Goal: Task Accomplishment & Management: Complete application form

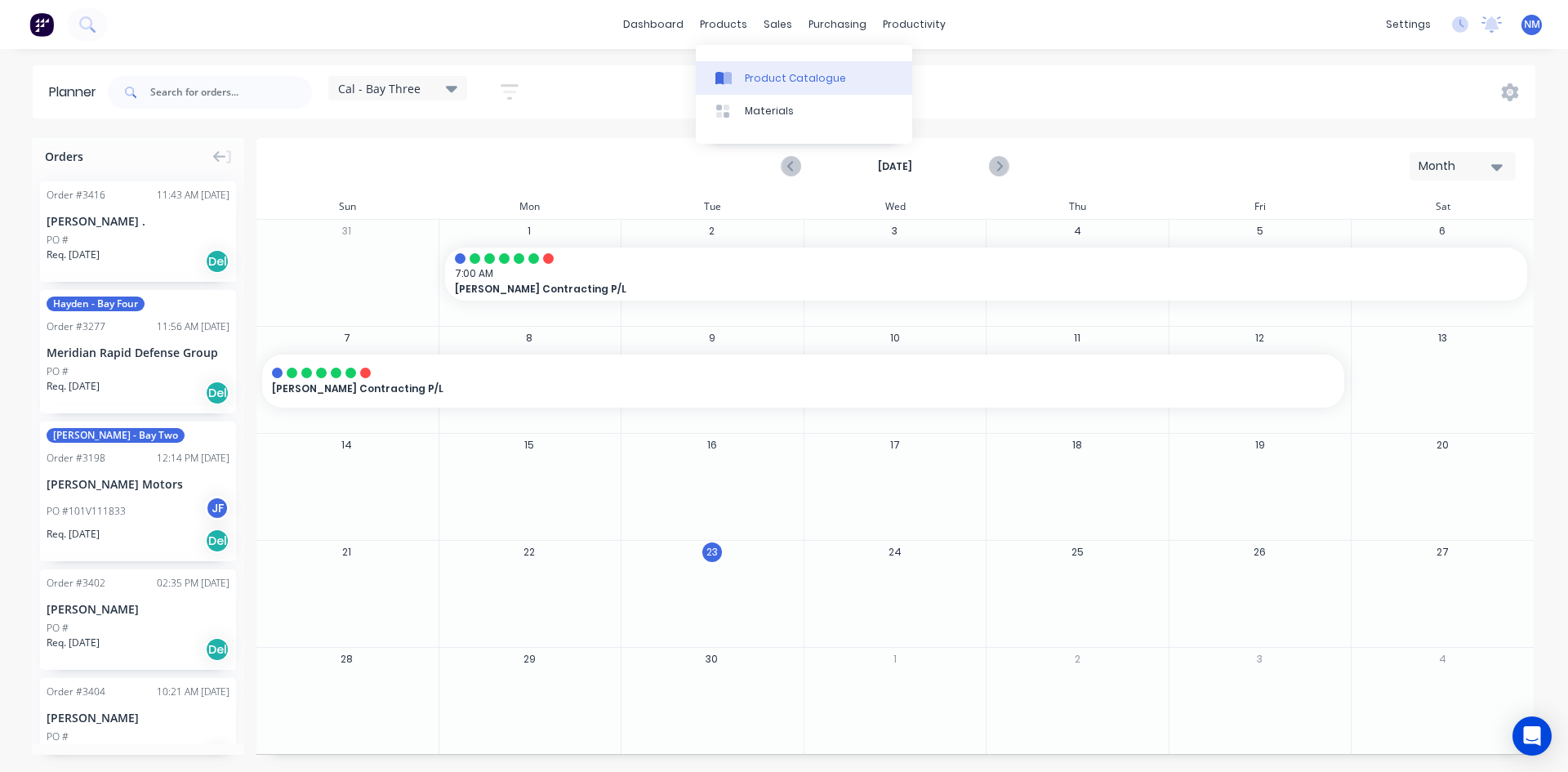
click at [766, 82] on div "Product Catalogue" at bounding box center [795, 78] width 101 height 15
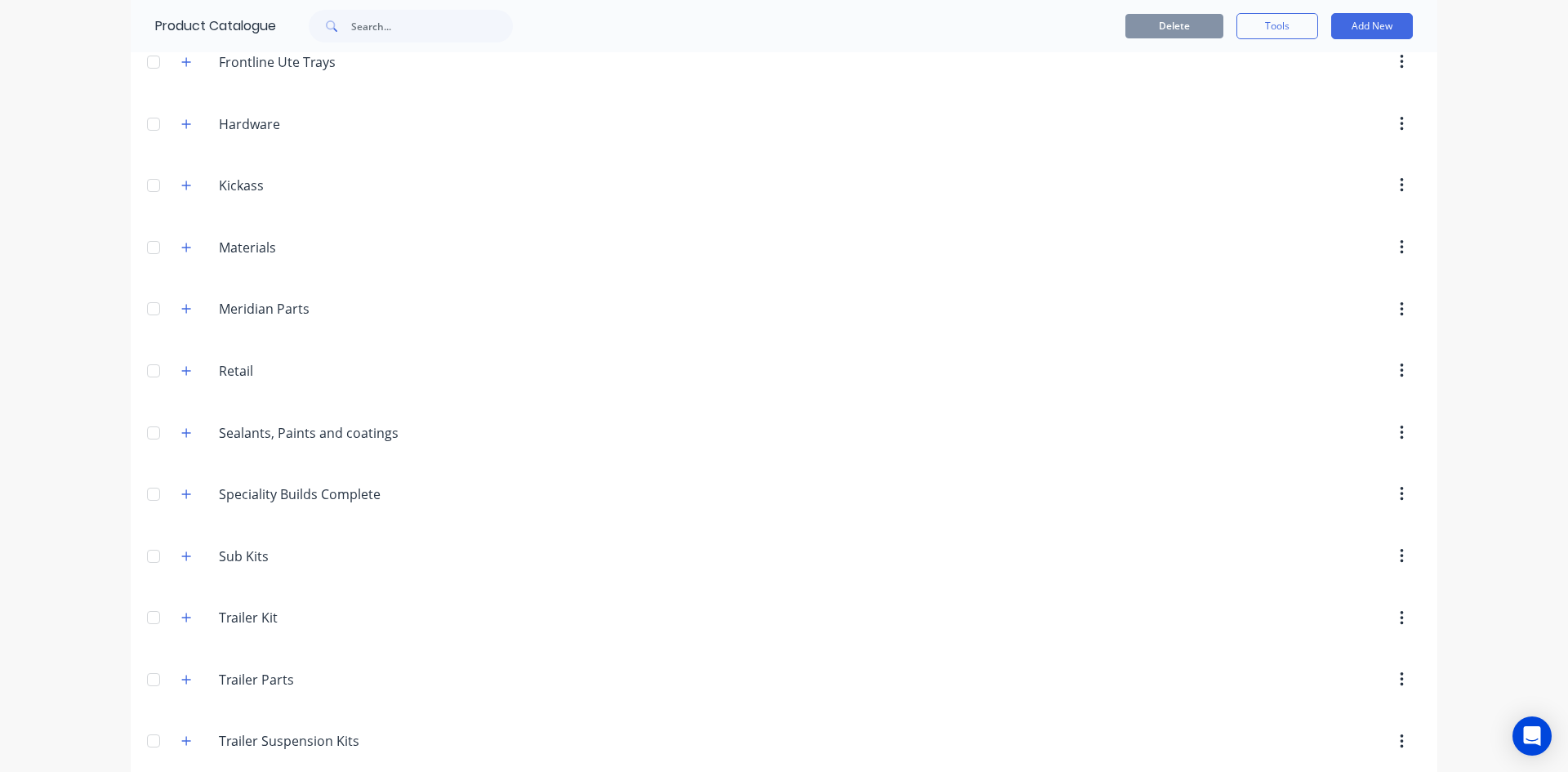
scroll to position [712, 0]
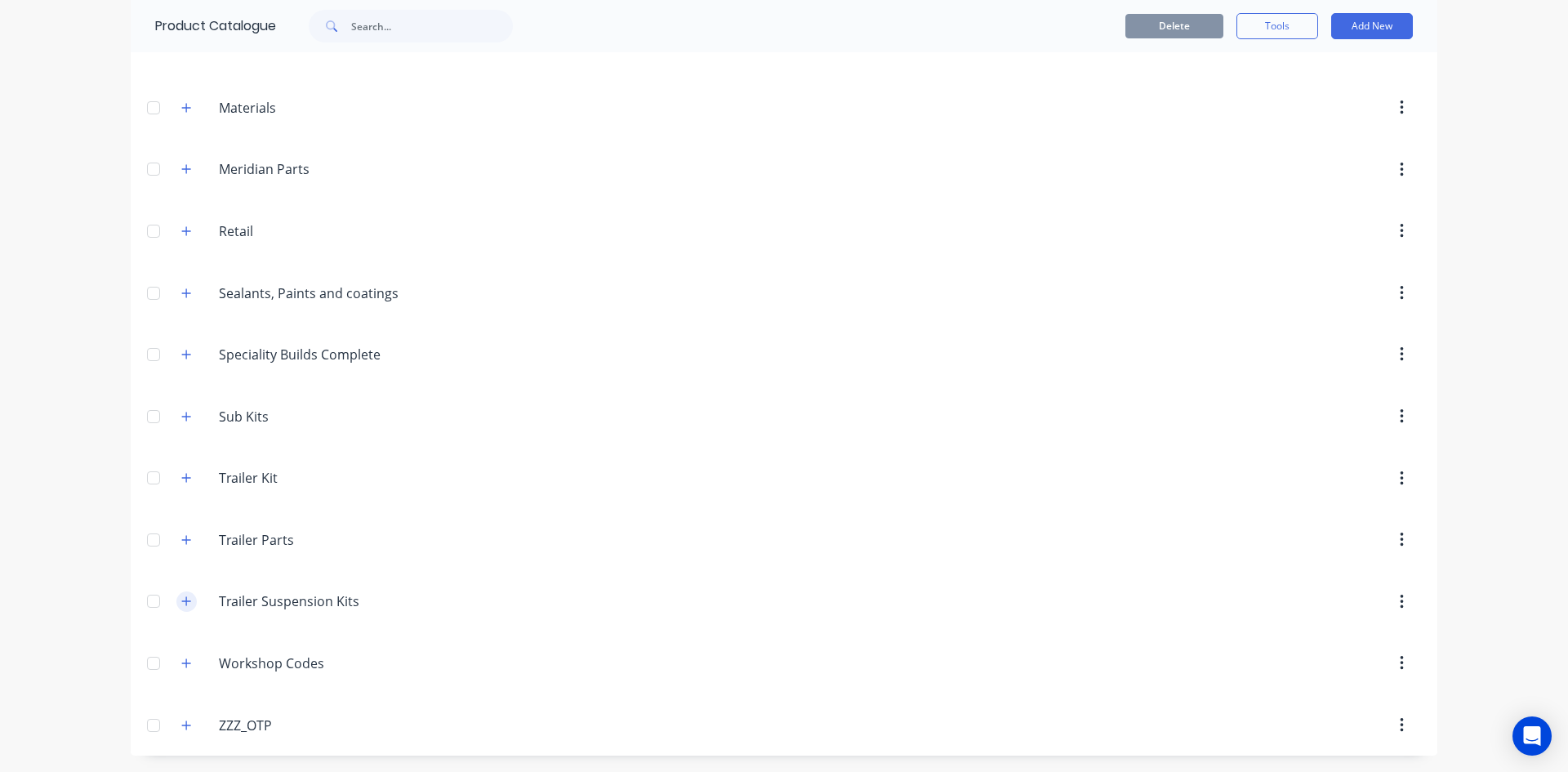
click at [181, 598] on icon "button" at bounding box center [185, 600] width 9 height 11
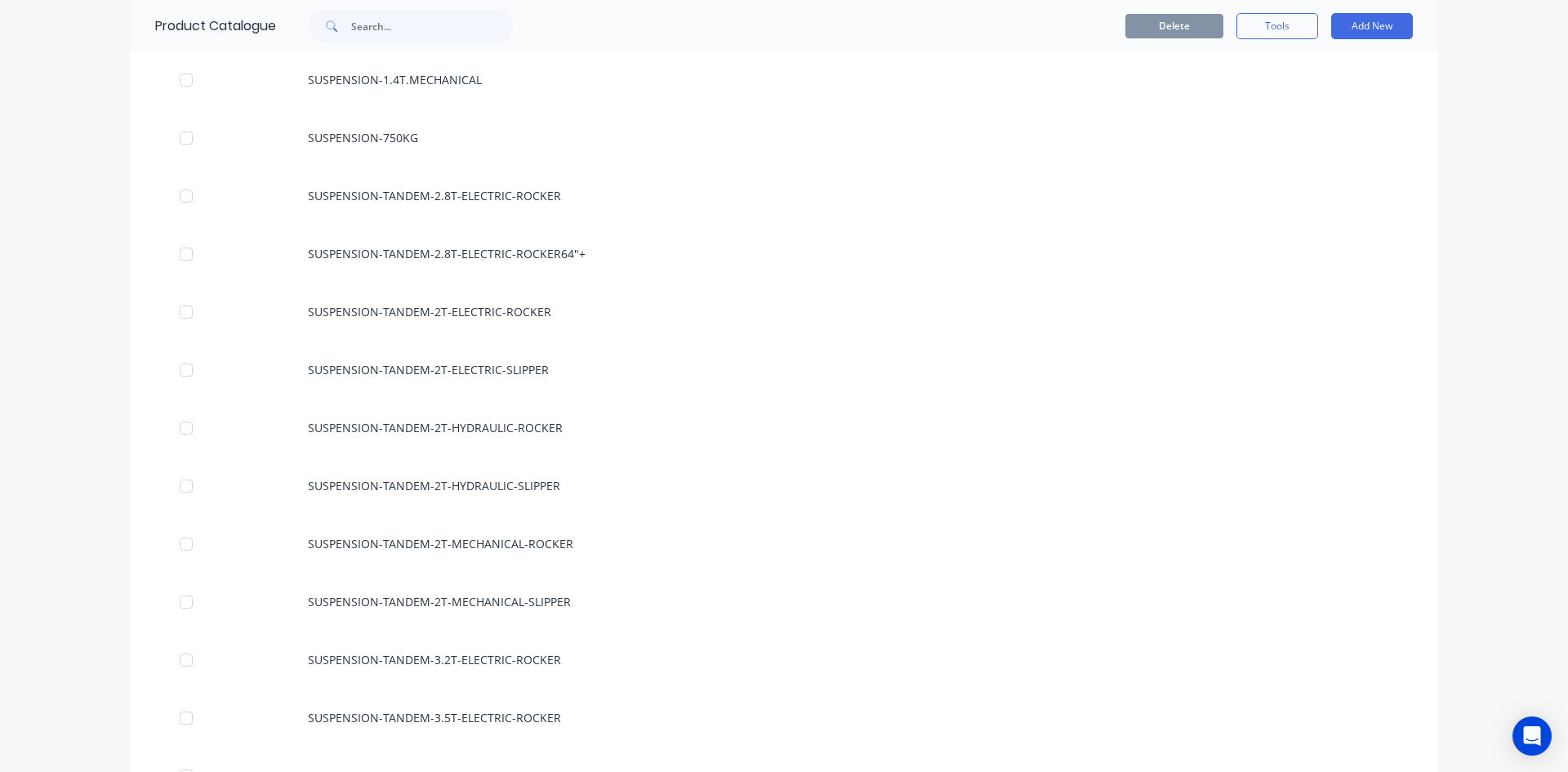
scroll to position [1447, 0]
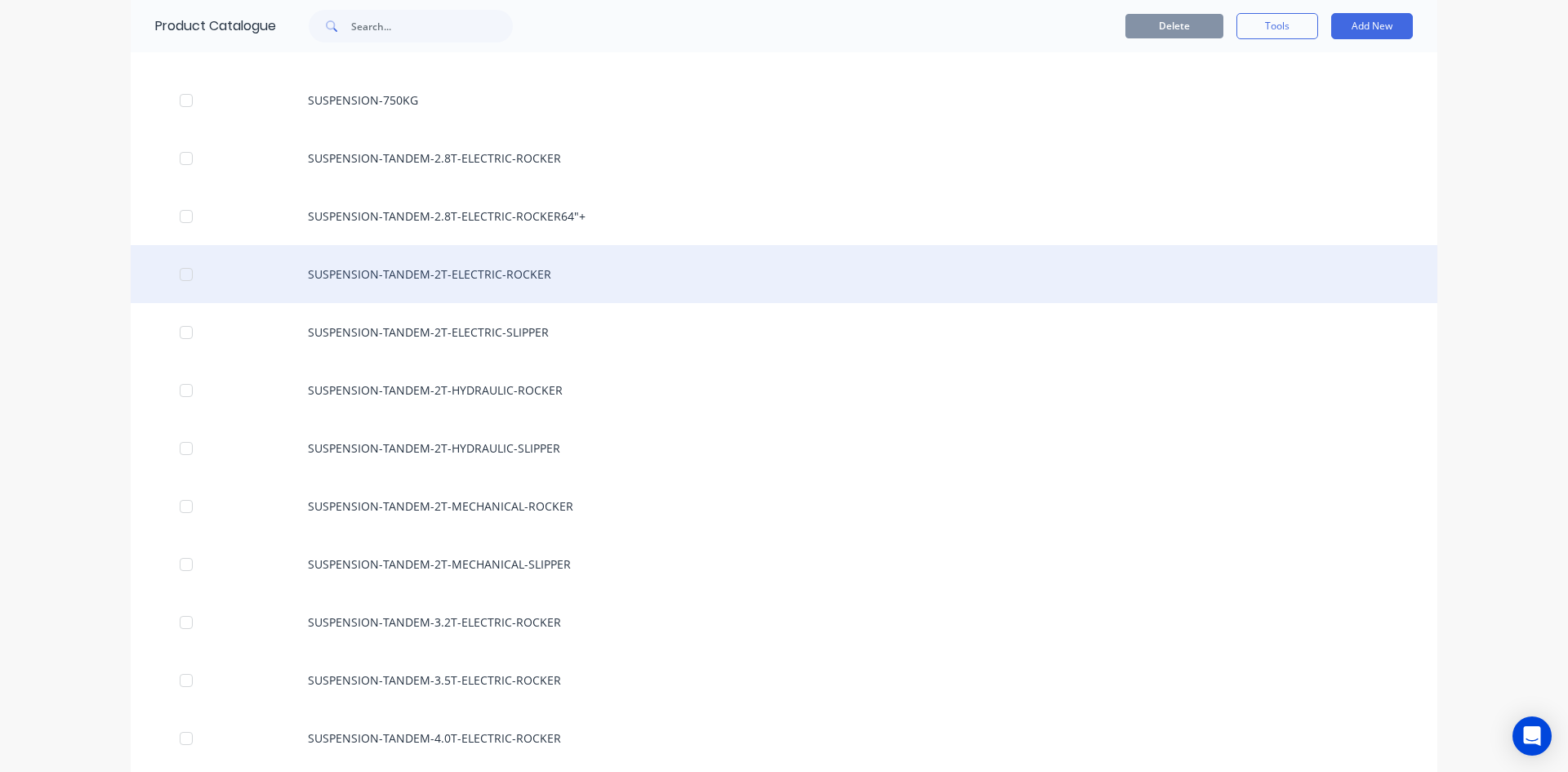
click at [431, 273] on div "SUSPENSION-TANDEM-2T-ELECTRIC-ROCKER" at bounding box center [784, 273] width 1307 height 58
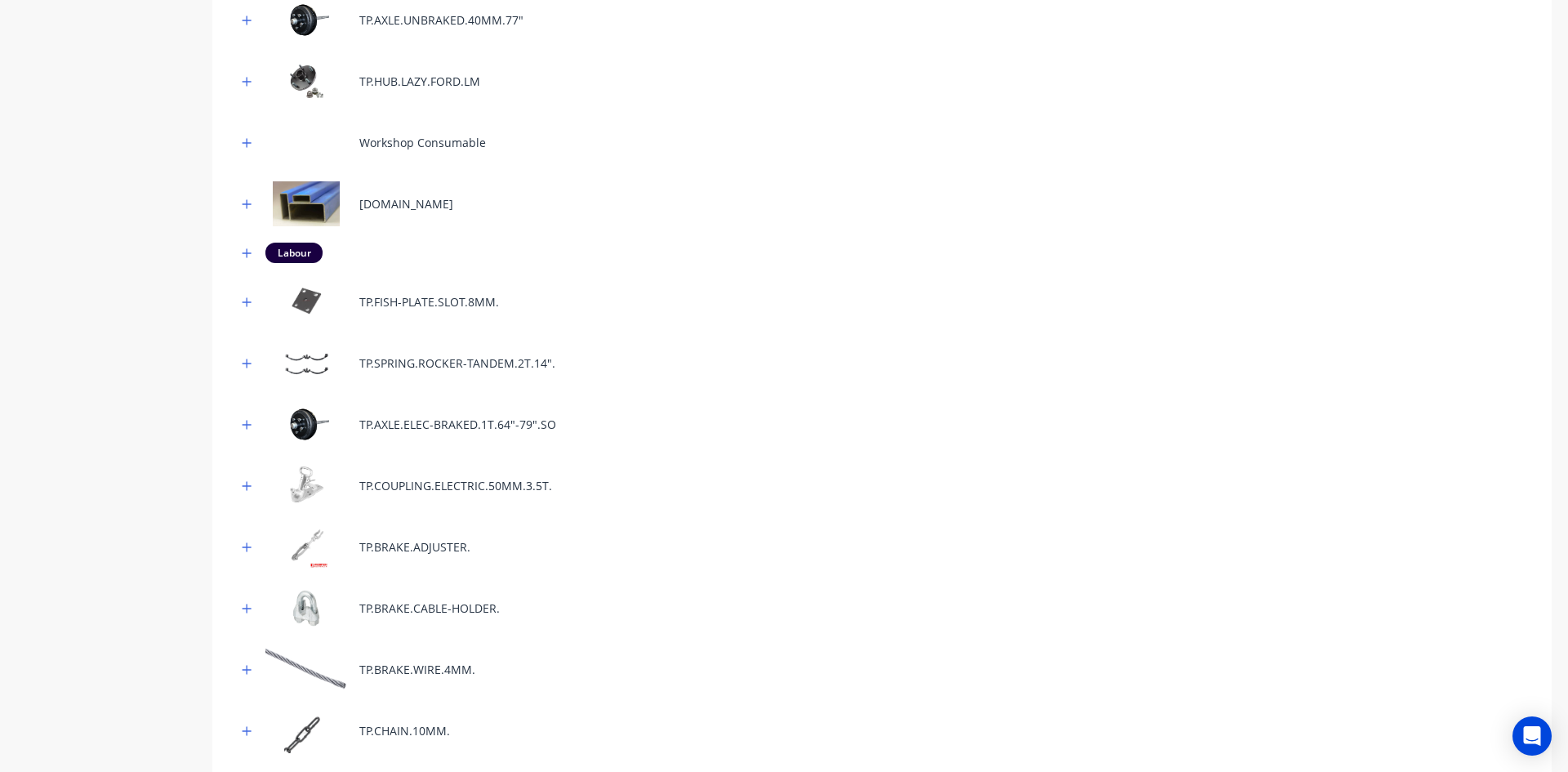
scroll to position [735, 0]
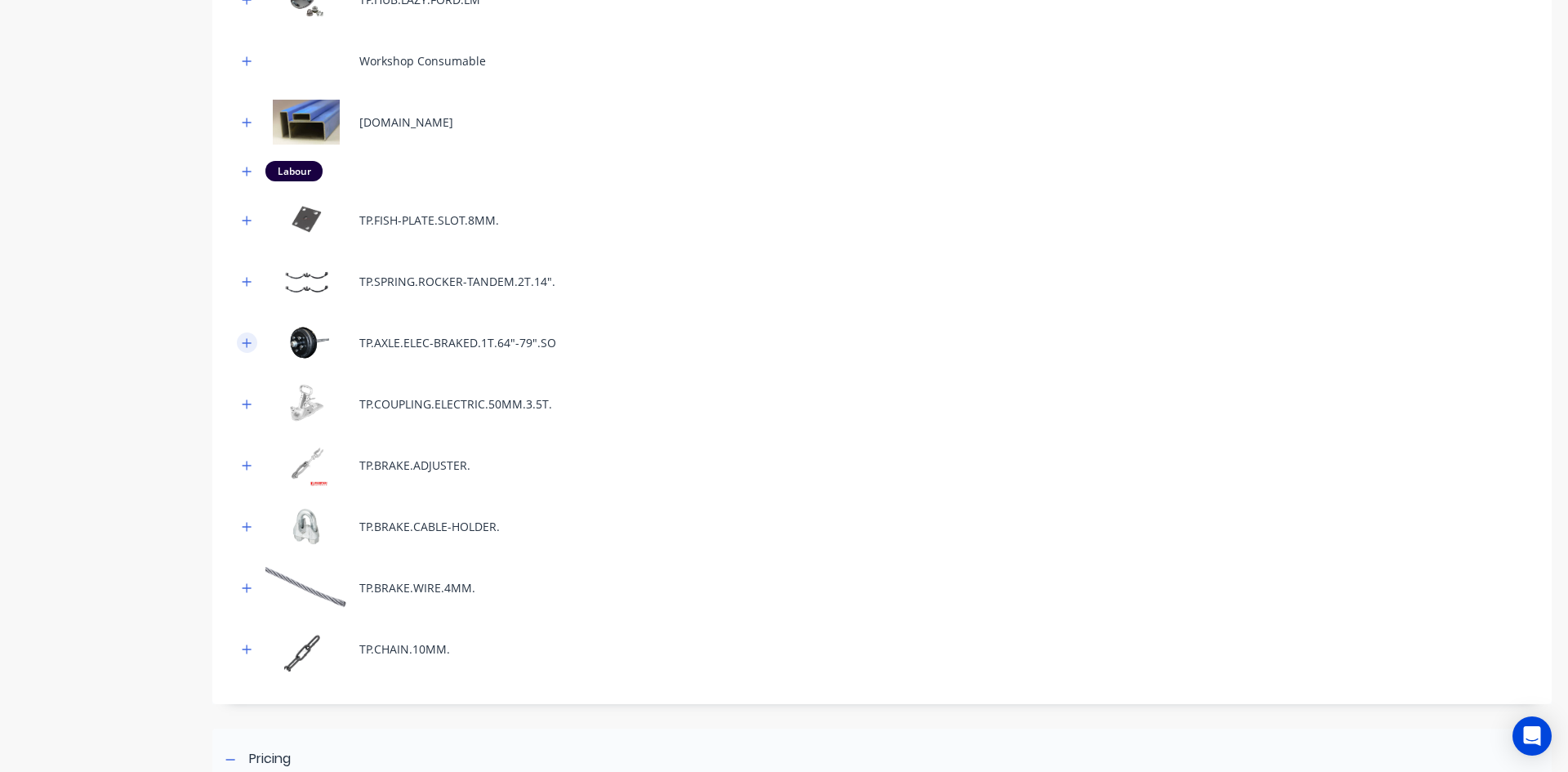
click at [242, 342] on icon "button" at bounding box center [246, 342] width 9 height 11
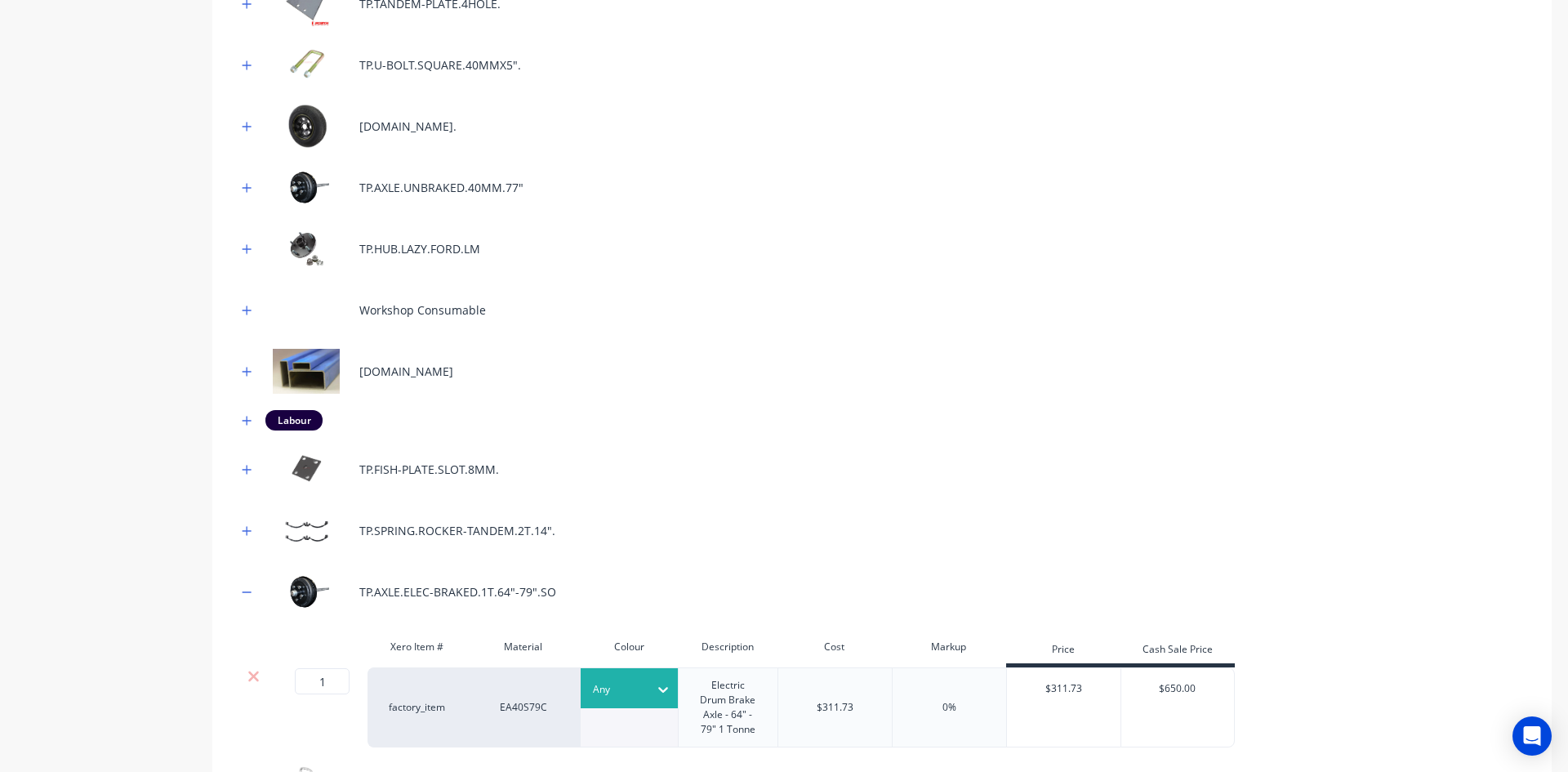
scroll to position [327, 0]
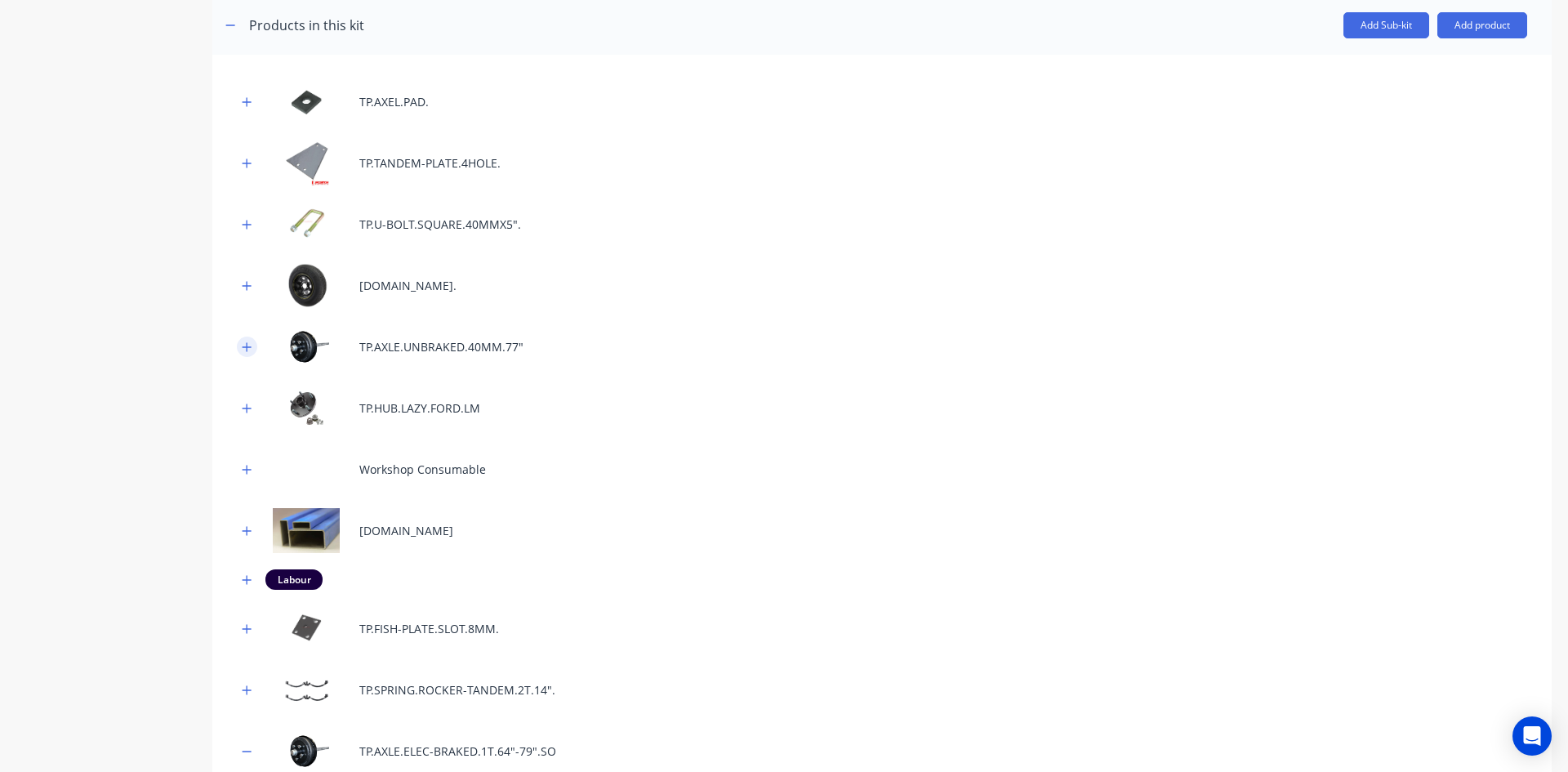
click at [251, 339] on button "button" at bounding box center [248, 347] width 21 height 21
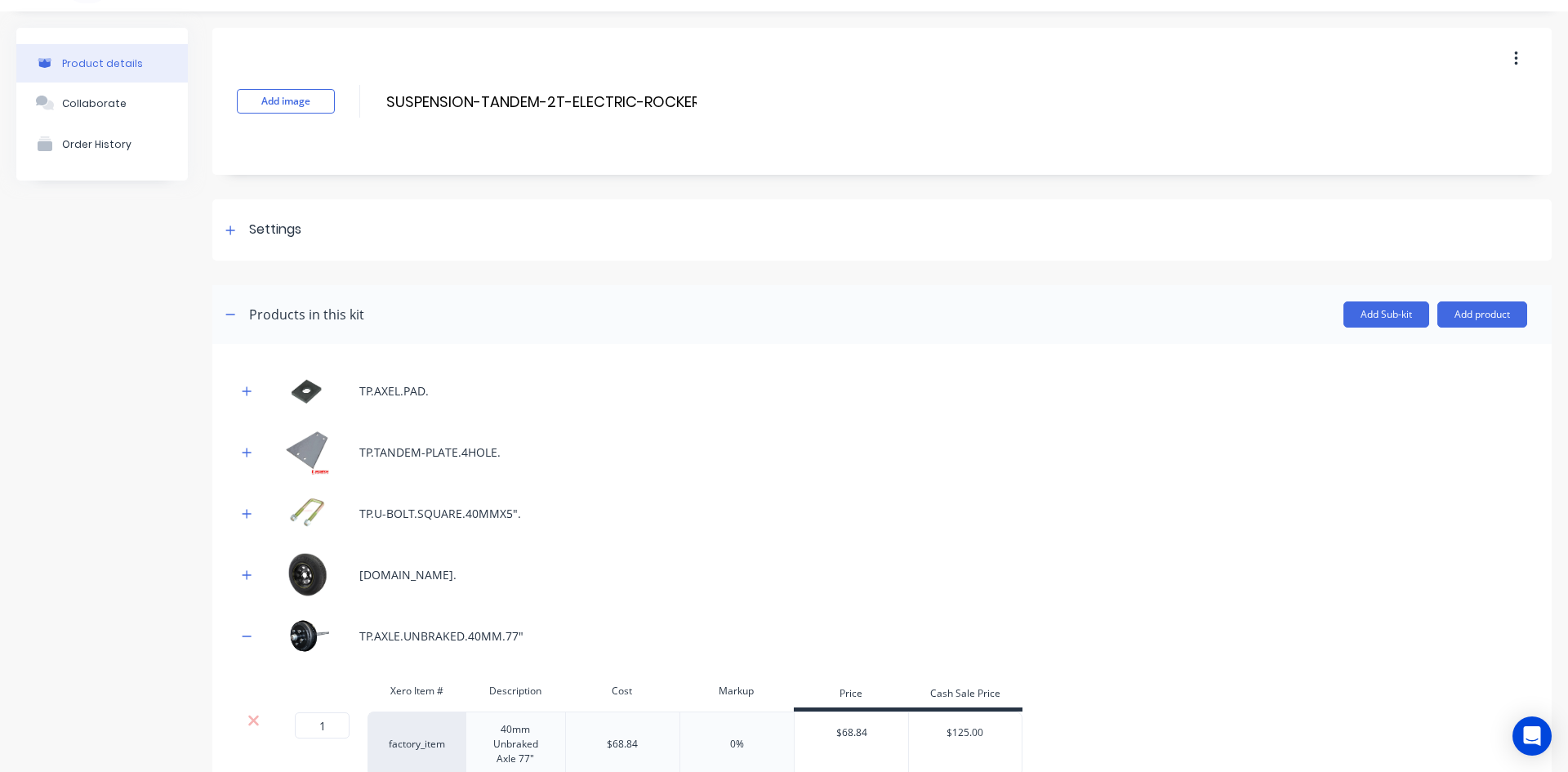
scroll to position [0, 0]
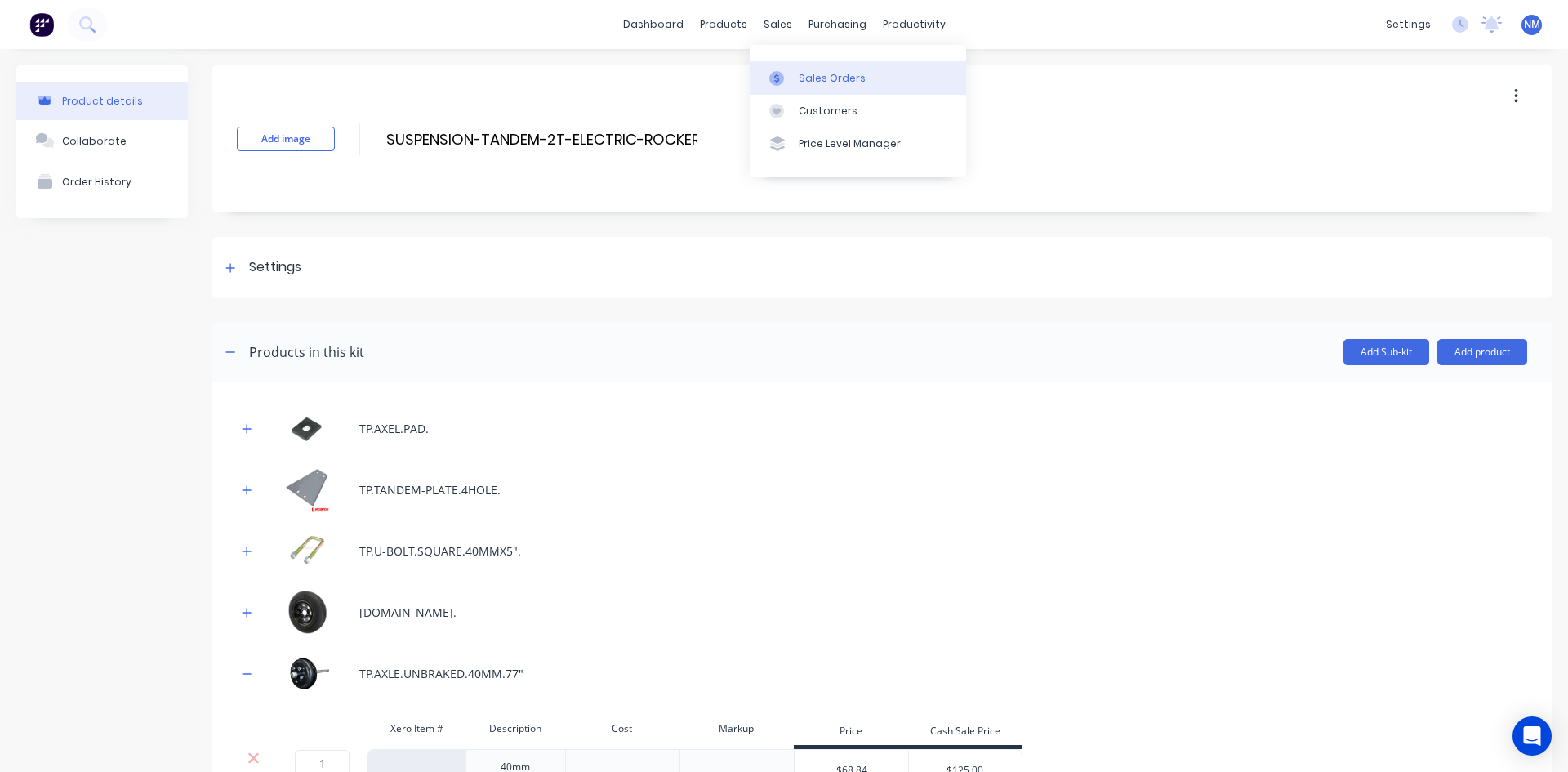
click at [837, 78] on div "Sales Orders" at bounding box center [832, 78] width 67 height 15
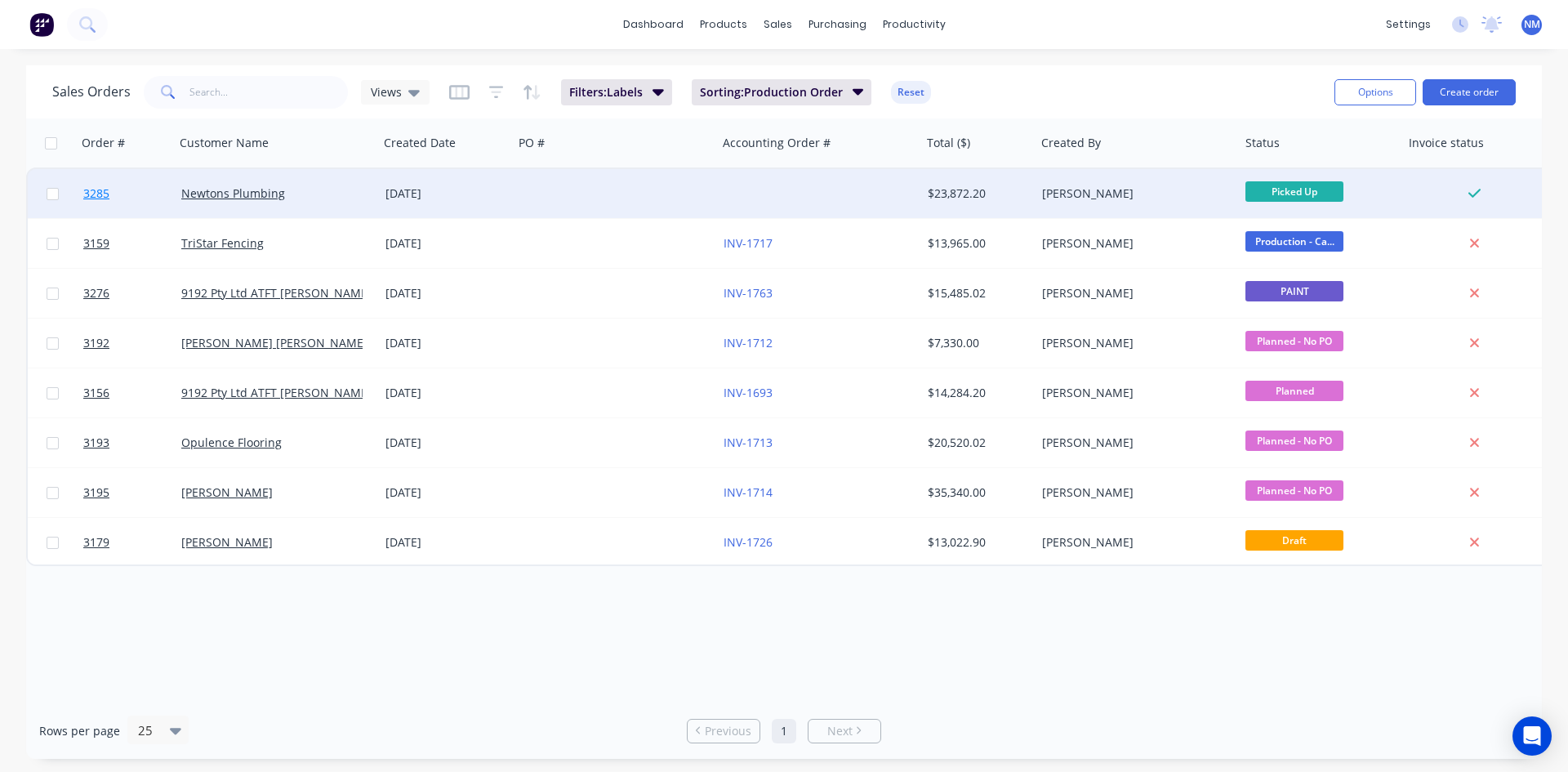
click at [102, 191] on span "3285" at bounding box center [97, 193] width 26 height 16
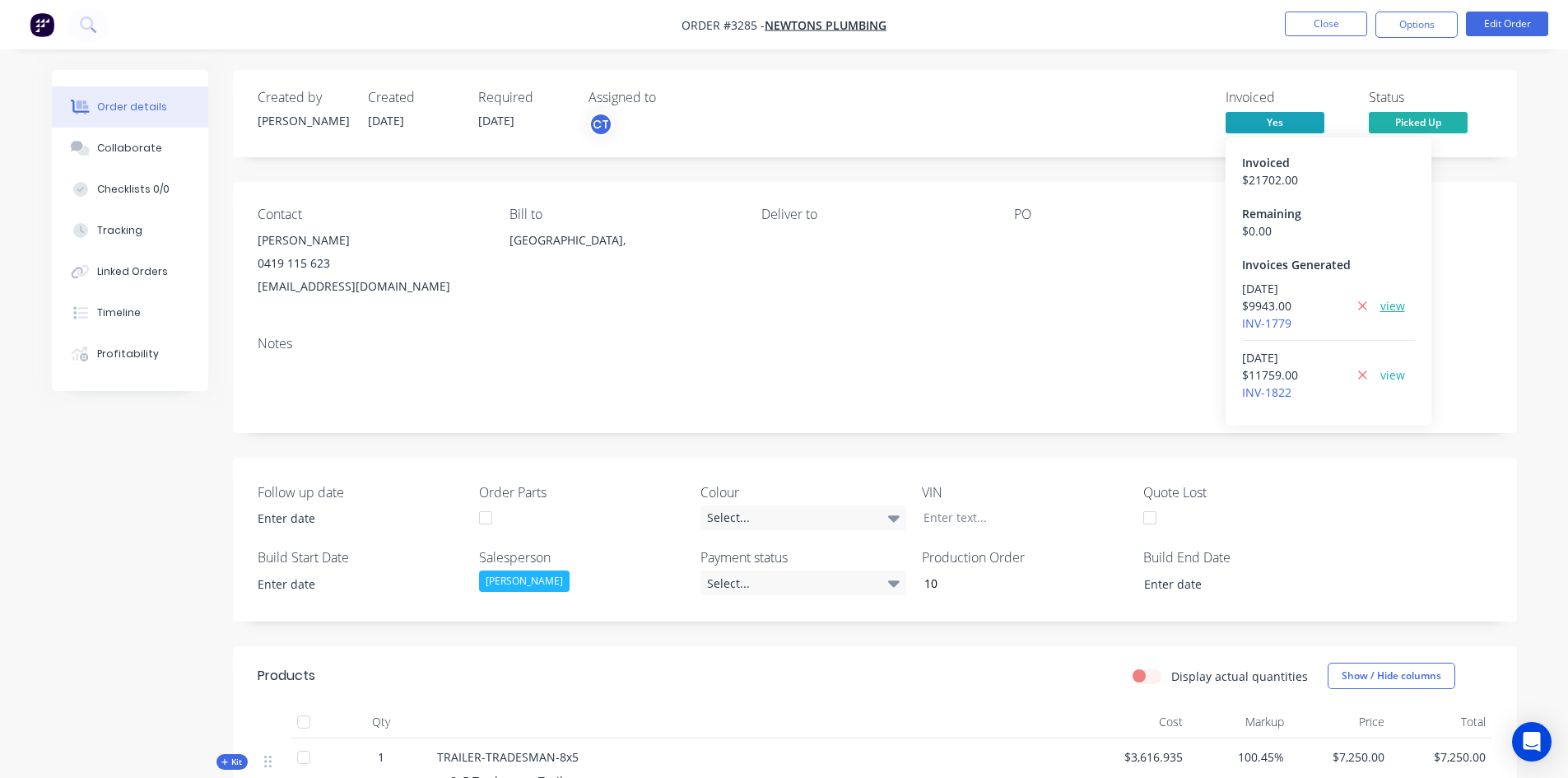
click at [1399, 303] on link "view" at bounding box center [1392, 306] width 24 height 17
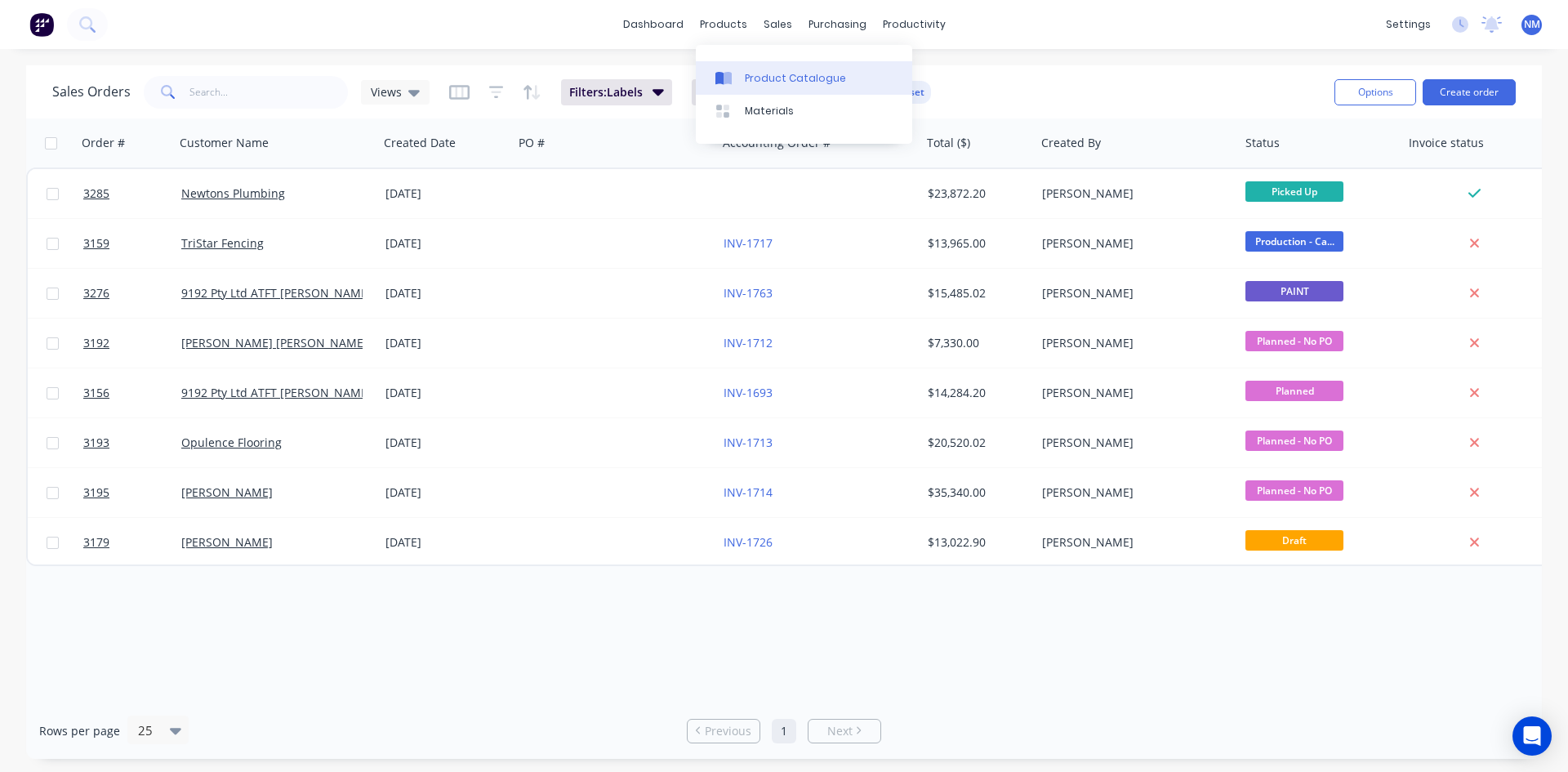
click at [756, 84] on div "Product Catalogue" at bounding box center [795, 78] width 101 height 15
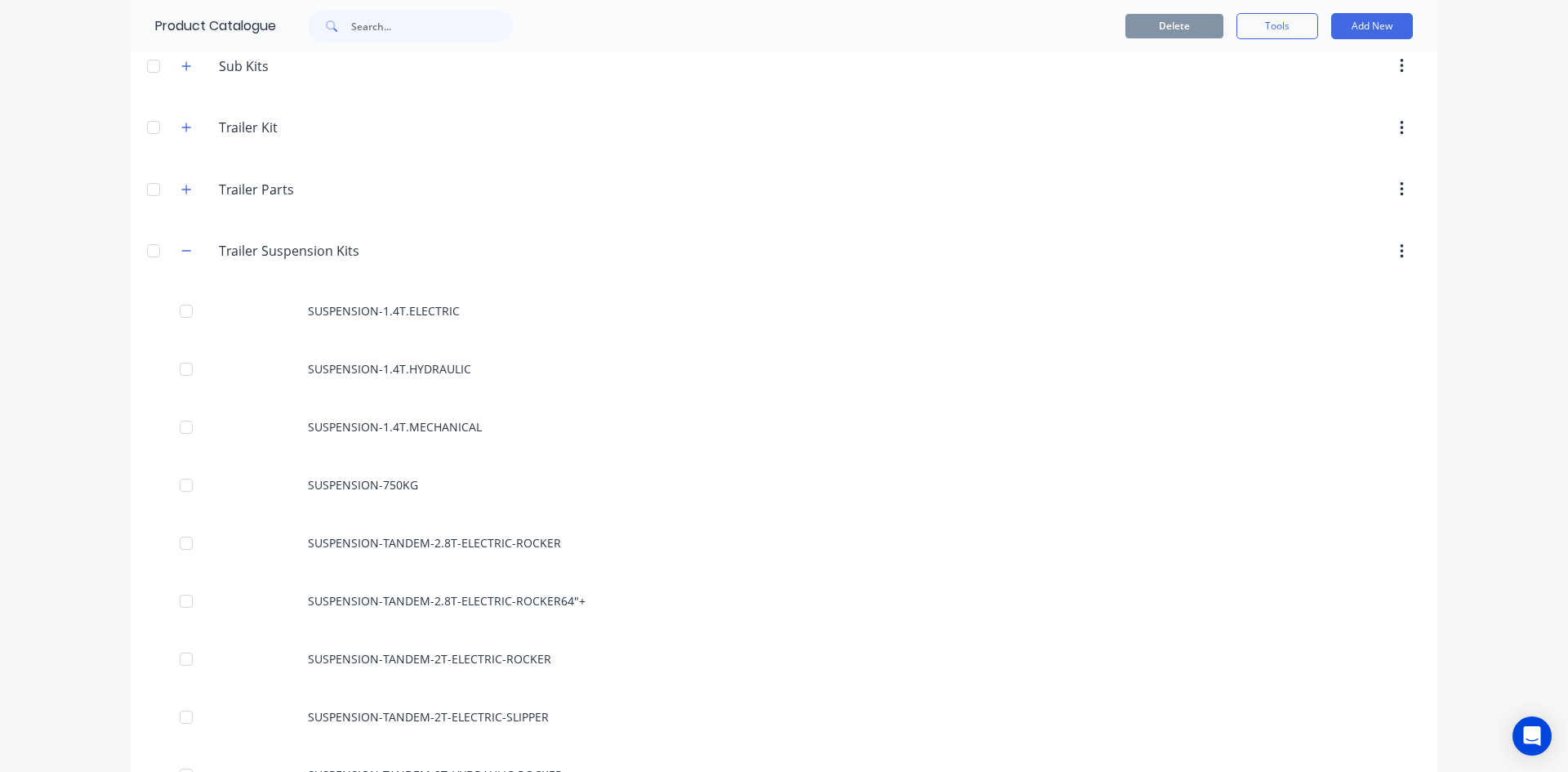
scroll to position [1307, 0]
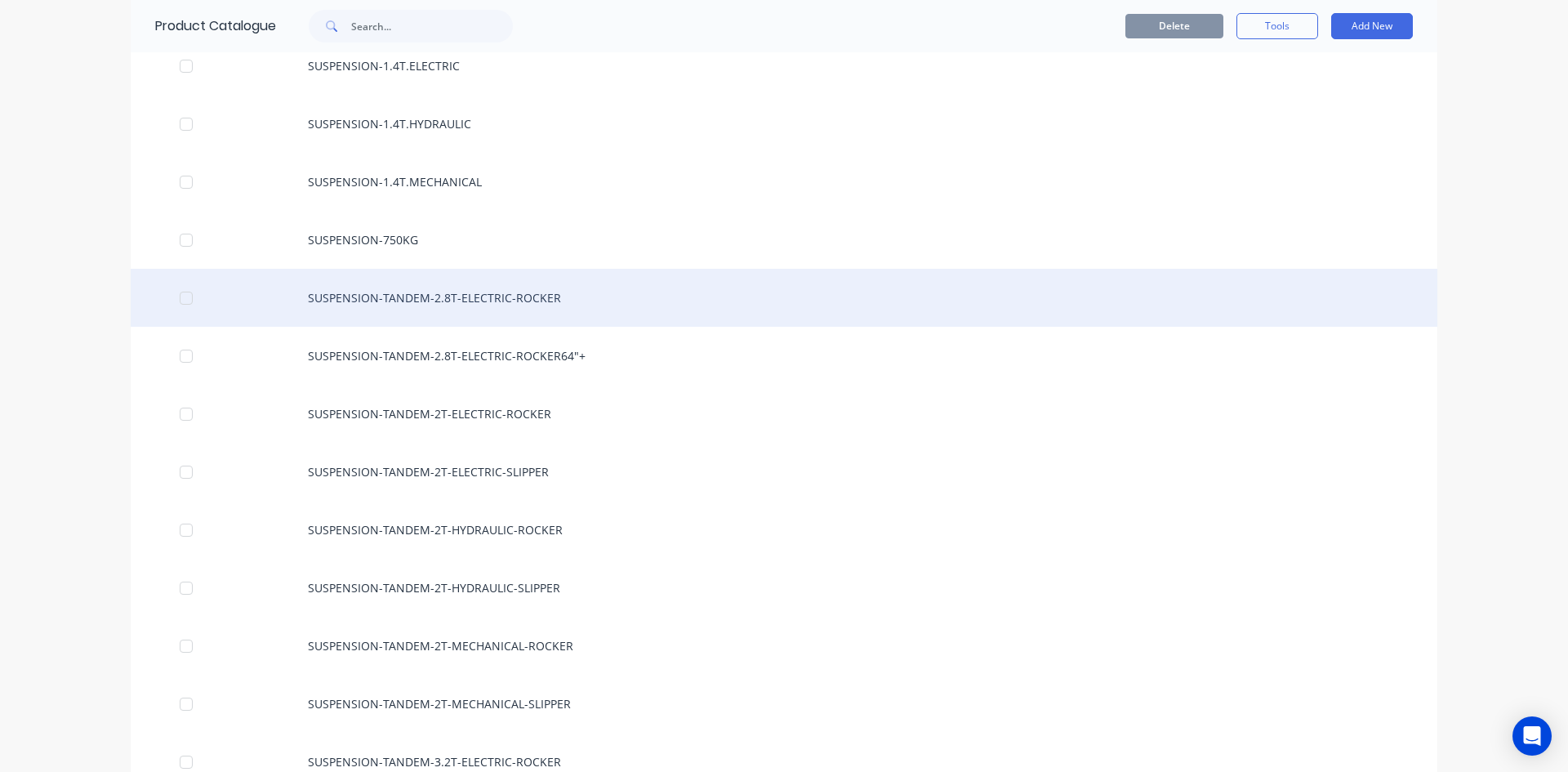
click at [491, 298] on div "SUSPENSION-TANDEM-2.8T-ELECTRIC-ROCKER" at bounding box center [784, 298] width 1307 height 58
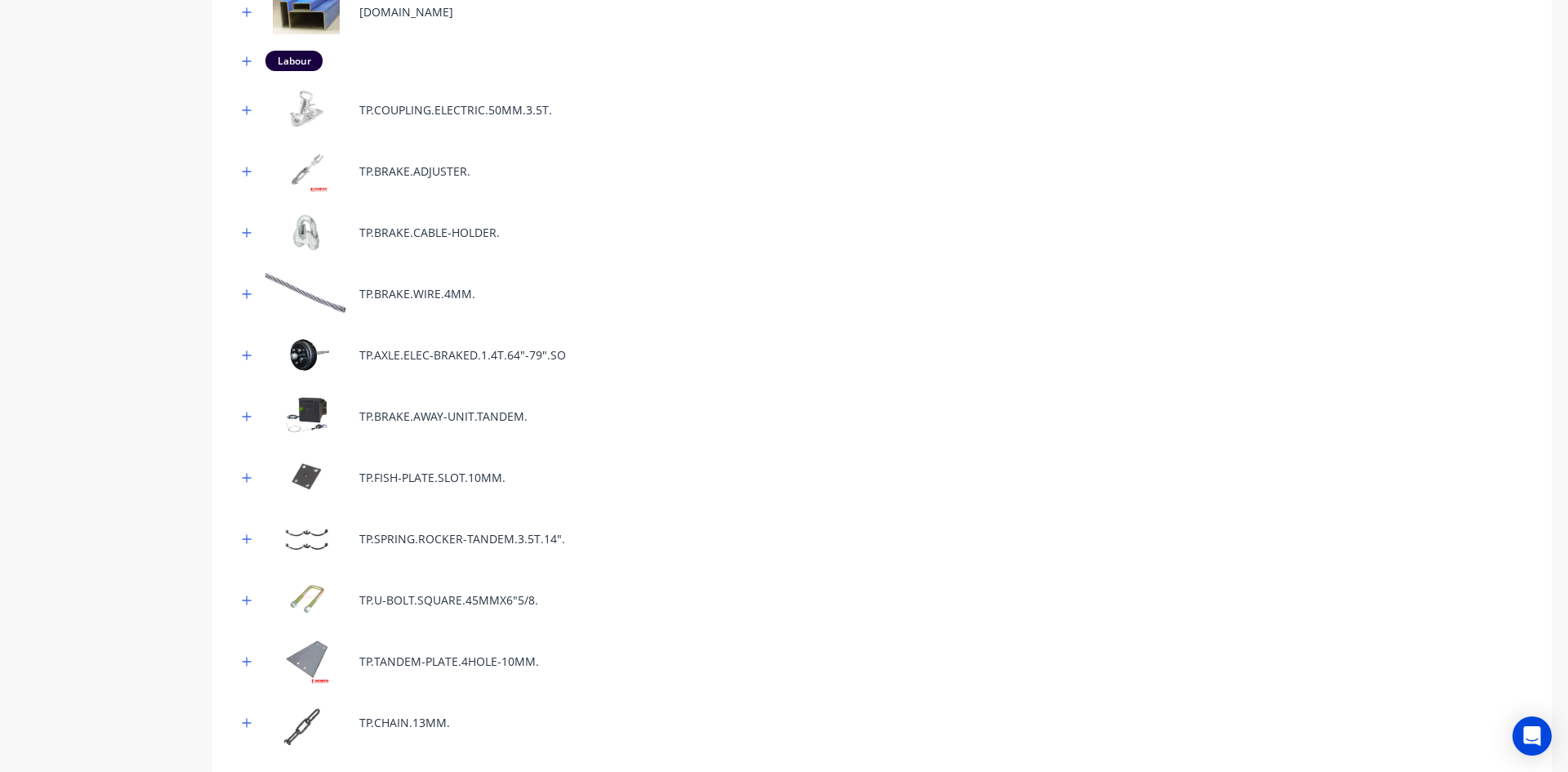
scroll to position [654, 0]
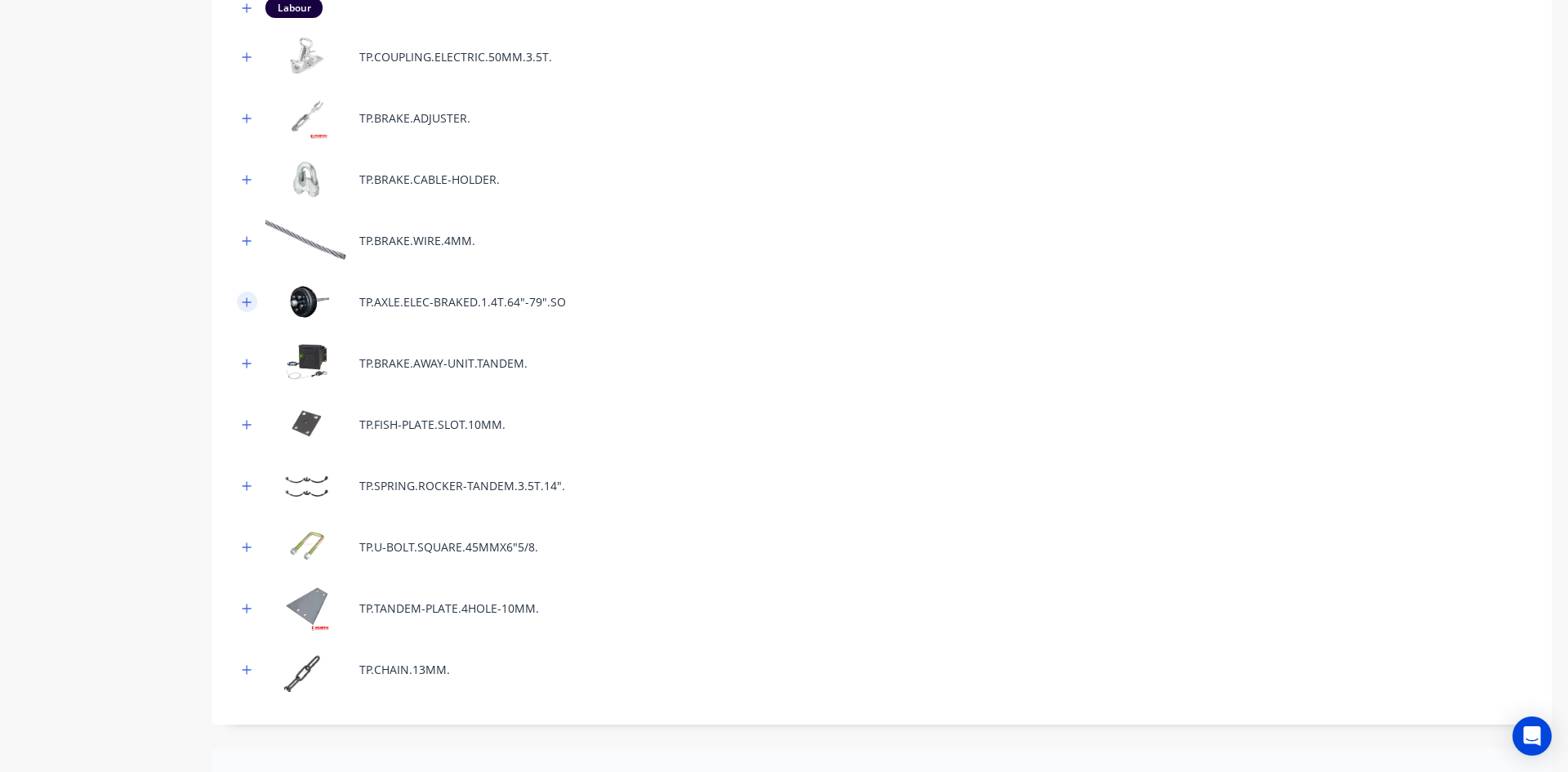
click at [239, 300] on button "button" at bounding box center [248, 302] width 21 height 21
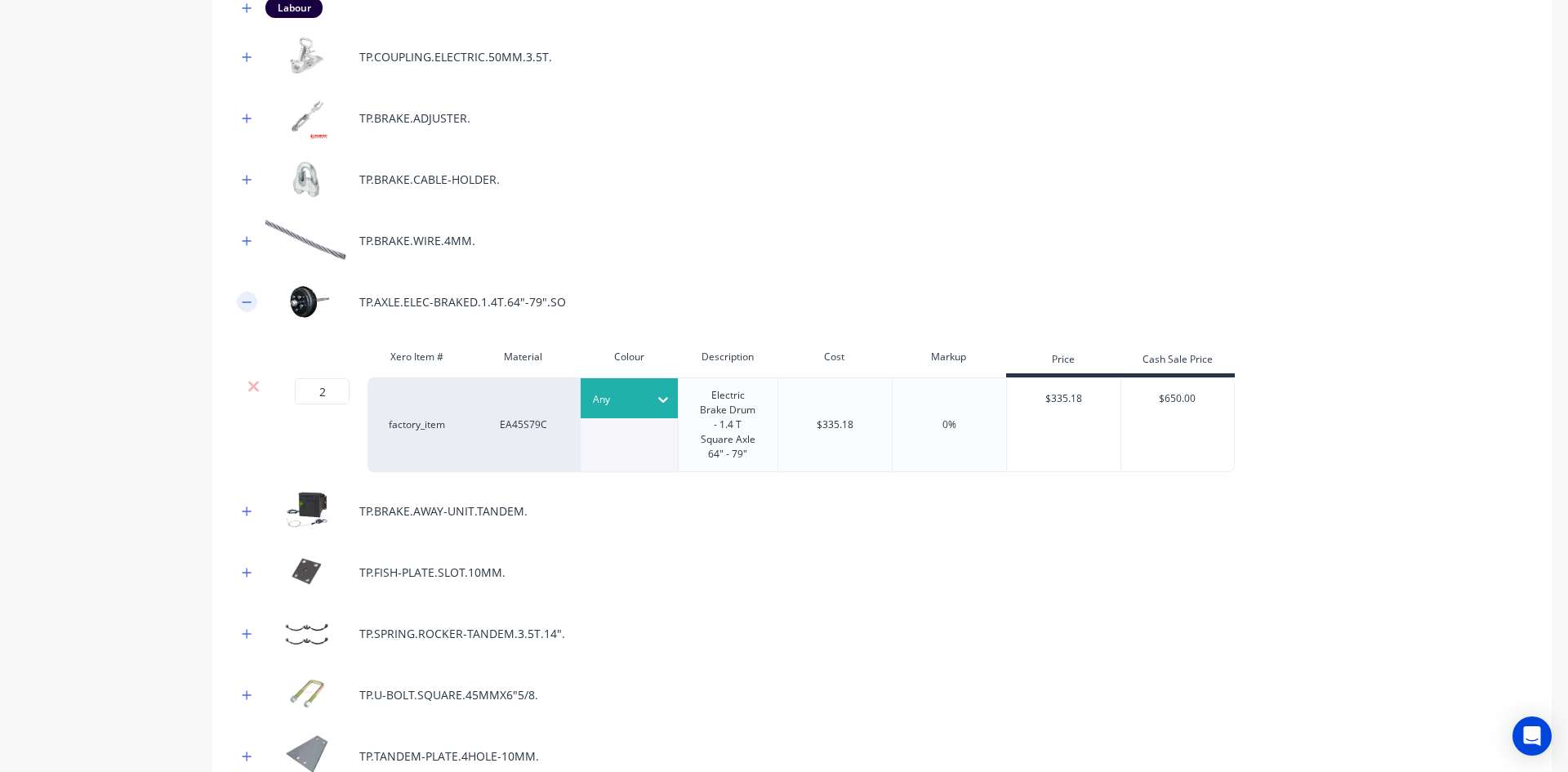
click at [239, 300] on button "button" at bounding box center [248, 302] width 21 height 21
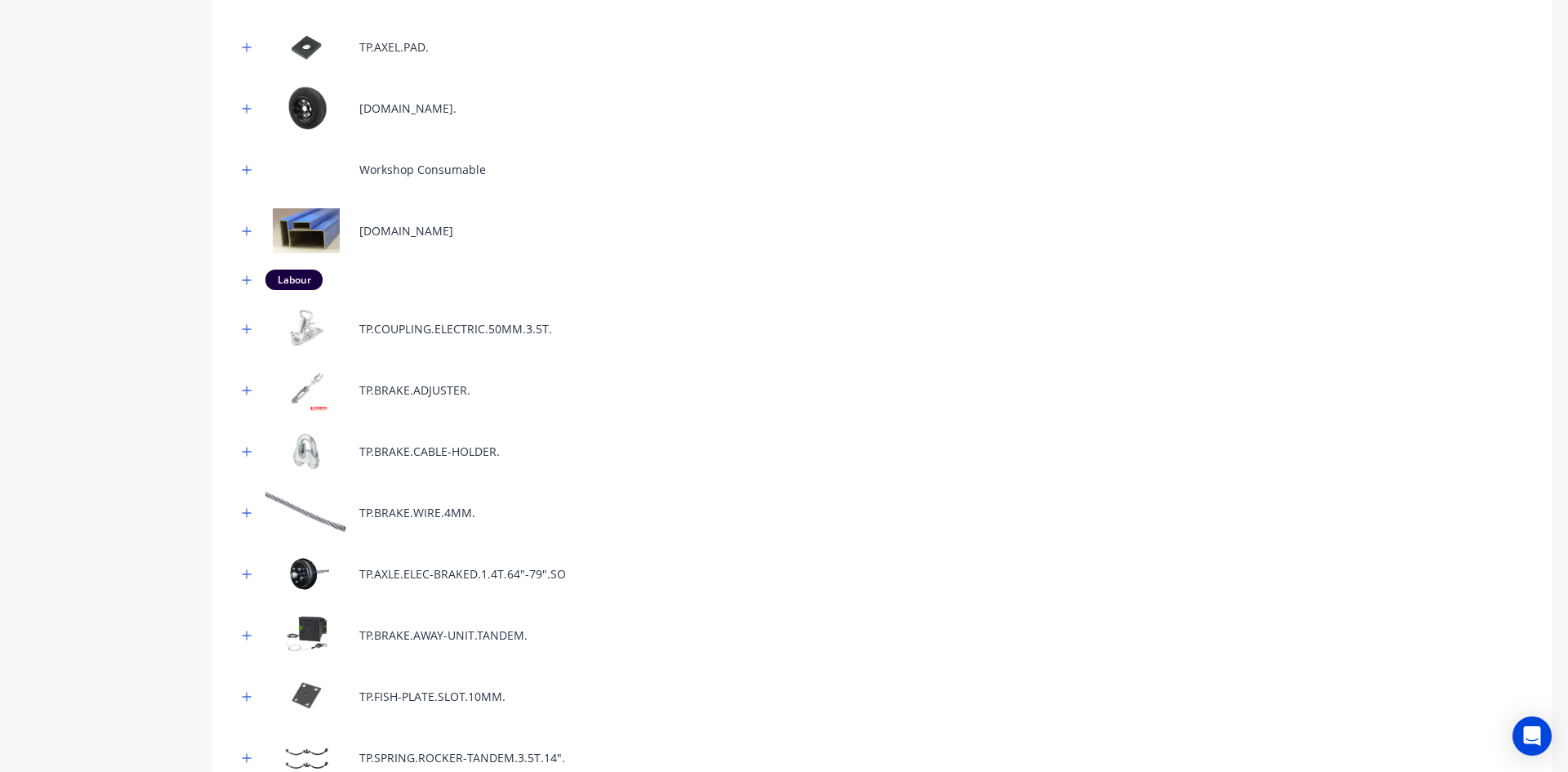
scroll to position [218, 0]
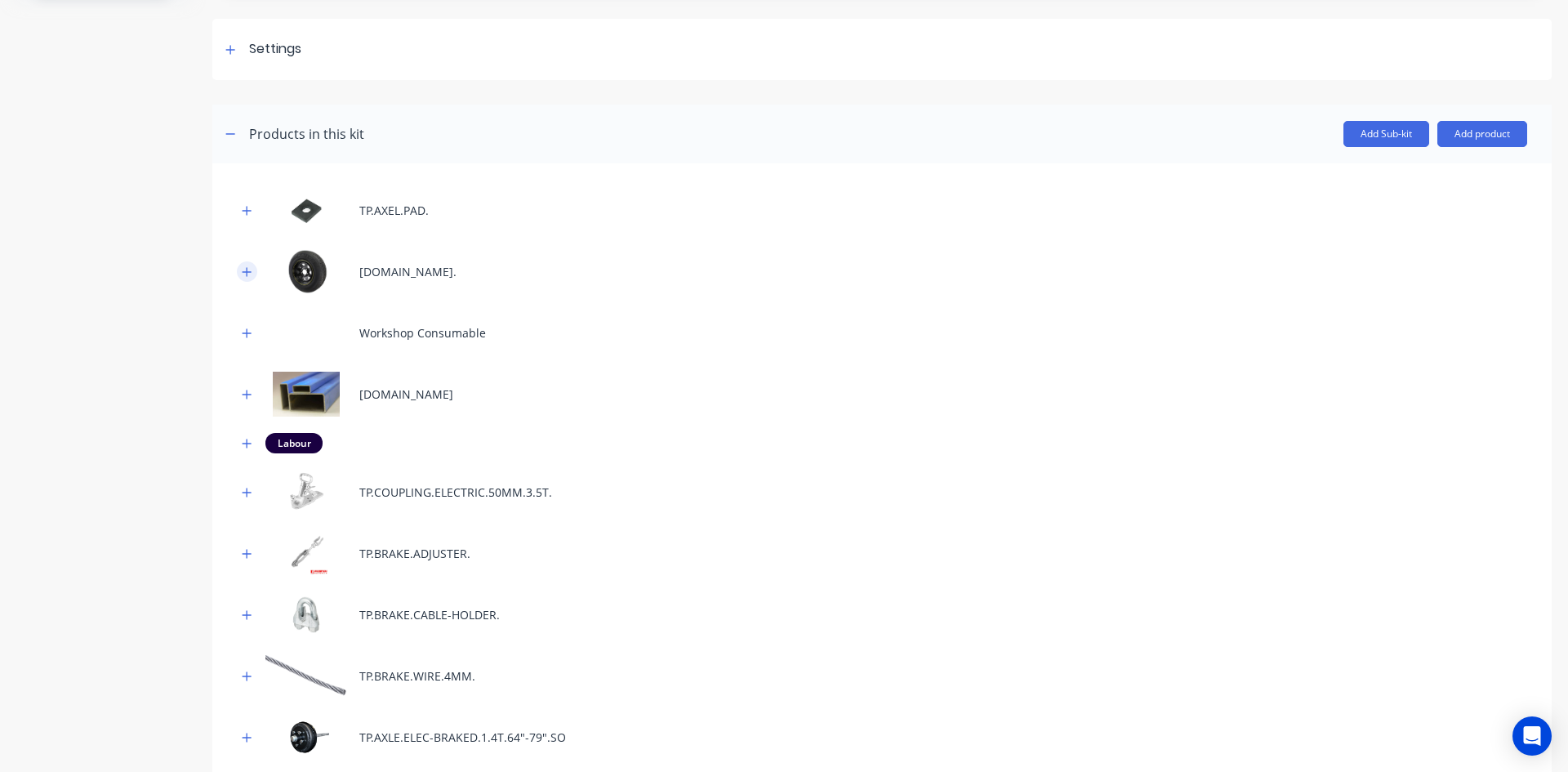
click at [245, 278] on button "button" at bounding box center [248, 272] width 21 height 21
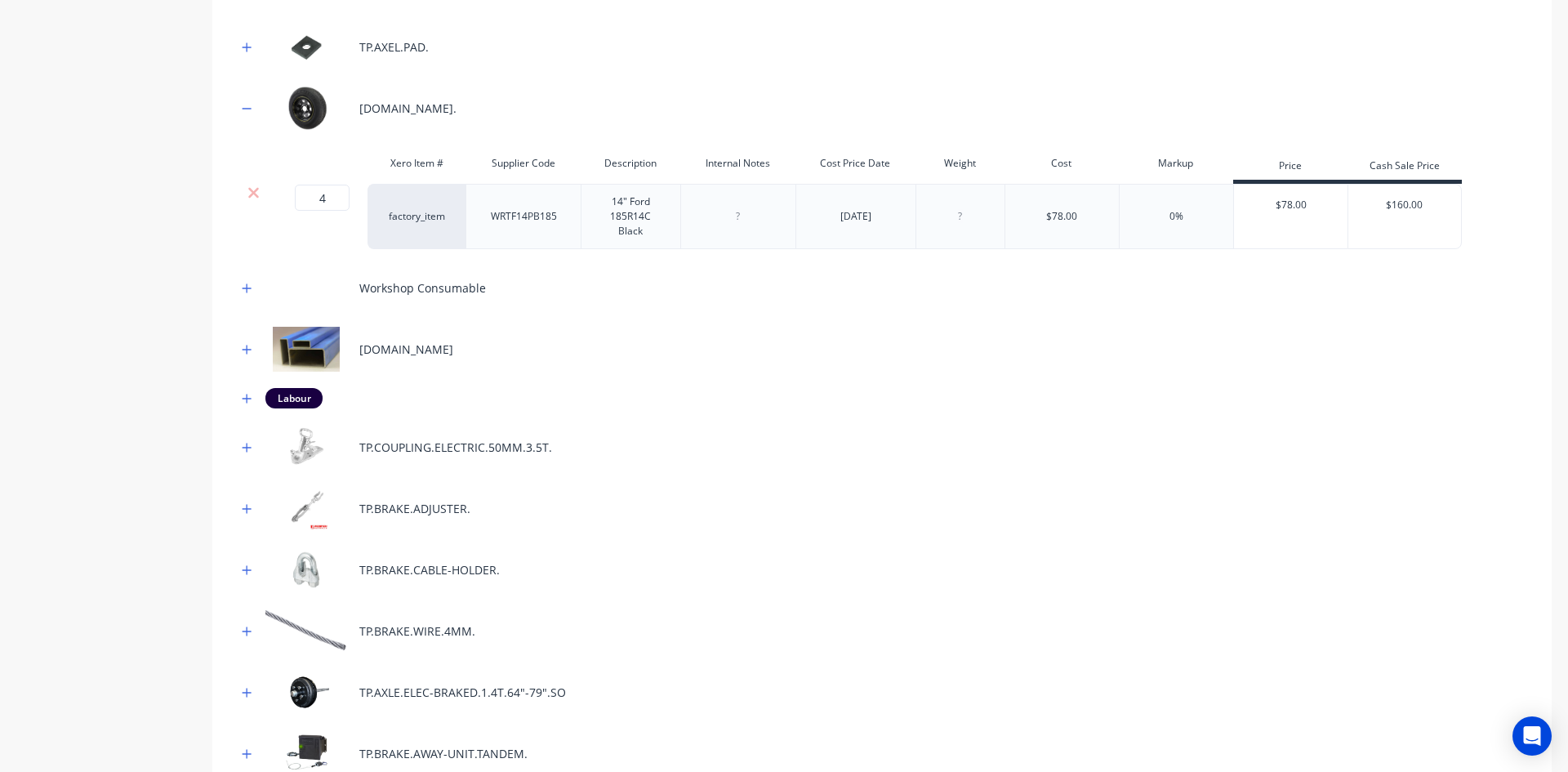
scroll to position [300, 0]
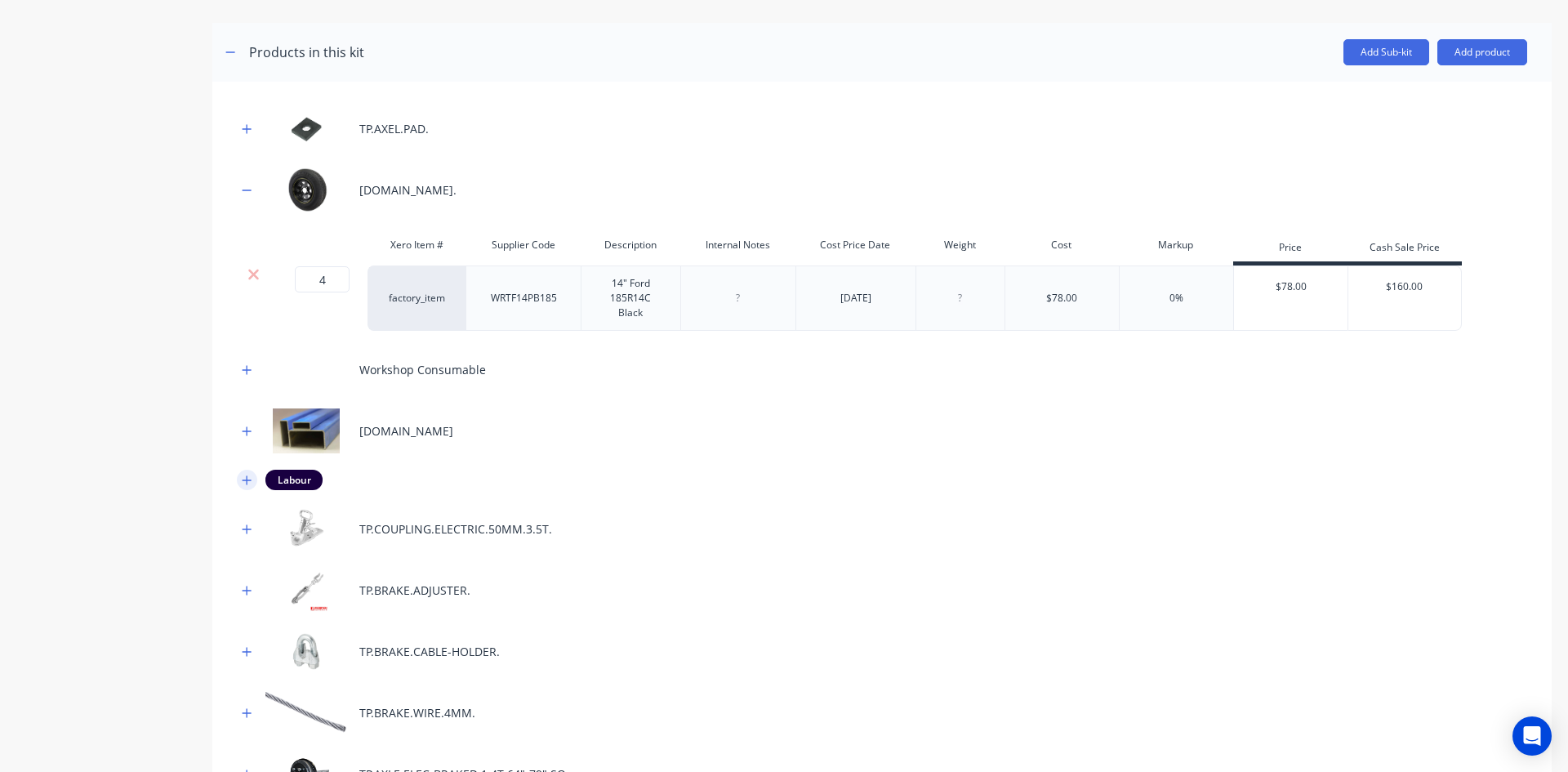
click at [241, 482] on button "button" at bounding box center [248, 480] width 21 height 21
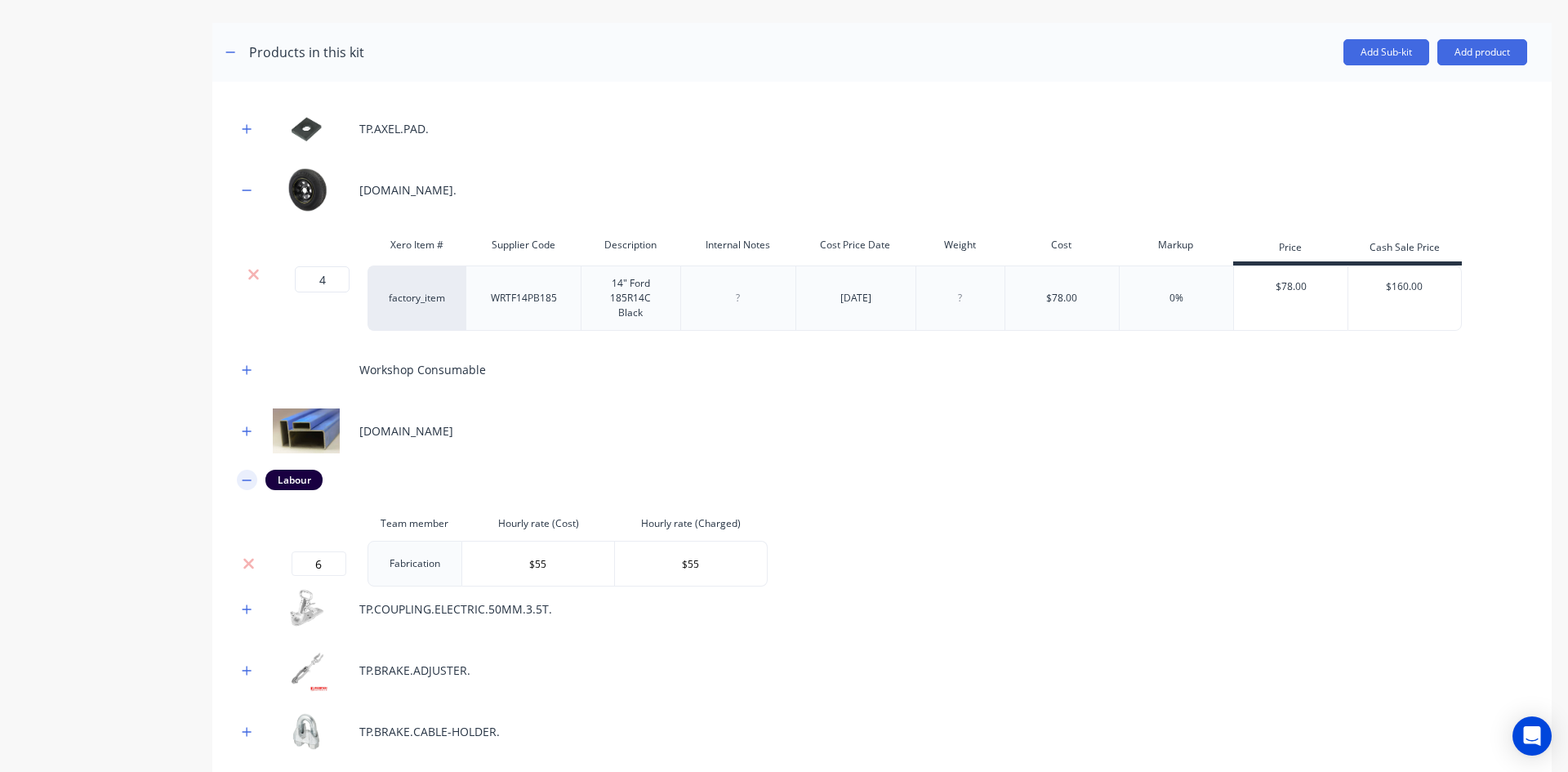
click at [241, 482] on button "button" at bounding box center [248, 480] width 21 height 21
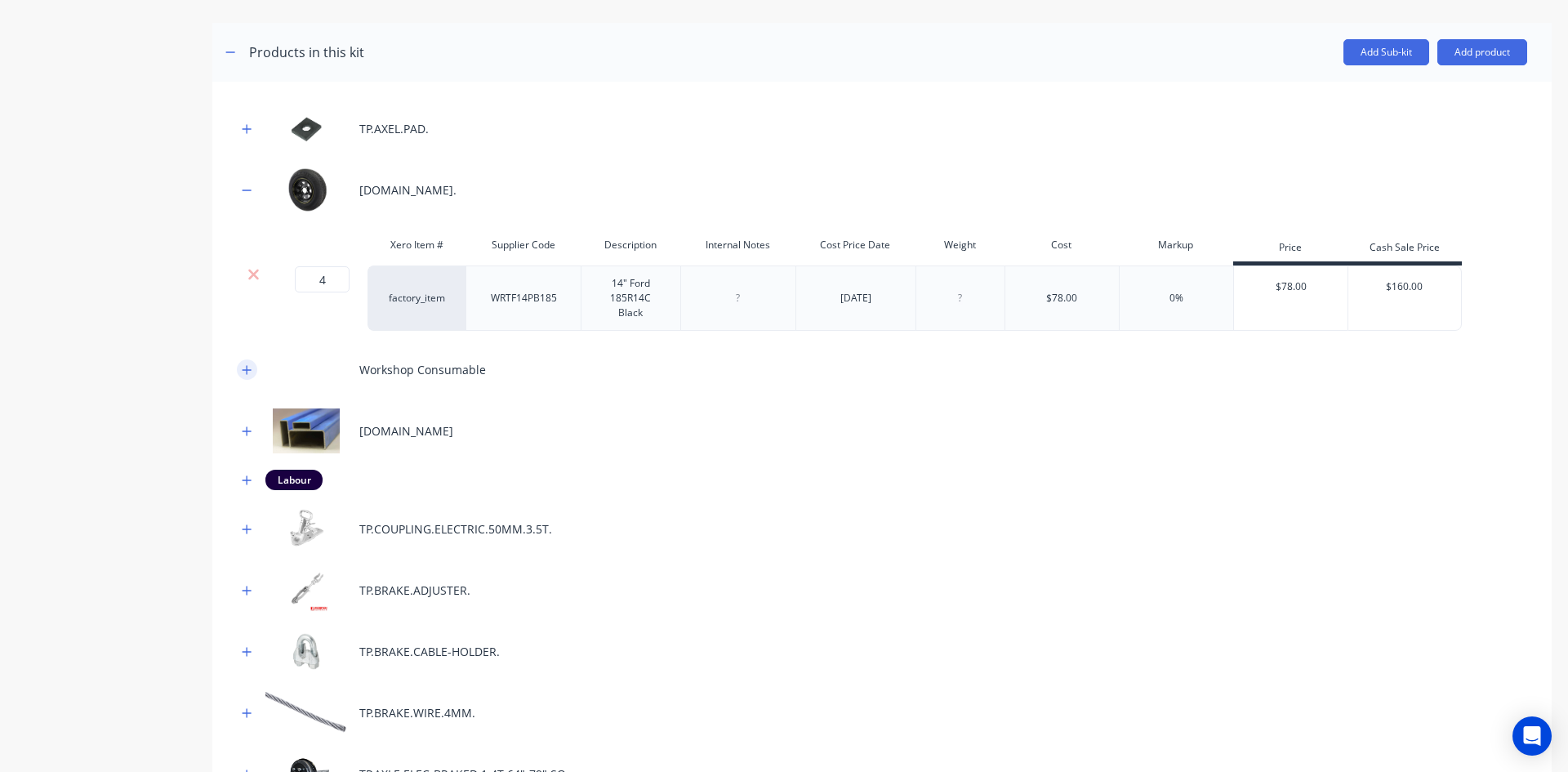
click at [254, 363] on button "button" at bounding box center [248, 370] width 21 height 21
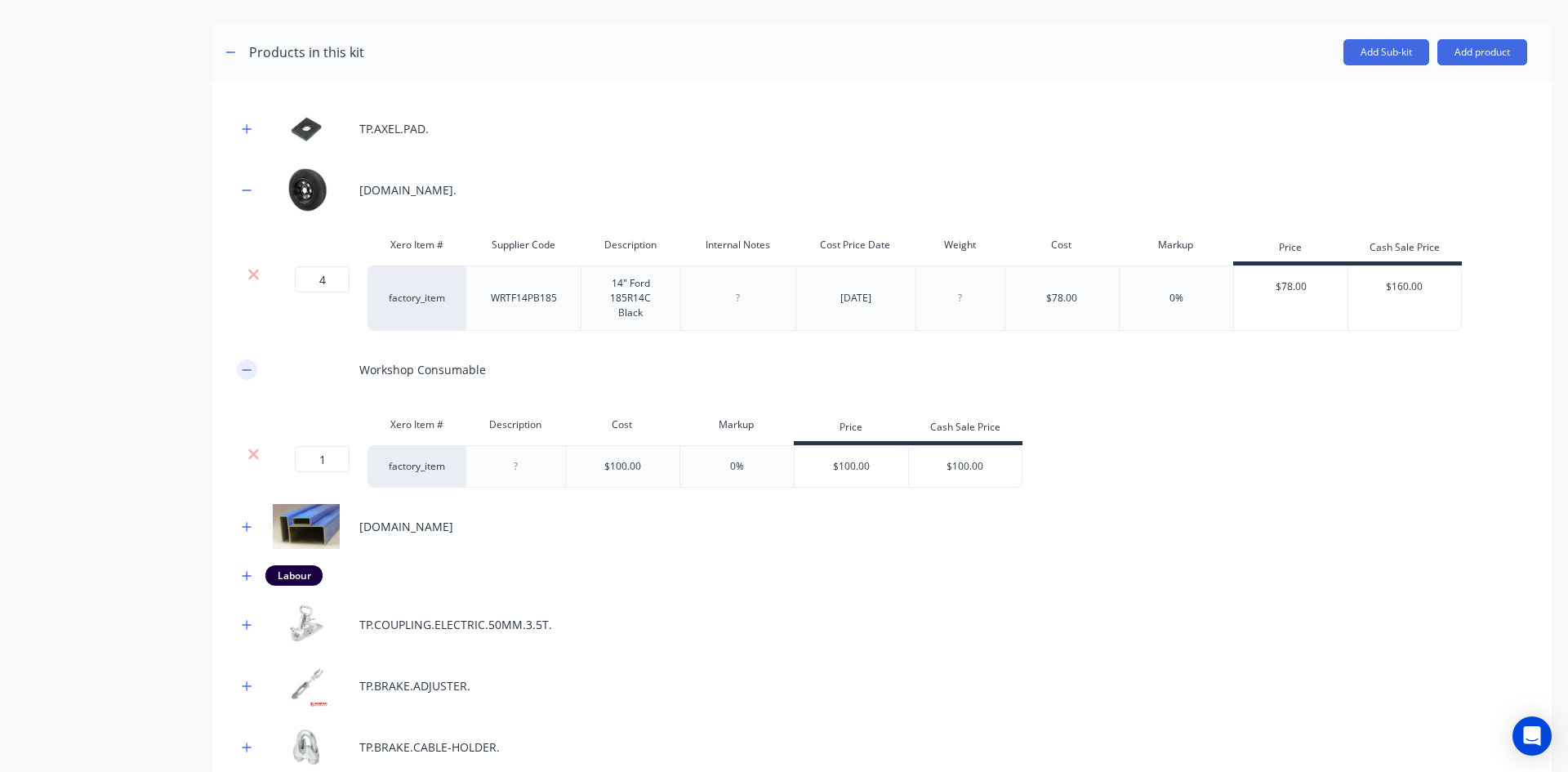
click at [254, 363] on button "button" at bounding box center [248, 370] width 21 height 21
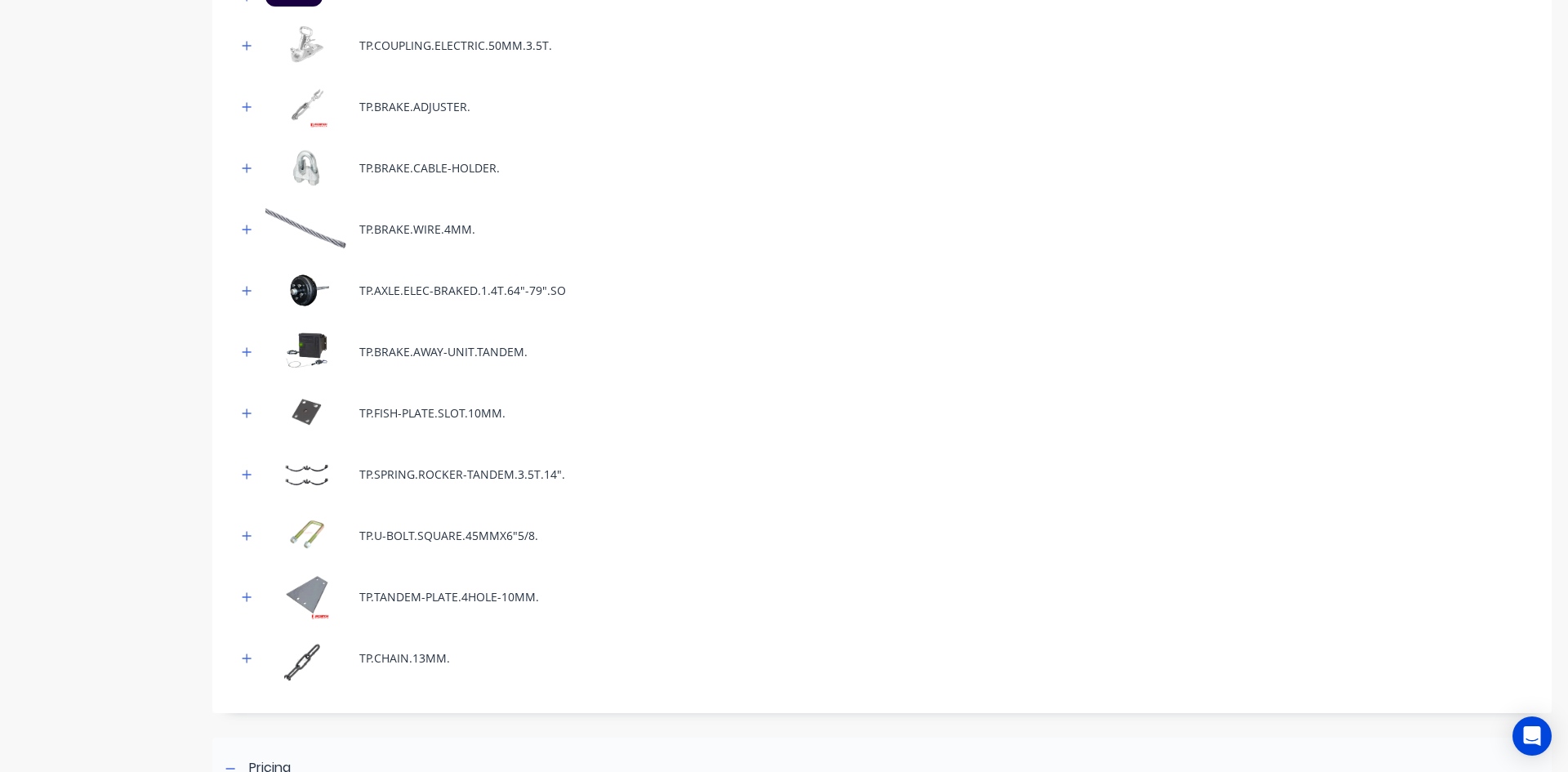
scroll to position [790, 0]
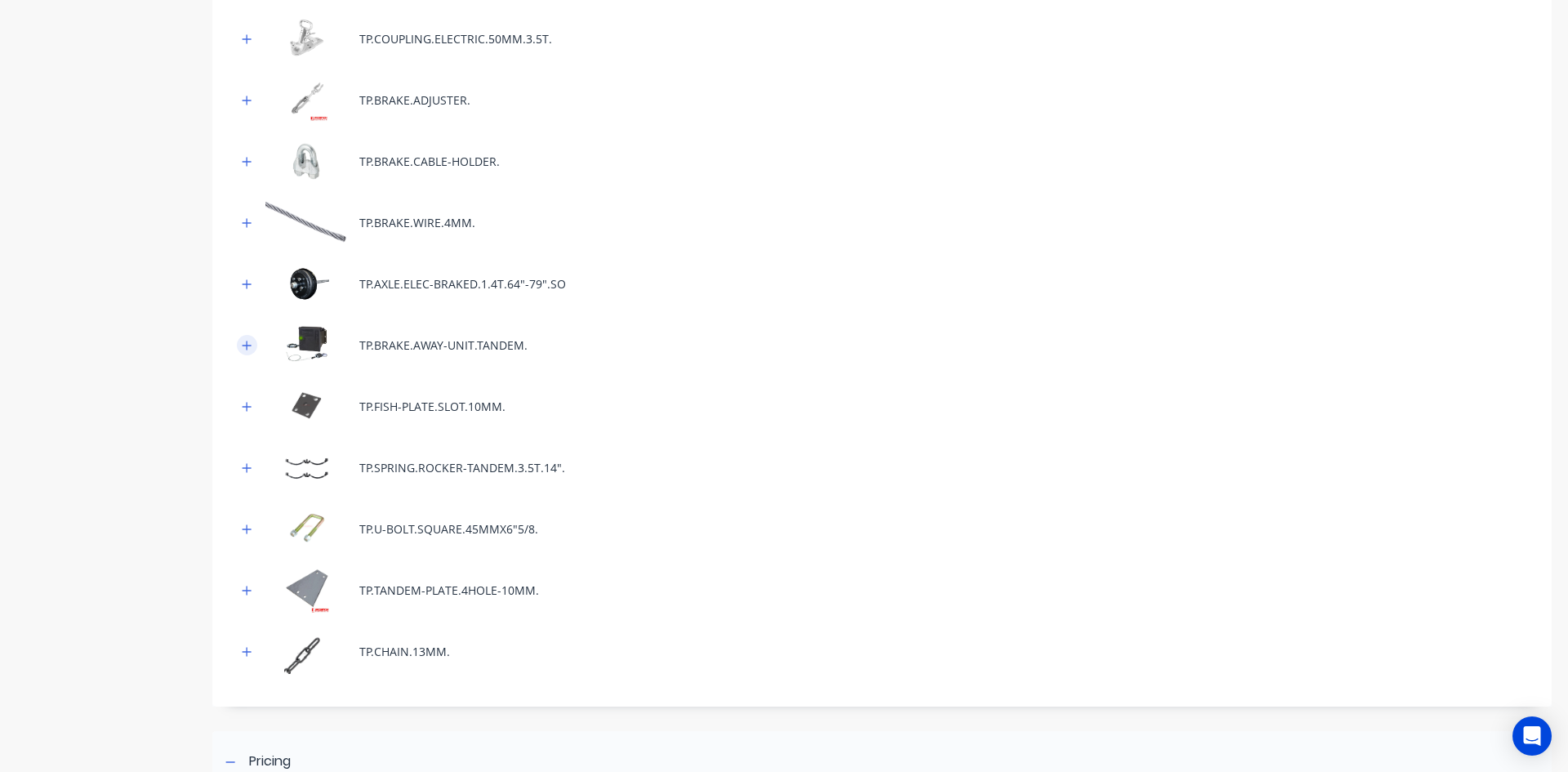
click at [247, 347] on icon "button" at bounding box center [247, 345] width 9 height 9
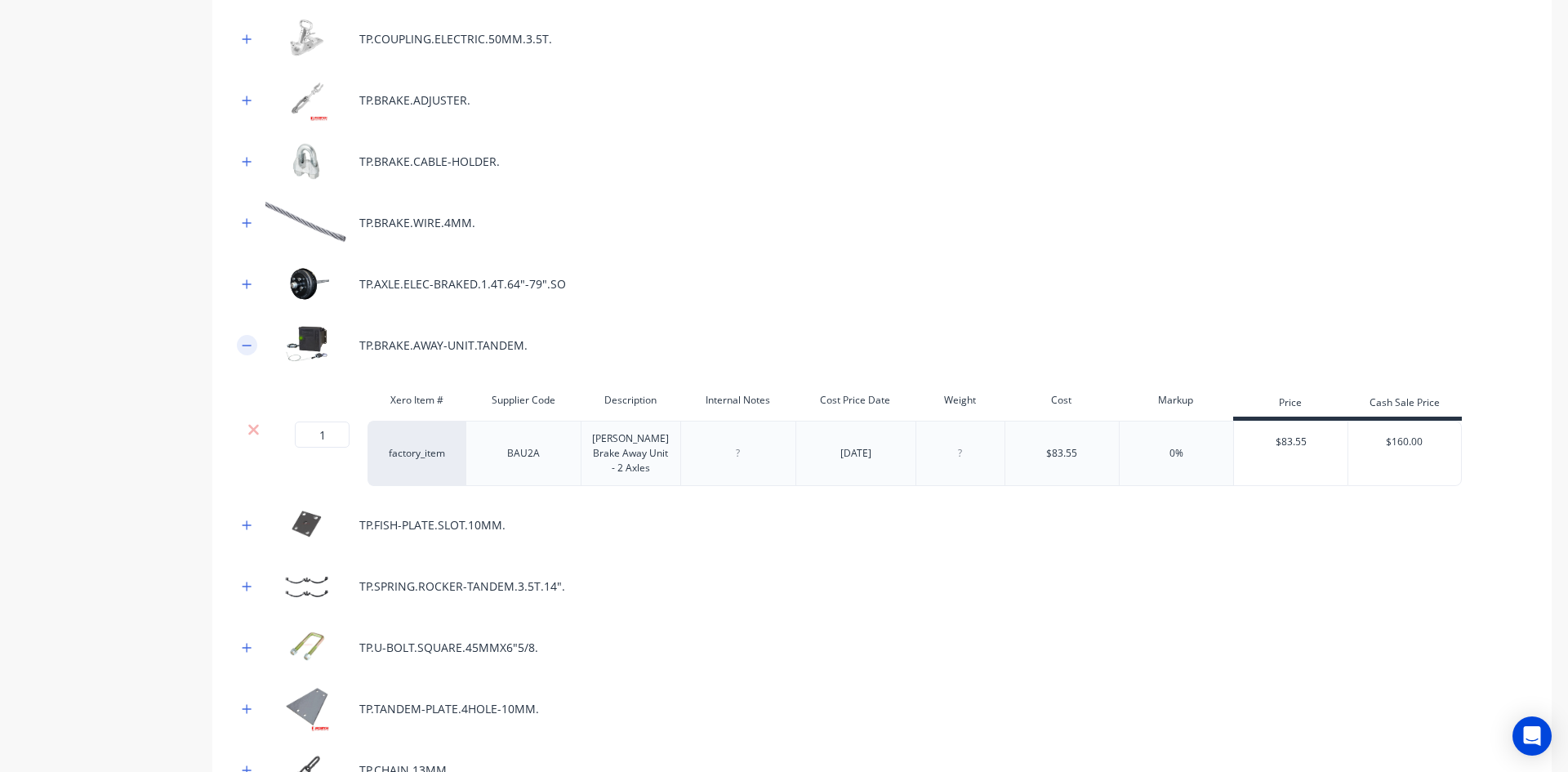
click at [246, 347] on icon "button" at bounding box center [246, 345] width 9 height 11
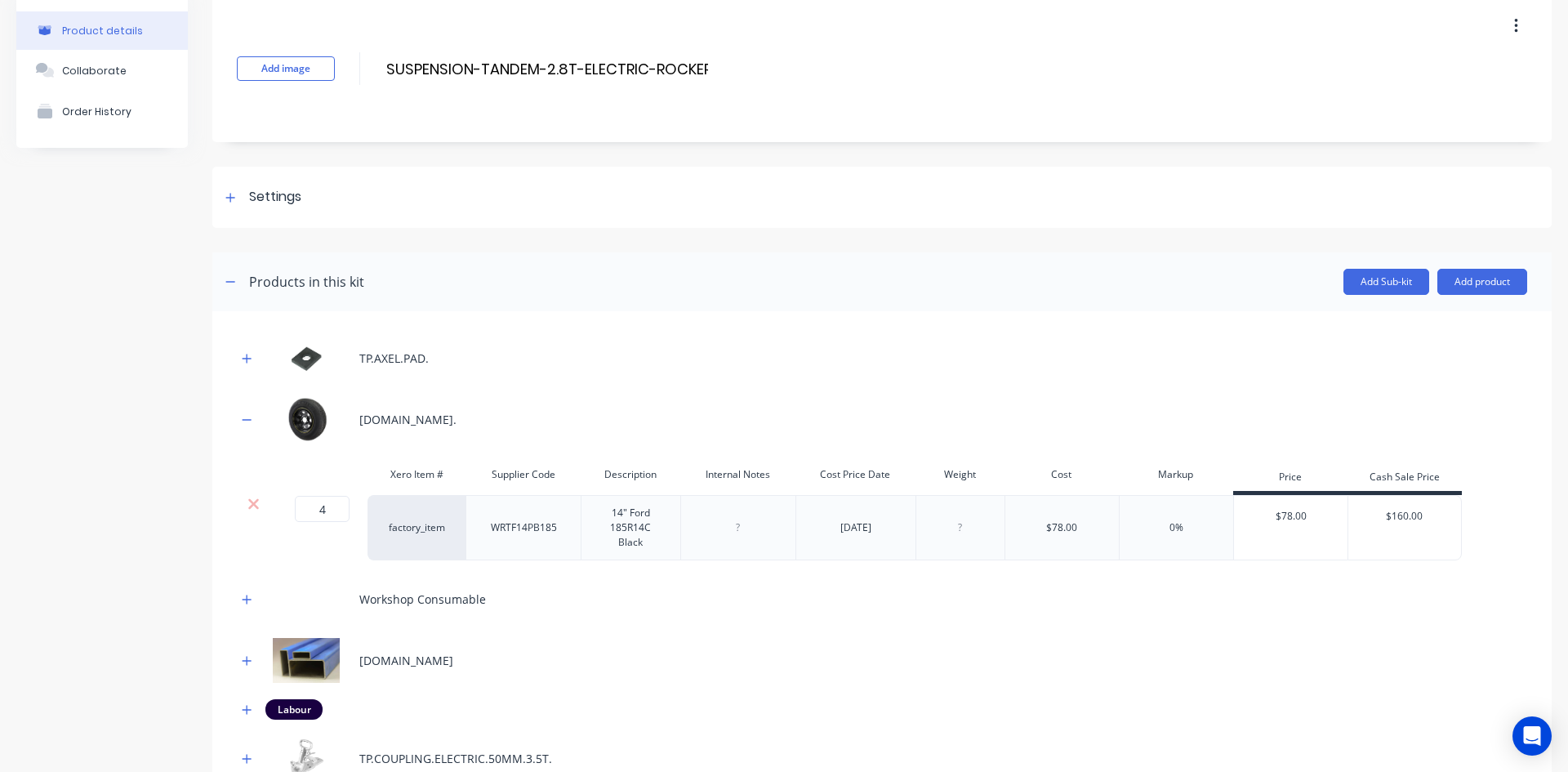
scroll to position [0, 0]
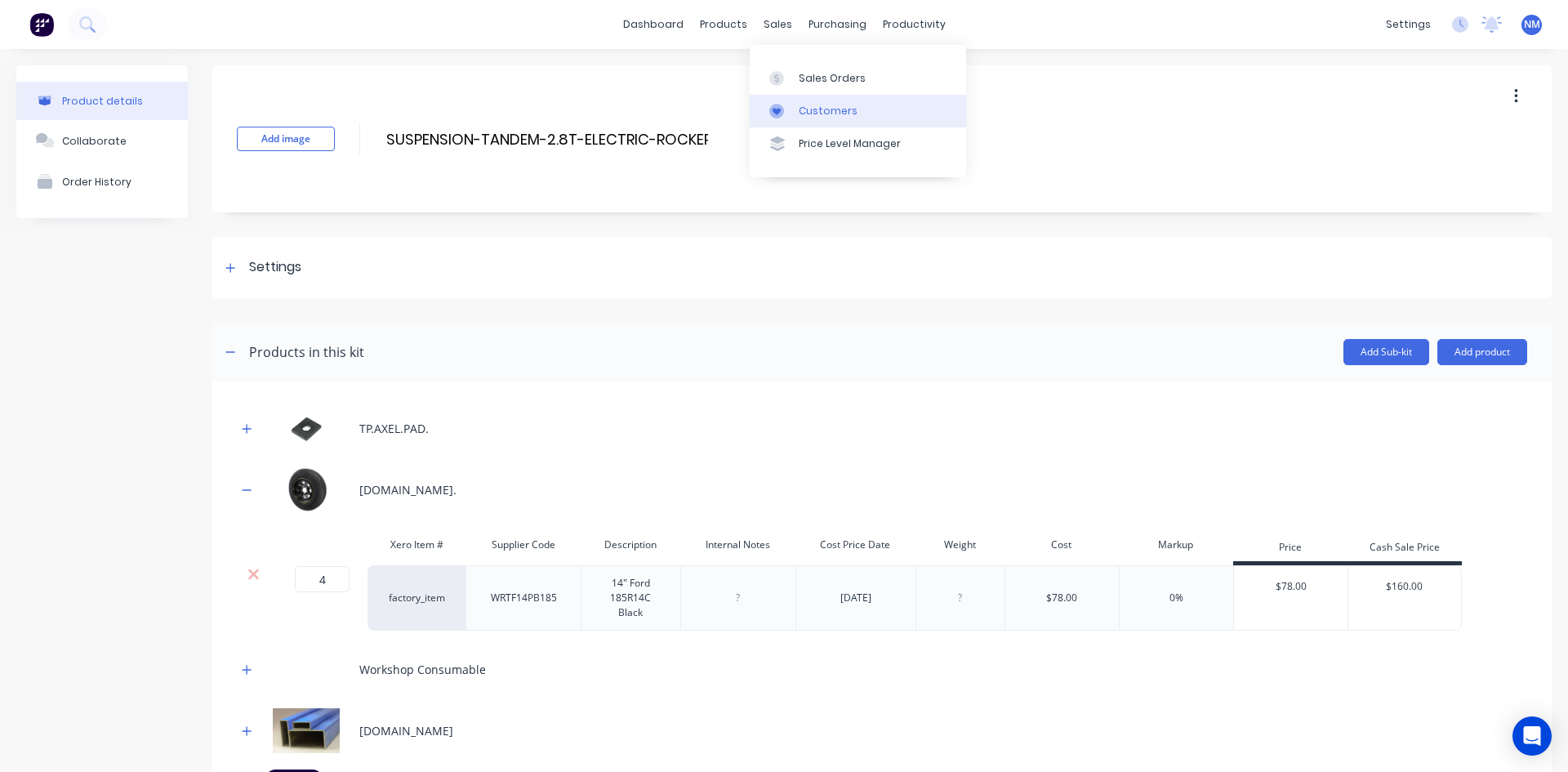
click at [829, 109] on div "Customers" at bounding box center [828, 110] width 59 height 15
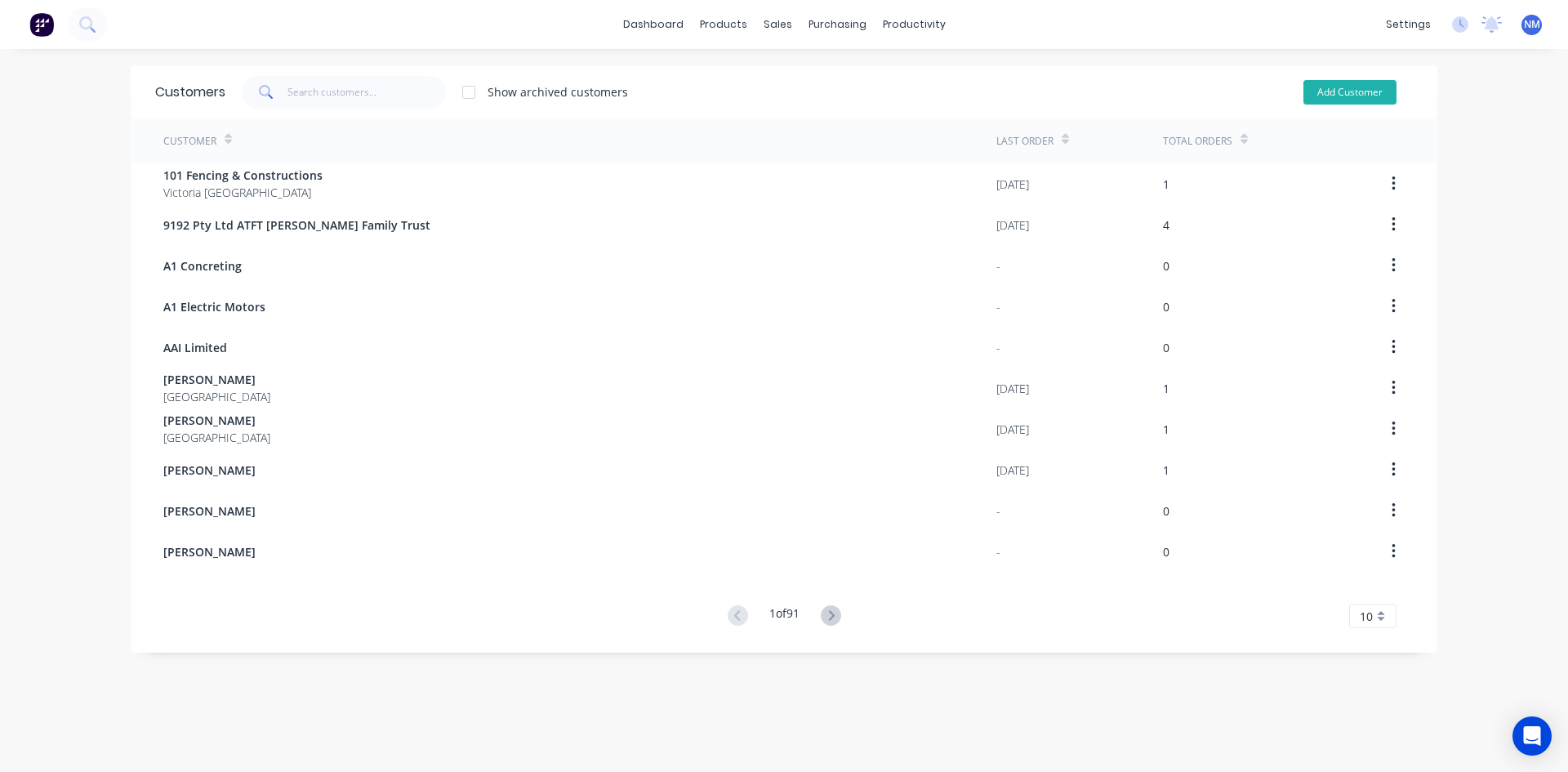
click at [1352, 87] on button "Add Customer" at bounding box center [1350, 92] width 93 height 24
select select "AU"
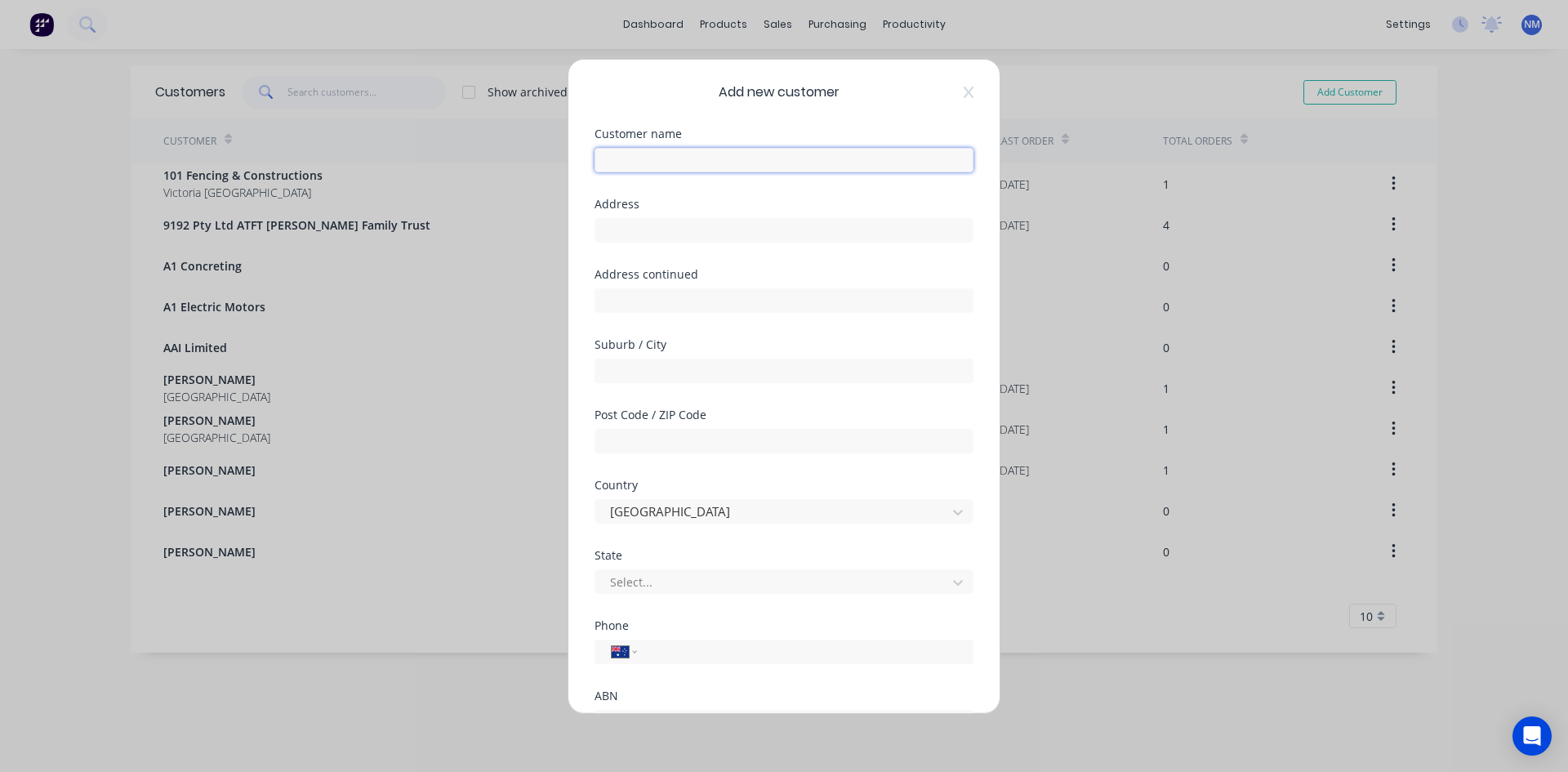
click at [744, 162] on input "text" at bounding box center [783, 160] width 379 height 24
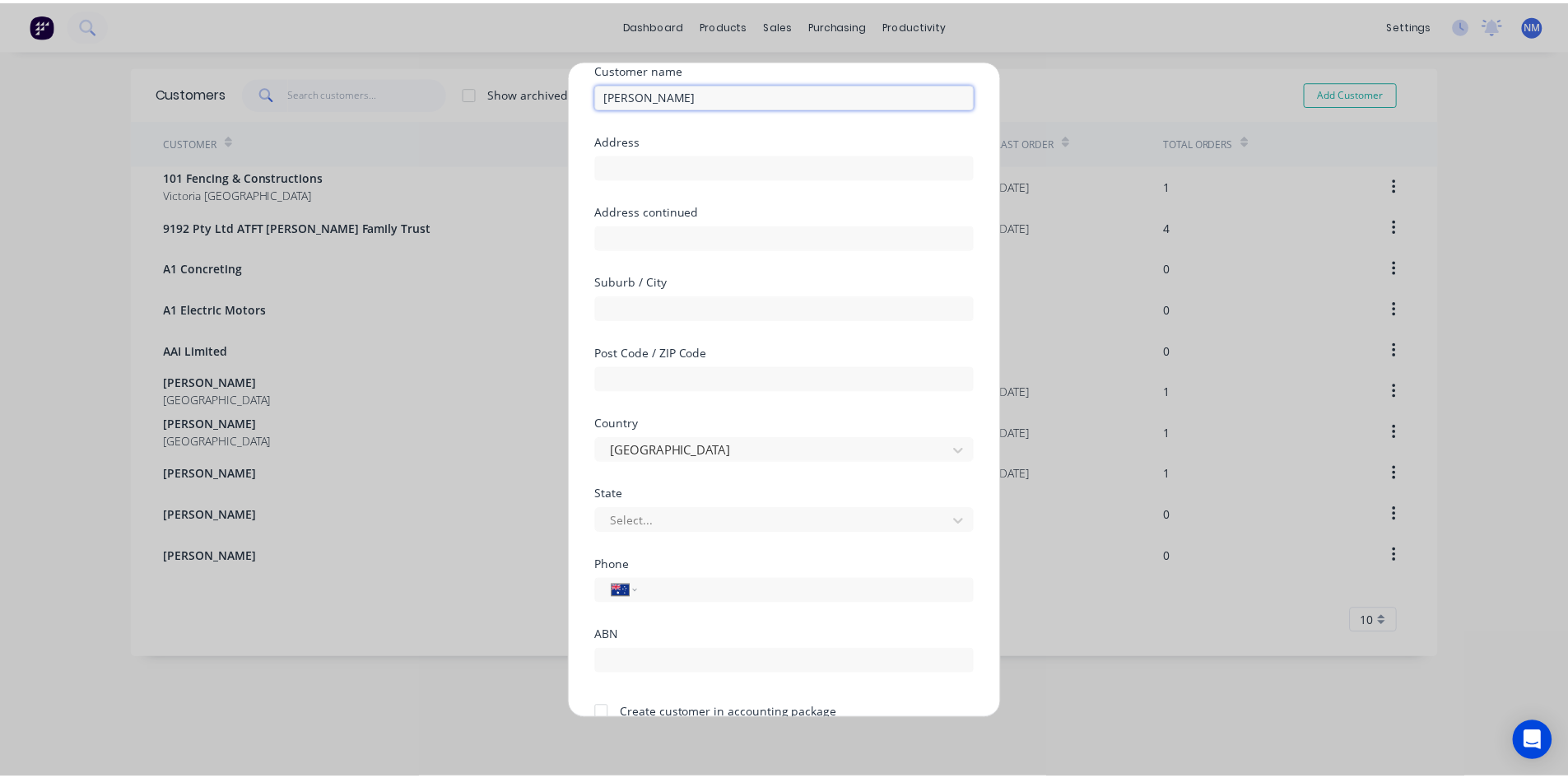
scroll to position [145, 0]
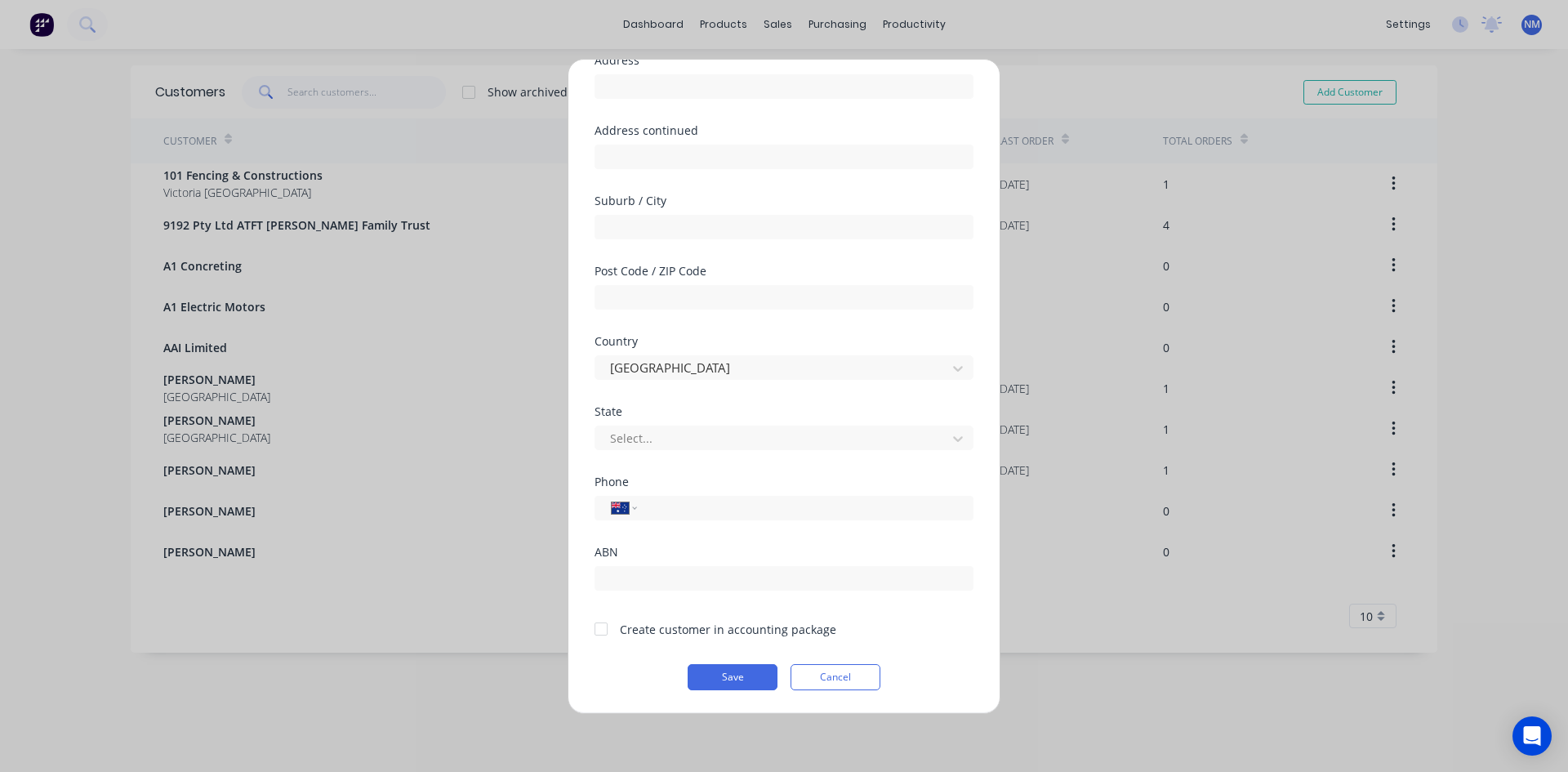
type input "[PERSON_NAME]"
click at [601, 629] on div at bounding box center [601, 629] width 33 height 33
click at [739, 671] on button "Save" at bounding box center [732, 677] width 90 height 26
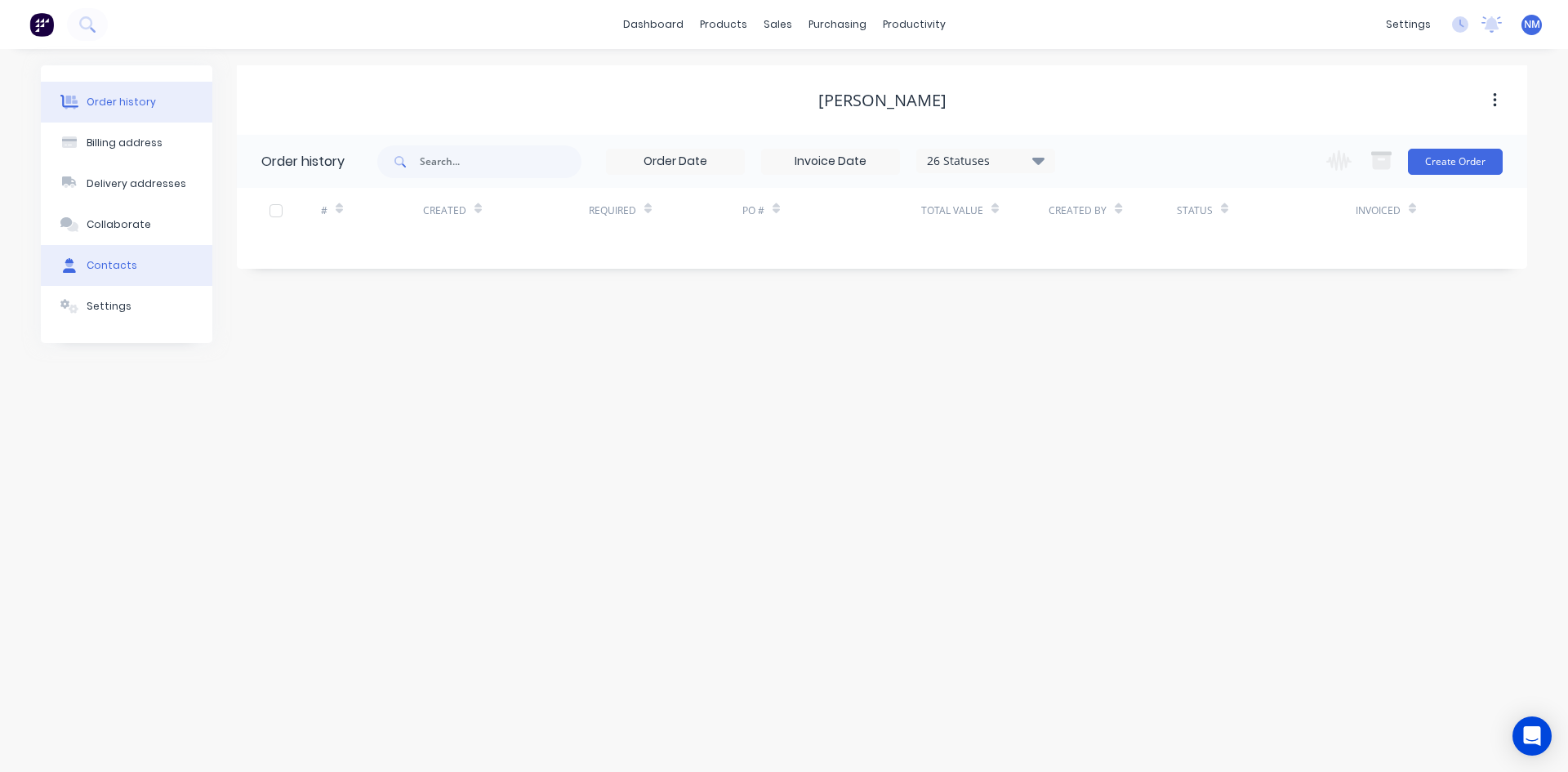
click at [105, 267] on div "Contacts" at bounding box center [111, 265] width 51 height 15
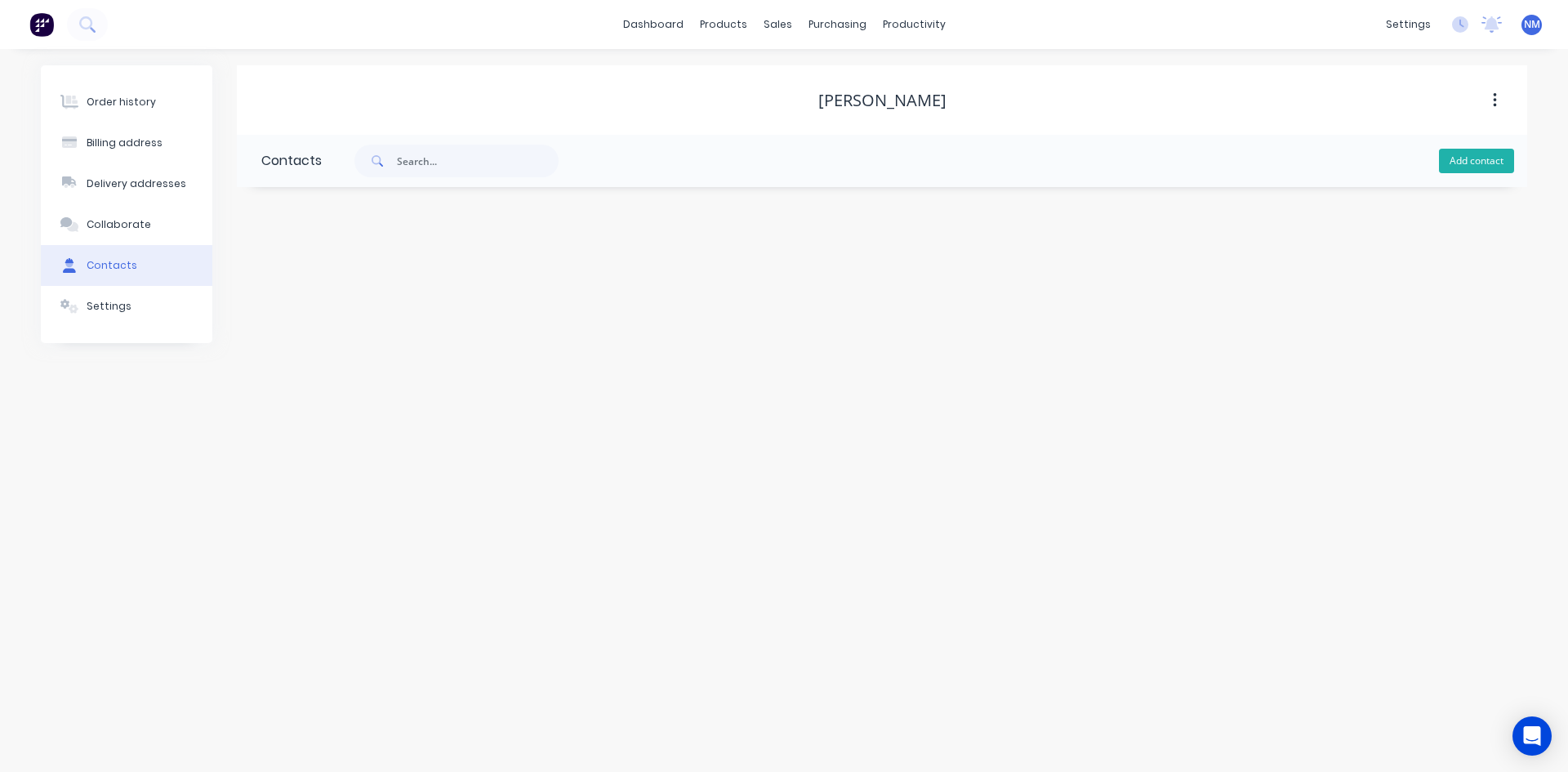
click at [1476, 158] on button "Add contact" at bounding box center [1477, 160] width 75 height 24
select select "AU"
click at [416, 286] on input "text" at bounding box center [395, 281] width 267 height 24
type input "[PERSON_NAME]"
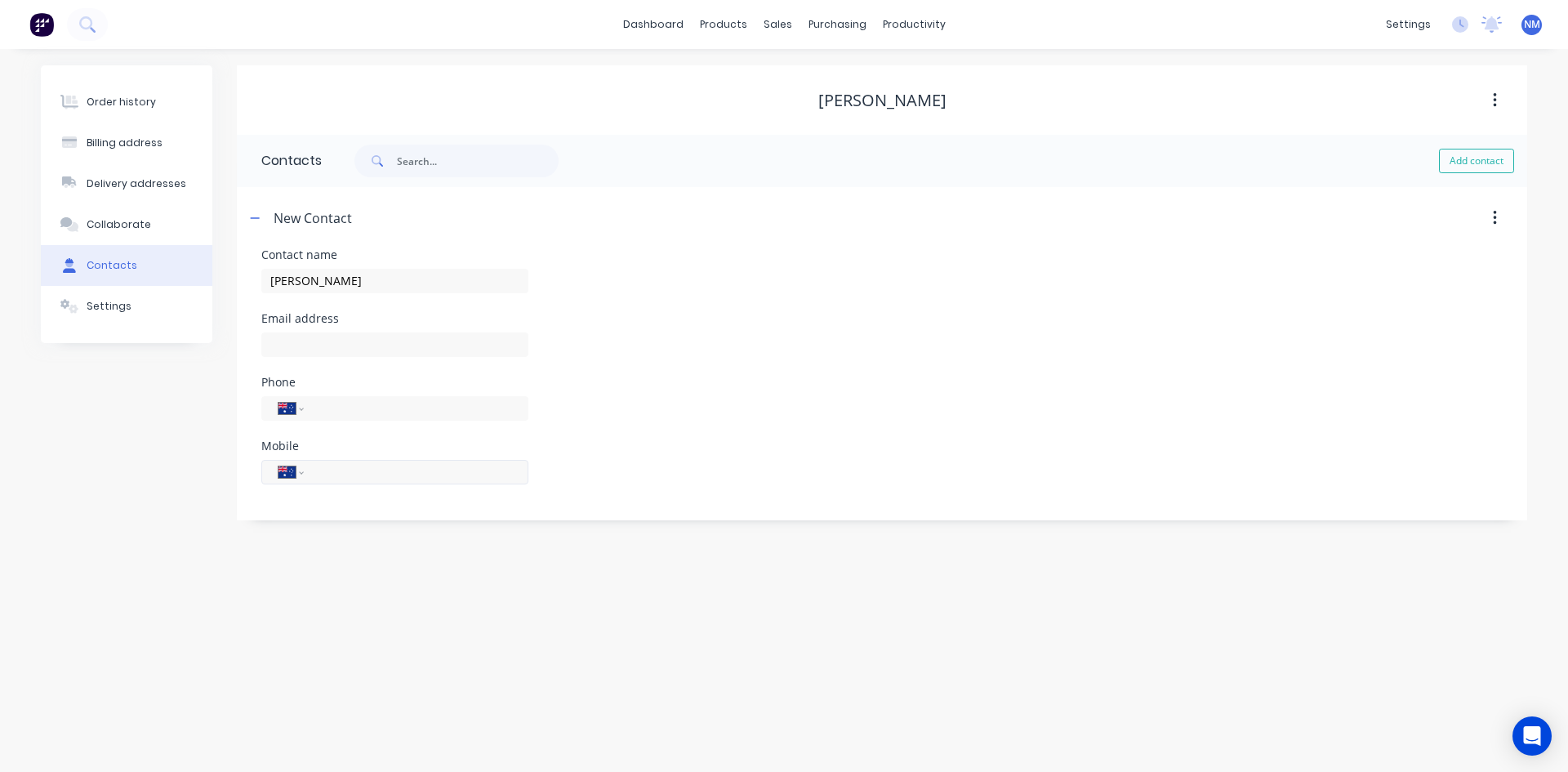
click at [366, 477] on input "tel" at bounding box center [413, 472] width 196 height 19
select select "AU"
click at [367, 475] on input "tel" at bounding box center [413, 472] width 196 height 19
type input "0418 392 518"
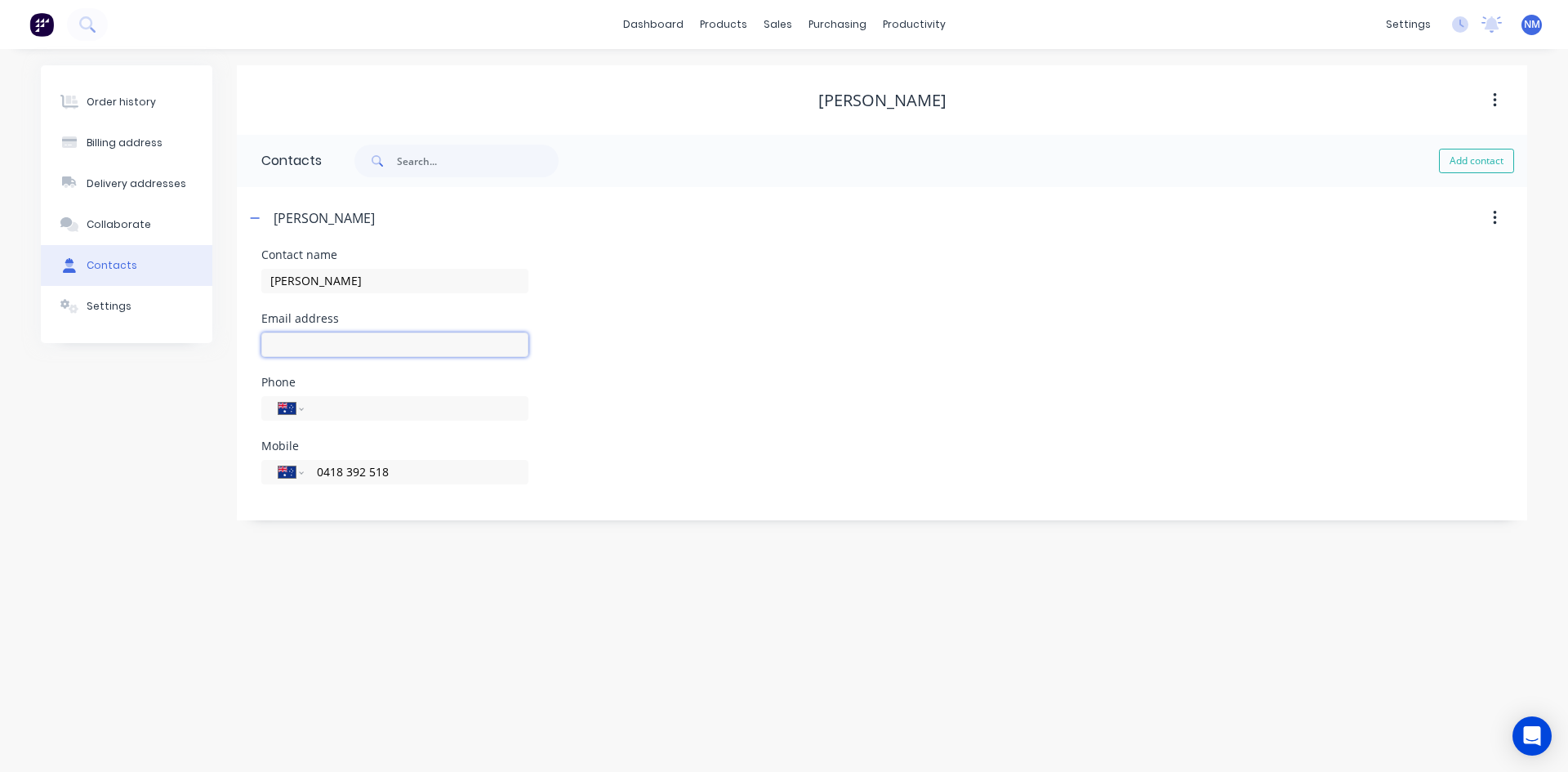
click at [348, 347] on input "text" at bounding box center [395, 344] width 267 height 24
click at [409, 341] on input "text" at bounding box center [395, 344] width 267 height 24
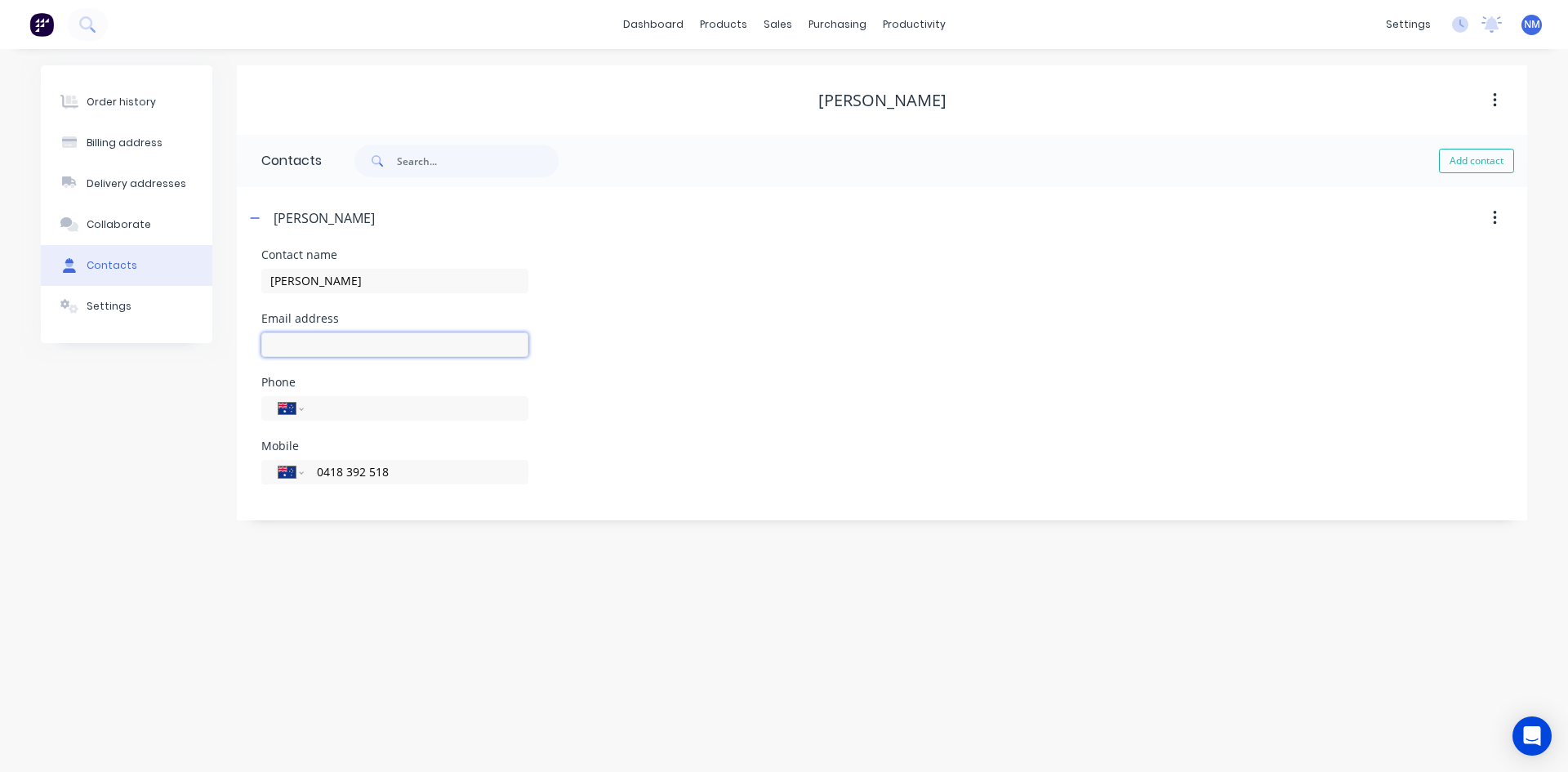
click at [409, 341] on input "text" at bounding box center [395, 344] width 267 height 24
click at [303, 351] on input "text" at bounding box center [395, 344] width 267 height 24
paste input "[EMAIL_ADDRESS][DOMAIN_NAME]"
click at [270, 342] on input "[EMAIL_ADDRESS][DOMAIN_NAME]" at bounding box center [395, 344] width 267 height 24
type input "[EMAIL_ADDRESS][DOMAIN_NAME]"
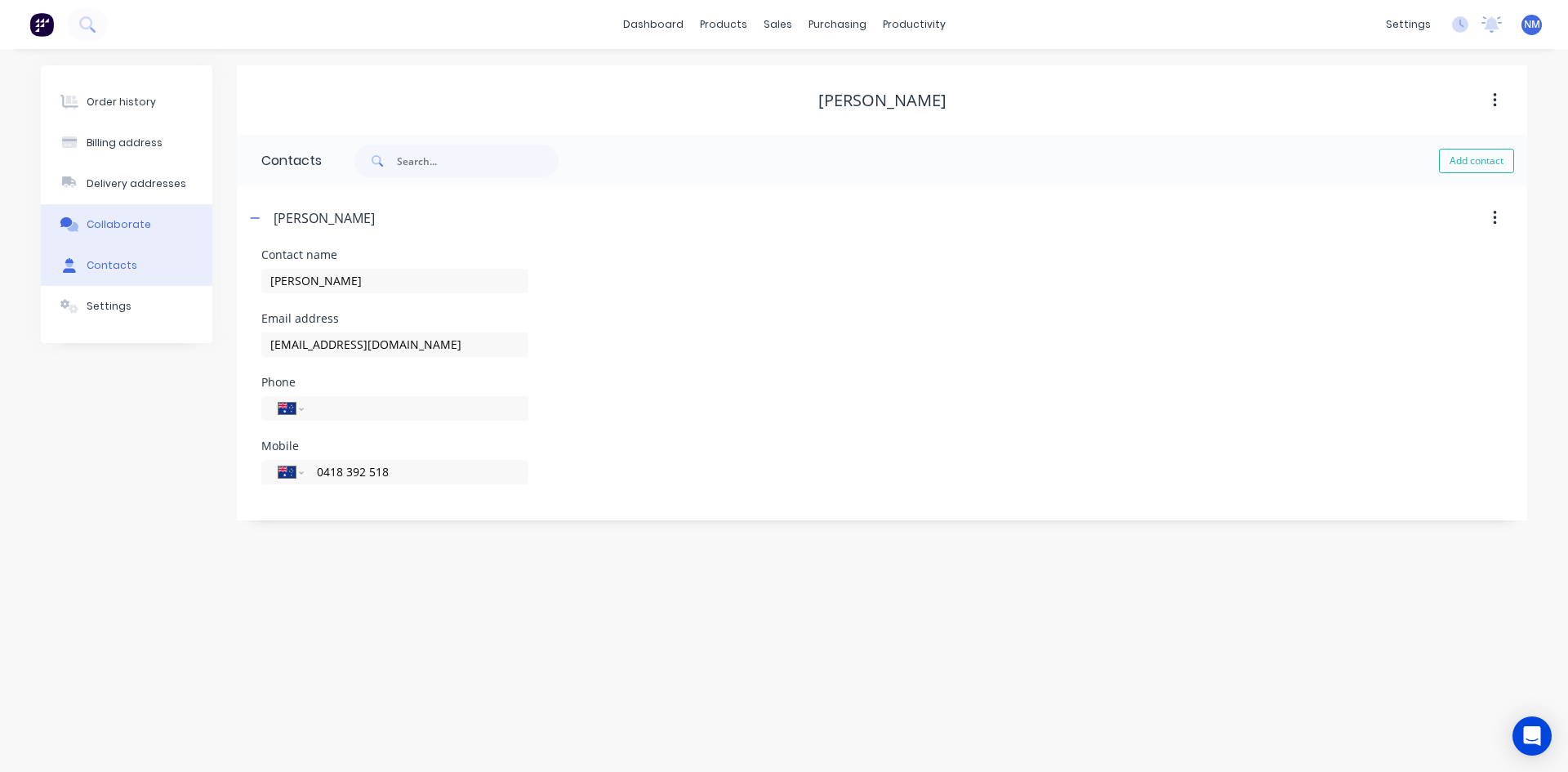
click at [135, 223] on div "Collaborate" at bounding box center [118, 224] width 65 height 15
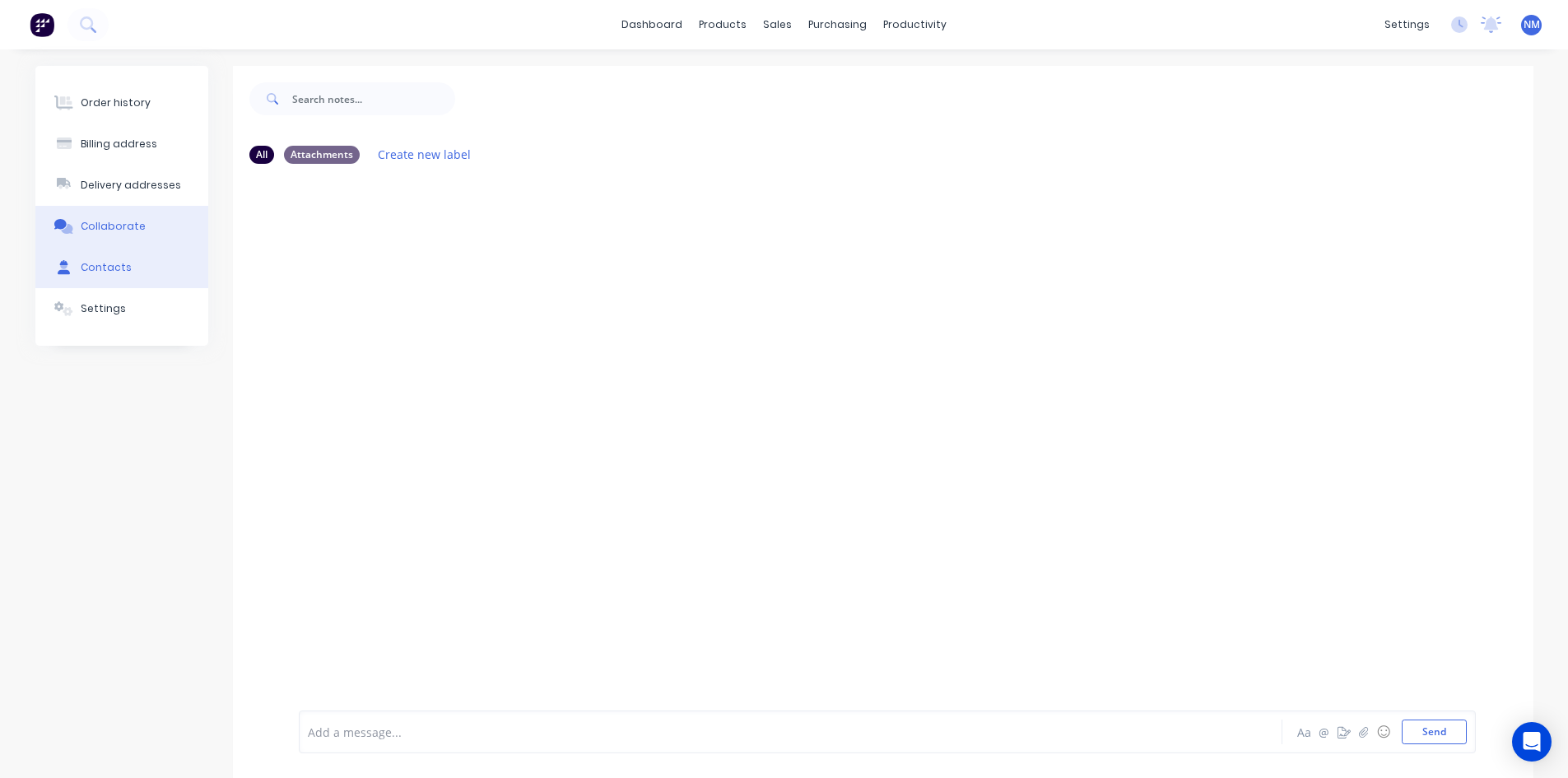
click at [127, 260] on button "Contacts" at bounding box center [122, 267] width 173 height 41
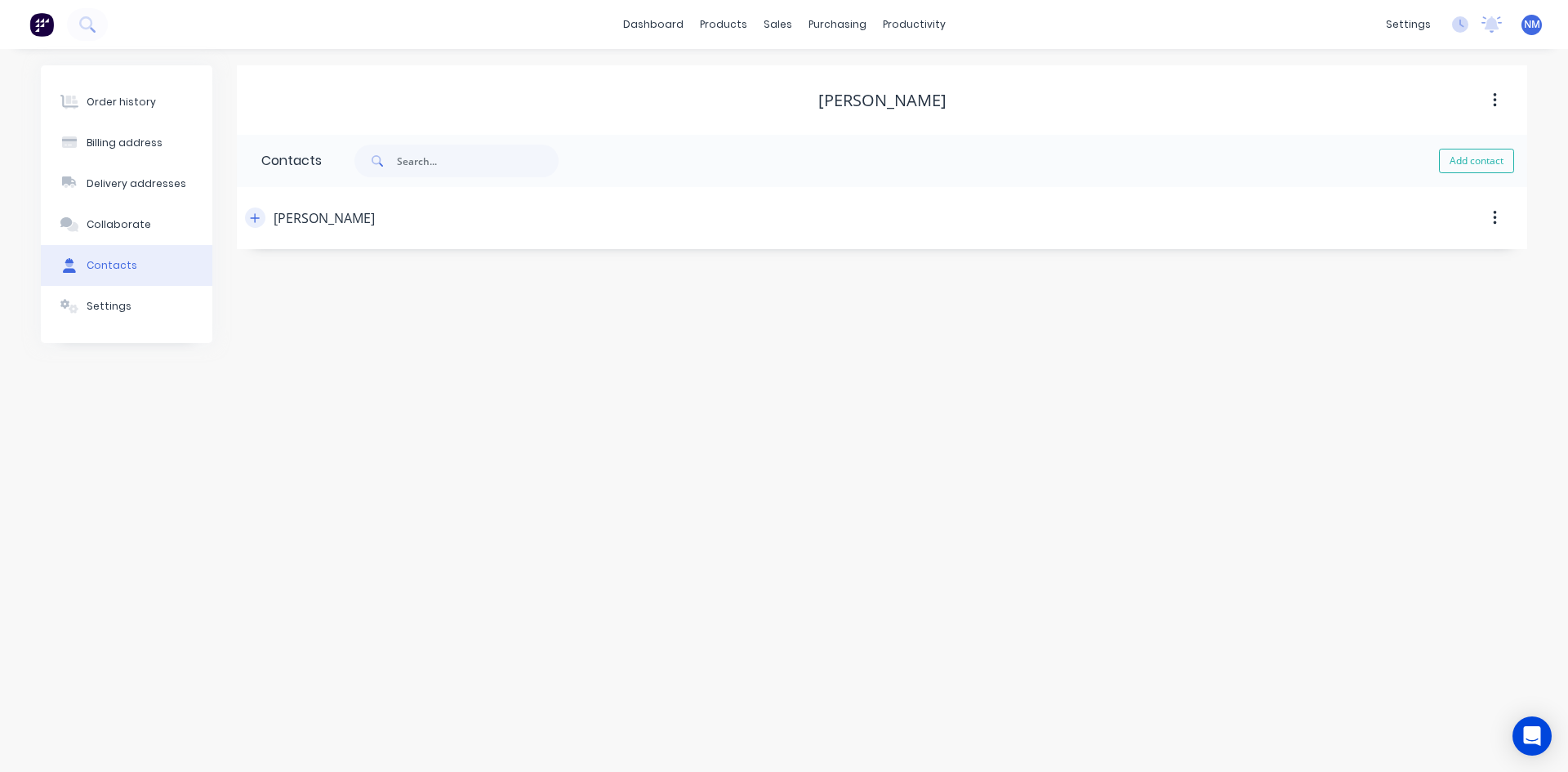
click at [258, 219] on icon "button" at bounding box center [254, 217] width 9 height 11
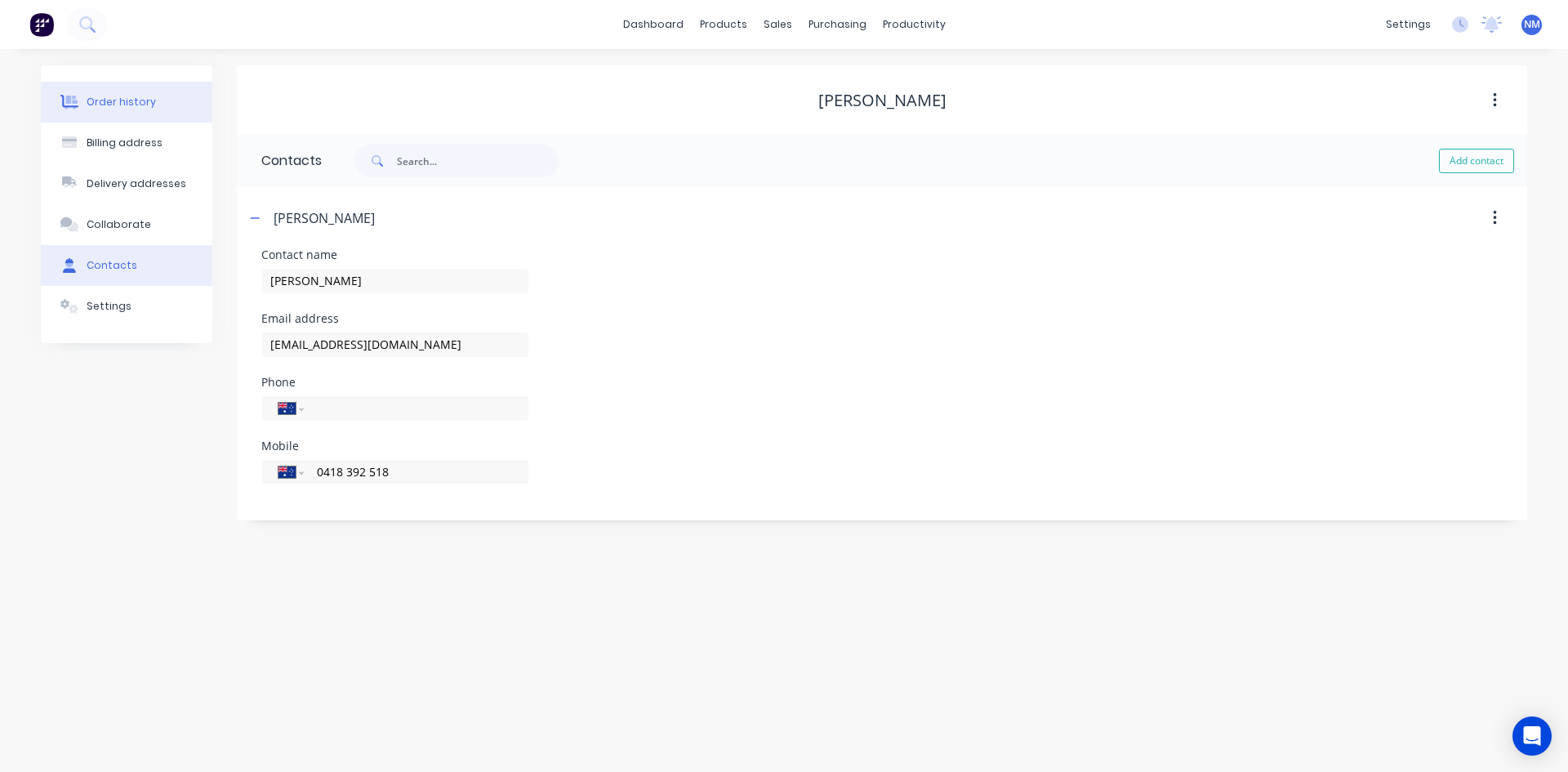
click at [136, 103] on div "Order history" at bounding box center [121, 102] width 69 height 15
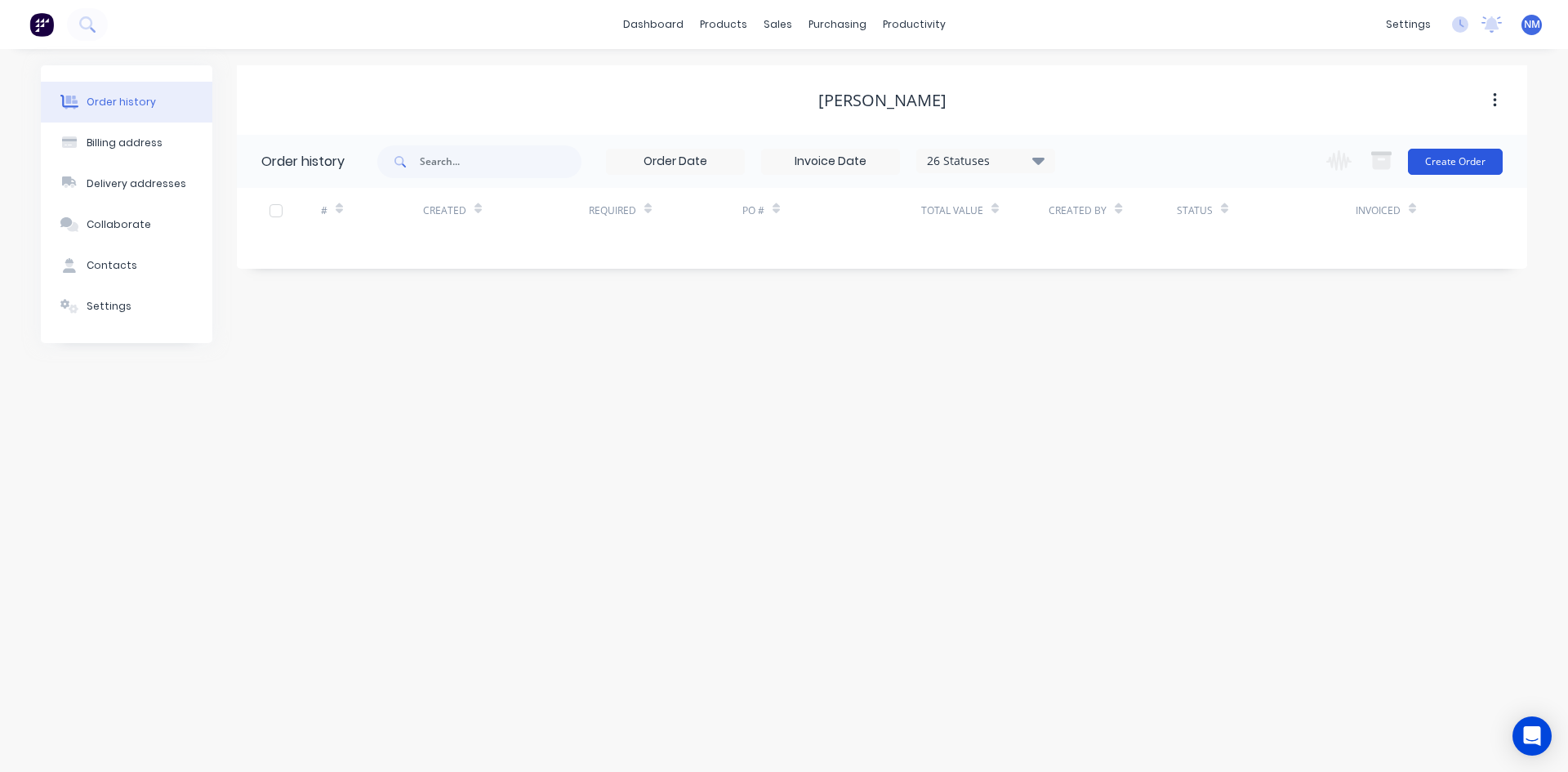
click at [1450, 166] on button "Create Order" at bounding box center [1456, 161] width 95 height 26
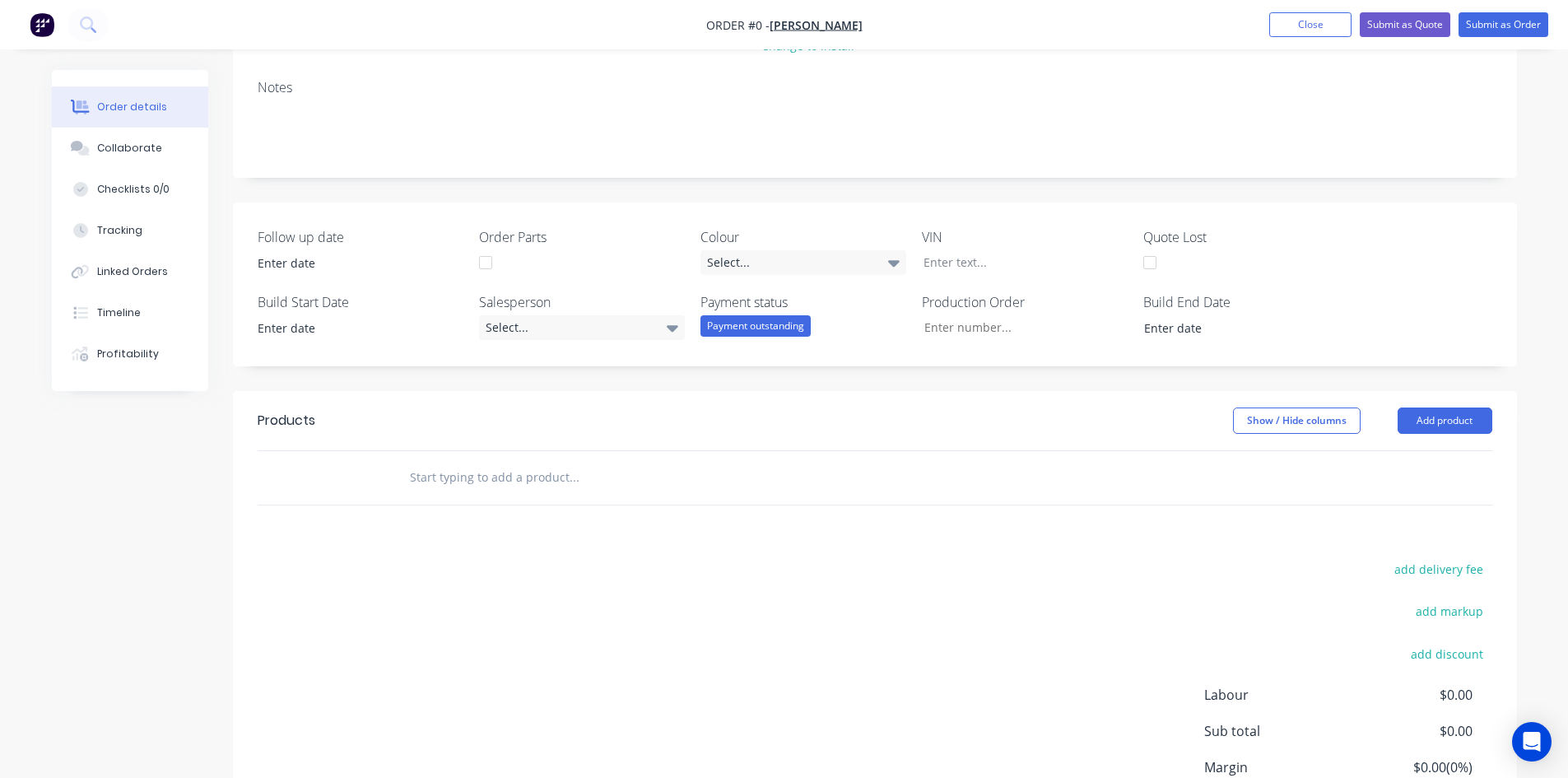
scroll to position [247, 0]
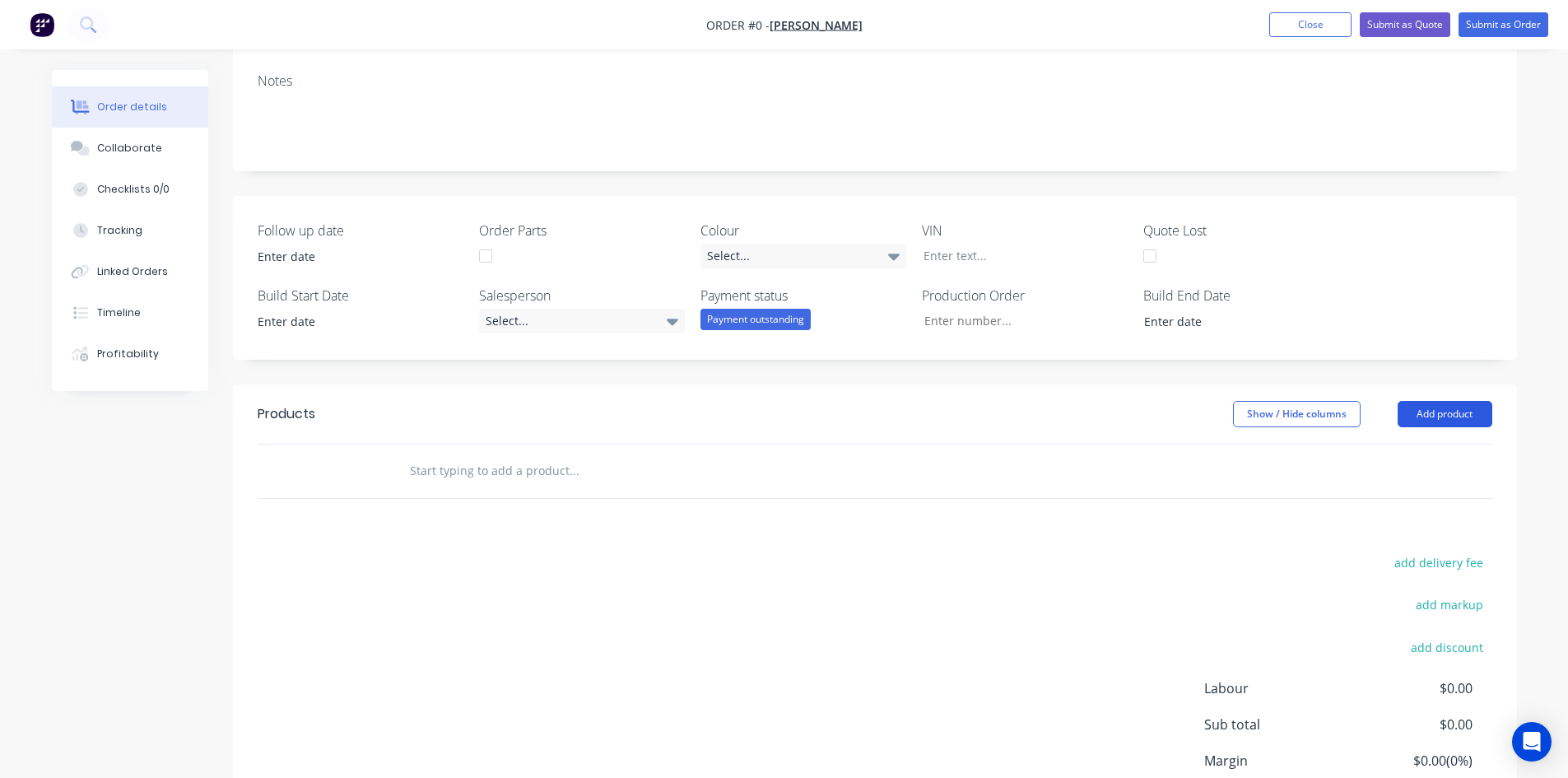
click at [1450, 417] on button "Add product" at bounding box center [1445, 414] width 95 height 26
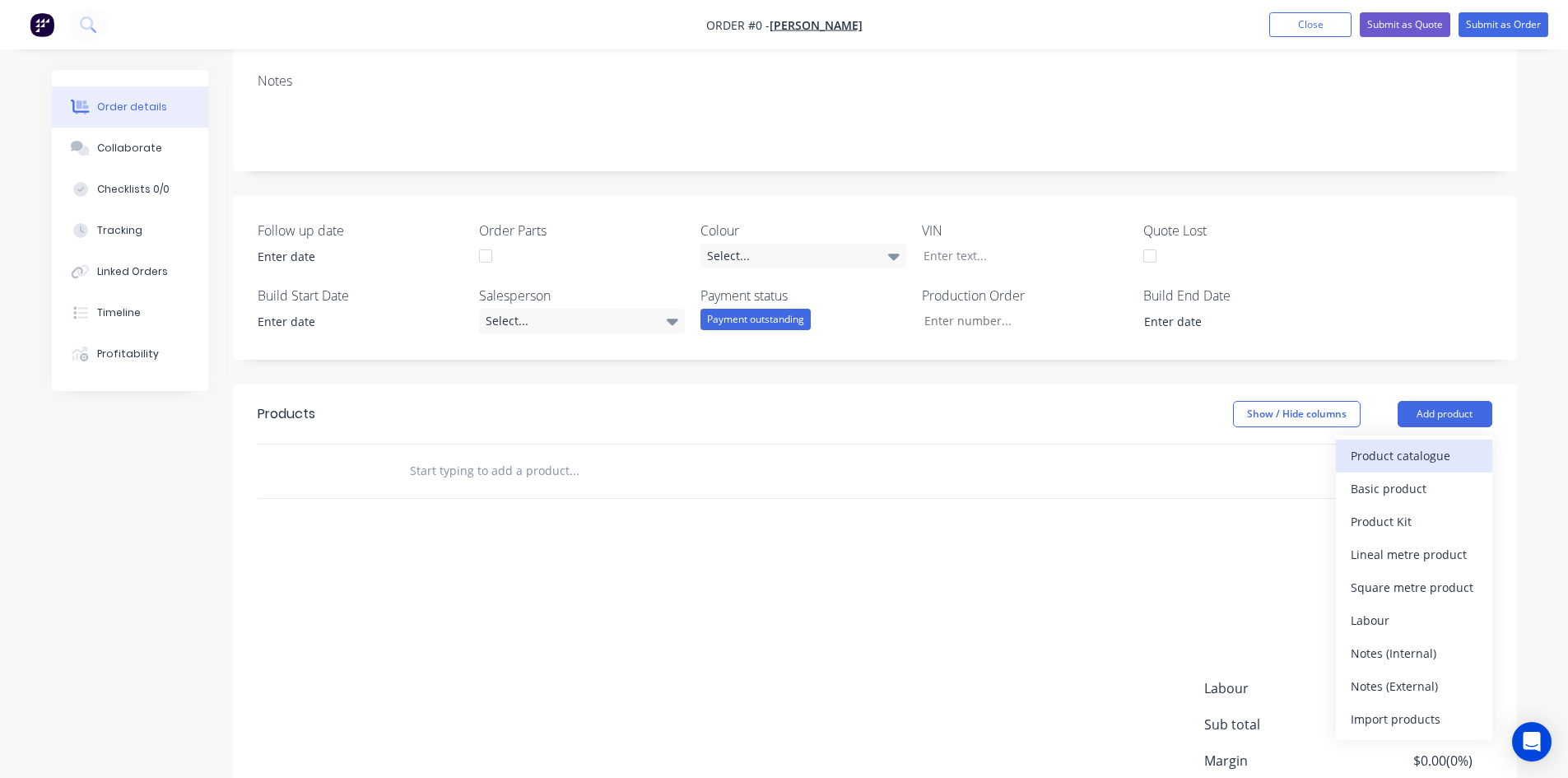
click at [1425, 460] on div "Product catalogue" at bounding box center [1414, 455] width 127 height 23
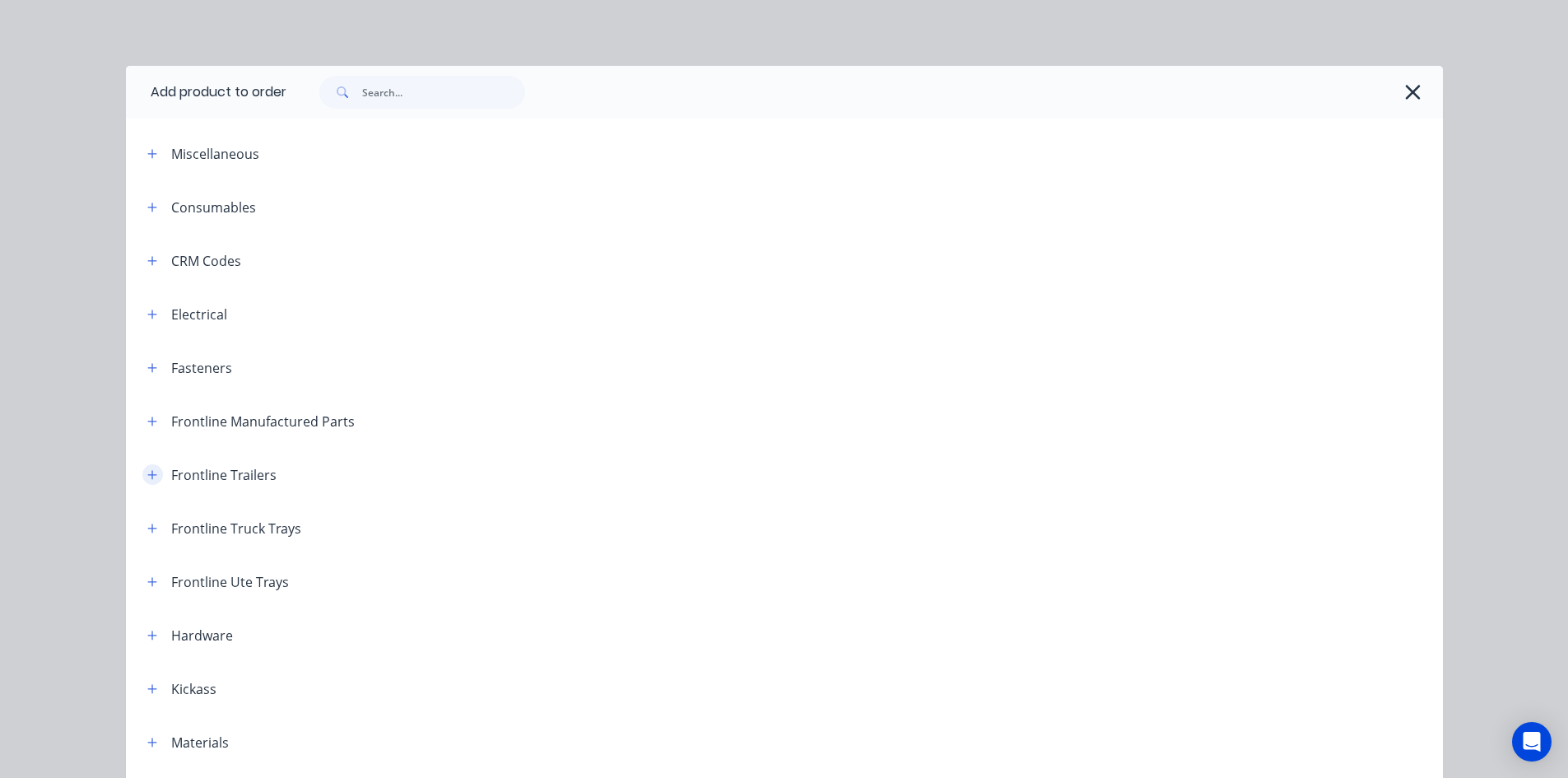
click at [143, 481] on button "button" at bounding box center [153, 475] width 21 height 21
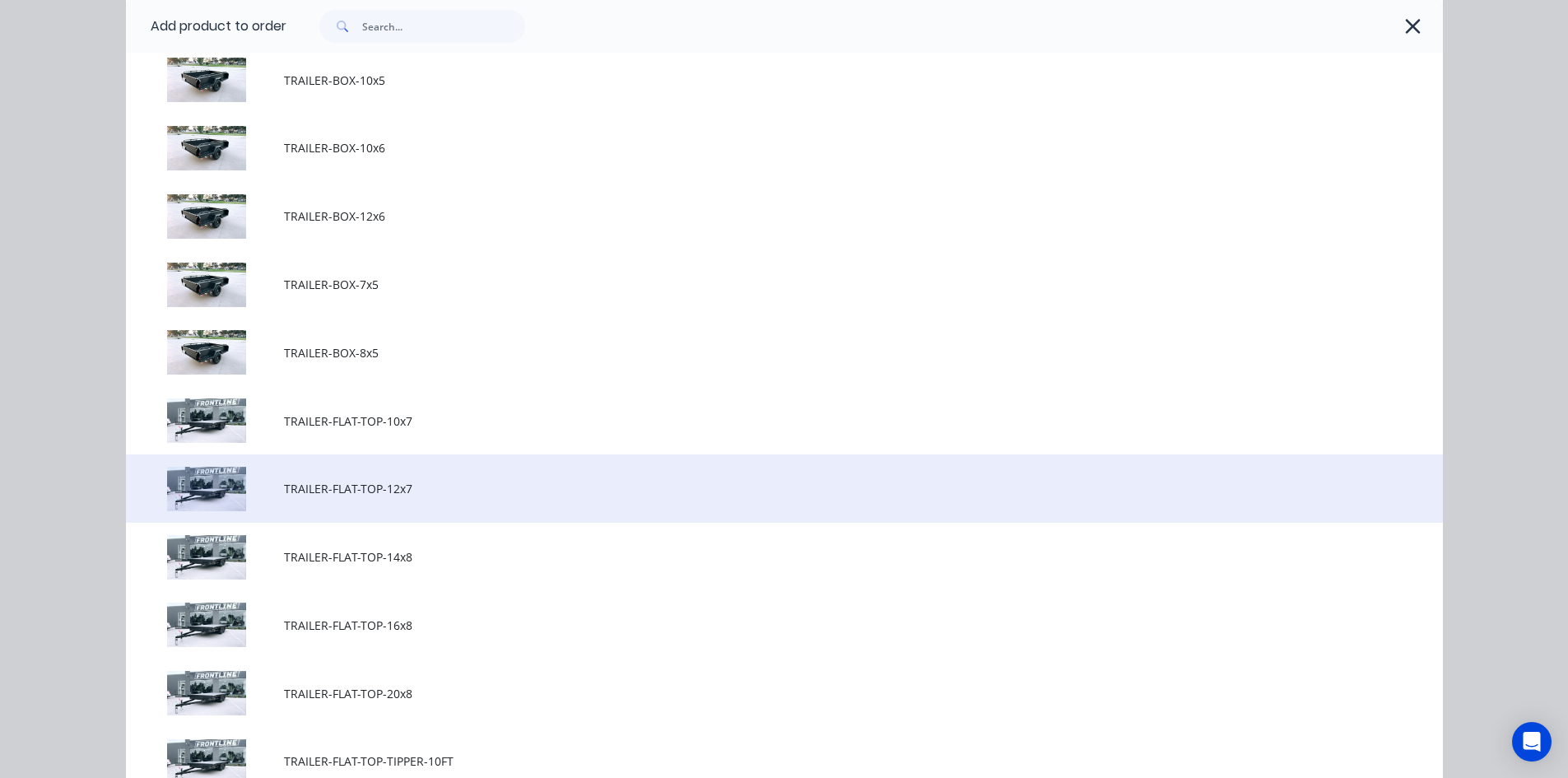
scroll to position [576, 0]
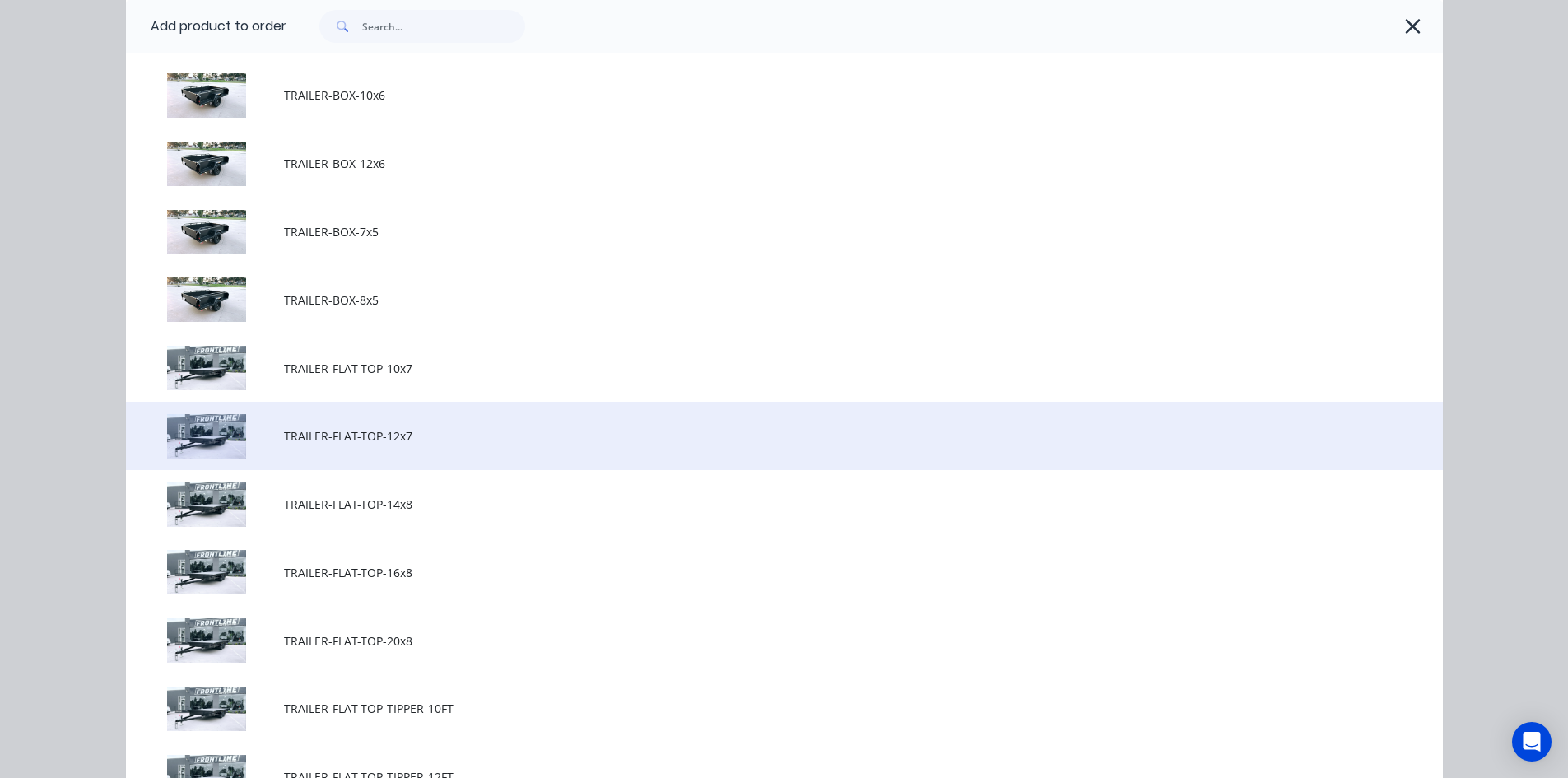
click at [422, 444] on span "TRAILER-FLAT-TOP-12x7" at bounding box center [747, 436] width 927 height 17
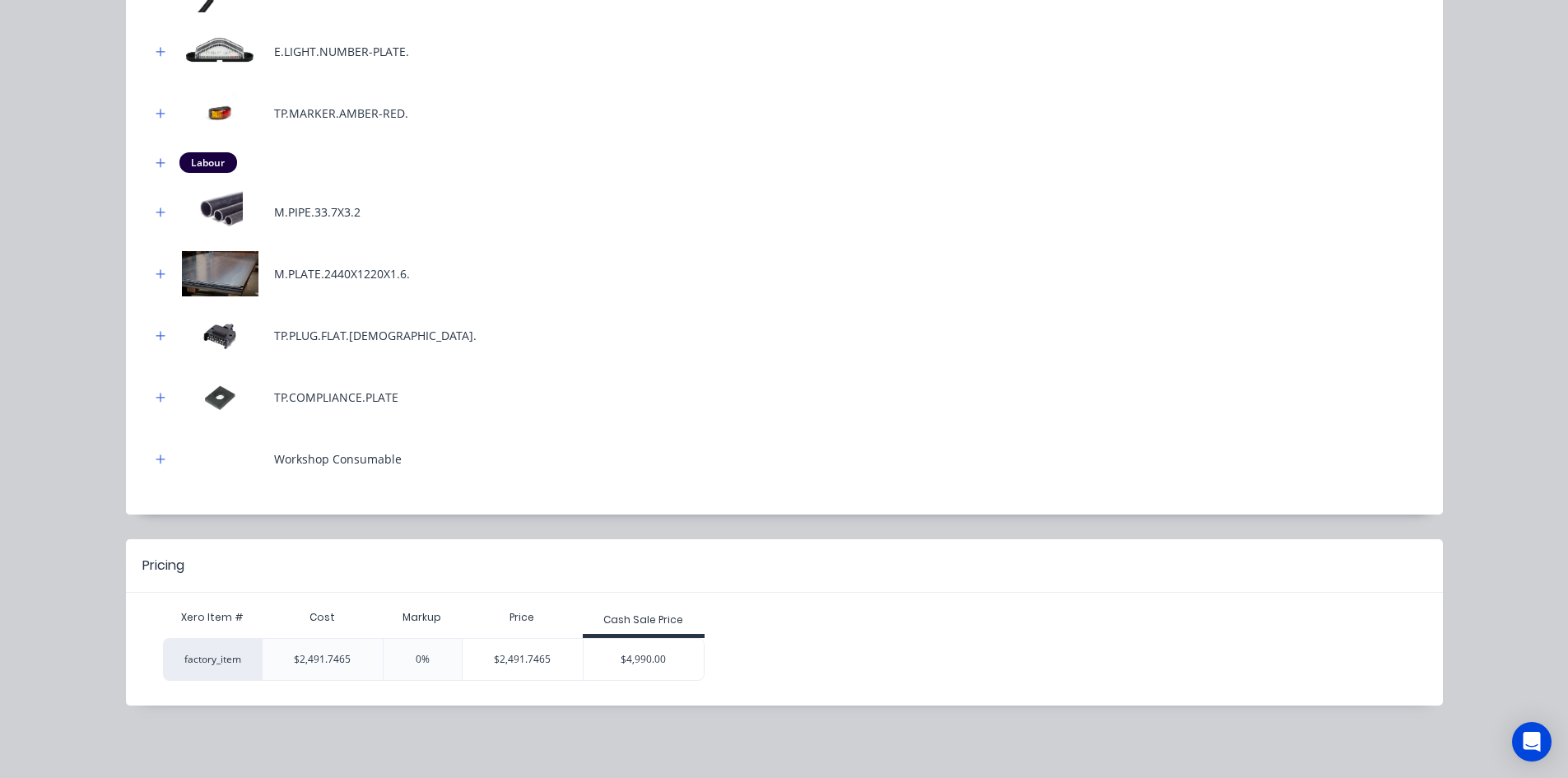
scroll to position [329, 0]
click at [645, 648] on div "$4,990.00" at bounding box center [643, 659] width 120 height 41
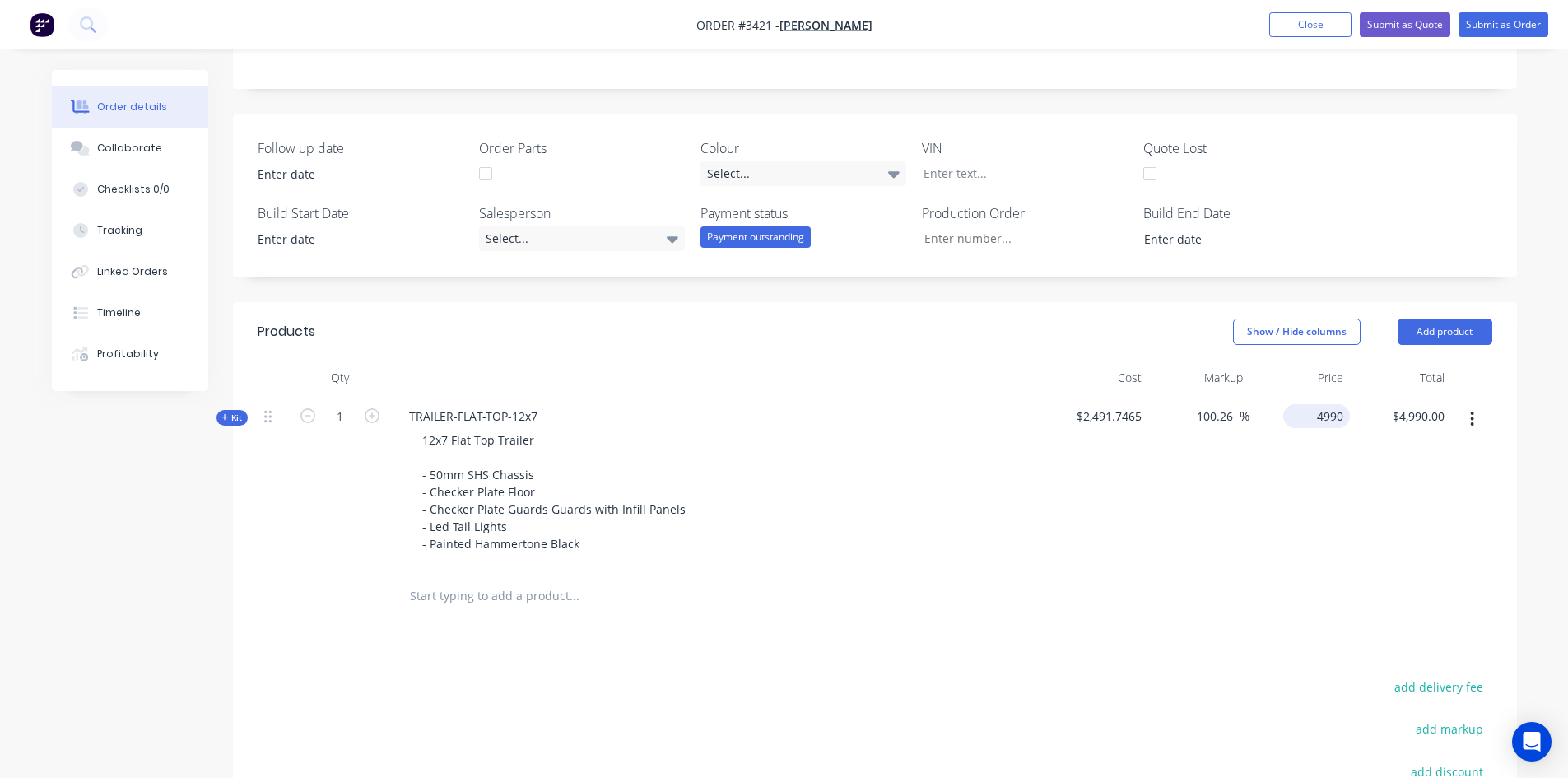
click at [1327, 421] on input "4990" at bounding box center [1319, 416] width 60 height 23
type input "9990"
type input "300.92"
type input "$9,990.00"
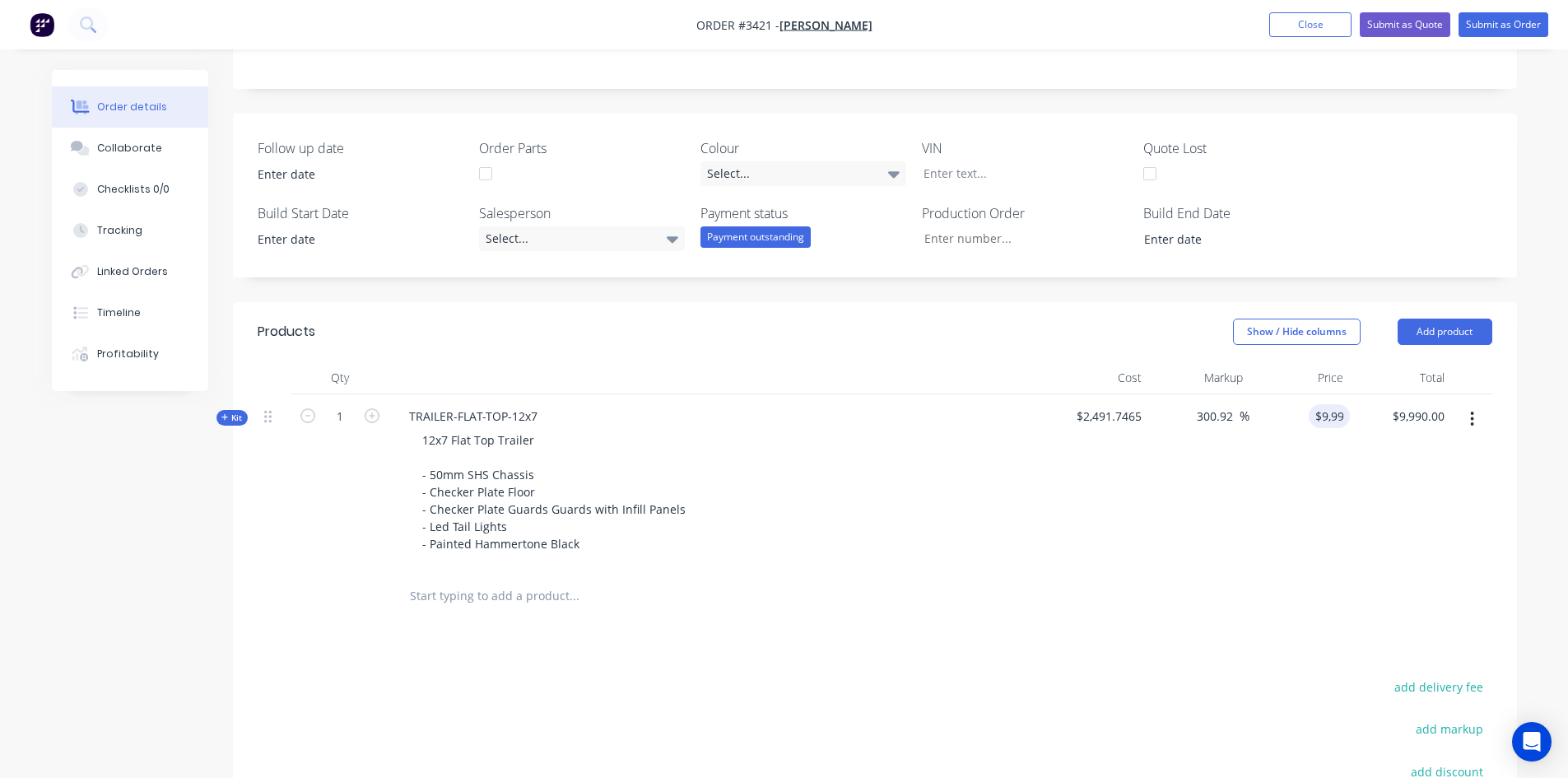
click at [1226, 583] on div at bounding box center [874, 596] width 1235 height 54
click at [1106, 411] on span "$2,491.7465" at bounding box center [1098, 416] width 88 height 17
click at [1139, 416] on span "$2,491.7465" at bounding box center [1098, 416] width 88 height 17
drag, startPoint x: 1083, startPoint y: 417, endPoint x: 1150, endPoint y: 417, distance: 67.0
click at [1150, 417] on div "Kit 1 TRAILER-FLAT-TOP-12x7 12x7 Flat Top Trailer - 50mm SHS Chassis - Checker …" at bounding box center [874, 482] width 1235 height 176
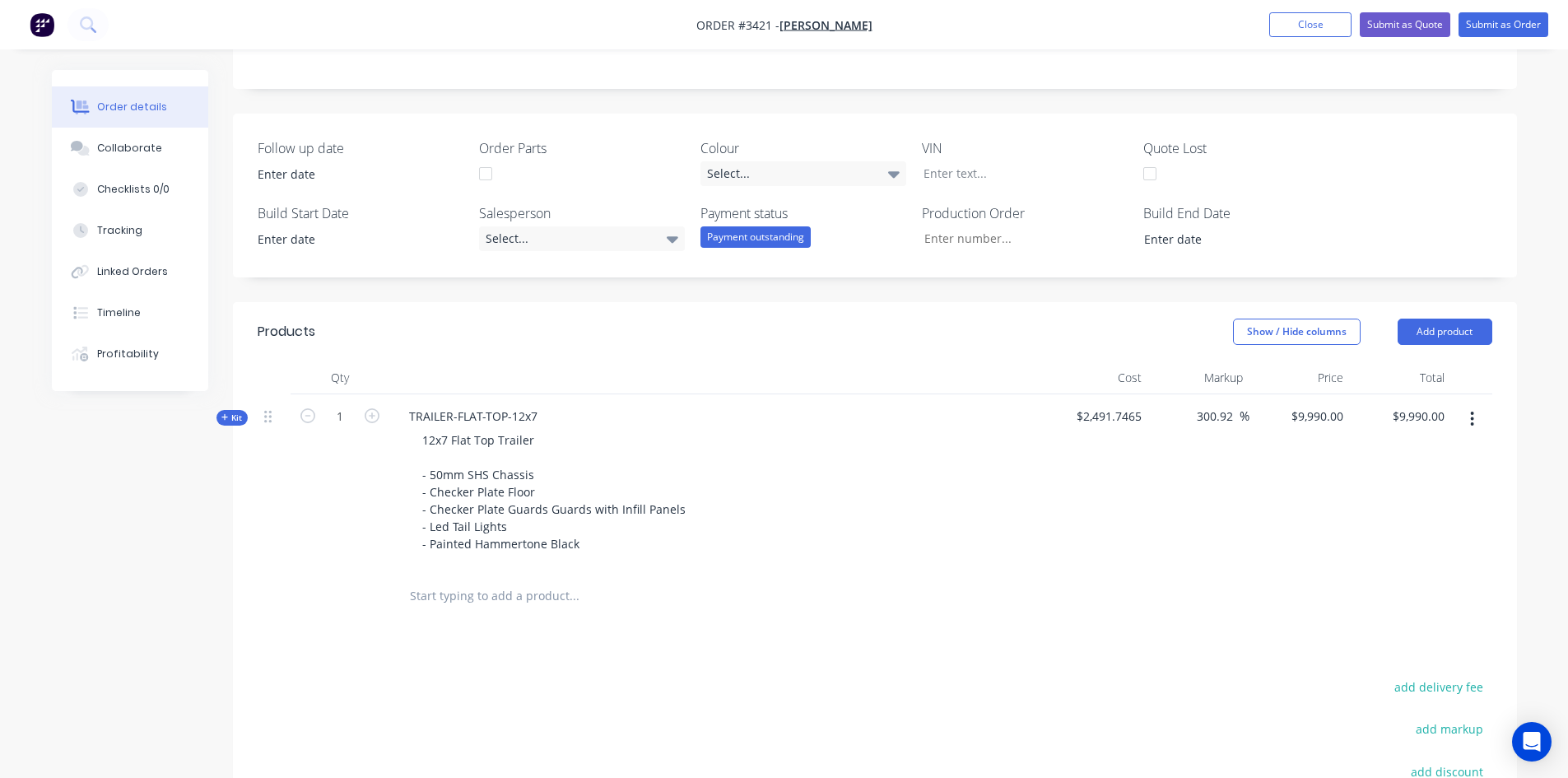
click at [224, 413] on icon at bounding box center [225, 416] width 8 height 8
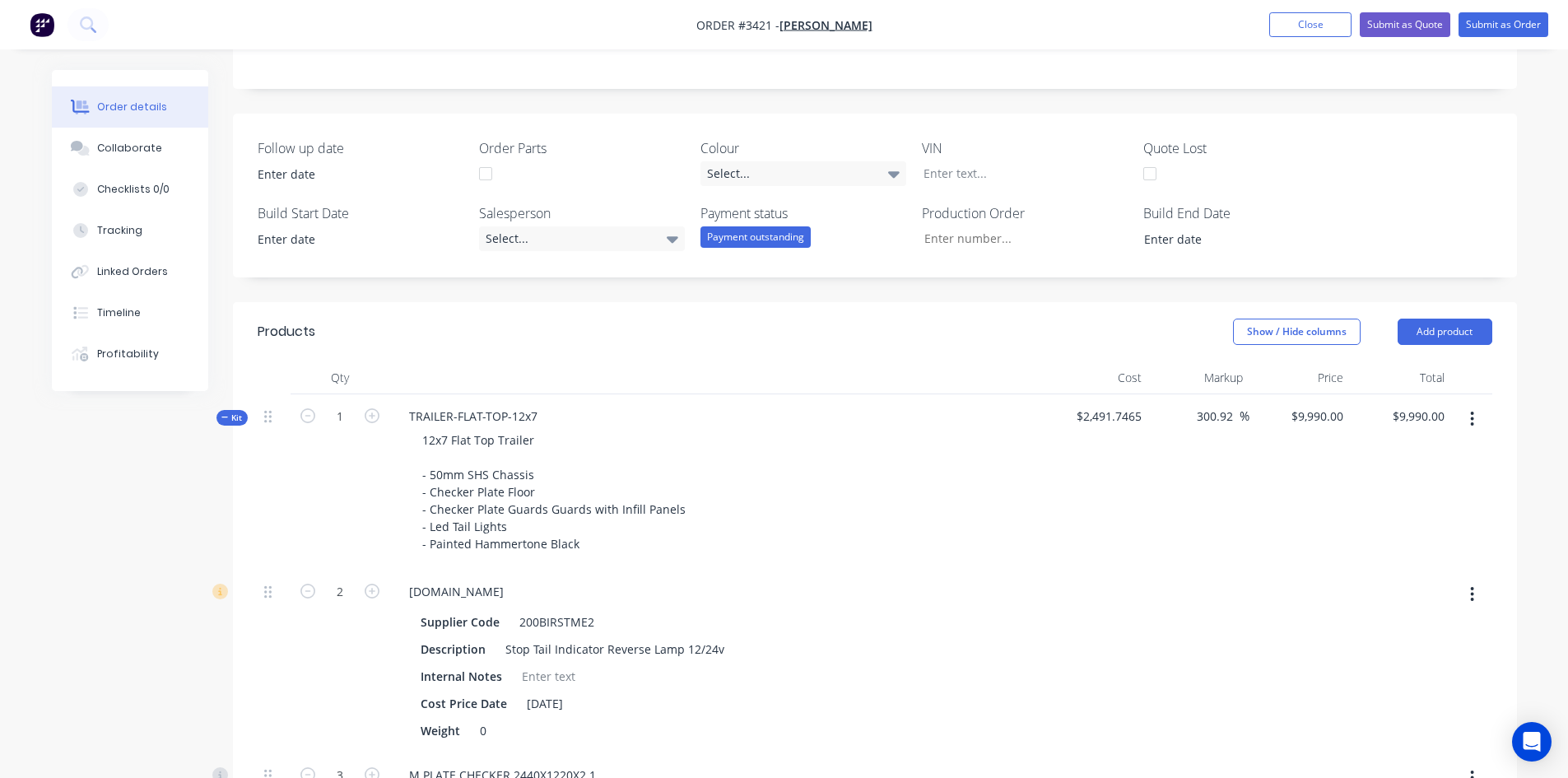
click at [222, 413] on icon at bounding box center [225, 416] width 8 height 8
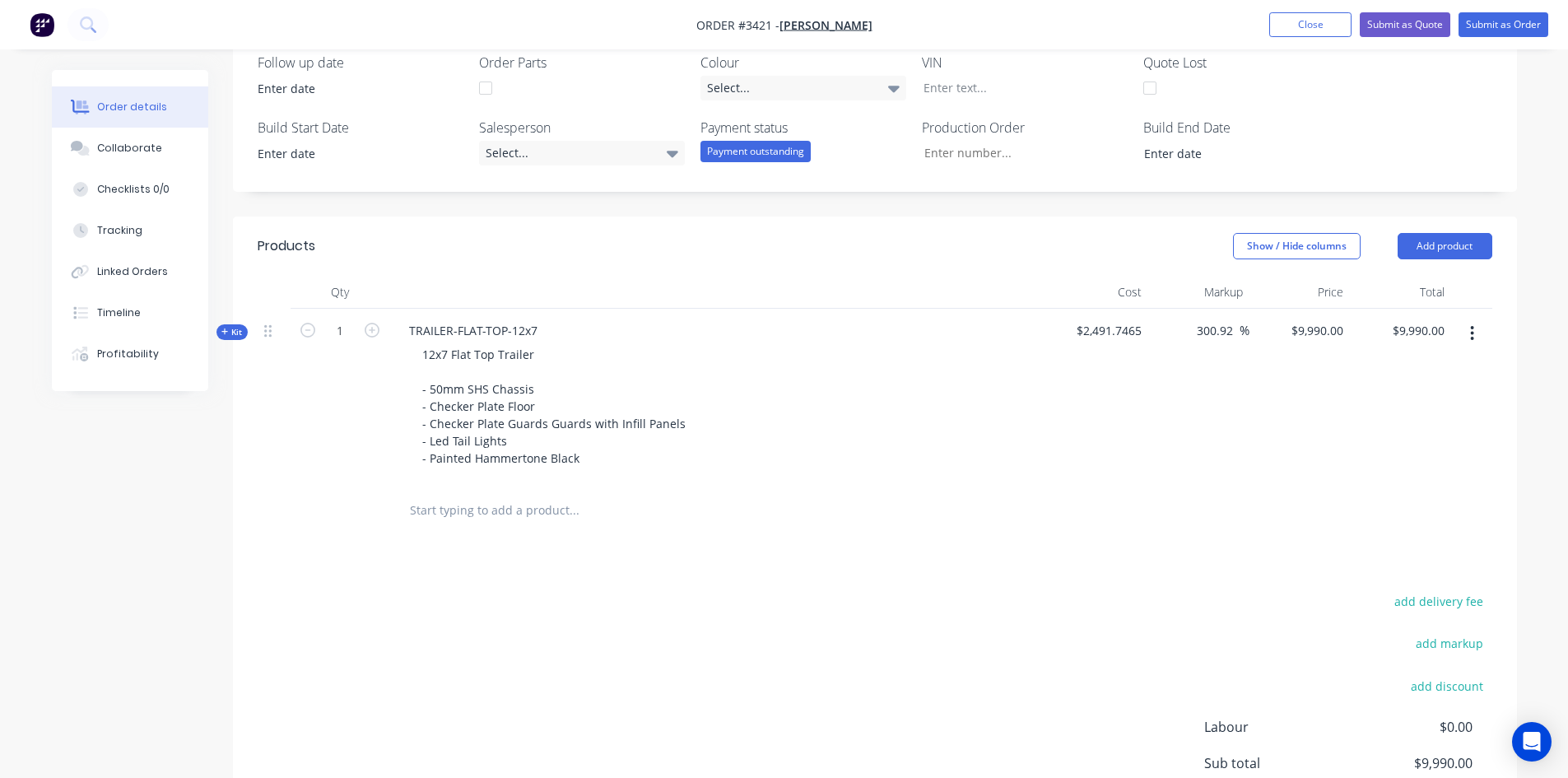
scroll to position [429, 0]
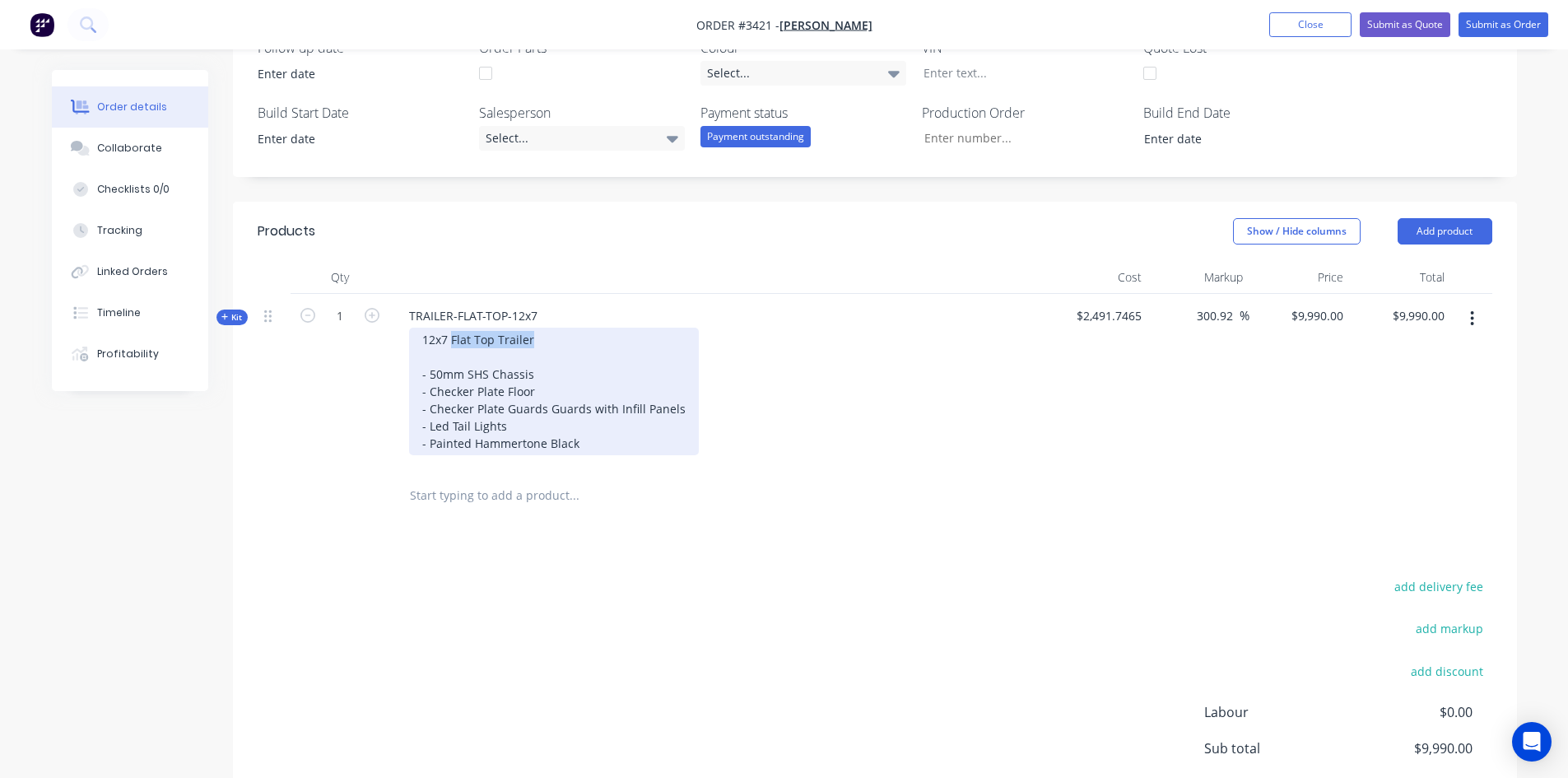
drag, startPoint x: 578, startPoint y: 340, endPoint x: 452, endPoint y: 335, distance: 126.1
click at [452, 335] on div "12x7 Flat Top Trailer - 50mm SHS Chassis - Checker Plate Floor - Checker Plate …" at bounding box center [554, 391] width 289 height 128
drag, startPoint x: 580, startPoint y: 447, endPoint x: 417, endPoint y: 446, distance: 163.0
click at [417, 446] on div "12x7 Custom Motorcycle Trailer - 50mm SHS Chassis - Checker Plate Floor - Check…" at bounding box center [554, 391] width 289 height 128
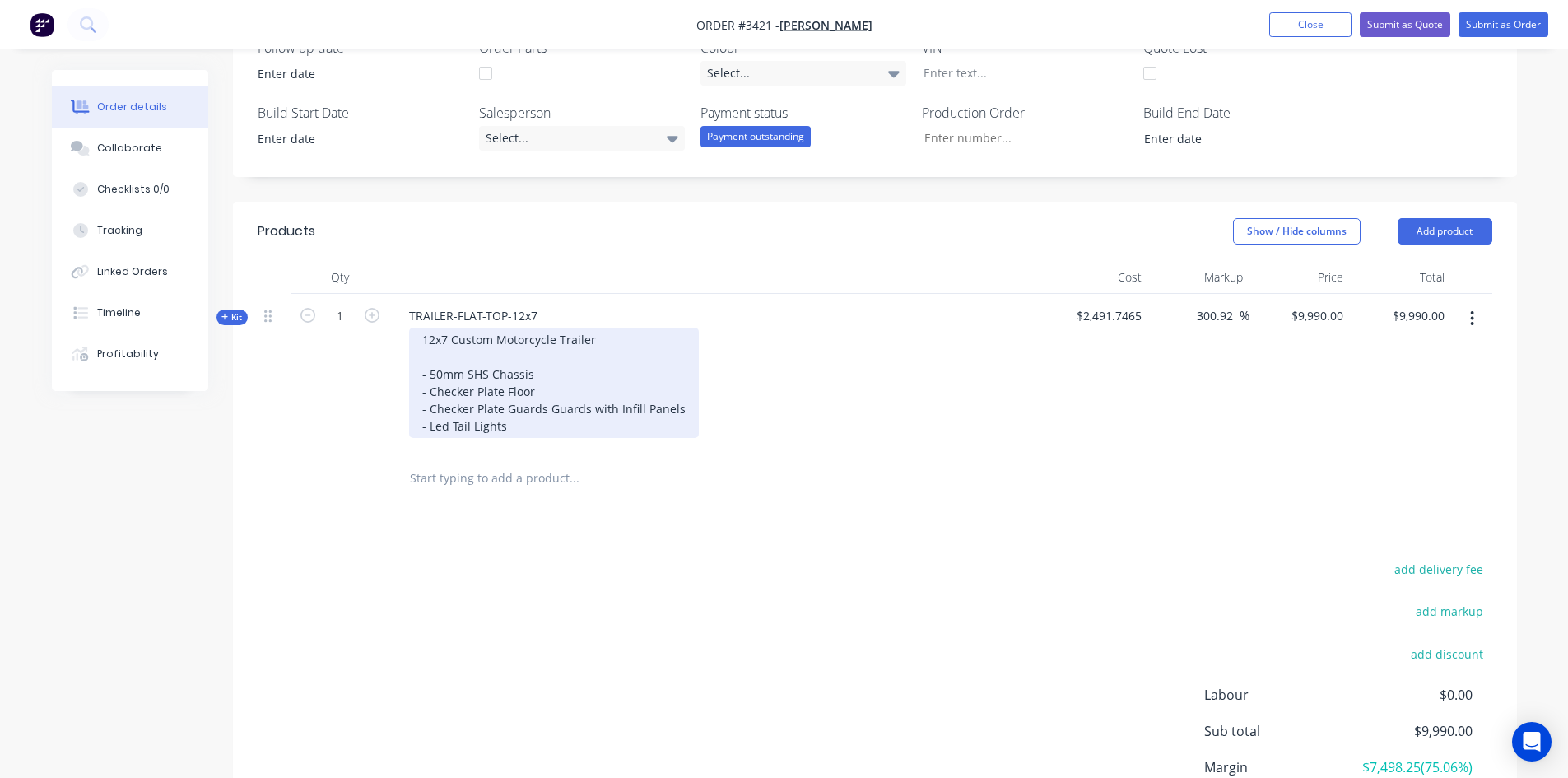
click at [445, 360] on div "12x7 Custom Motorcycle Trailer - 50mm SHS Chassis - Checker Plate Floor - Check…" at bounding box center [554, 382] width 289 height 110
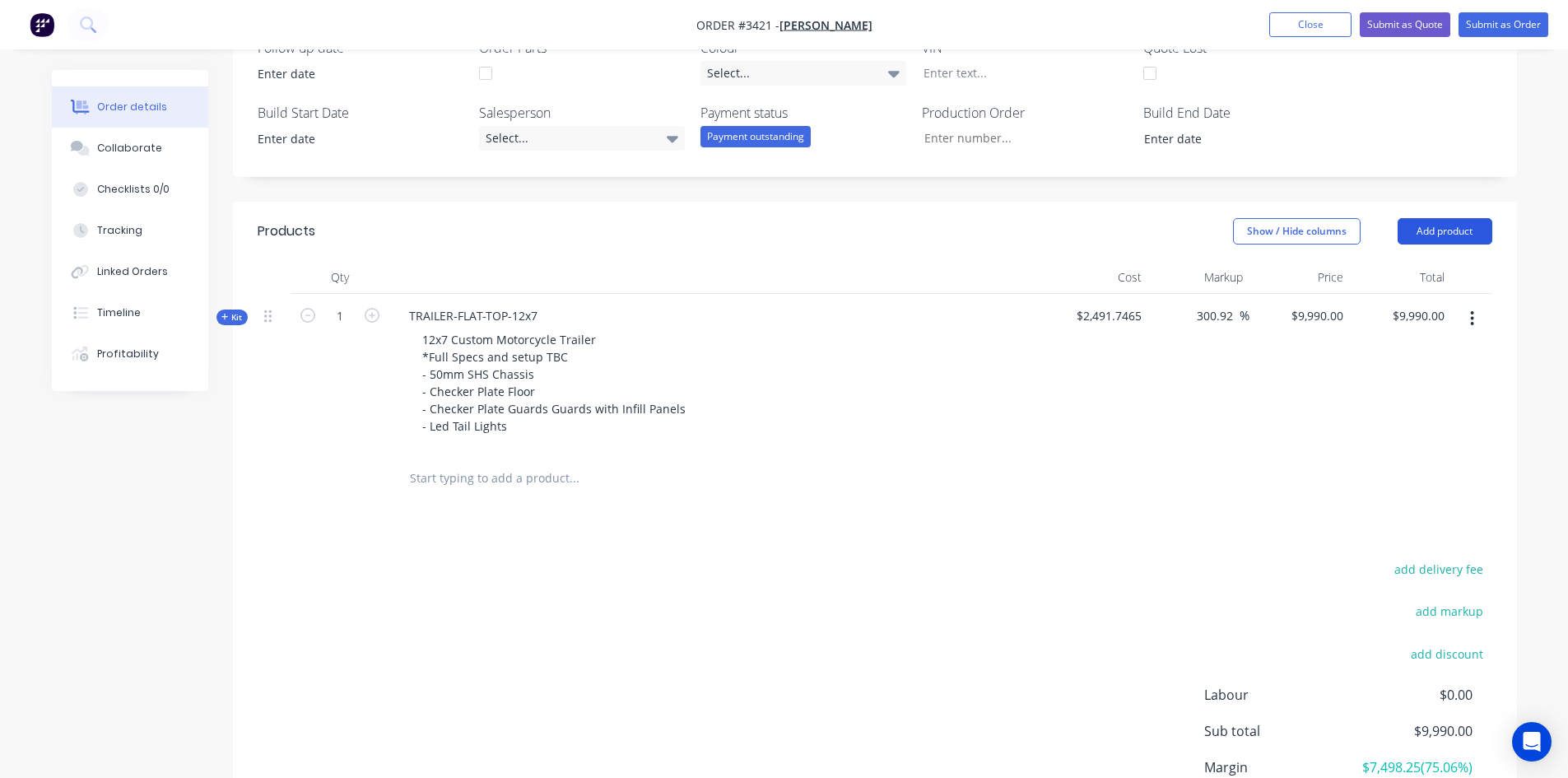
click at [1444, 233] on button "Add product" at bounding box center [1445, 231] width 95 height 26
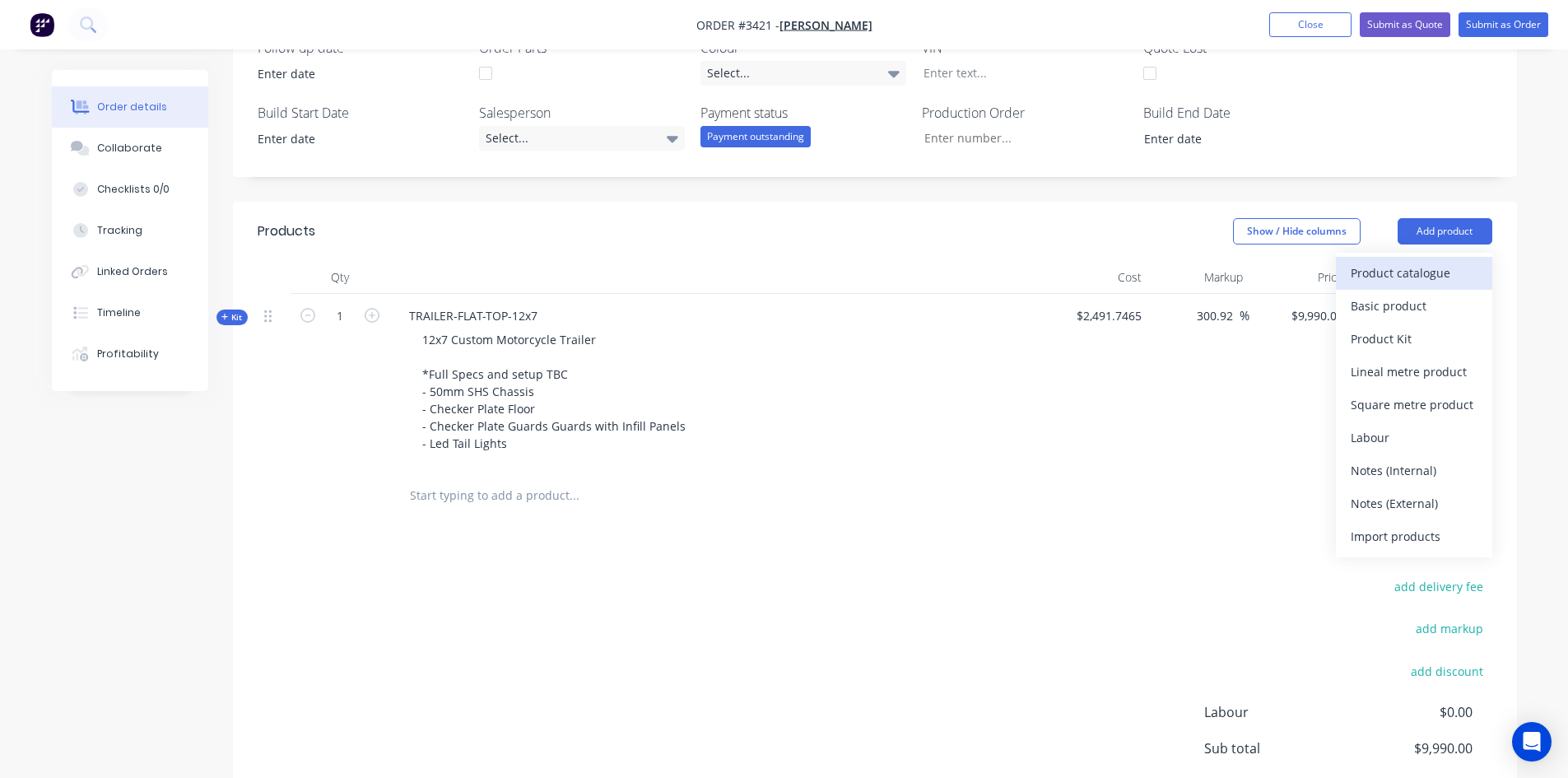
click at [1392, 271] on div "Product catalogue" at bounding box center [1414, 272] width 127 height 23
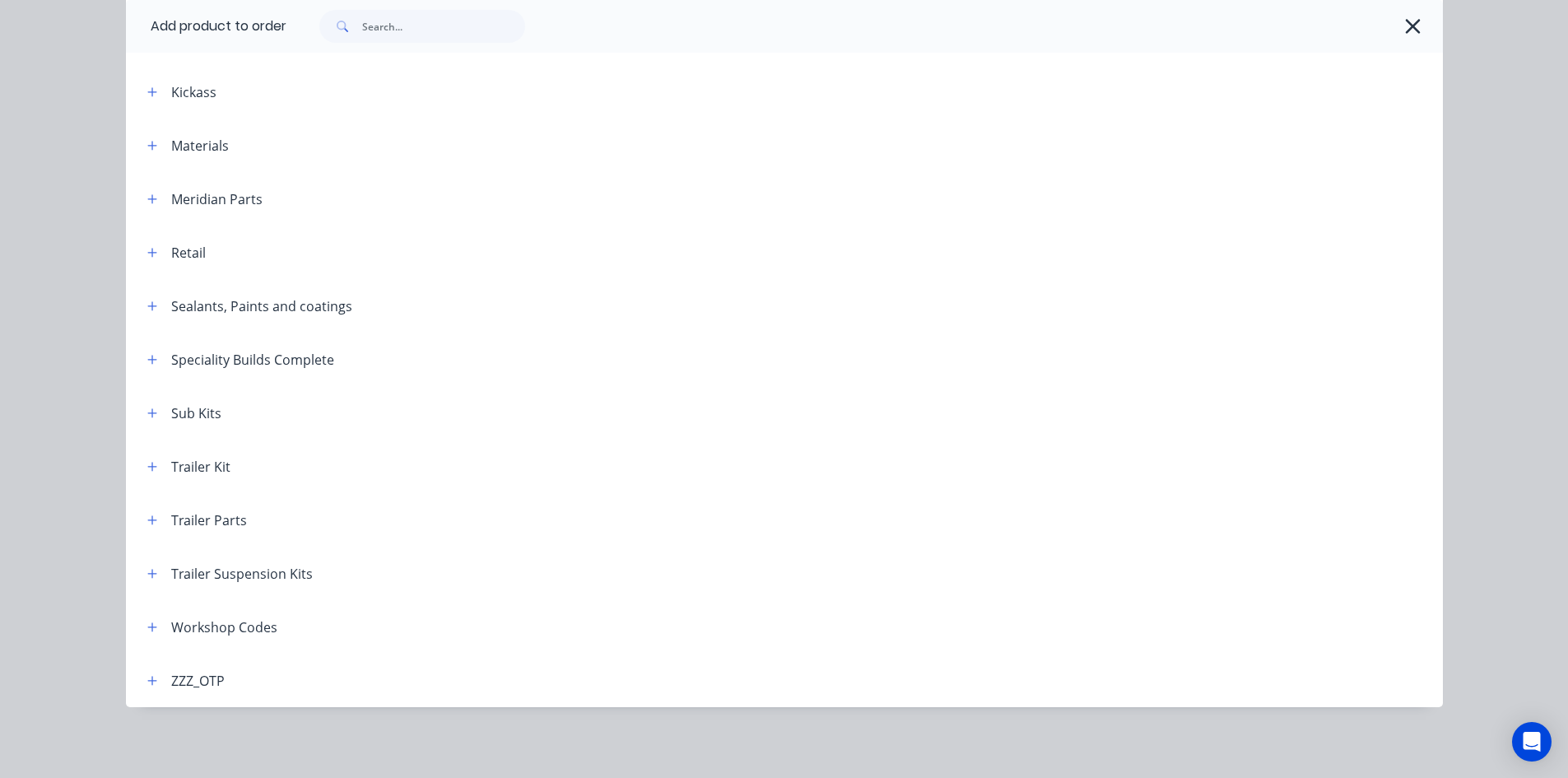
scroll to position [598, 0]
click at [148, 574] on icon "button" at bounding box center [152, 572] width 10 height 11
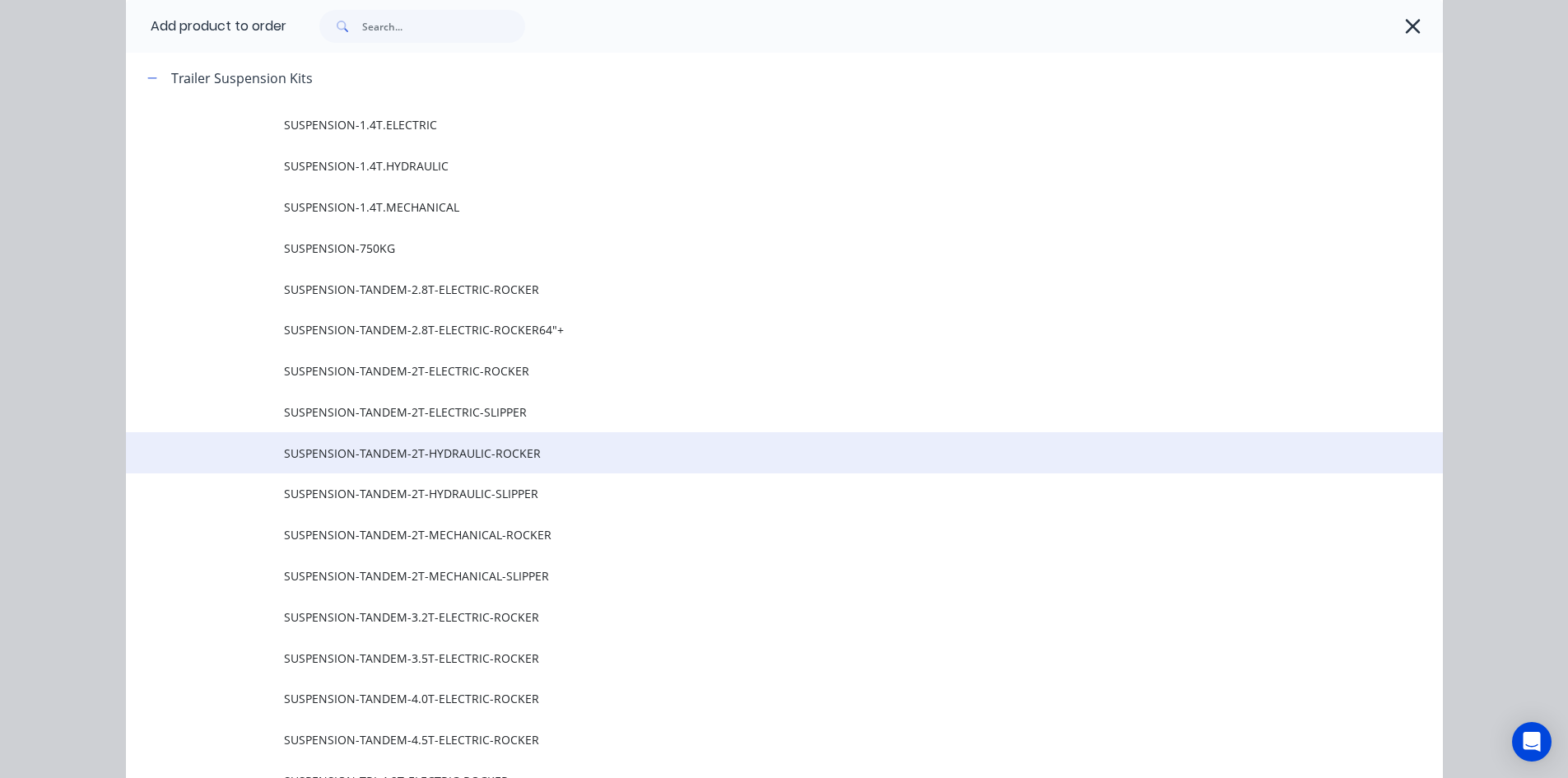
scroll to position [1174, 0]
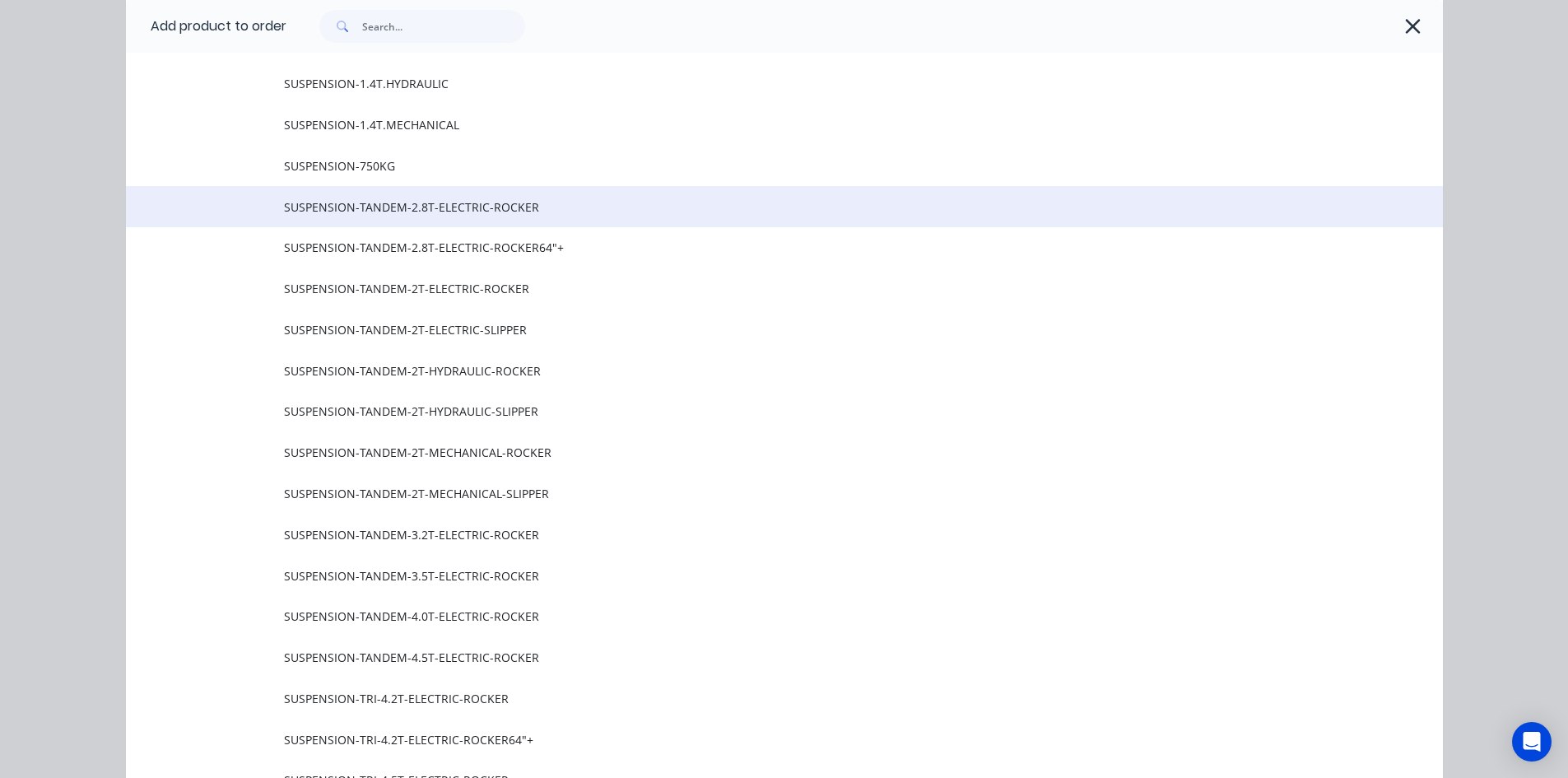
click at [512, 203] on span "SUSPENSION-TANDEM-2.8T-ELECTRIC-ROCKER" at bounding box center [747, 207] width 927 height 17
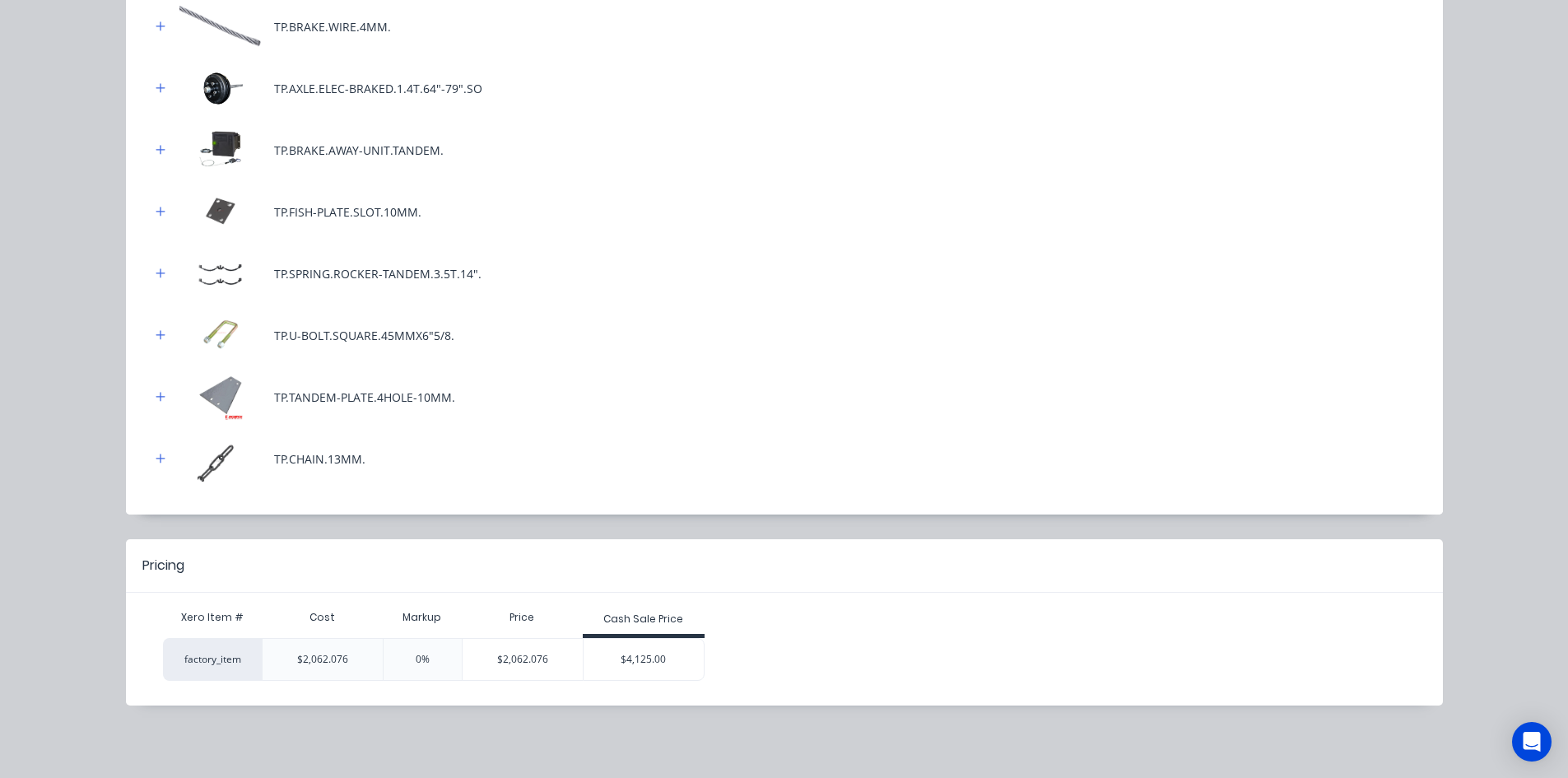
scroll to position [618, 0]
click at [642, 653] on div "$4,125.00" at bounding box center [643, 659] width 120 height 41
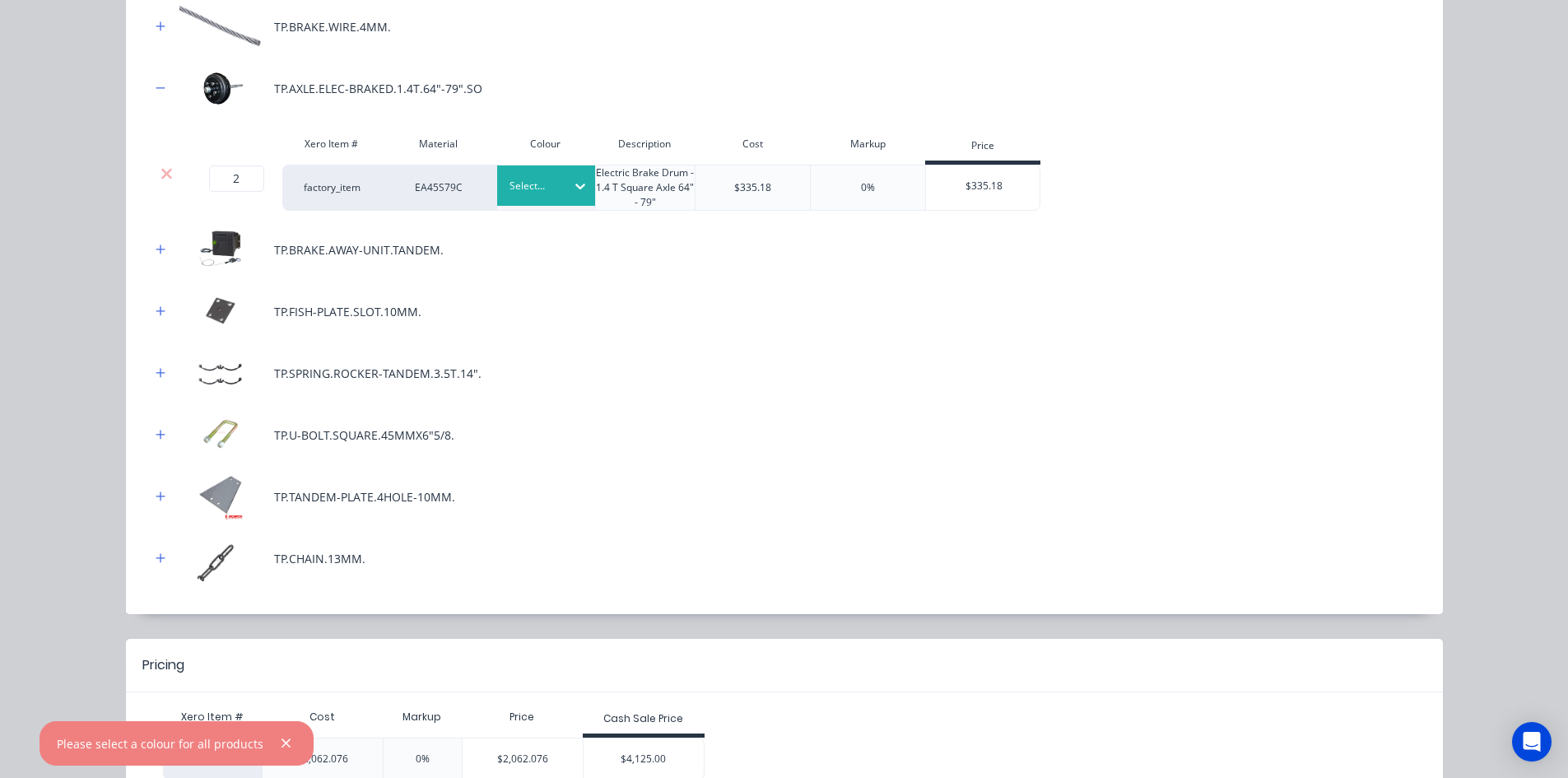
click at [513, 194] on div at bounding box center [534, 186] width 50 height 18
click at [554, 263] on div "77"" at bounding box center [593, 261] width 206 height 30
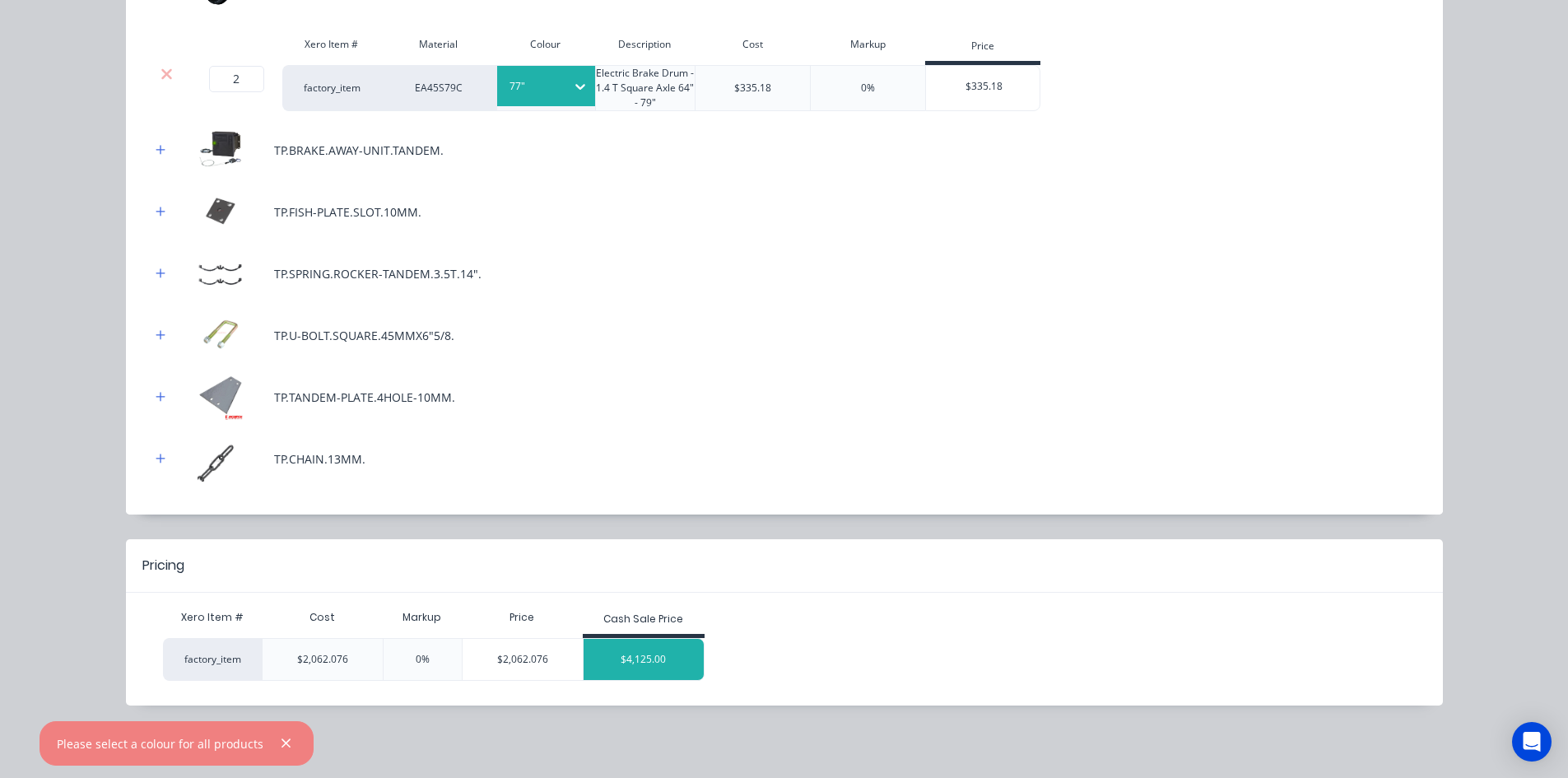
click at [645, 655] on div "$4,125.00" at bounding box center [643, 659] width 120 height 41
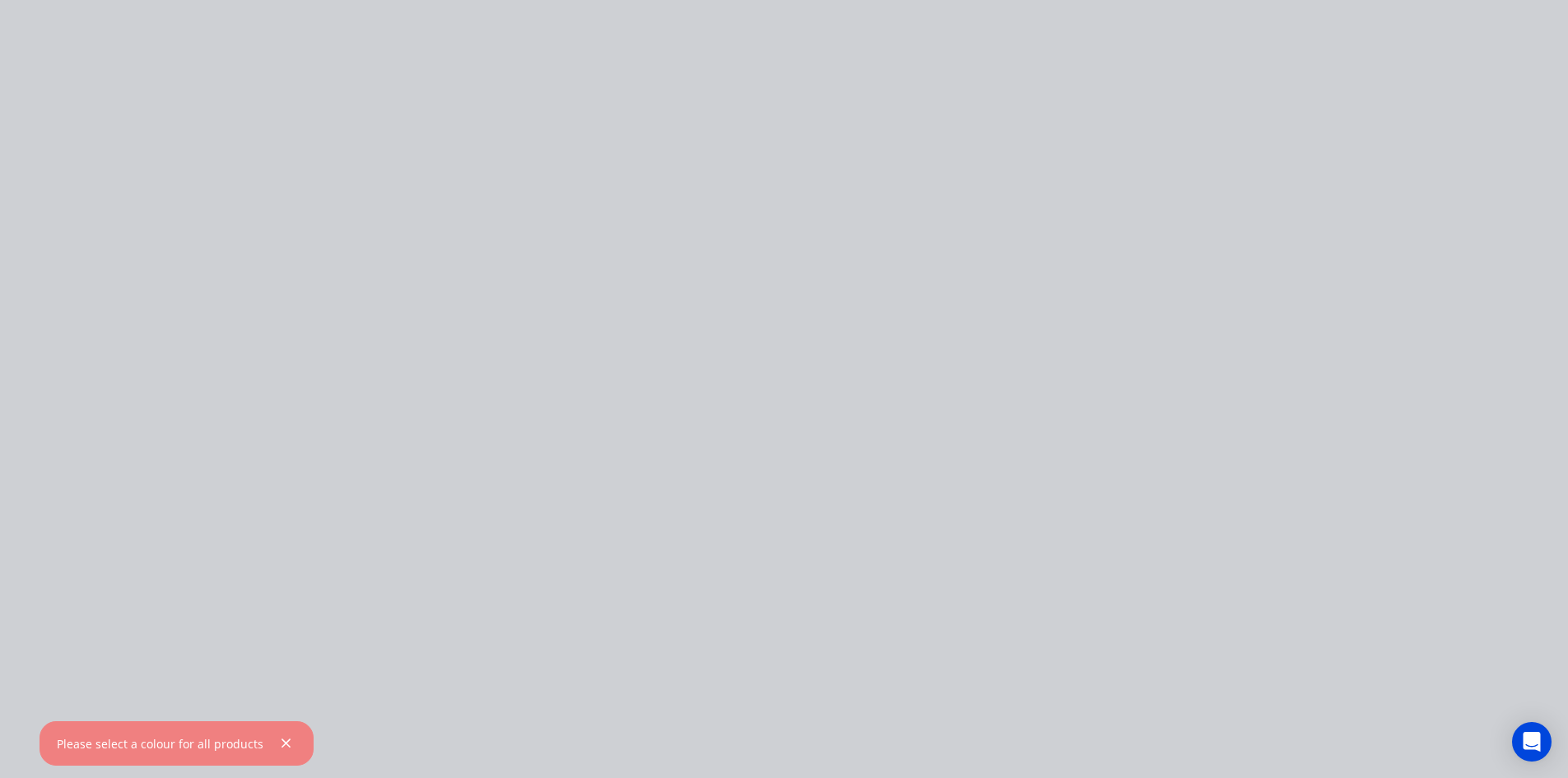
scroll to position [0, 0]
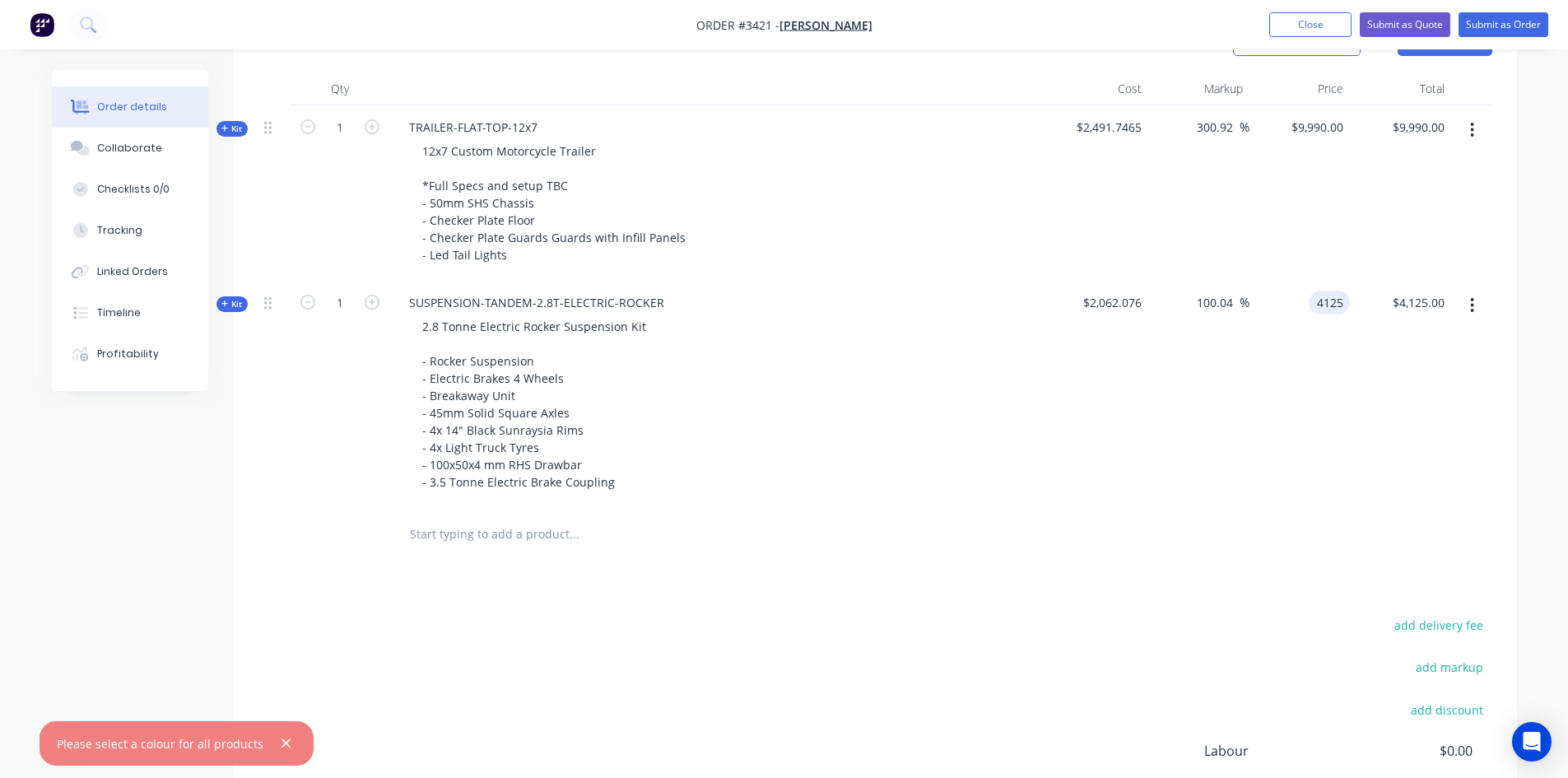
click at [1341, 304] on input "4125" at bounding box center [1332, 302] width 35 height 23
type input "4900.00"
type input "137.62"
type input "$4,900.00"
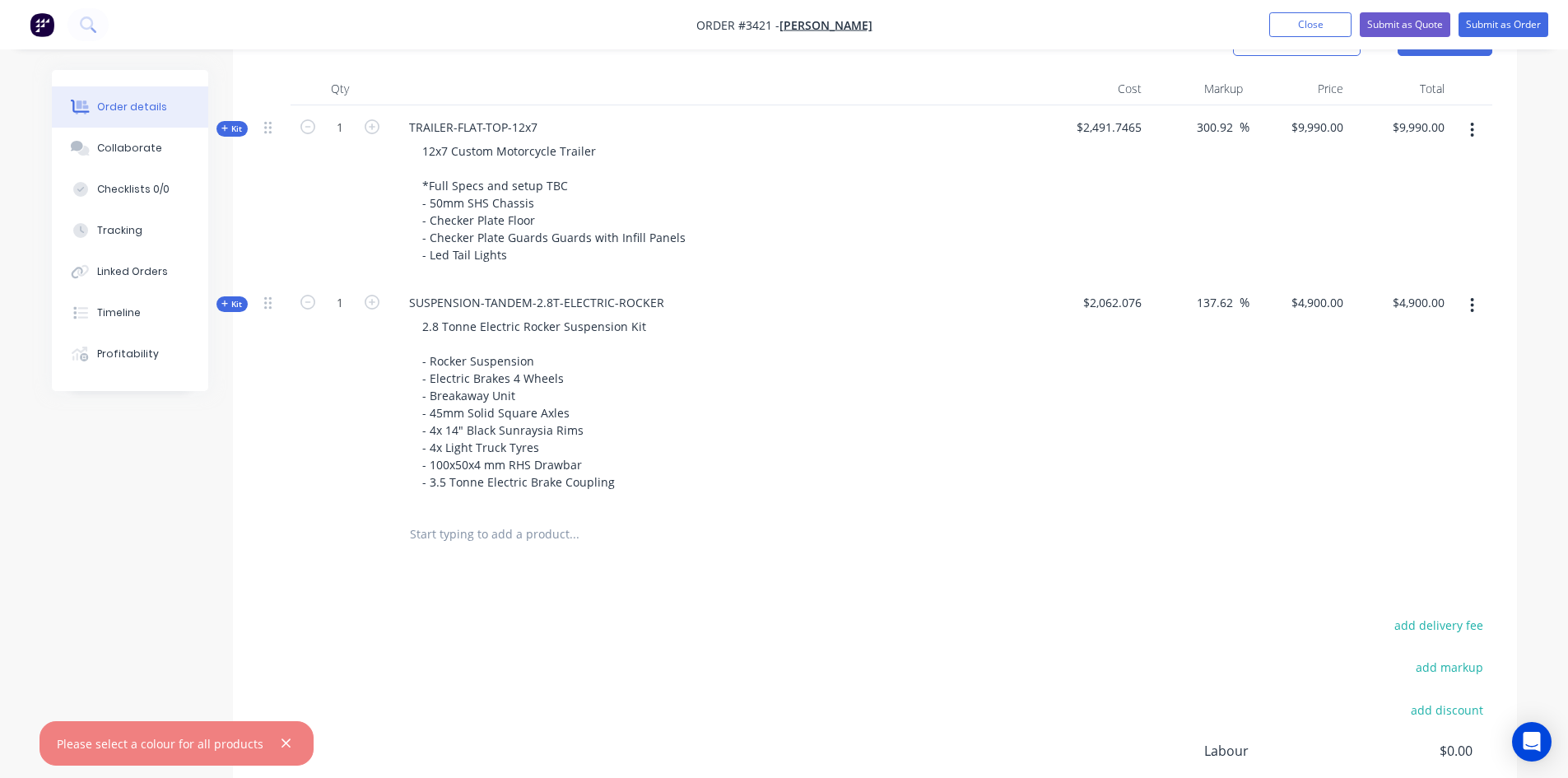
click at [1207, 581] on div "Products Show / Hide columns Add product Qty Cost Markup Price Total Kit 1 TRAI…" at bounding box center [874, 484] width 1284 height 943
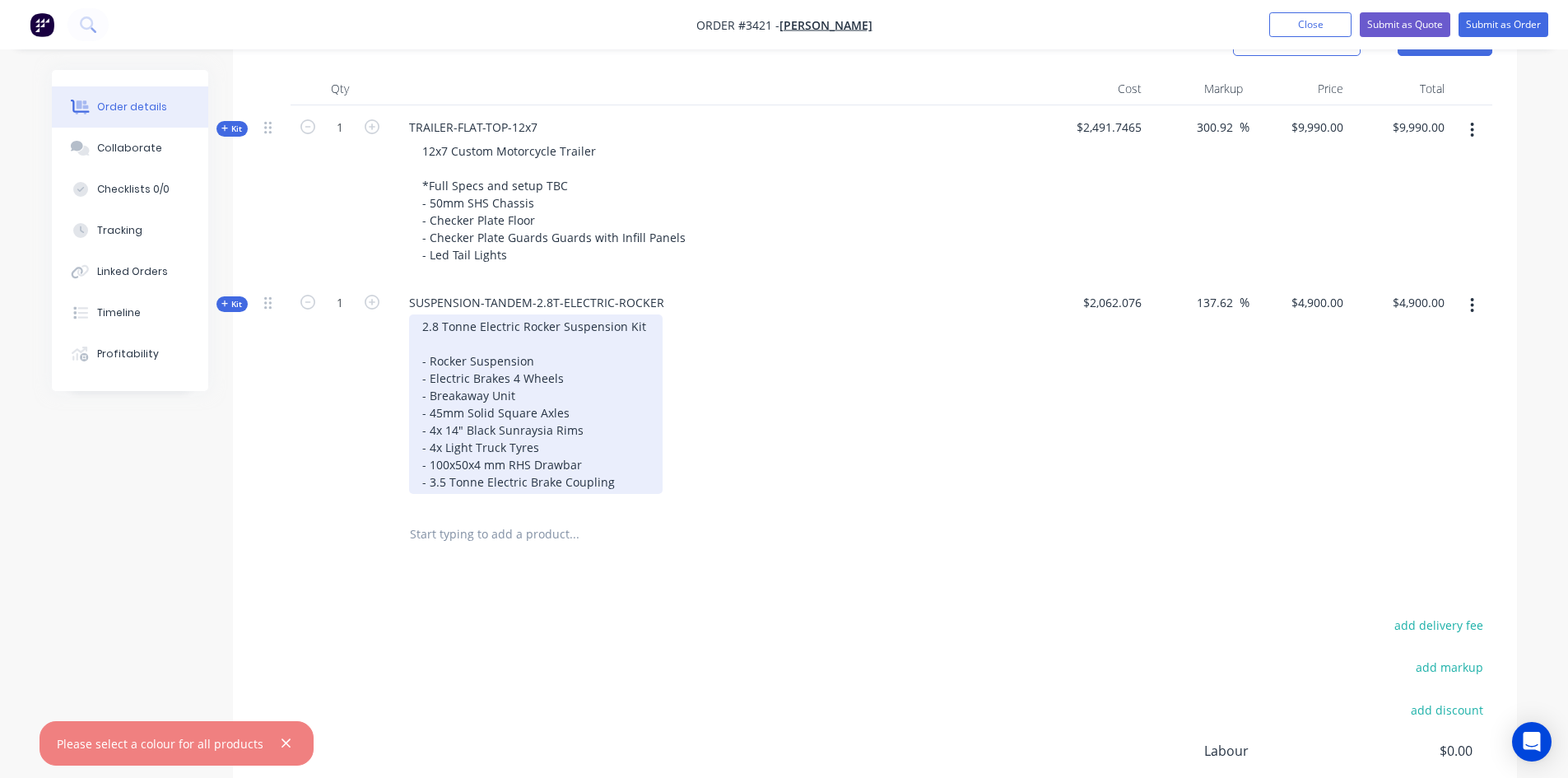
click at [567, 412] on div "2.8 Tonne Electric Rocker Suspension Kit - Rocker Suspension - Electric Brakes …" at bounding box center [536, 404] width 254 height 179
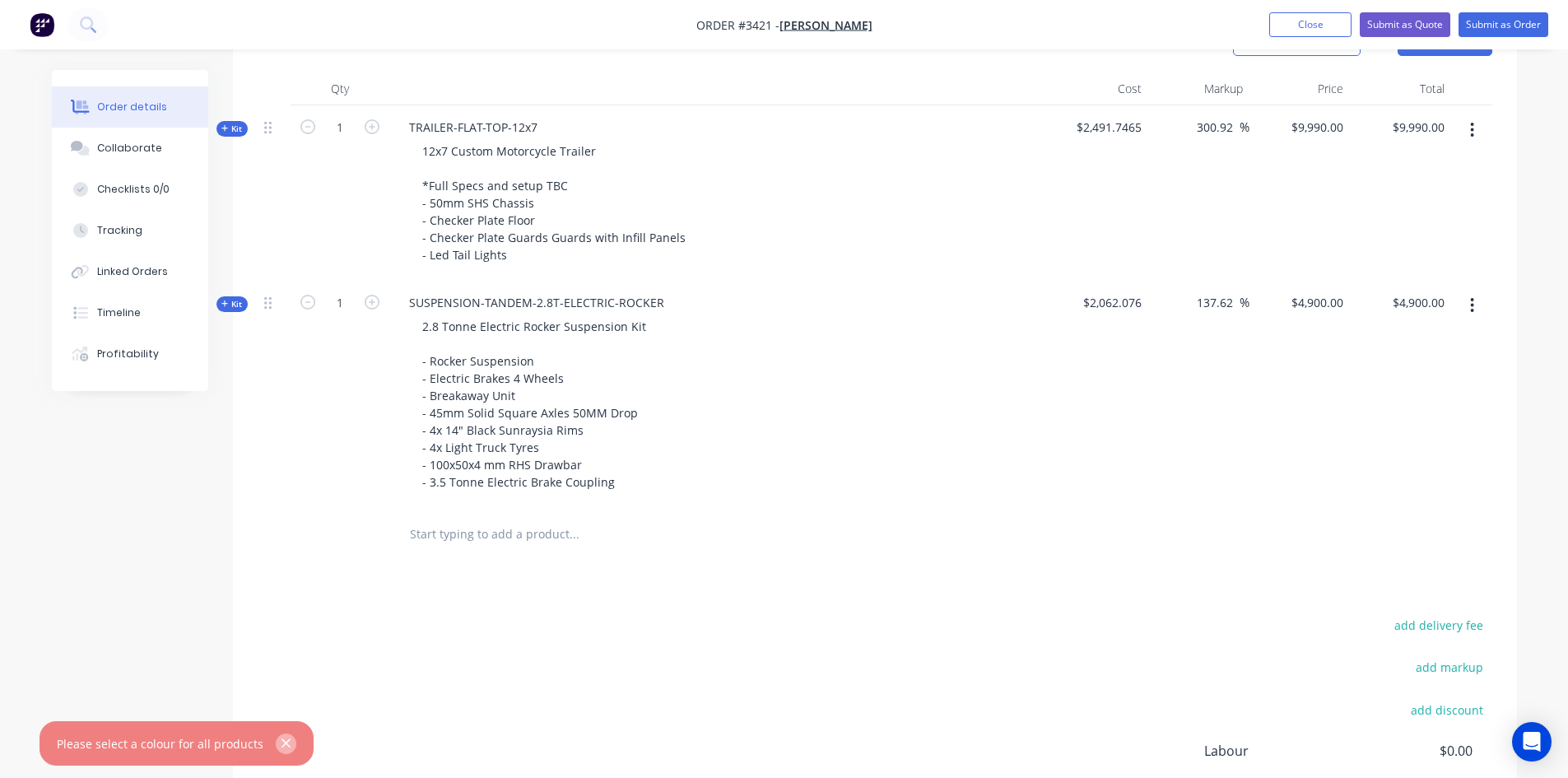
click at [282, 743] on icon "button" at bounding box center [286, 743] width 10 height 15
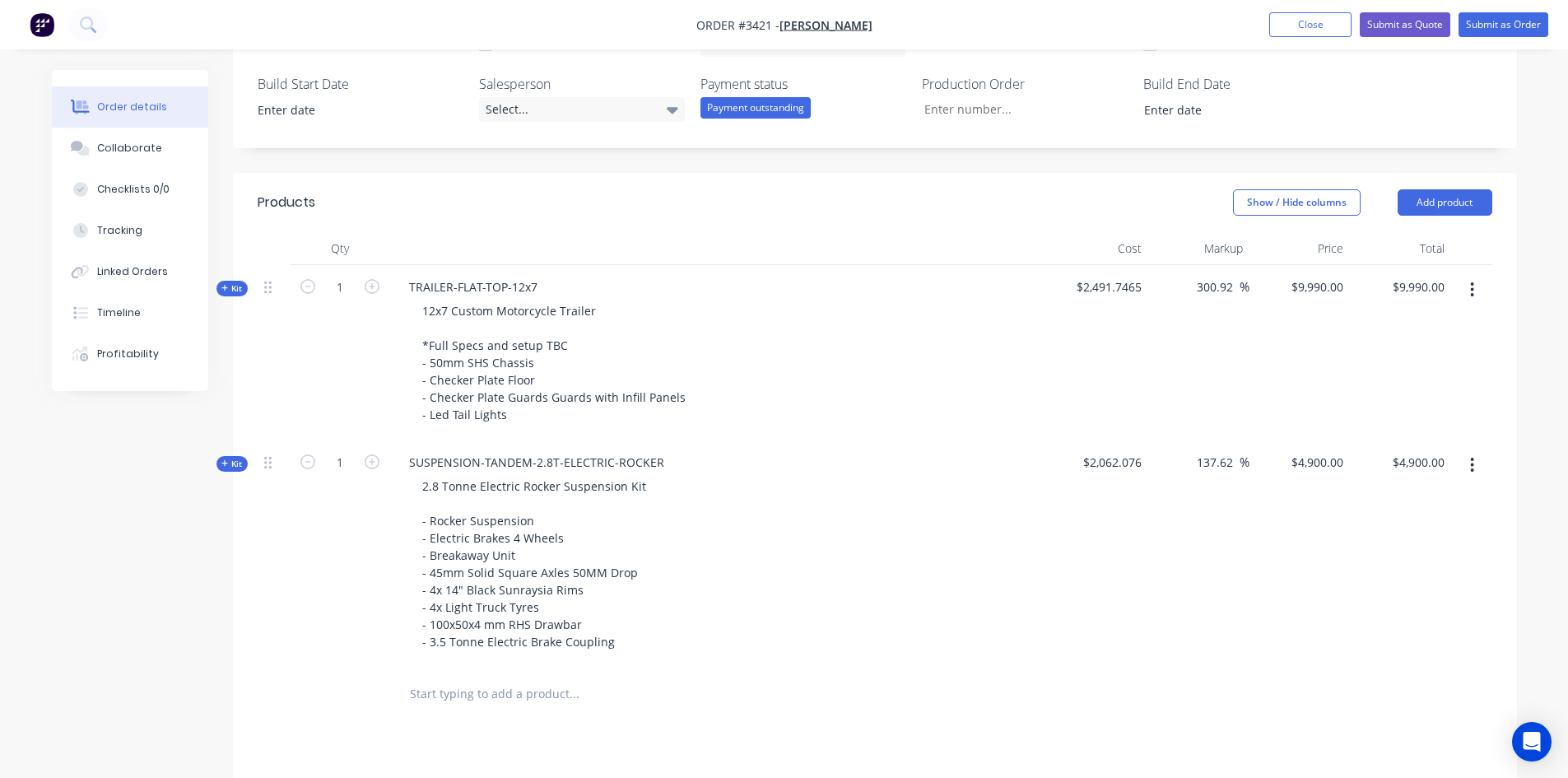
scroll to position [429, 0]
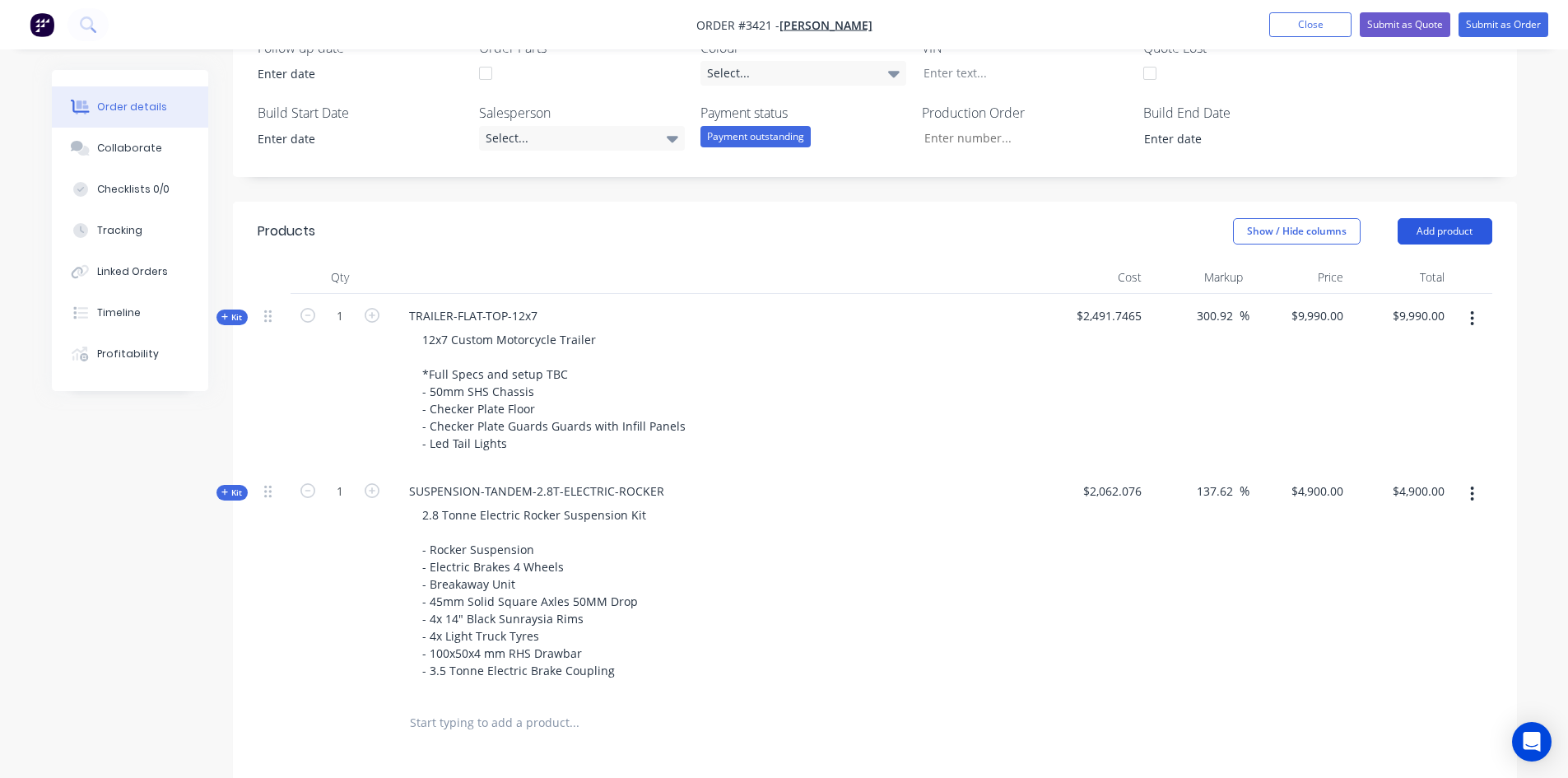
click at [1451, 232] on button "Add product" at bounding box center [1445, 231] width 95 height 26
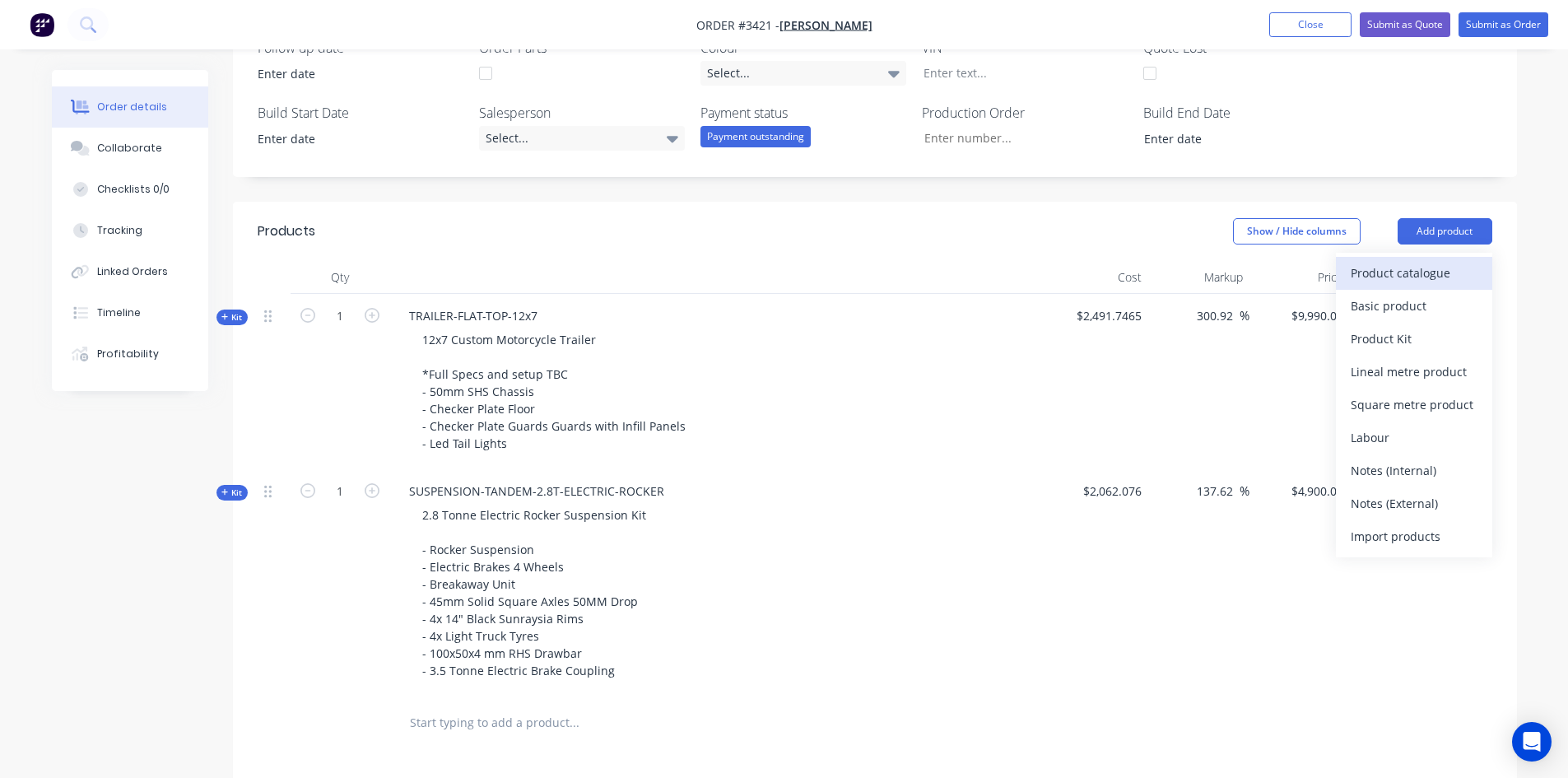
click at [1416, 270] on div "Product catalogue" at bounding box center [1414, 272] width 127 height 23
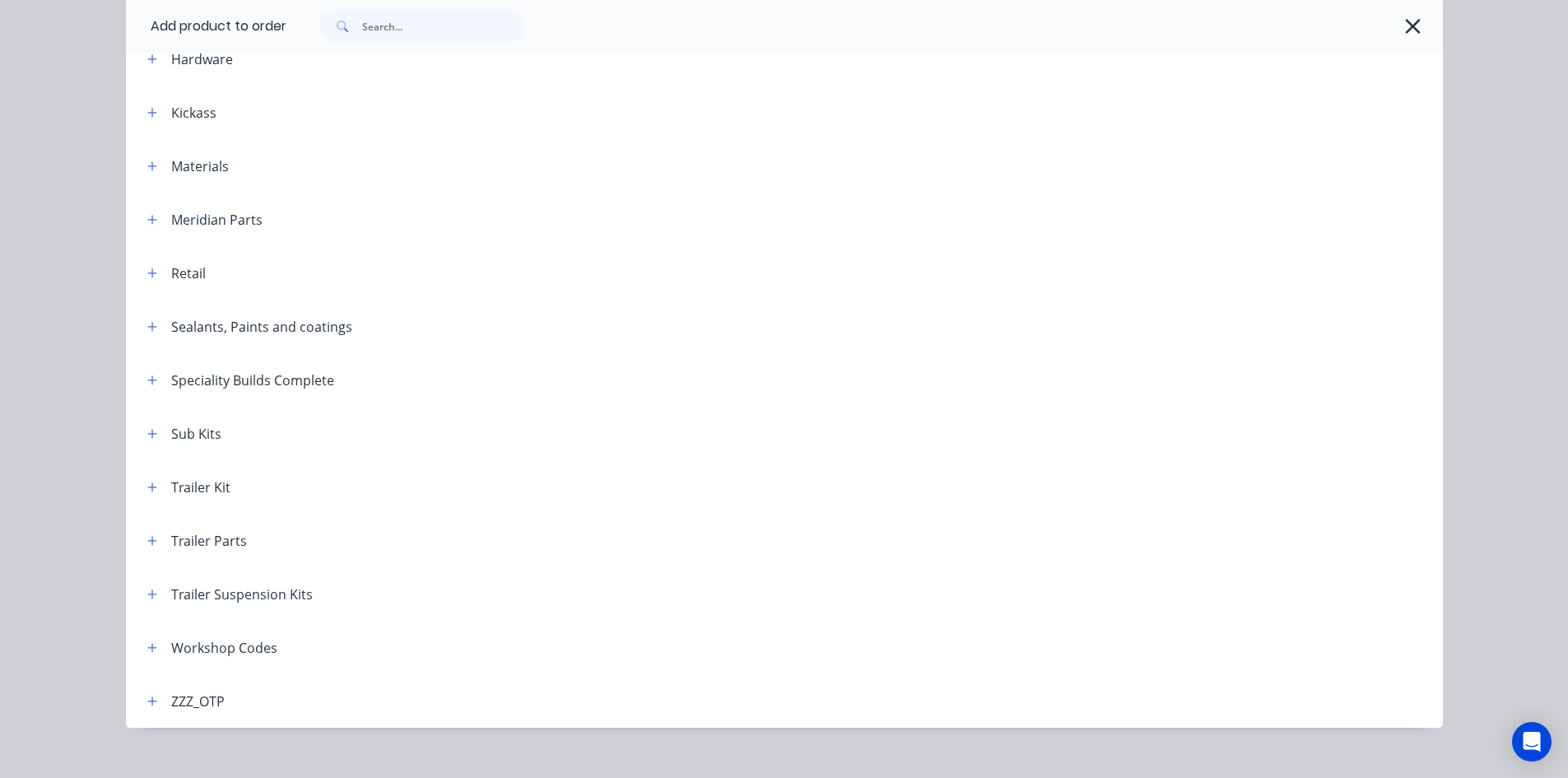
scroll to position [598, 0]
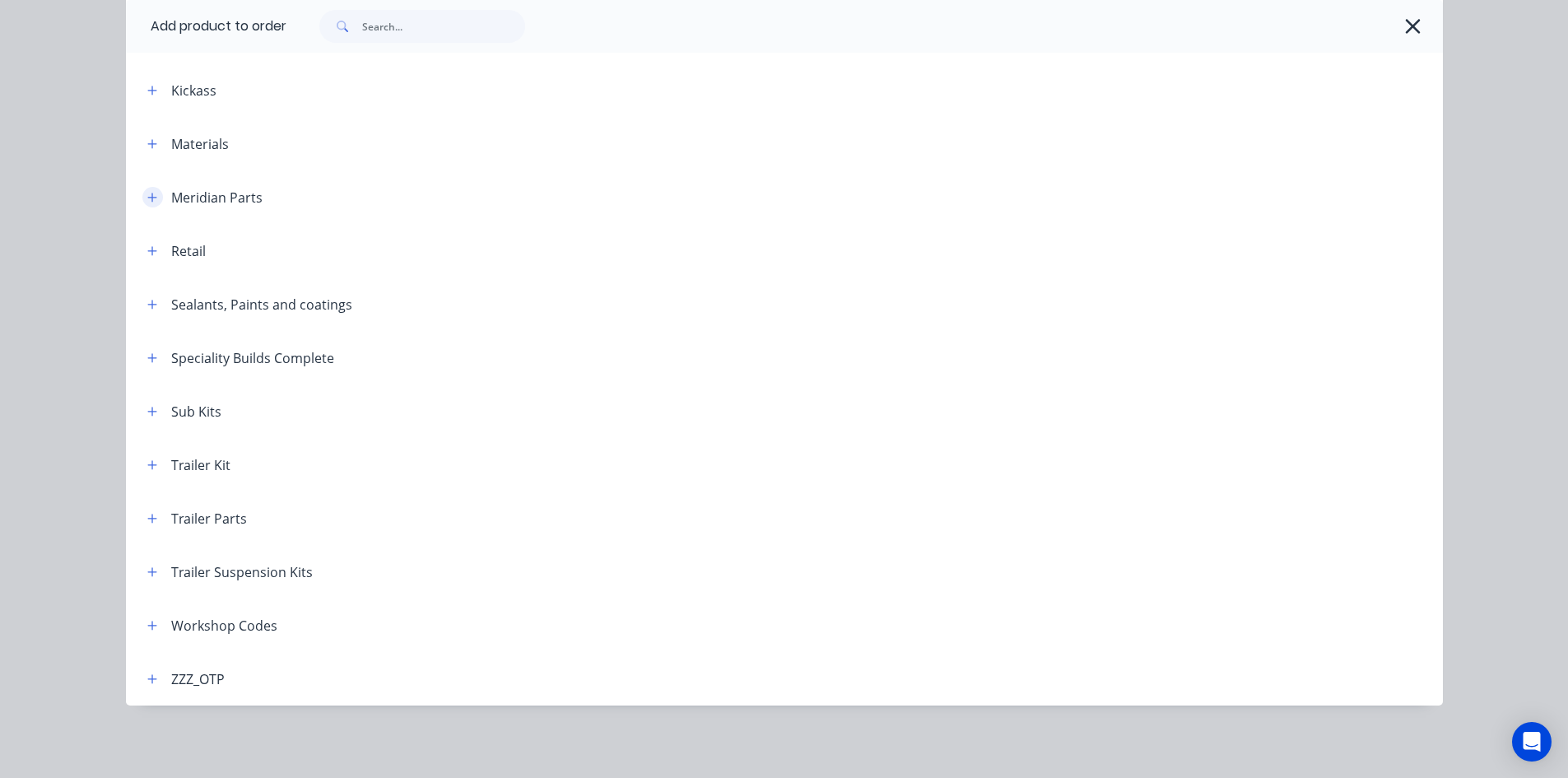
click at [143, 197] on button "button" at bounding box center [153, 197] width 21 height 21
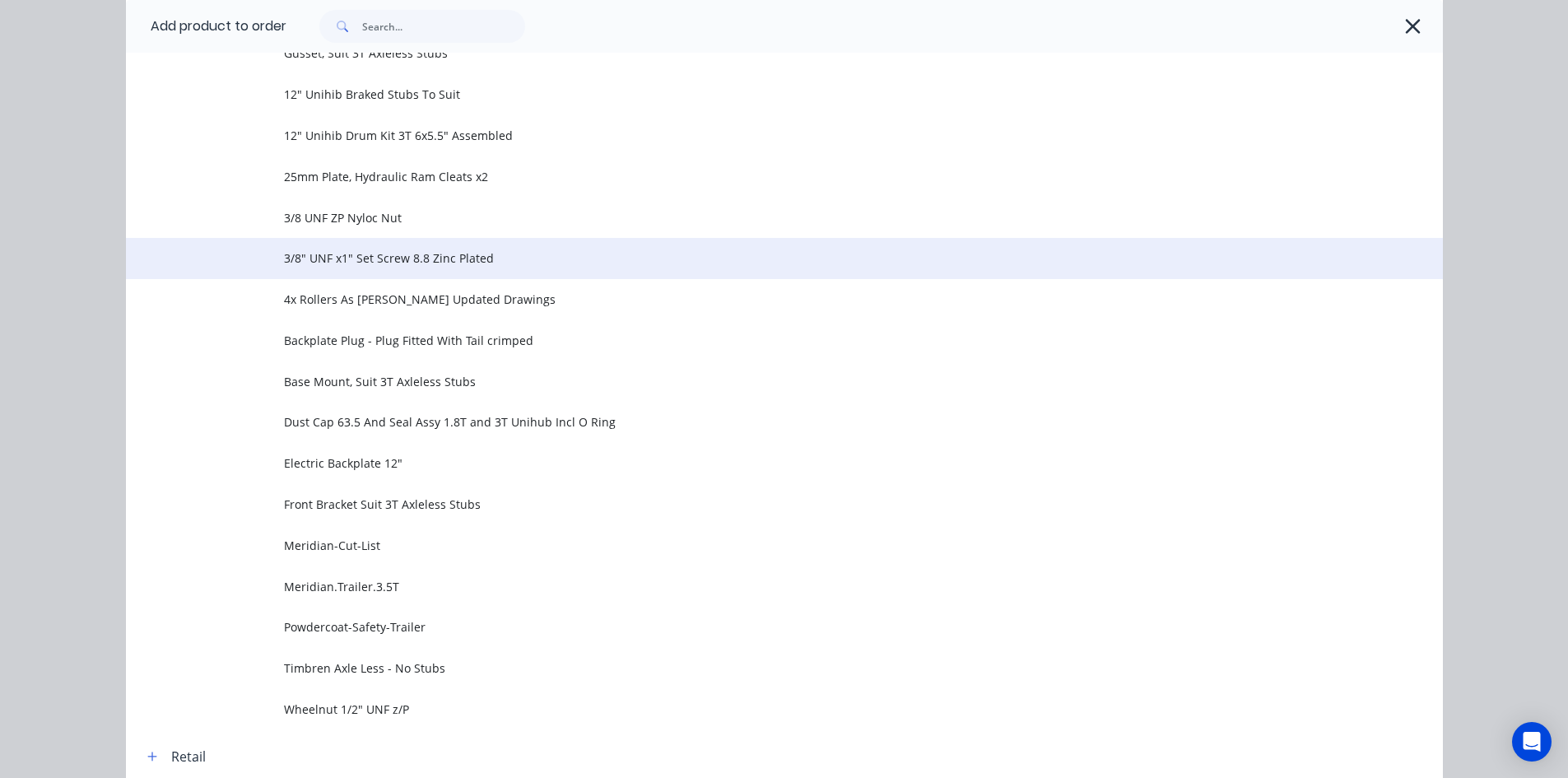
scroll to position [928, 0]
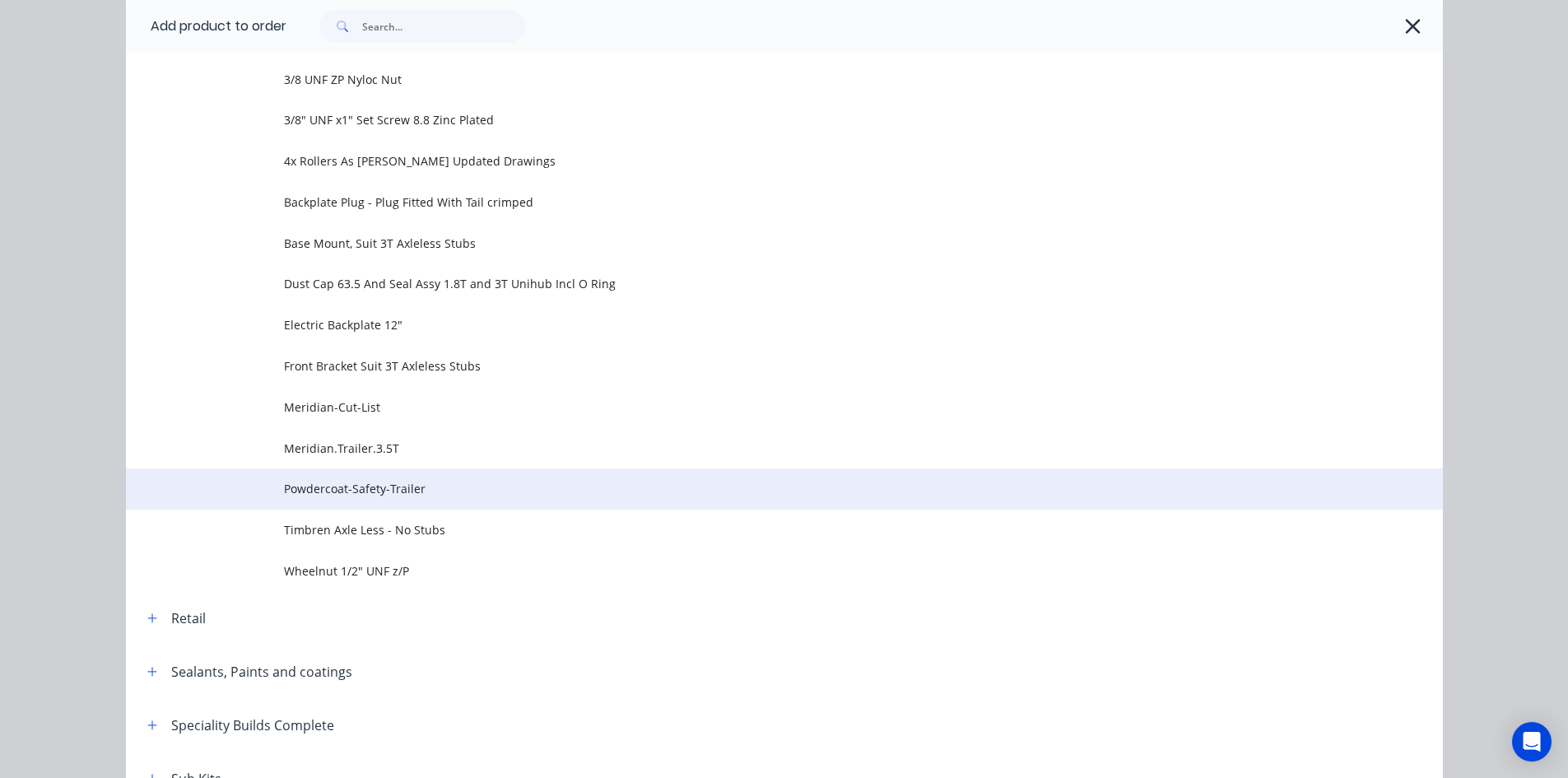
click at [418, 495] on span "Powdercoat-Safety-Trailer" at bounding box center [747, 489] width 927 height 17
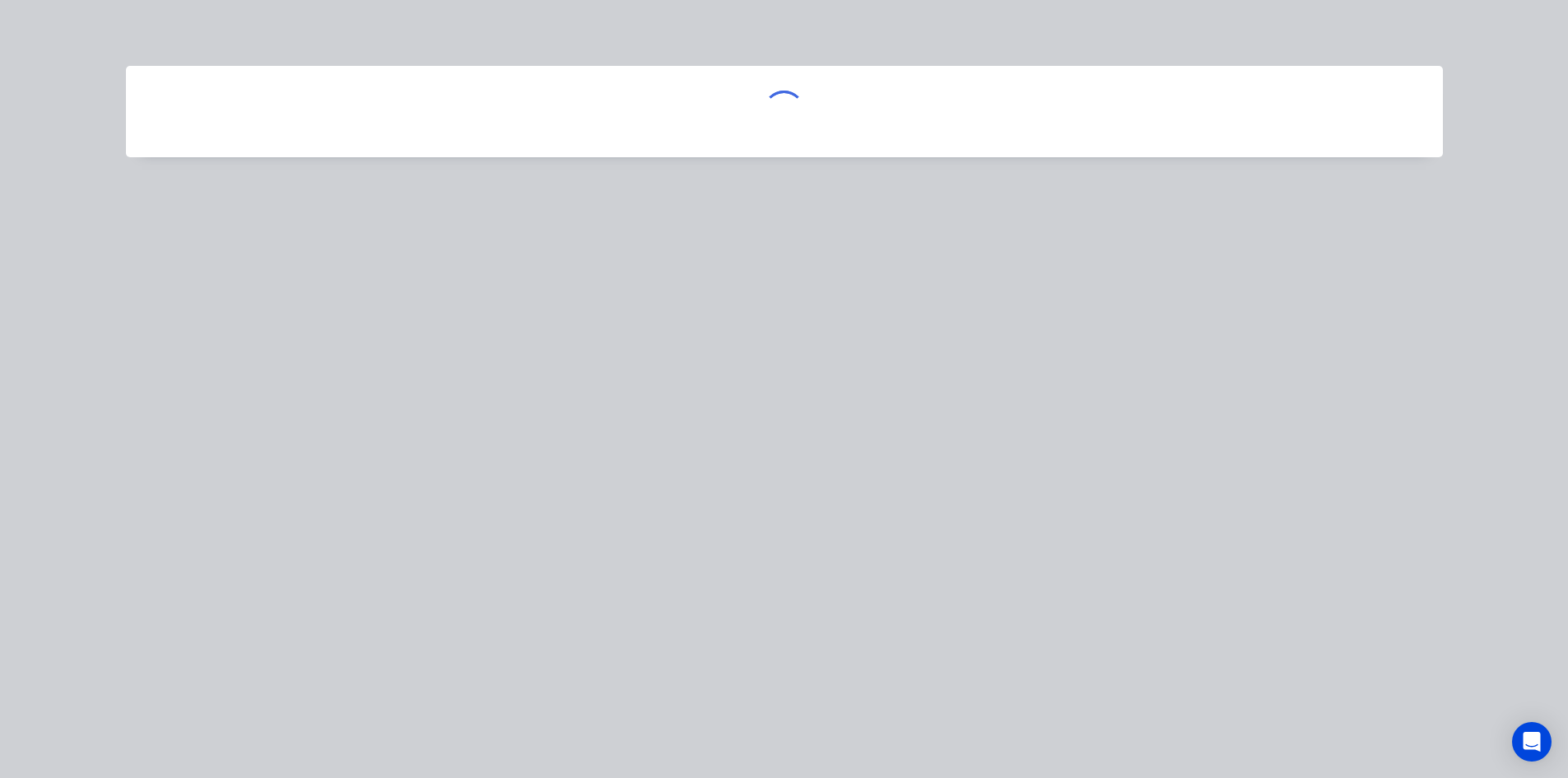
scroll to position [0, 0]
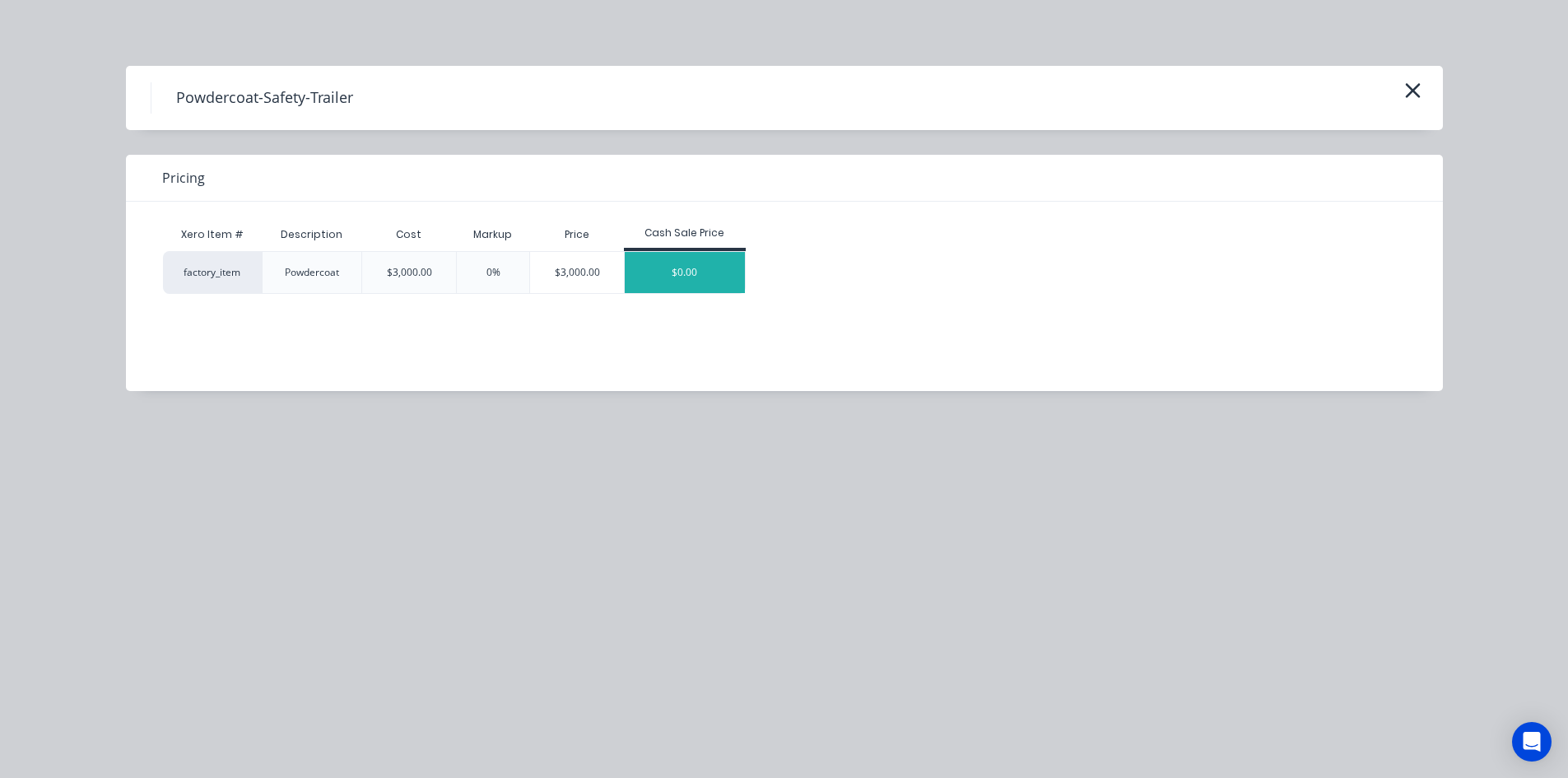
click at [670, 270] on div "$0.00" at bounding box center [685, 272] width 120 height 41
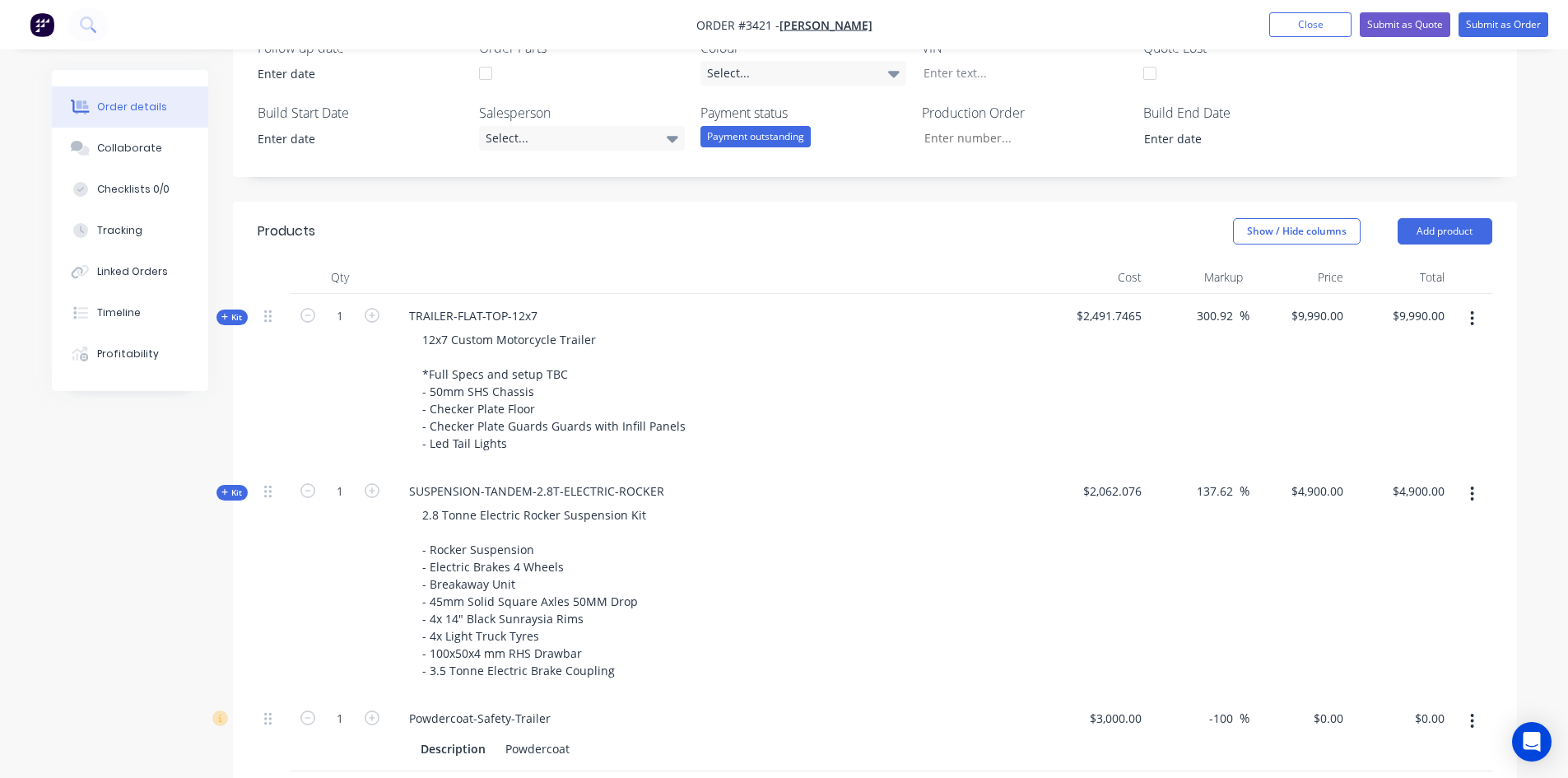
scroll to position [676, 0]
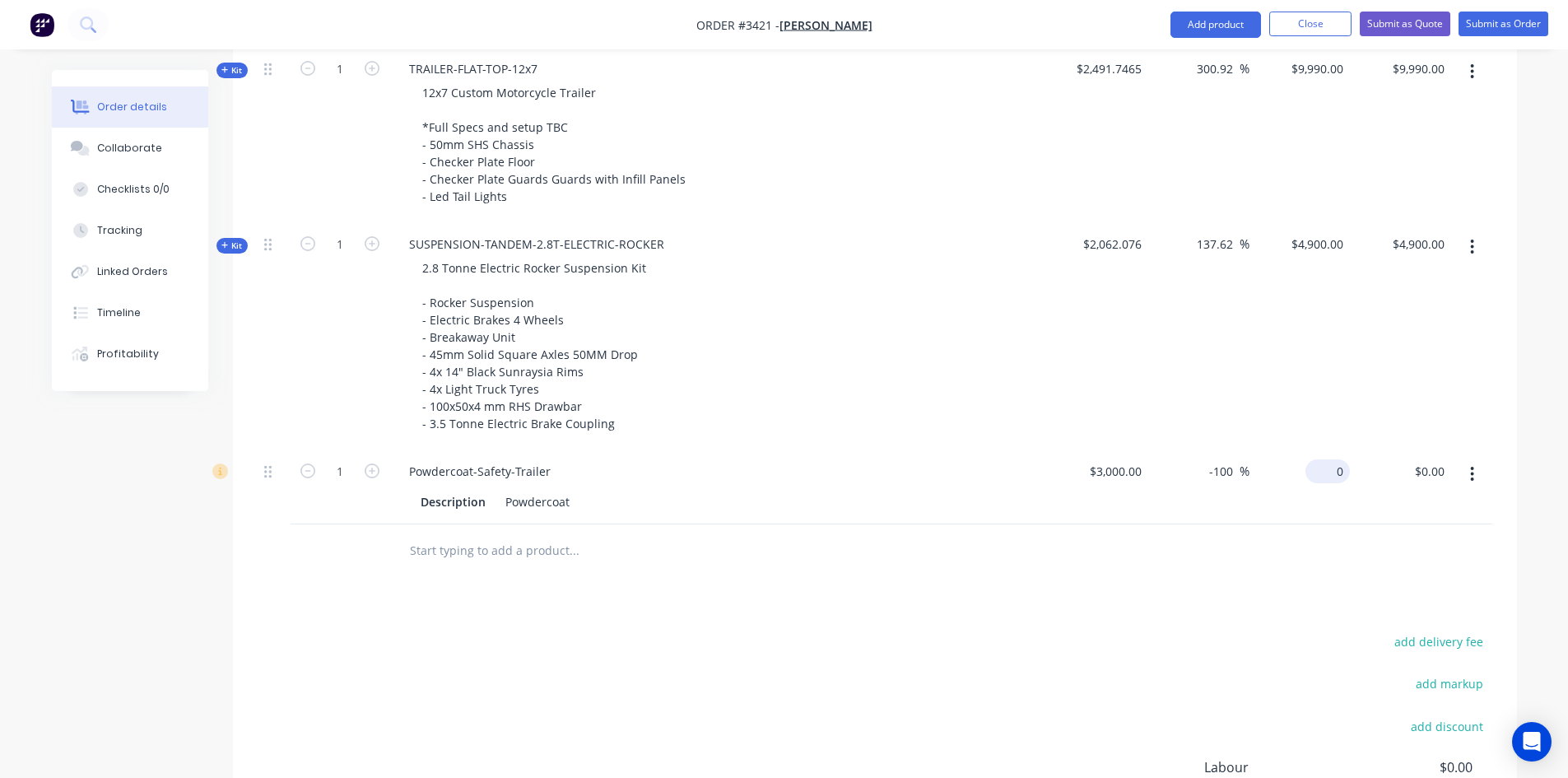
click at [1328, 472] on div "0 $0.00" at bounding box center [1327, 470] width 44 height 23
type input "5000"
type input "66.67"
type input "$5,000.00"
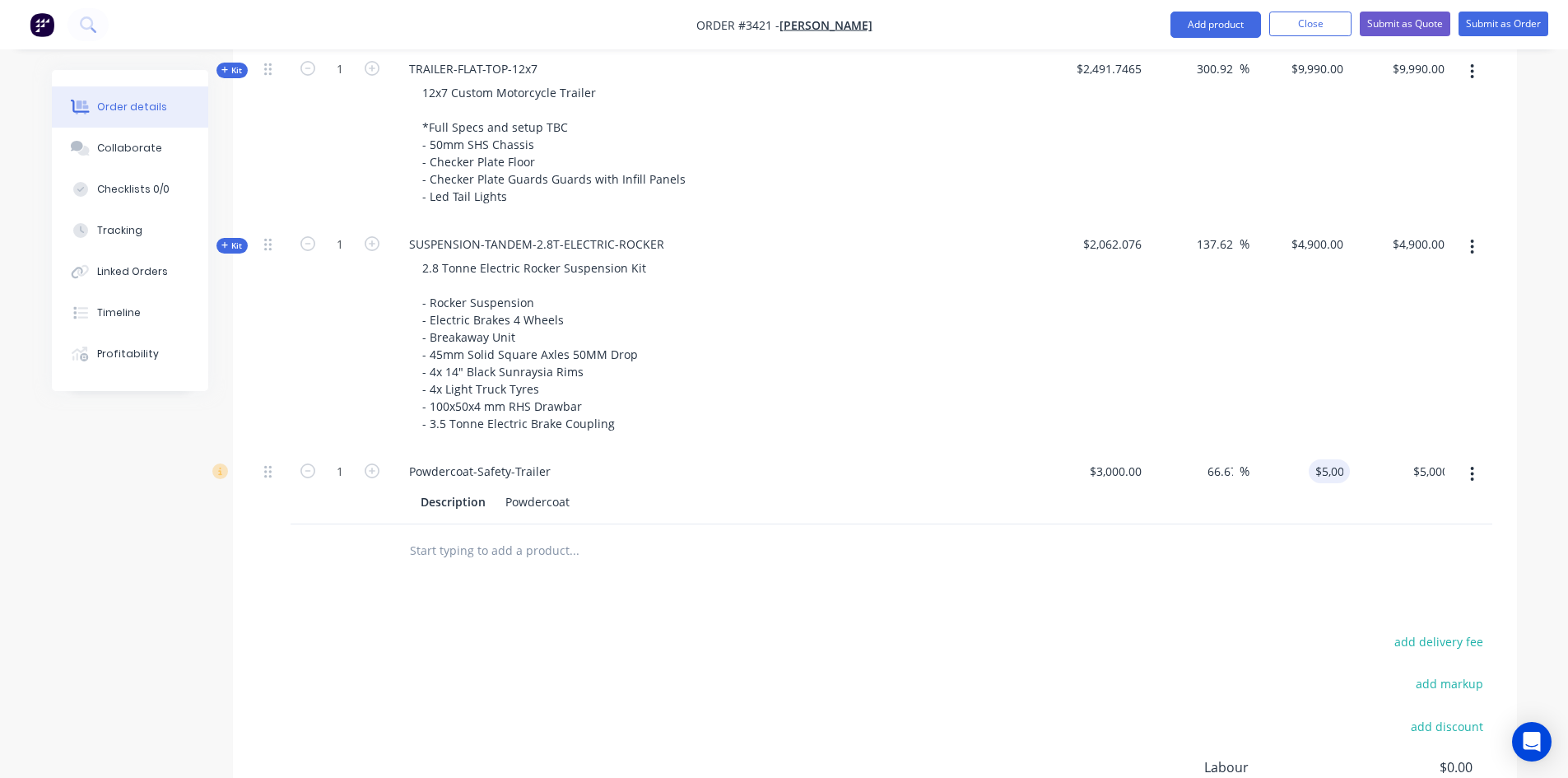
click at [957, 471] on div "Powdercoat-Safety-Trailer" at bounding box center [719, 470] width 645 height 23
drag, startPoint x: 548, startPoint y: 476, endPoint x: 288, endPoint y: 471, distance: 260.0
click at [288, 471] on div "1 Powdercoat-Safety-Trailer Description Powdercoat $3,000.00 $3,000.00 66.67 66…" at bounding box center [874, 487] width 1235 height 75
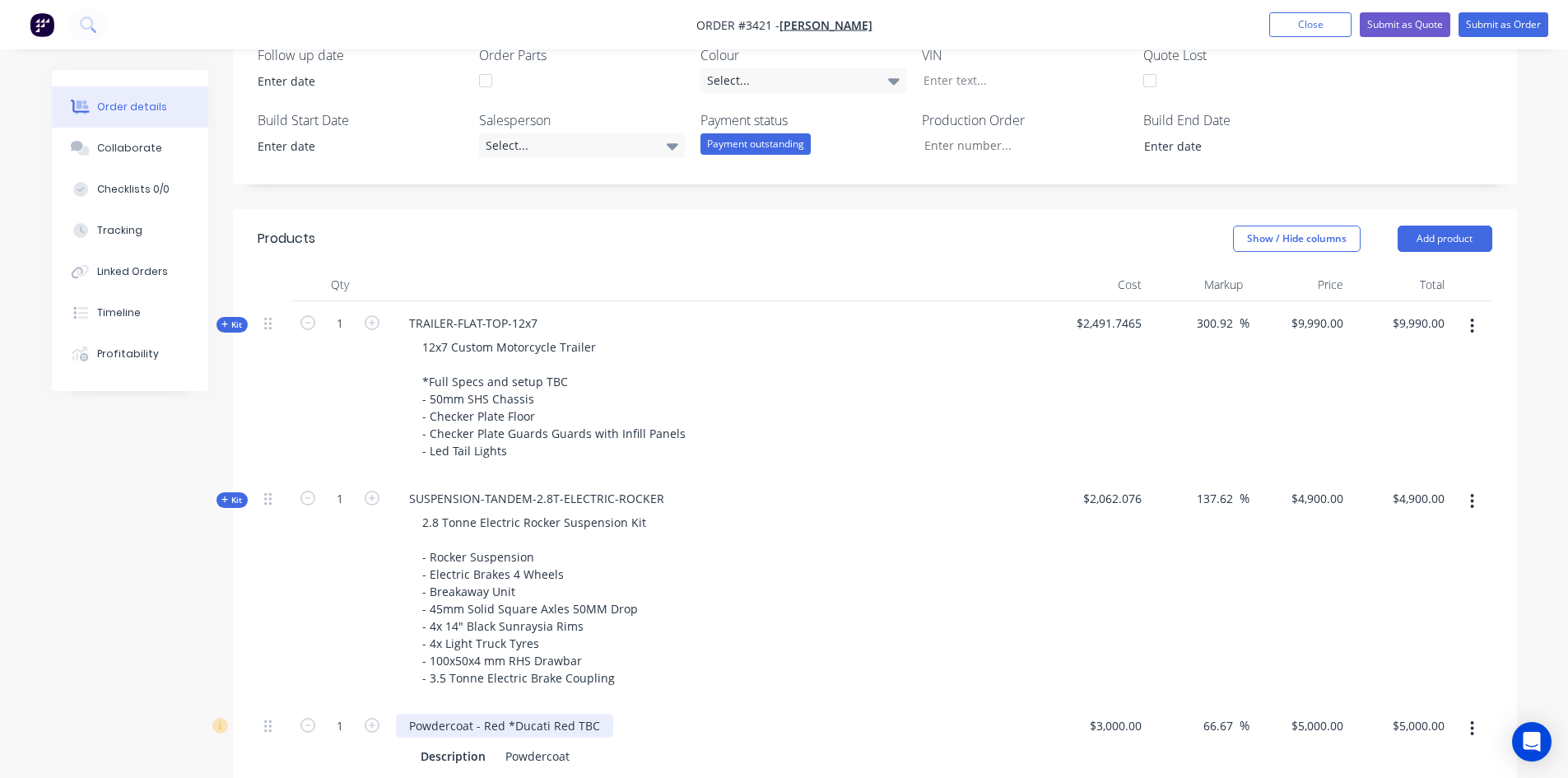
scroll to position [752, 0]
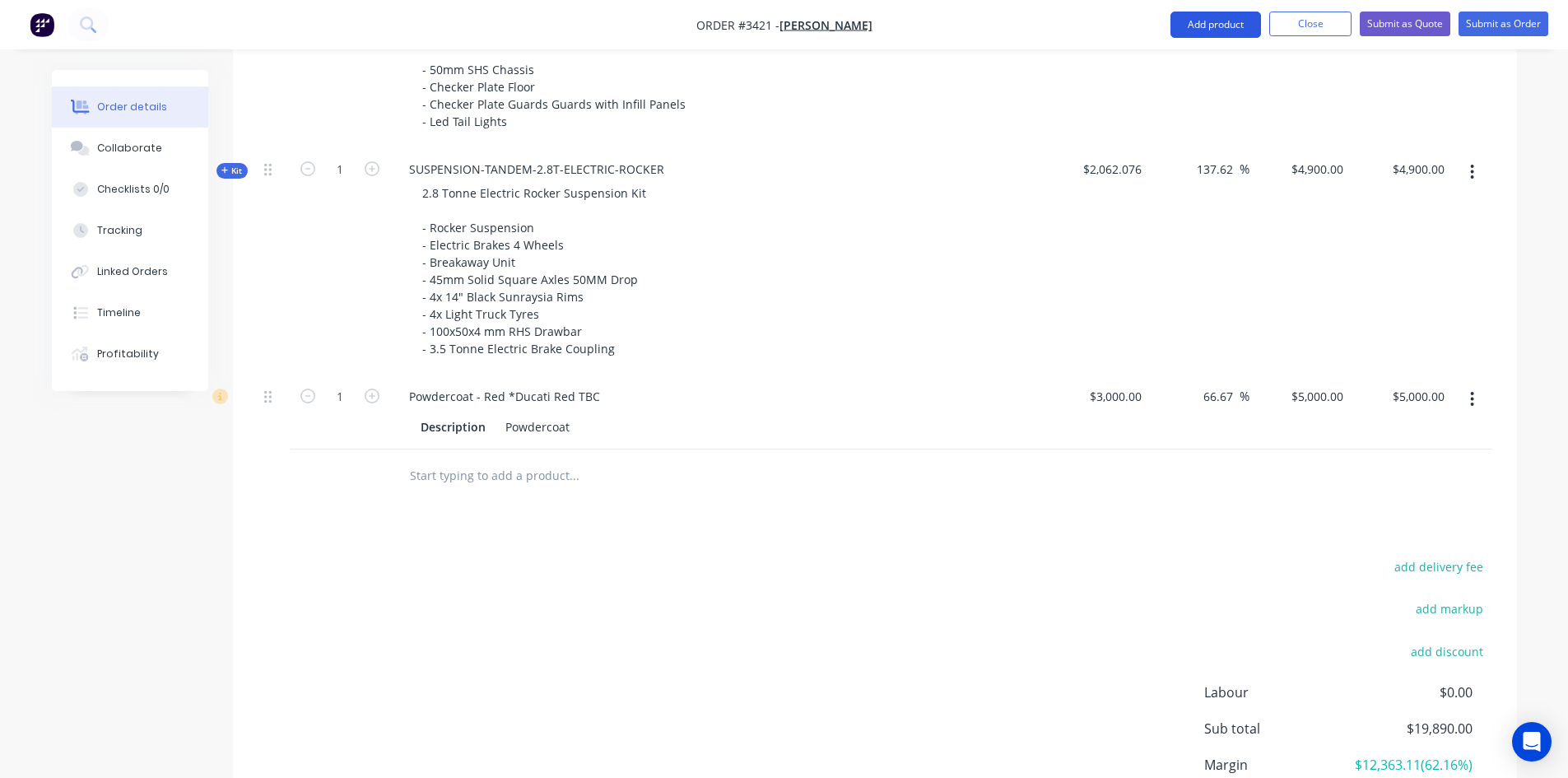
click at [1239, 22] on button "Add product" at bounding box center [1216, 24] width 90 height 26
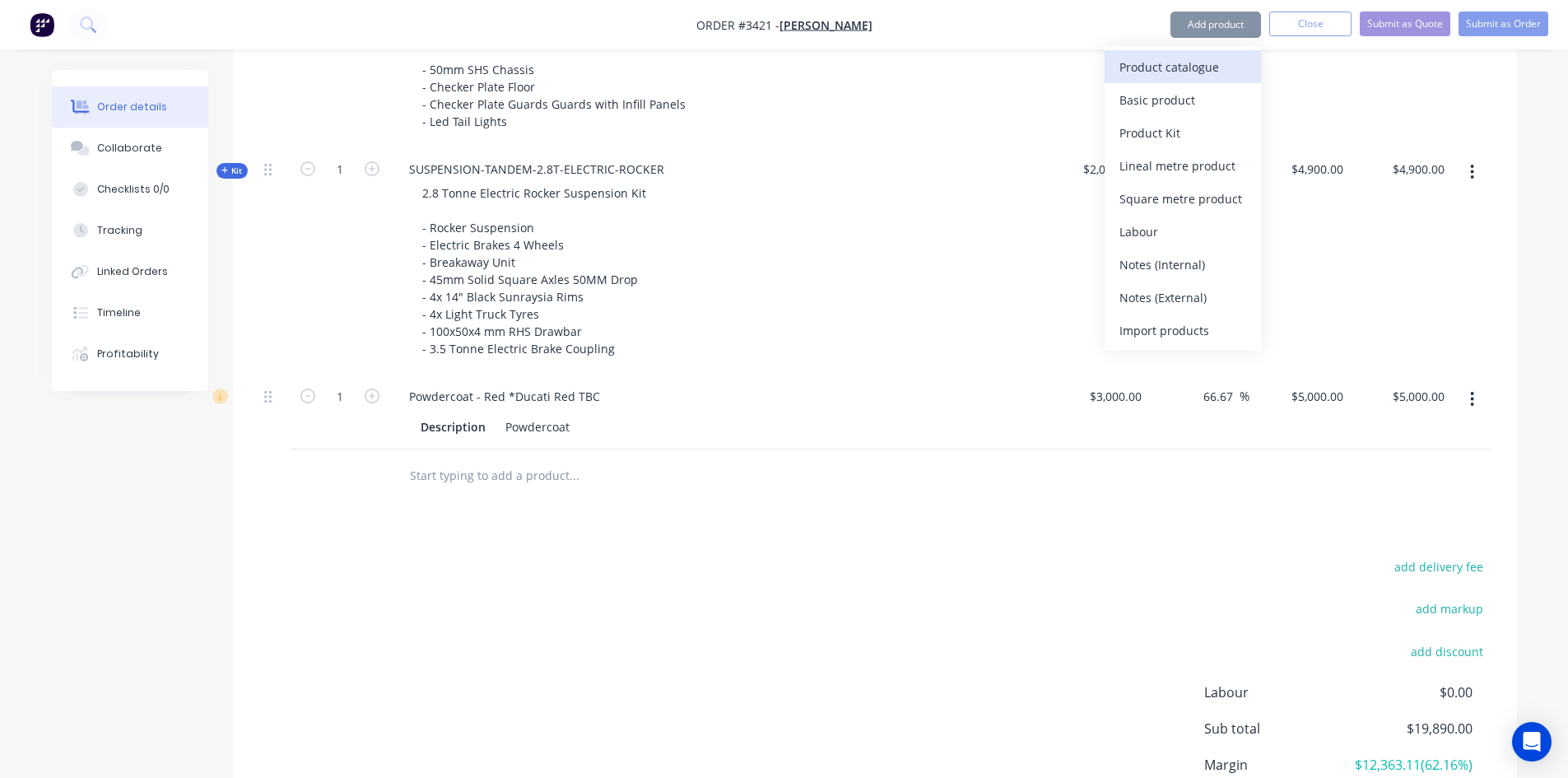
click at [1208, 67] on div "Product catalogue" at bounding box center [1183, 66] width 127 height 23
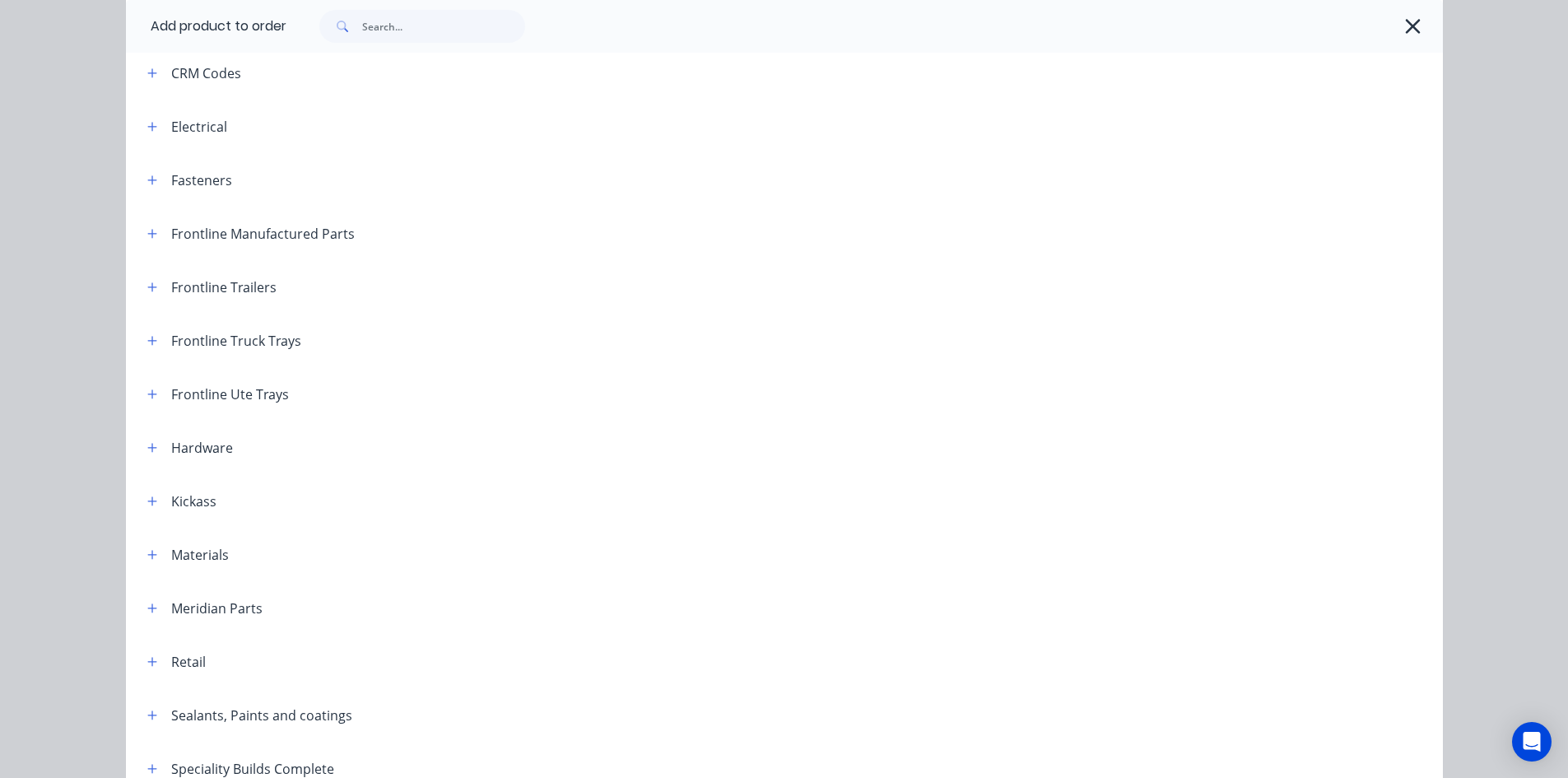
scroll to position [576, 0]
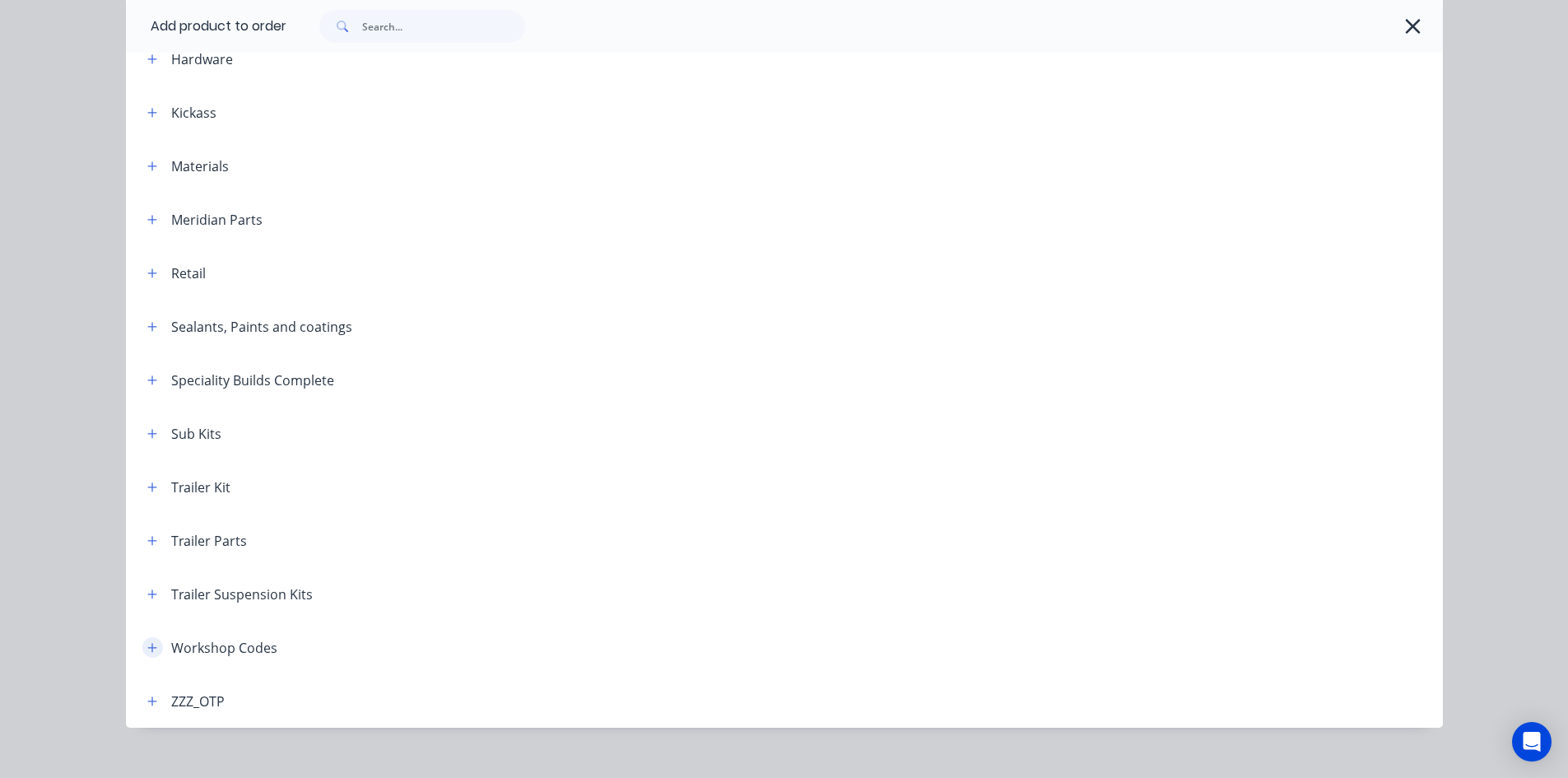
click at [151, 648] on button "button" at bounding box center [153, 648] width 21 height 21
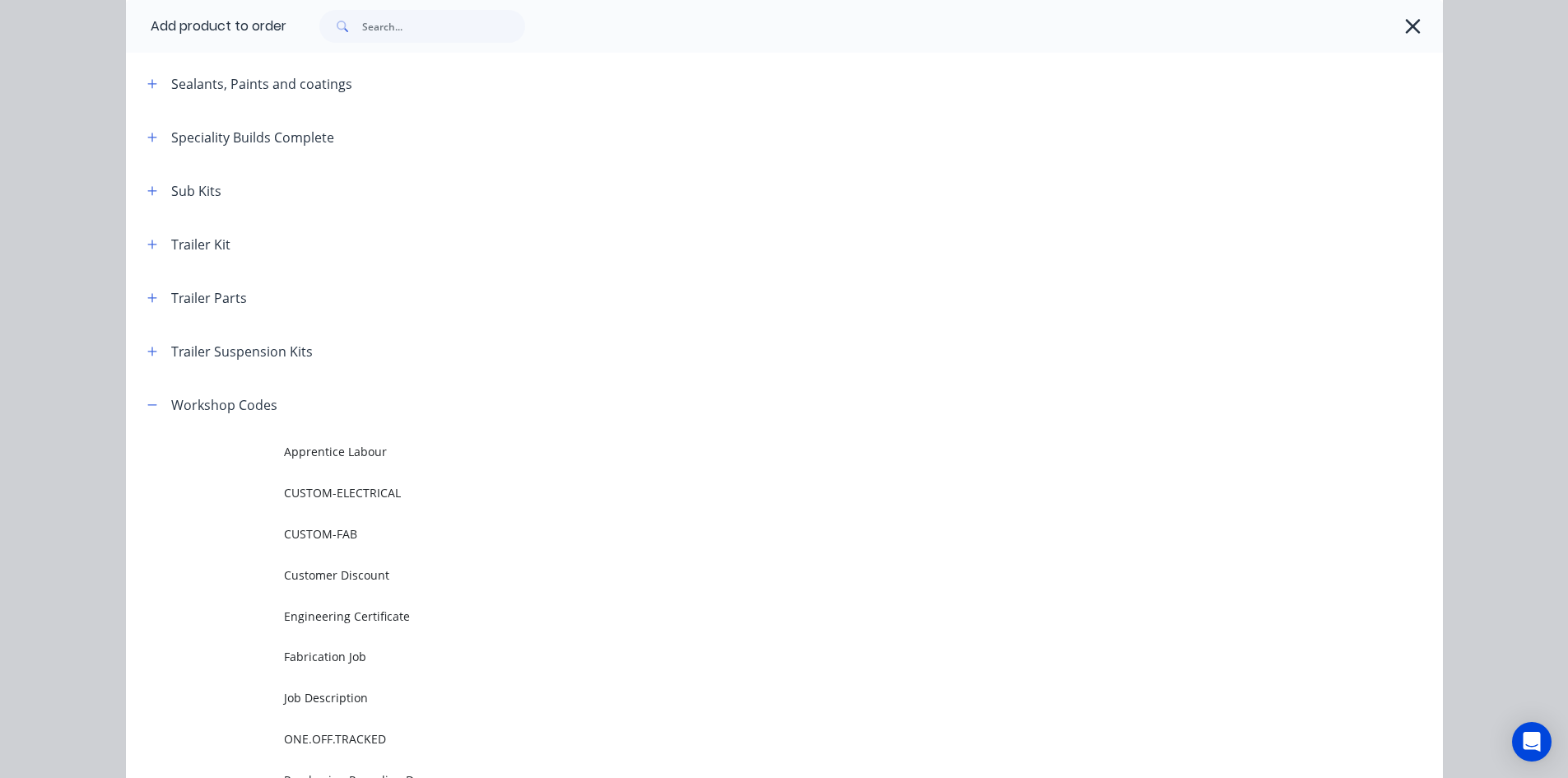
scroll to position [823, 0]
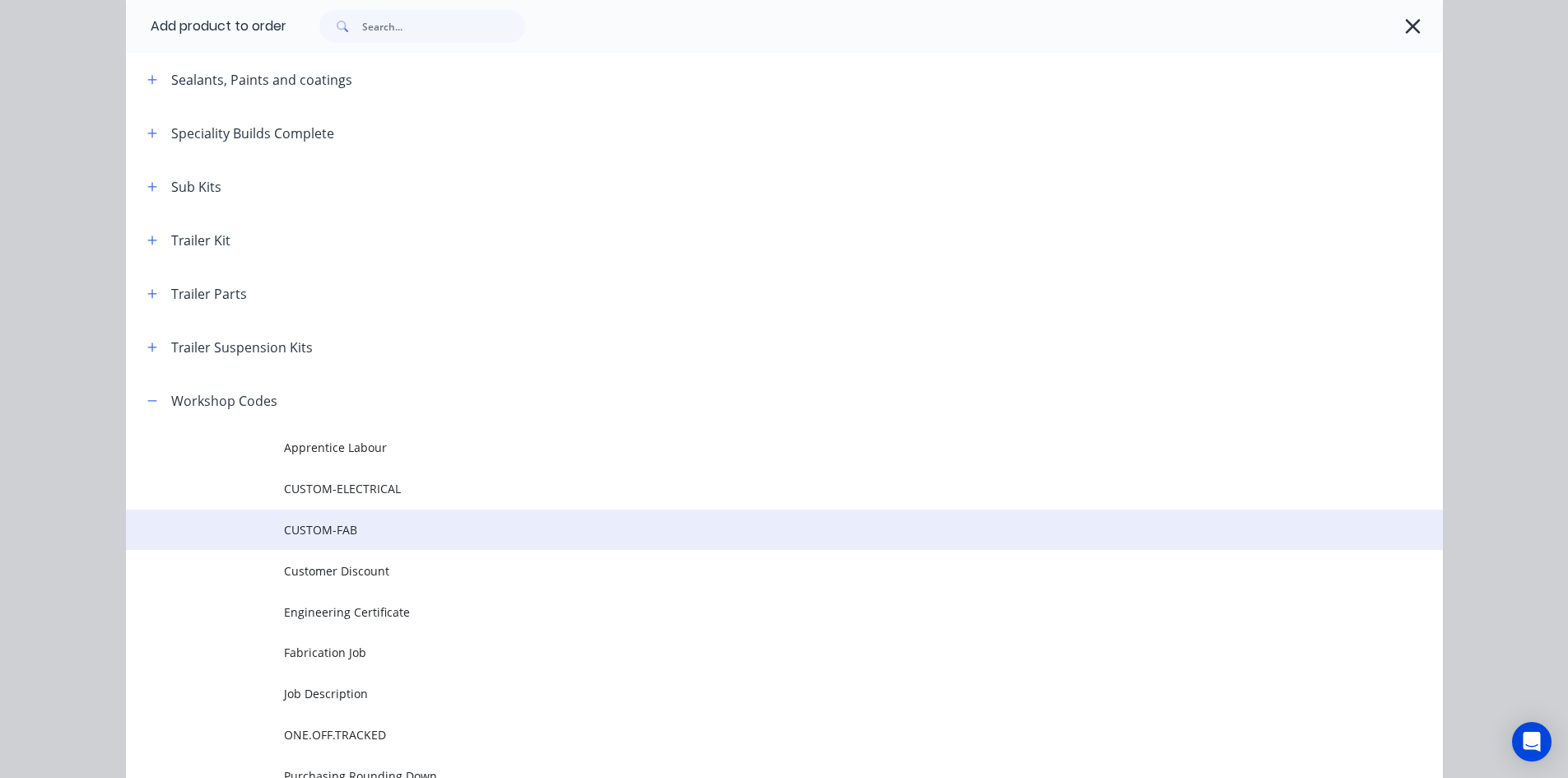
click at [362, 529] on span "CUSTOM-FAB" at bounding box center [747, 529] width 927 height 17
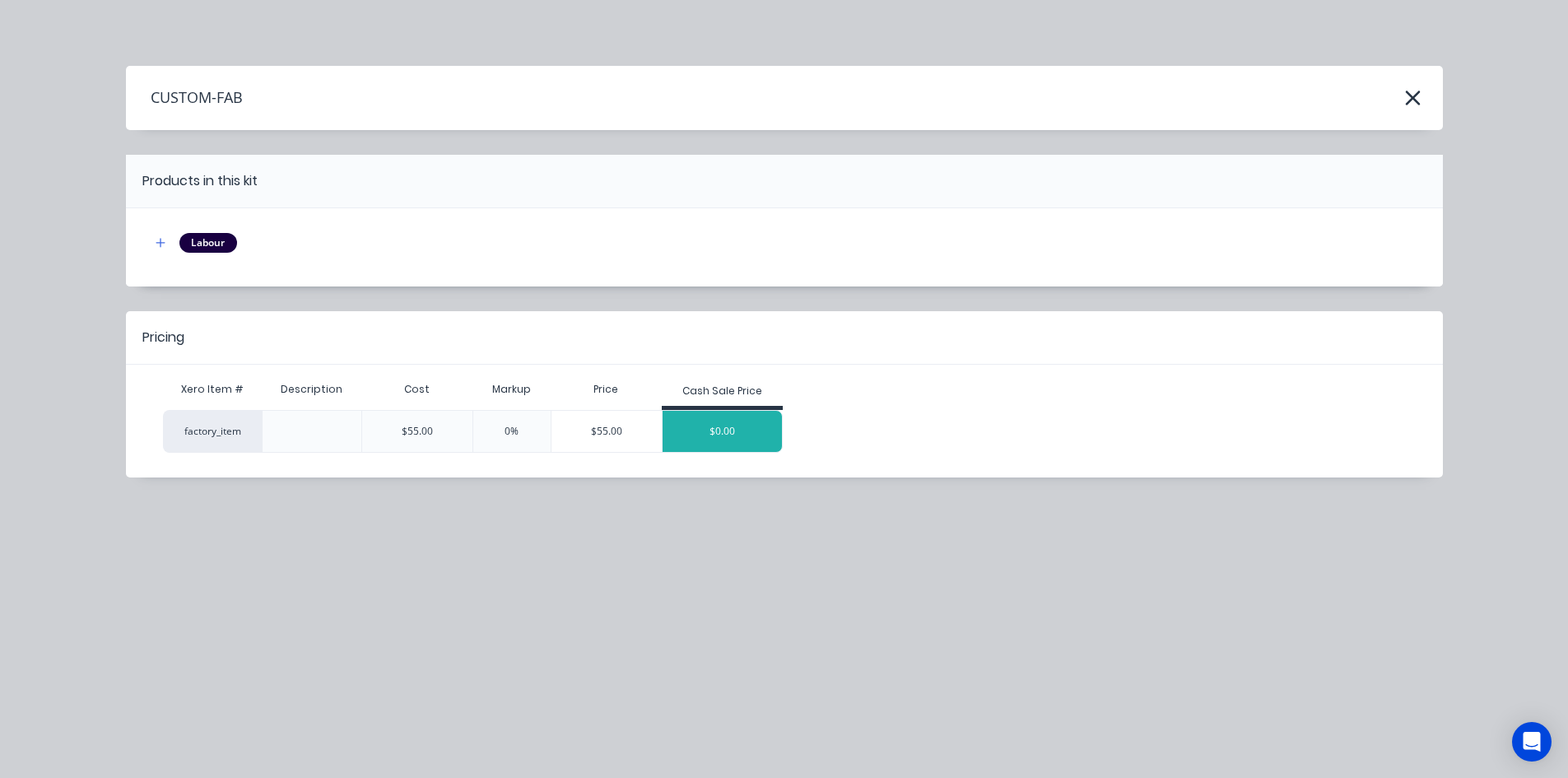
click at [721, 434] on div "$0.00" at bounding box center [722, 431] width 120 height 41
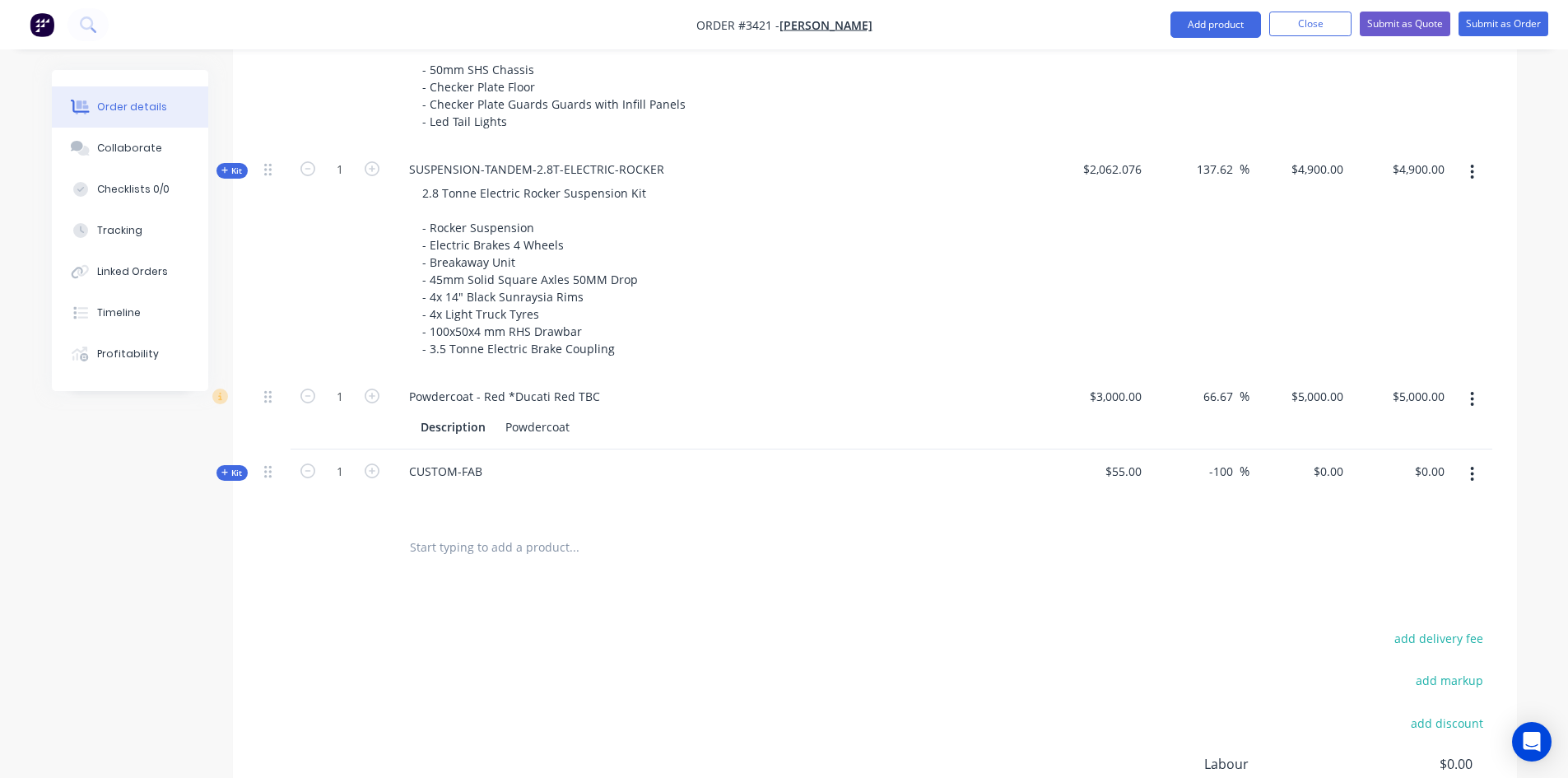
click at [1121, 470] on span "$55.00" at bounding box center [1098, 471] width 88 height 17
click at [233, 472] on span "Kit" at bounding box center [232, 473] width 22 height 12
click at [371, 542] on icon "button" at bounding box center [372, 542] width 15 height 15
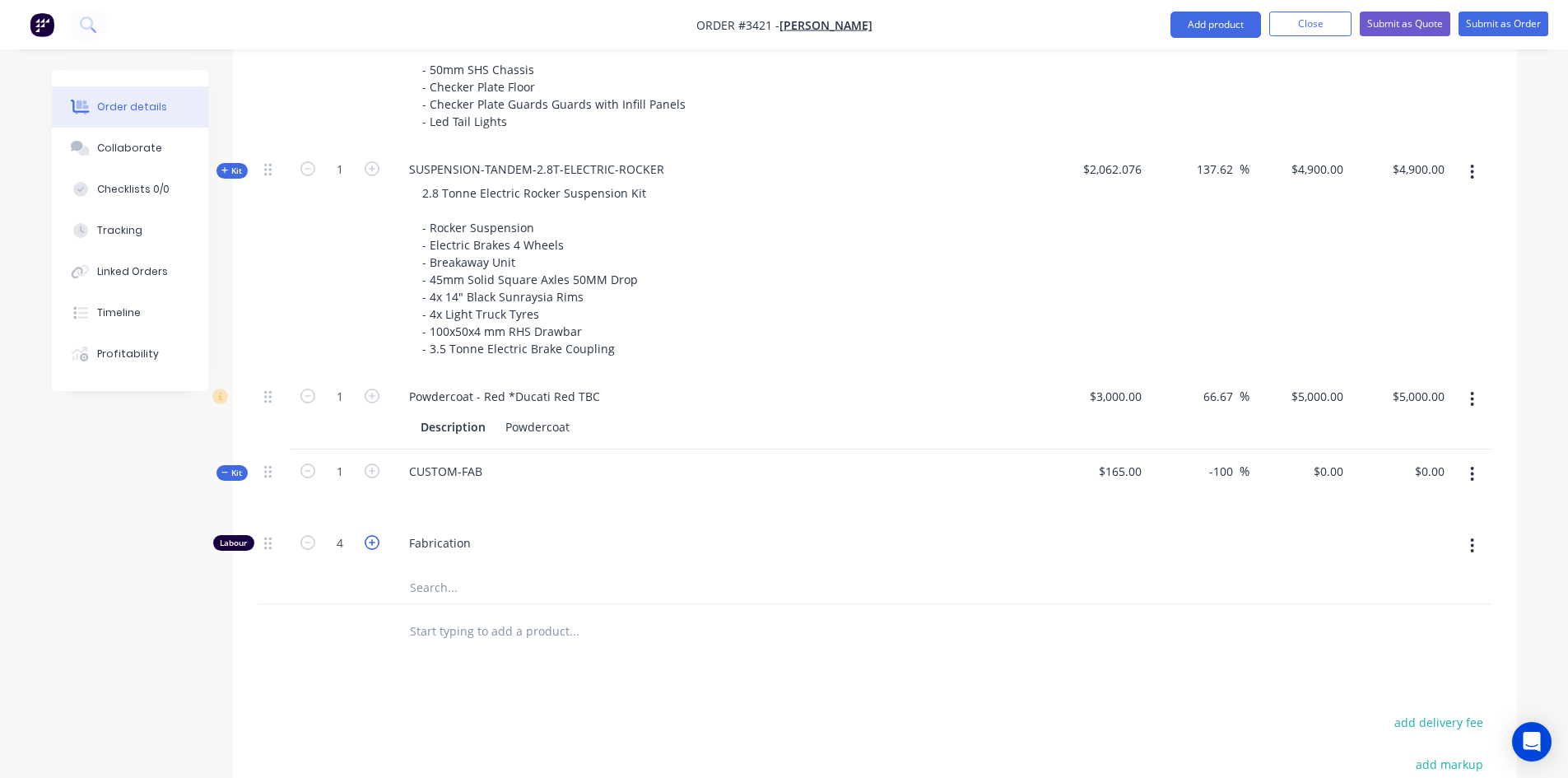
click at [371, 542] on icon "button" at bounding box center [372, 542] width 15 height 15
click at [315, 542] on icon "button" at bounding box center [308, 542] width 15 height 15
type input "6"
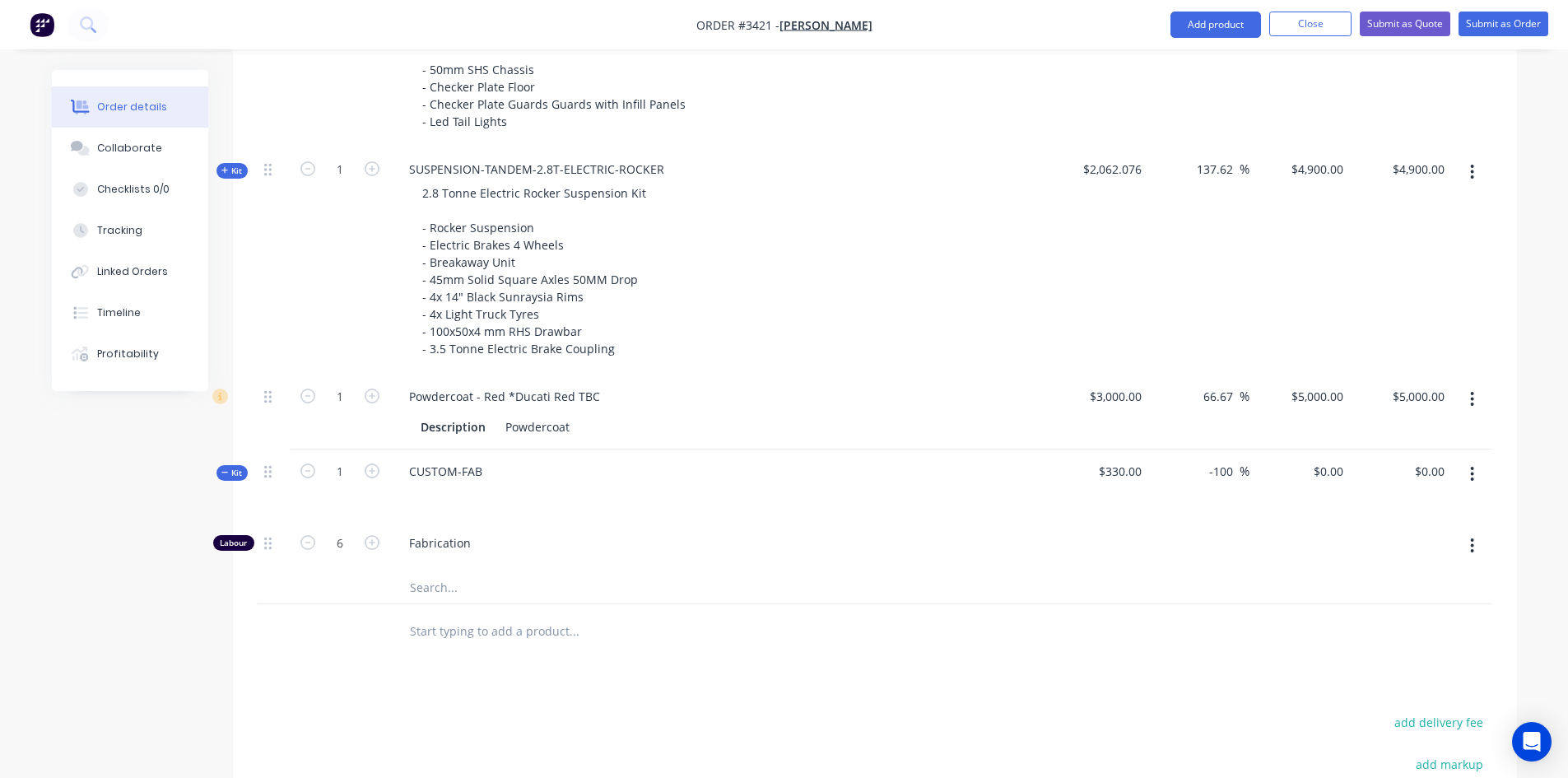
click at [226, 475] on icon at bounding box center [225, 472] width 8 height 8
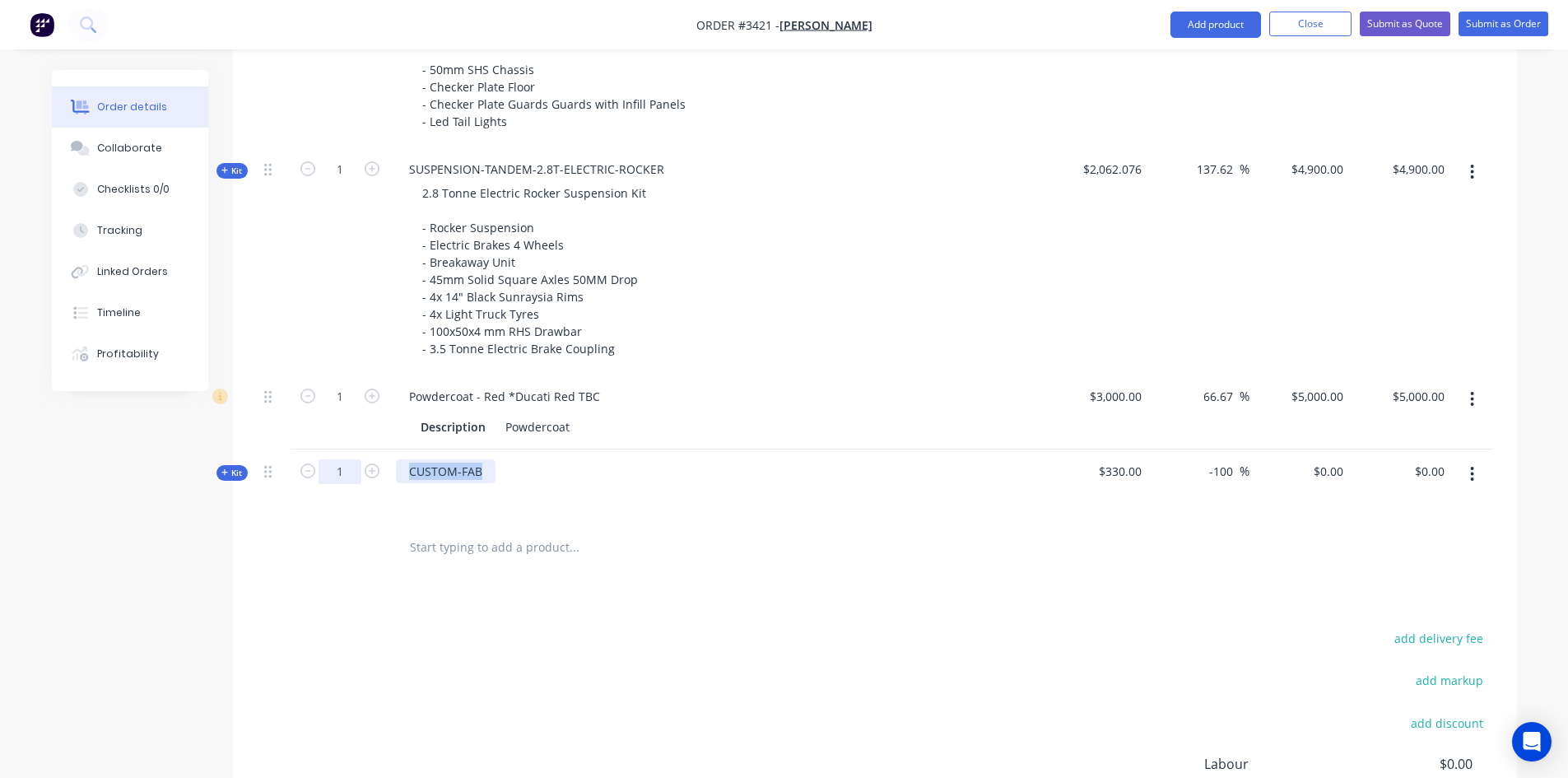
drag, startPoint x: 481, startPoint y: 478, endPoint x: 356, endPoint y: 482, distance: 125.1
click at [356, 482] on div "Kit 1 CUSTOM-FAB $330.00 -100 -100 % $0.00 $0.00 $0.00 $0.00" at bounding box center [874, 485] width 1235 height 71
click at [374, 467] on icon "button" at bounding box center [372, 470] width 15 height 15
type input "3"
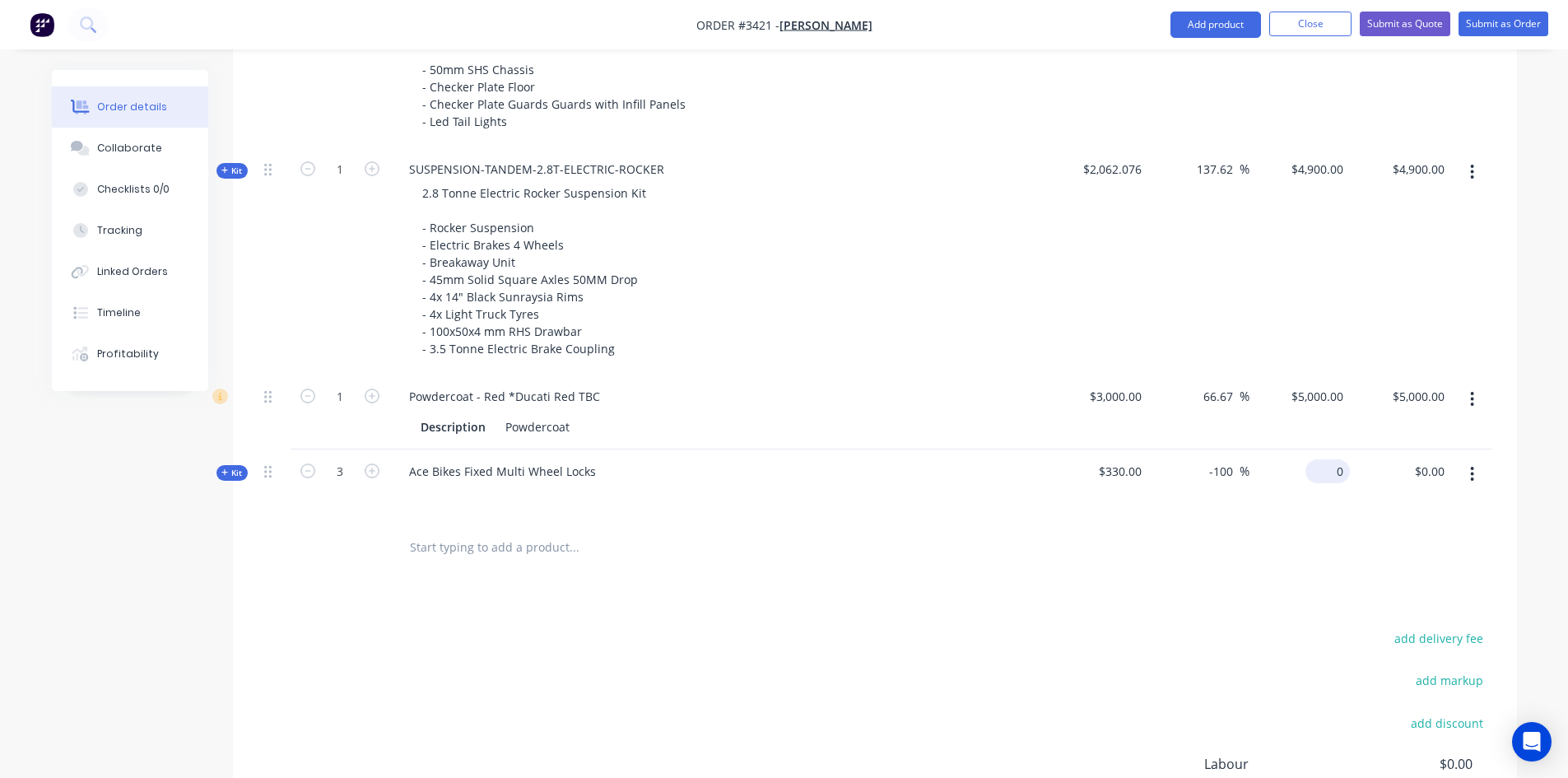
click at [1311, 467] on div "0 $0.00" at bounding box center [1300, 485] width 101 height 71
type input "499"
click at [1061, 591] on div "Products Show / Hide columns Add product Qty Cost Markup Price Total Kit 1 TRAI…" at bounding box center [874, 425] width 1284 height 1090
type input "51.21"
type input "$499.00"
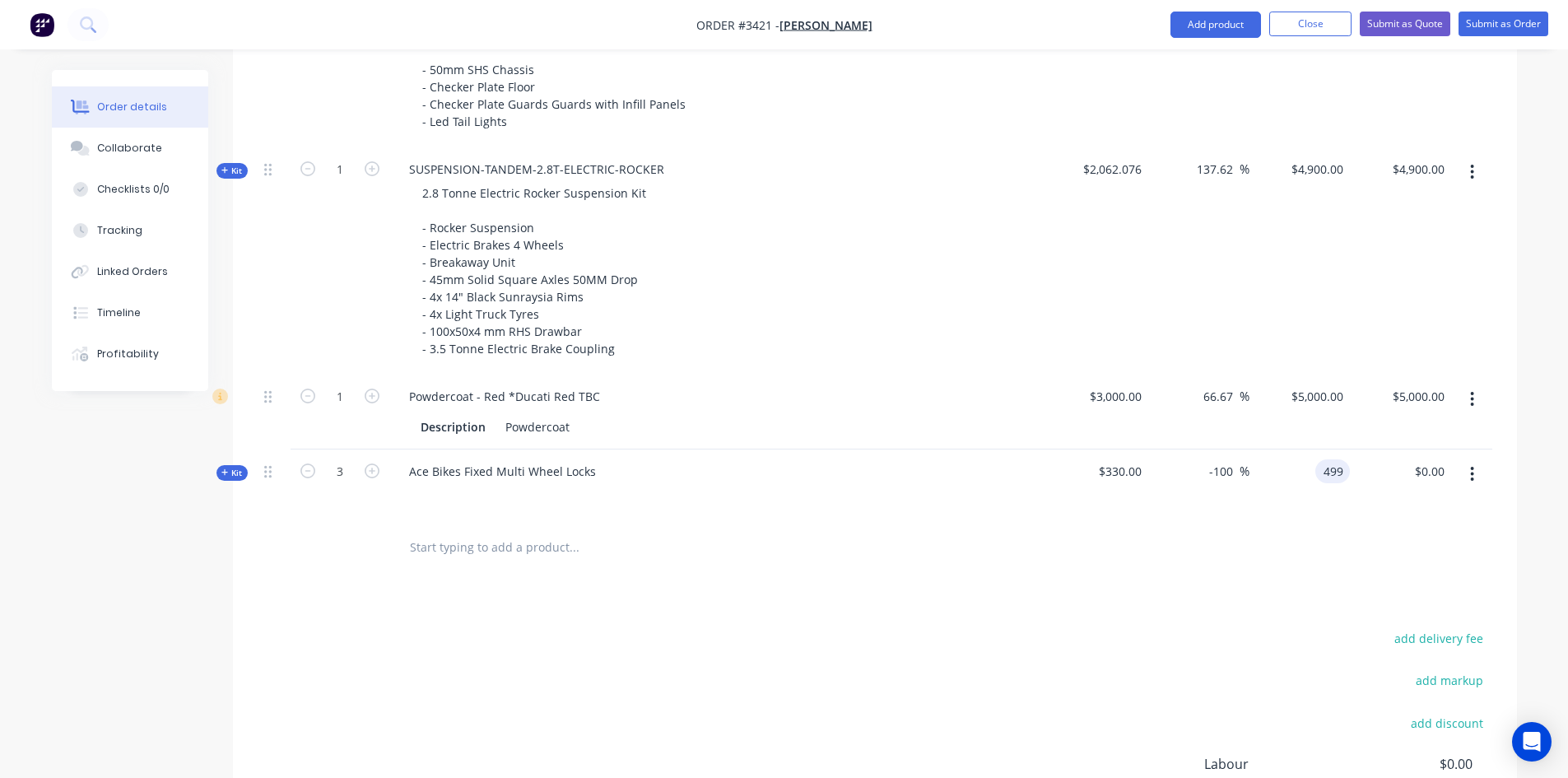
type input "$1,497.00"
click at [594, 472] on div "Ace Bikes Fixed Multi Wheel Locks" at bounding box center [502, 470] width 213 height 23
click at [723, 657] on div "add delivery fee add markup add discount Labour $0.00 Sub total $21,387.00 Marg…" at bounding box center [874, 787] width 1235 height 318
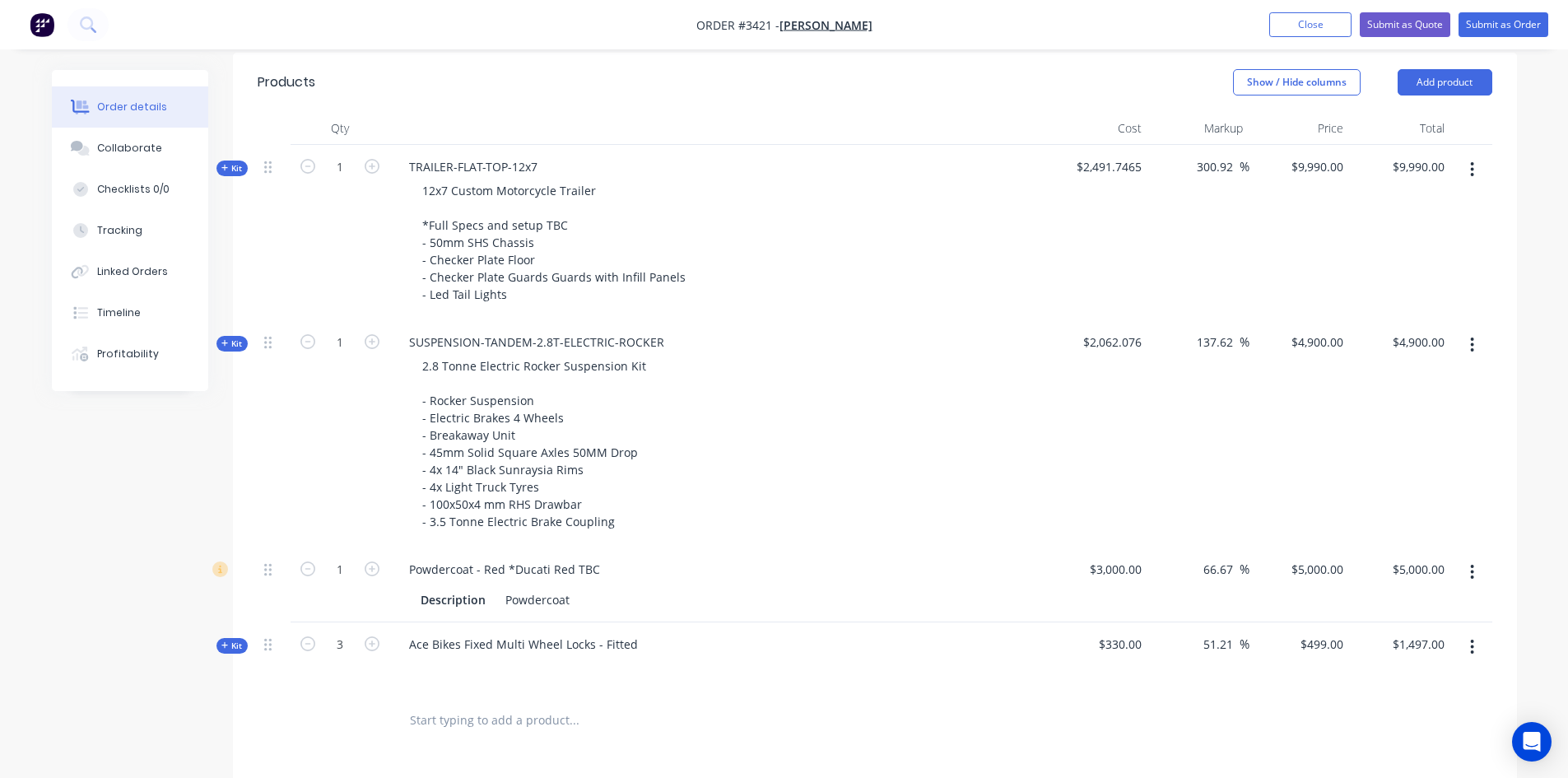
scroll to position [494, 0]
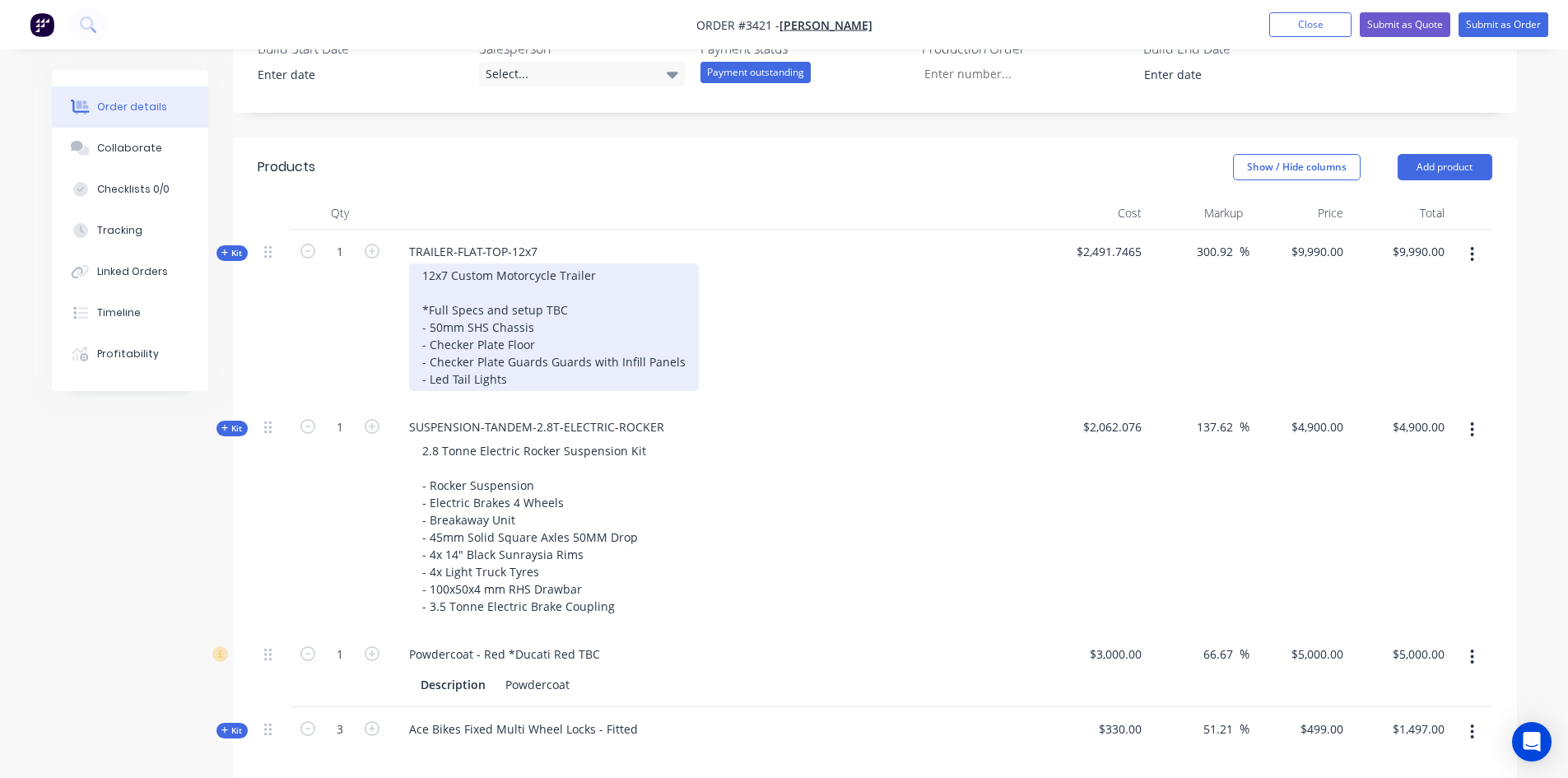
click at [597, 276] on div "12x7 Custom Motorcycle Trailer *Full Specs and setup TBC - 50mm SHS Chassis - C…" at bounding box center [554, 327] width 289 height 128
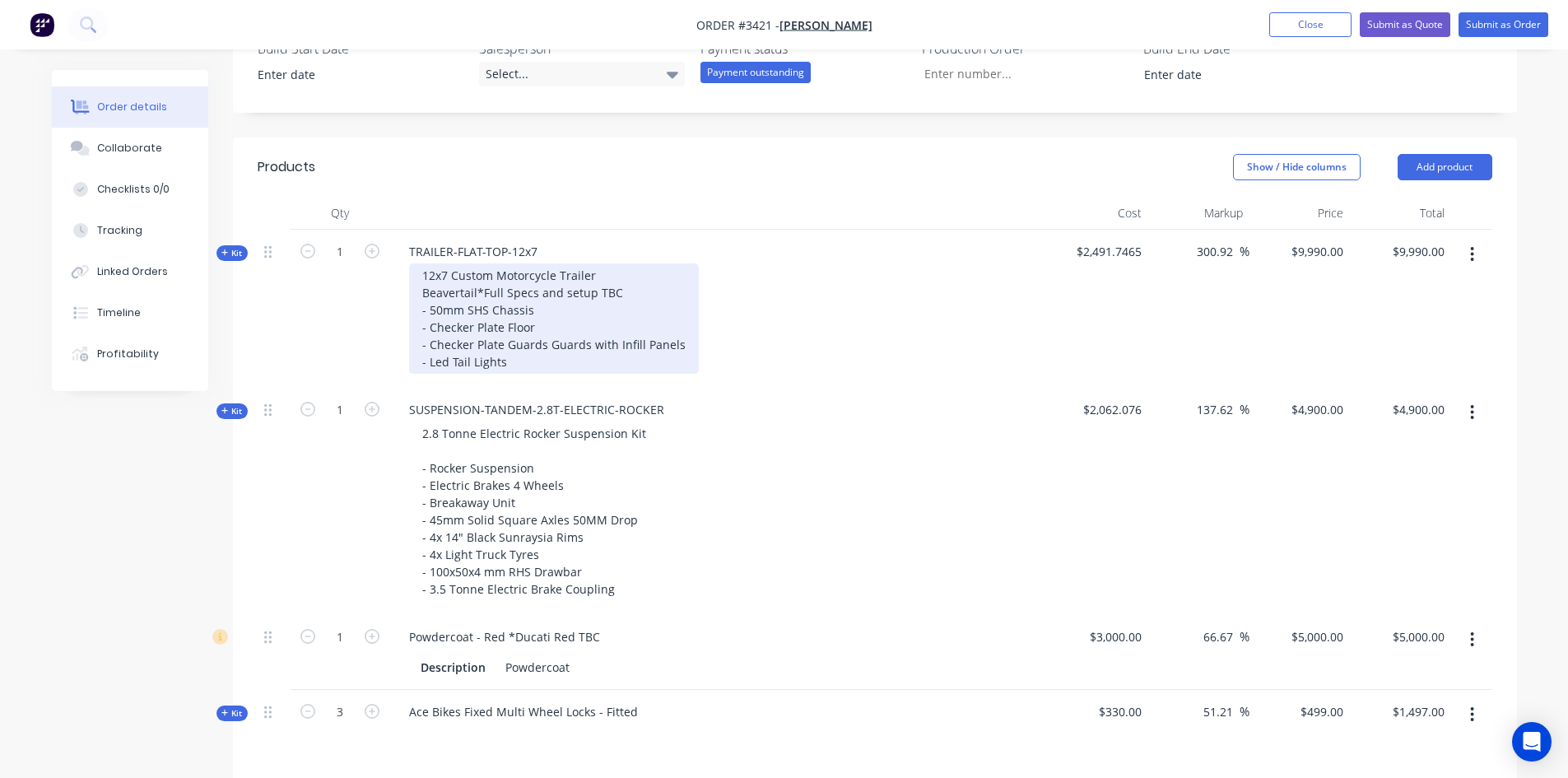
click at [436, 310] on div "12x7 Custom Motorcycle Trailer Beavertail *Full Specs and setup TBC - 50mm SHS …" at bounding box center [554, 318] width 289 height 110
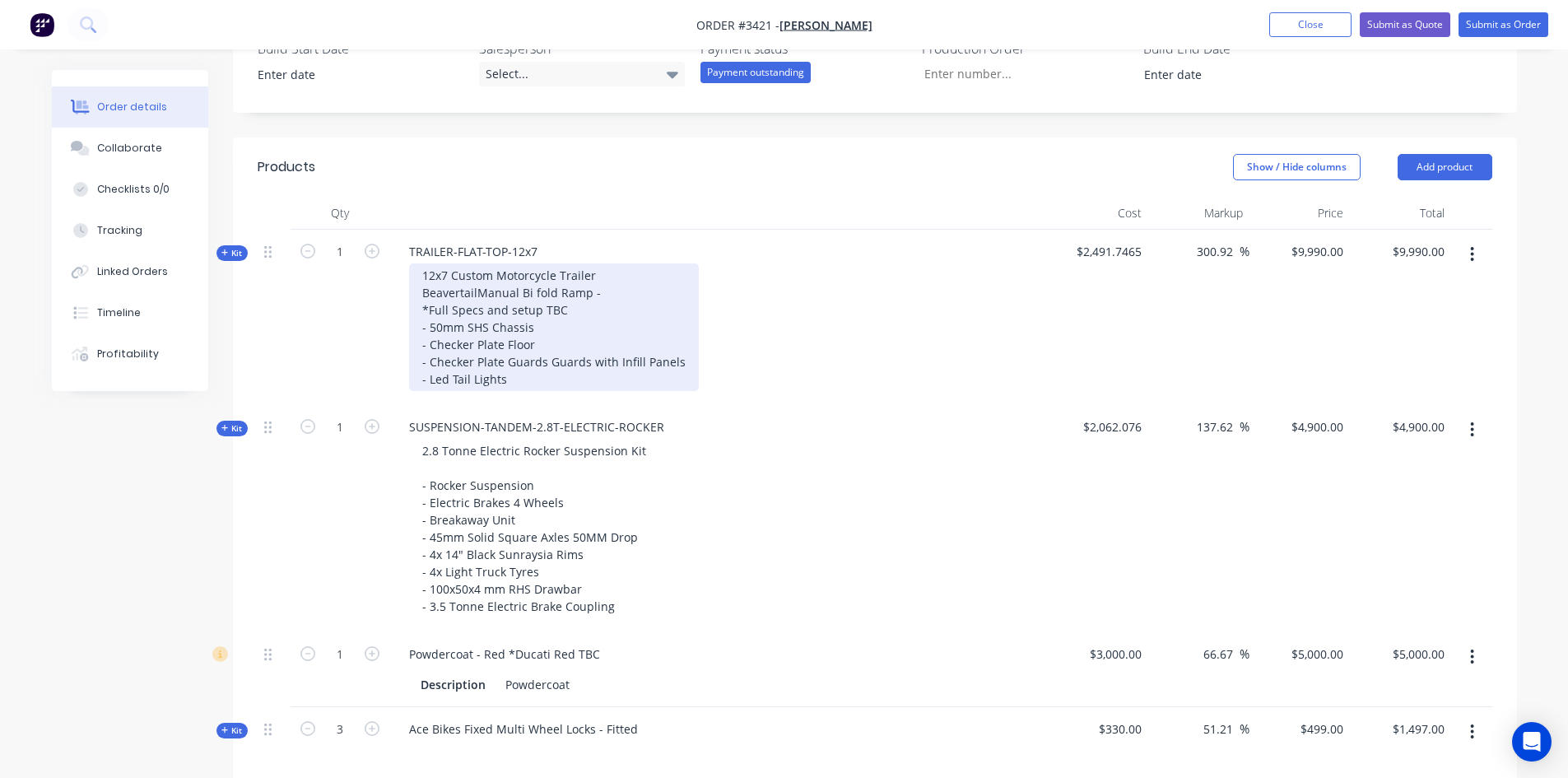
click at [418, 296] on div "12x7 Custom Motorcycle Trailer Beavertail Manual Bi fold Ramp - *Full Specs and…" at bounding box center [554, 327] width 289 height 128
click at [607, 273] on div "12x7 Custom Motorcycle Trailer -Beavertail Manual Bi fold Ramp - *Full Specs an…" at bounding box center [554, 327] width 289 height 128
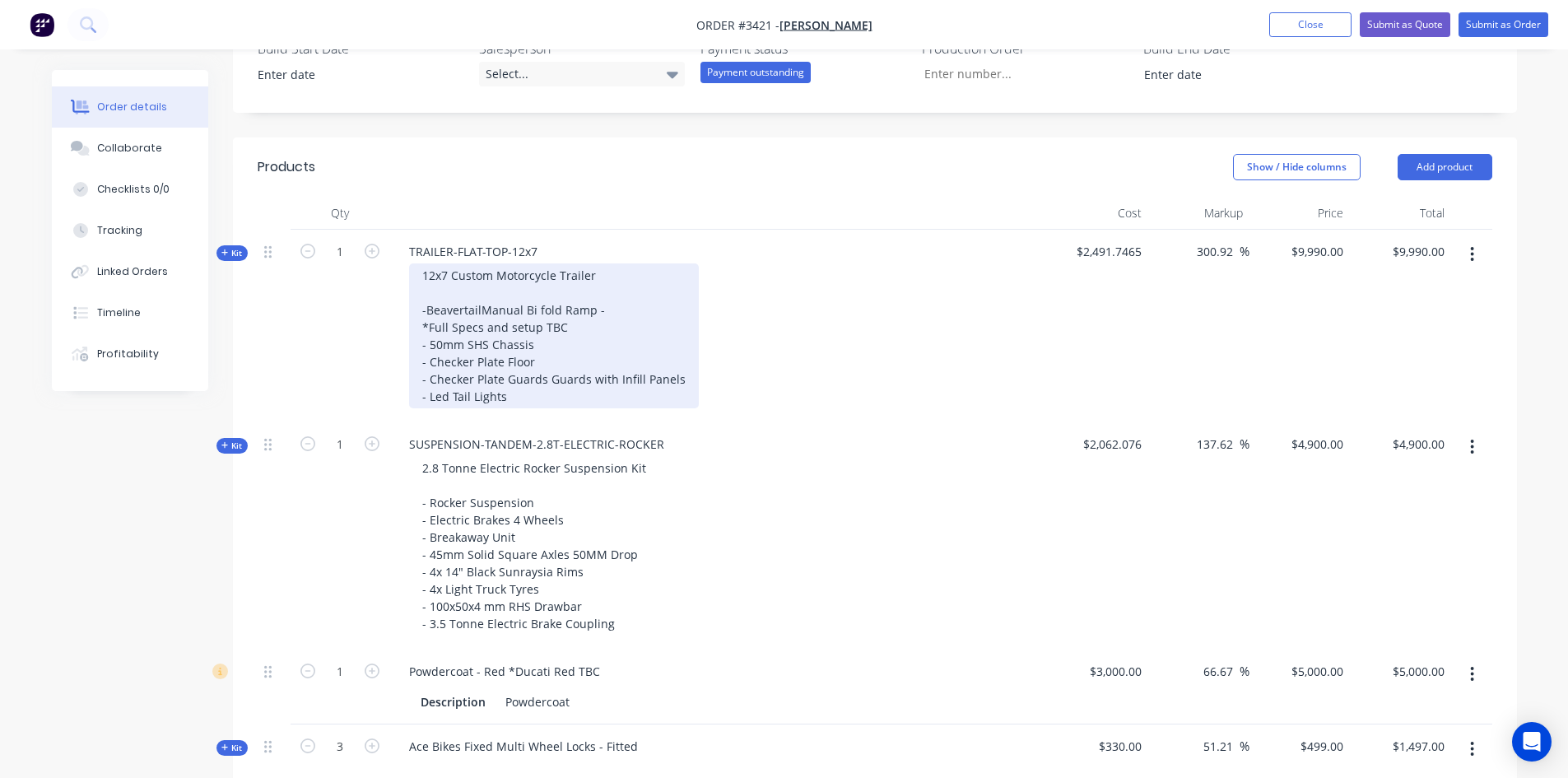
click at [423, 323] on div "12x7 Custom Motorcycle Trailer -Beavertail Manual Bi fold Ramp - *Full Specs an…" at bounding box center [554, 336] width 289 height 145
drag, startPoint x: 538, startPoint y: 331, endPoint x: 790, endPoint y: 292, distance: 255.0
click at [544, 331] on div "12x7 Custom Motorcycle Trailer -Beavertail -Manual Bi fold Ramp - *Full Specs a…" at bounding box center [554, 336] width 289 height 145
click at [540, 329] on div "12x7 Custom Motorcycle Trailer -Beavertail -Manual Bi fold Ramp *Full Specs and…" at bounding box center [554, 336] width 289 height 145
click at [429, 341] on div "12x7 Custom Motorcycle Trailer -Beavertail -Manual Bi fold Ramp (Hydraulic Poss…" at bounding box center [568, 336] width 317 height 145
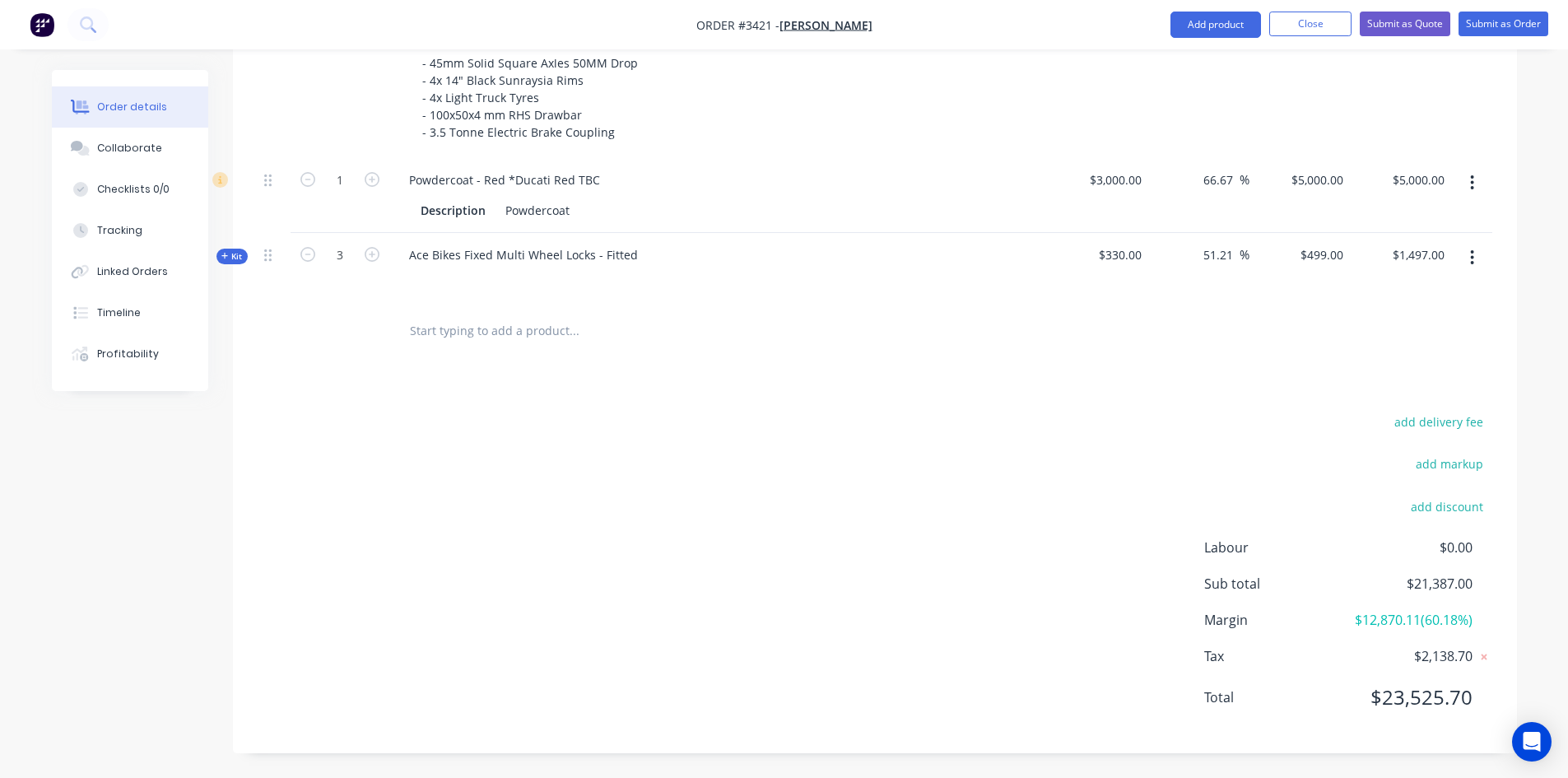
scroll to position [1057, 0]
click at [1230, 15] on button "Add product" at bounding box center [1216, 24] width 90 height 26
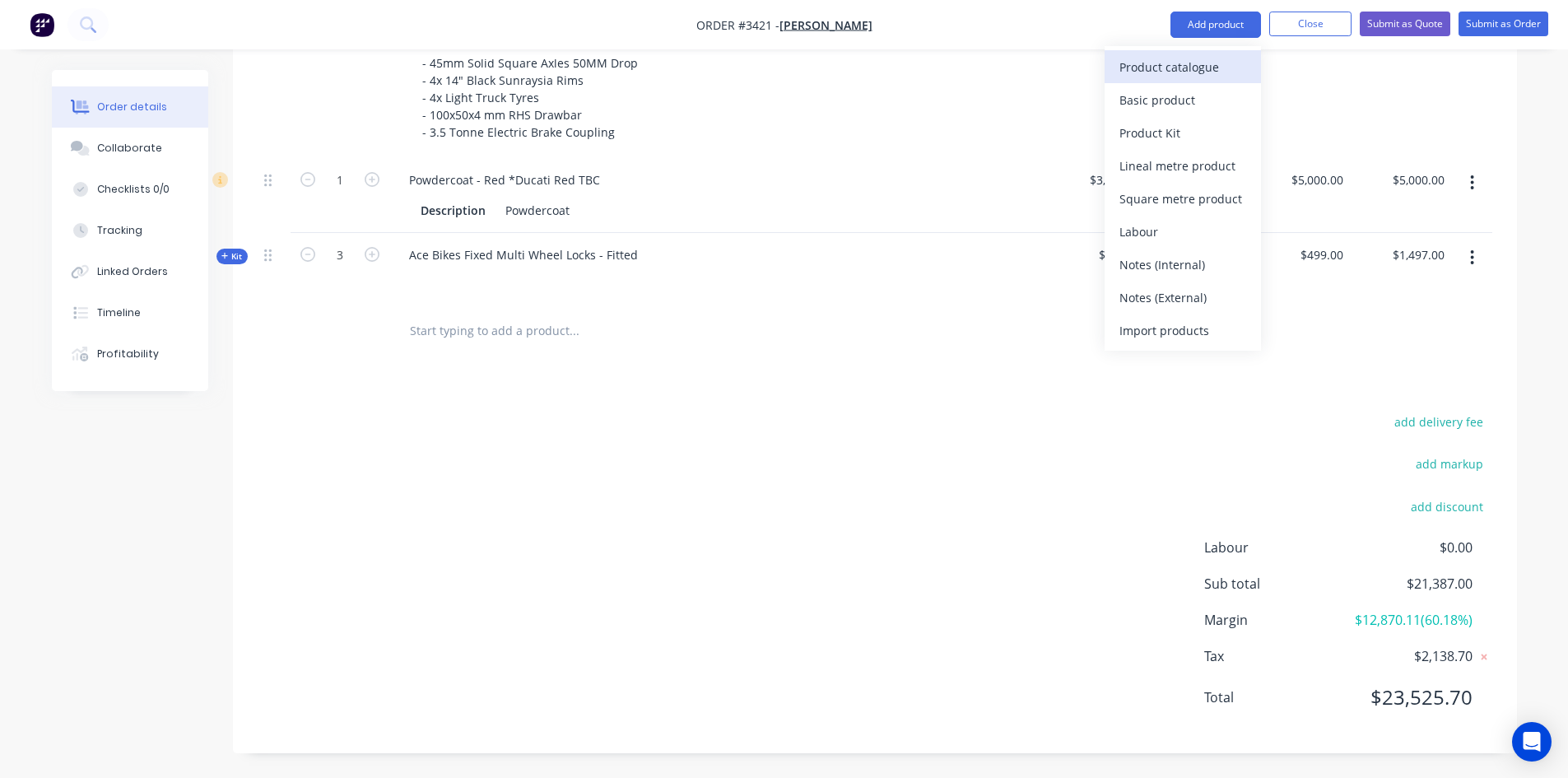
click at [1200, 61] on div "Product catalogue" at bounding box center [1183, 66] width 127 height 23
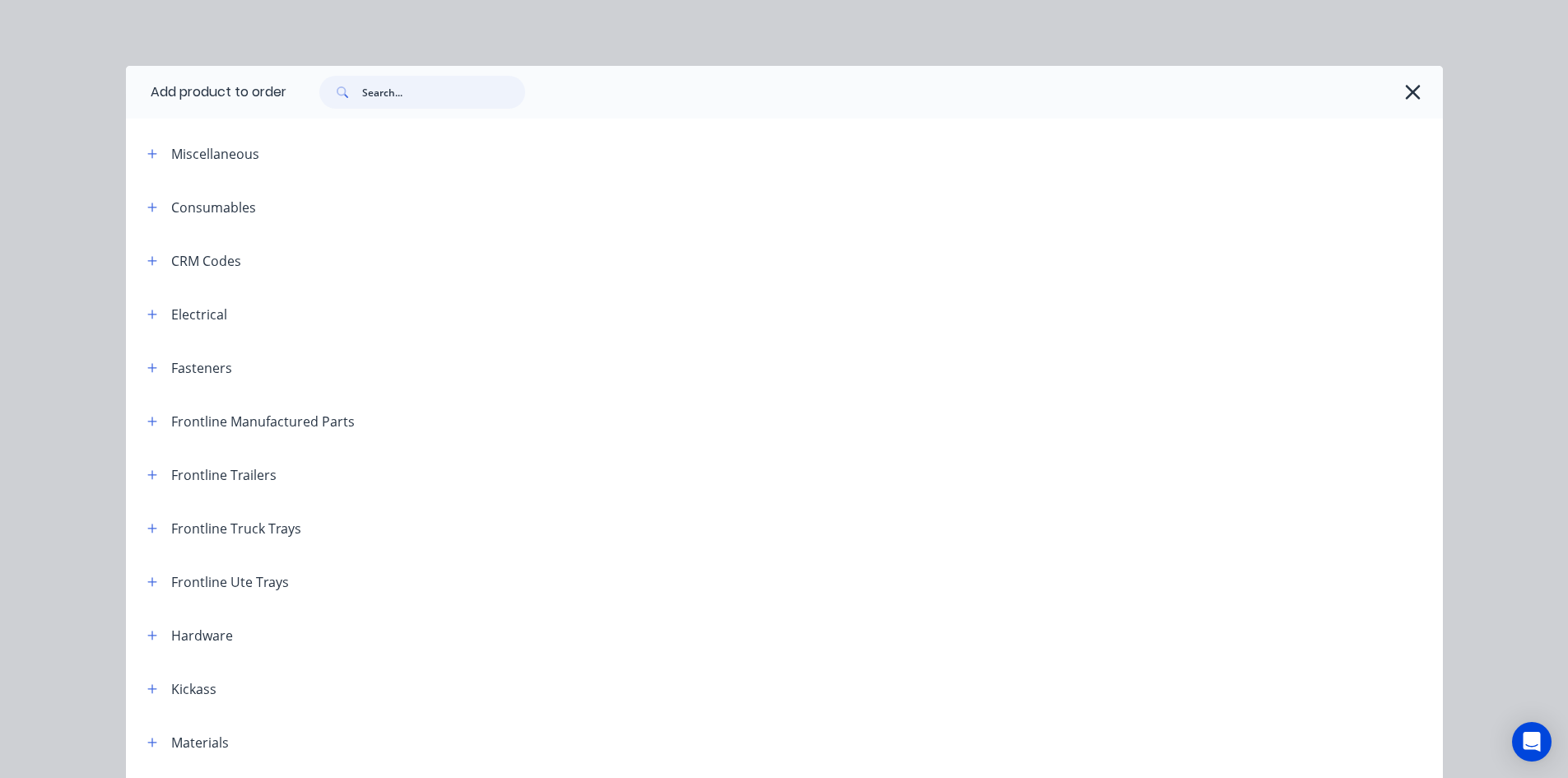
click at [385, 99] on input "text" at bounding box center [444, 92] width 163 height 33
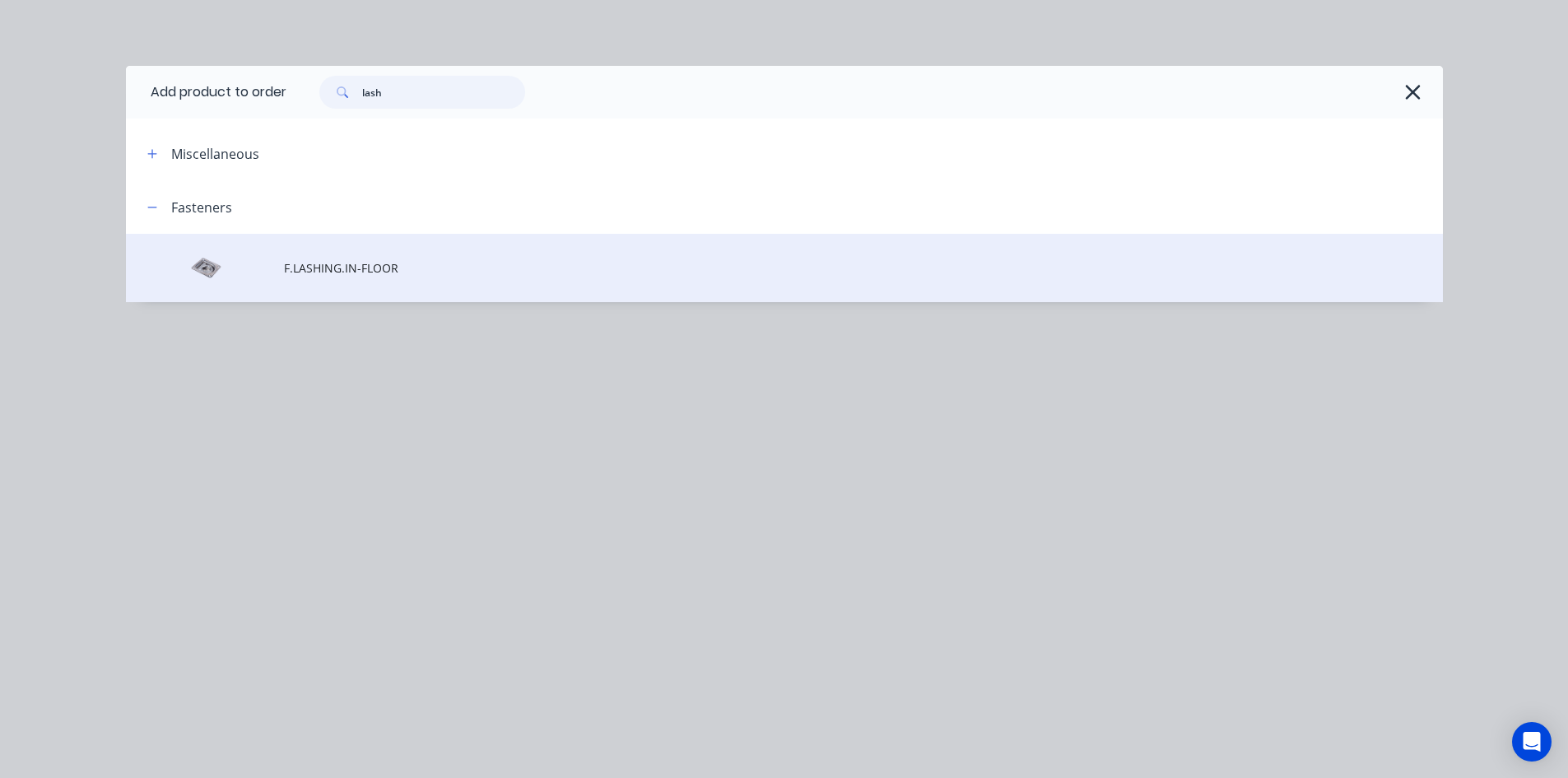
type input "lash"
click at [386, 269] on span "F.LASHING.IN-FLOOR" at bounding box center [747, 268] width 927 height 17
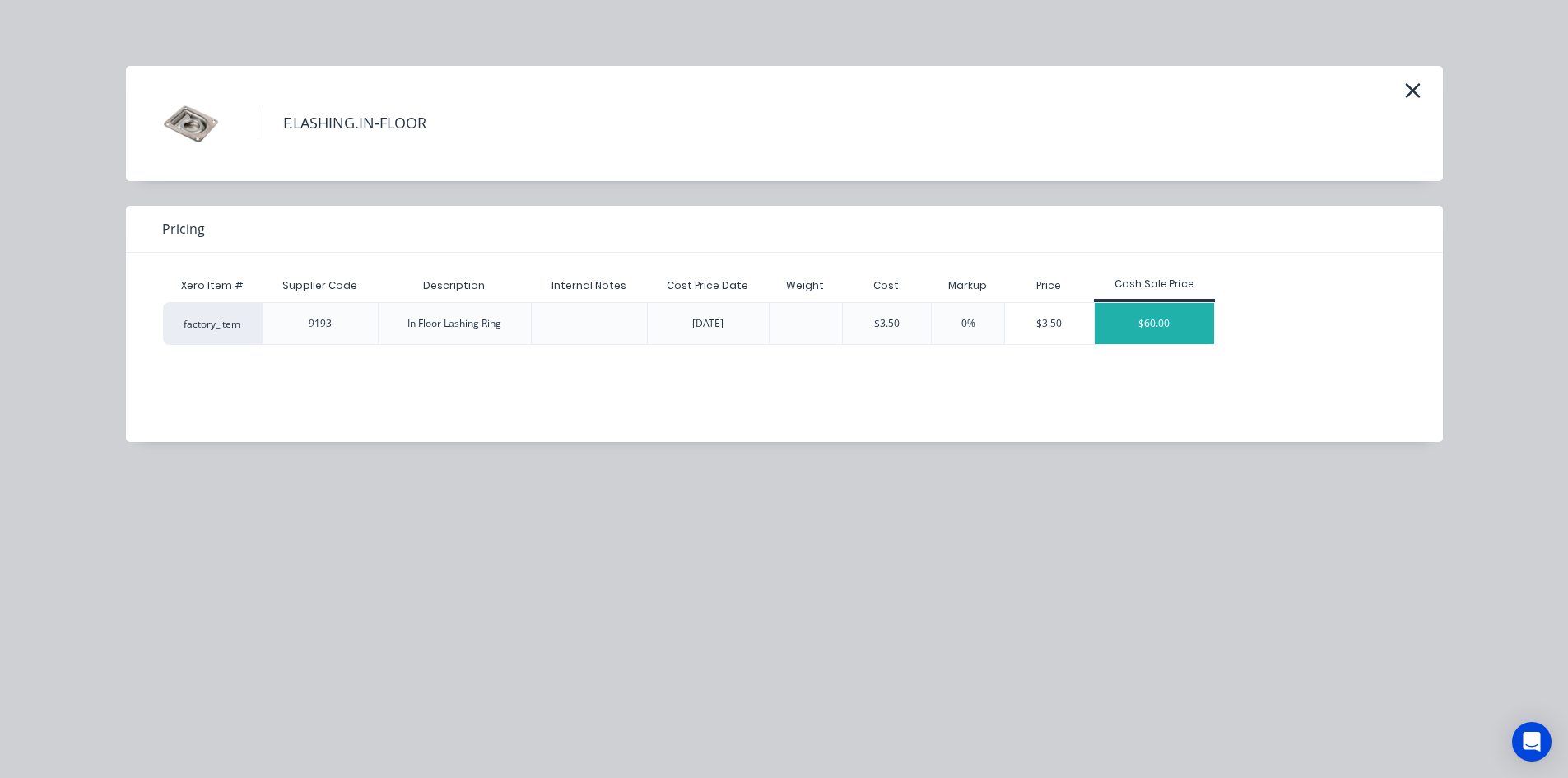
click at [1153, 323] on div "$60.00" at bounding box center [1155, 323] width 120 height 41
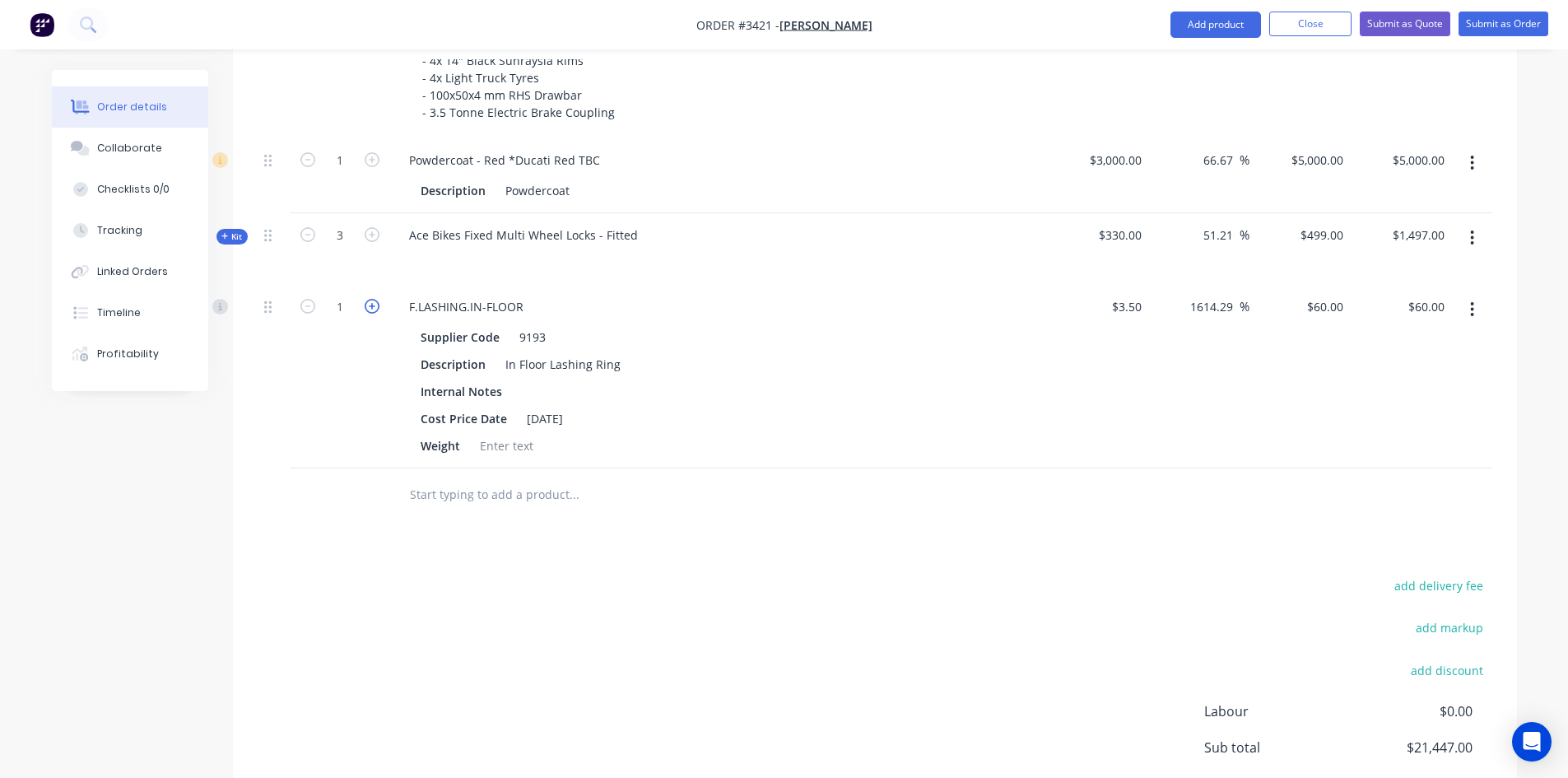
click at [376, 306] on icon "button" at bounding box center [372, 306] width 15 height 15
type input "2"
type input "$120.00"
click at [376, 306] on icon "button" at bounding box center [372, 306] width 15 height 15
type input "3"
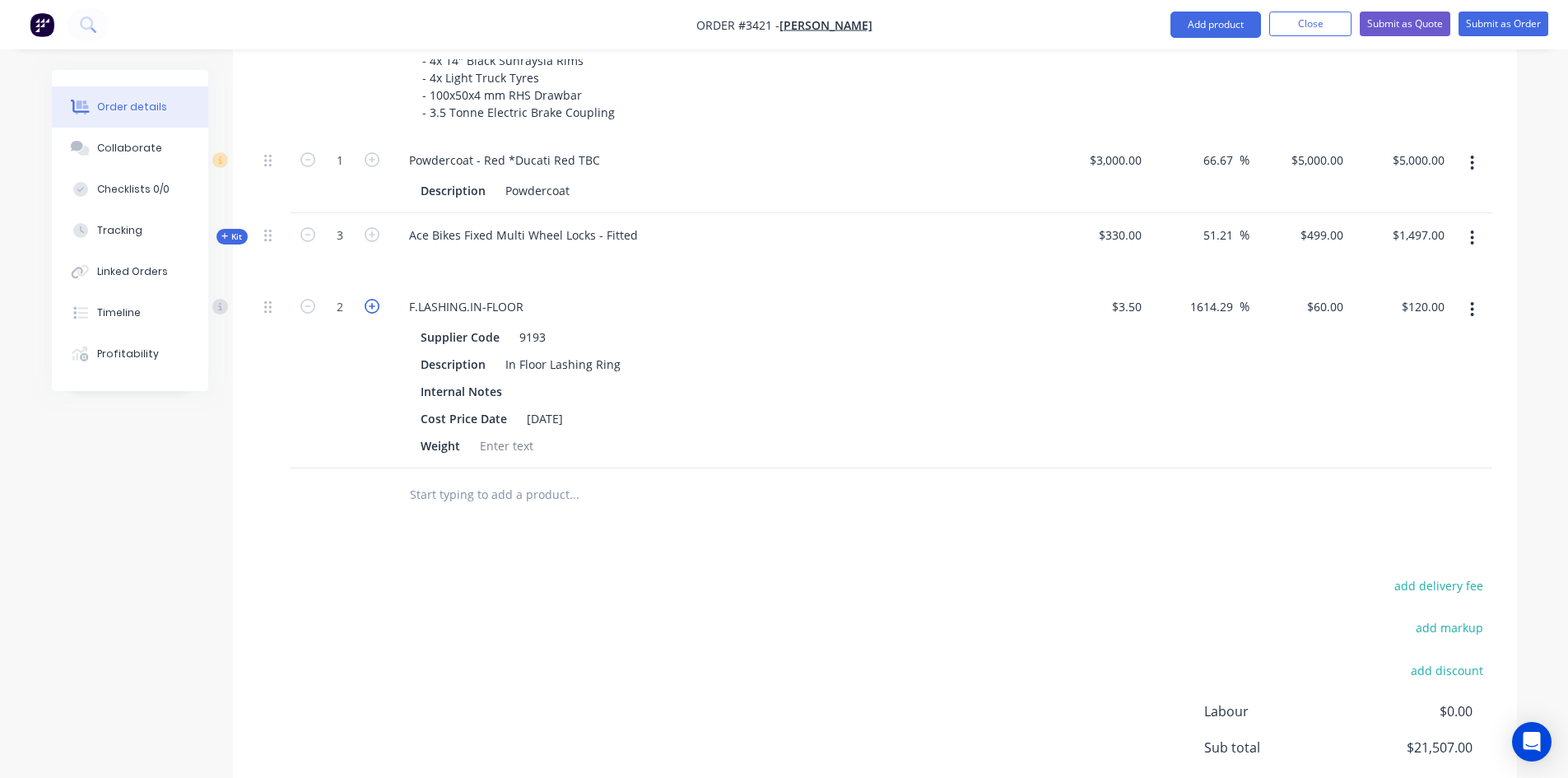
type input "$180.00"
click at [376, 306] on icon "button" at bounding box center [372, 306] width 15 height 15
type input "4"
type input "$240.00"
click at [376, 306] on icon "button" at bounding box center [372, 306] width 15 height 15
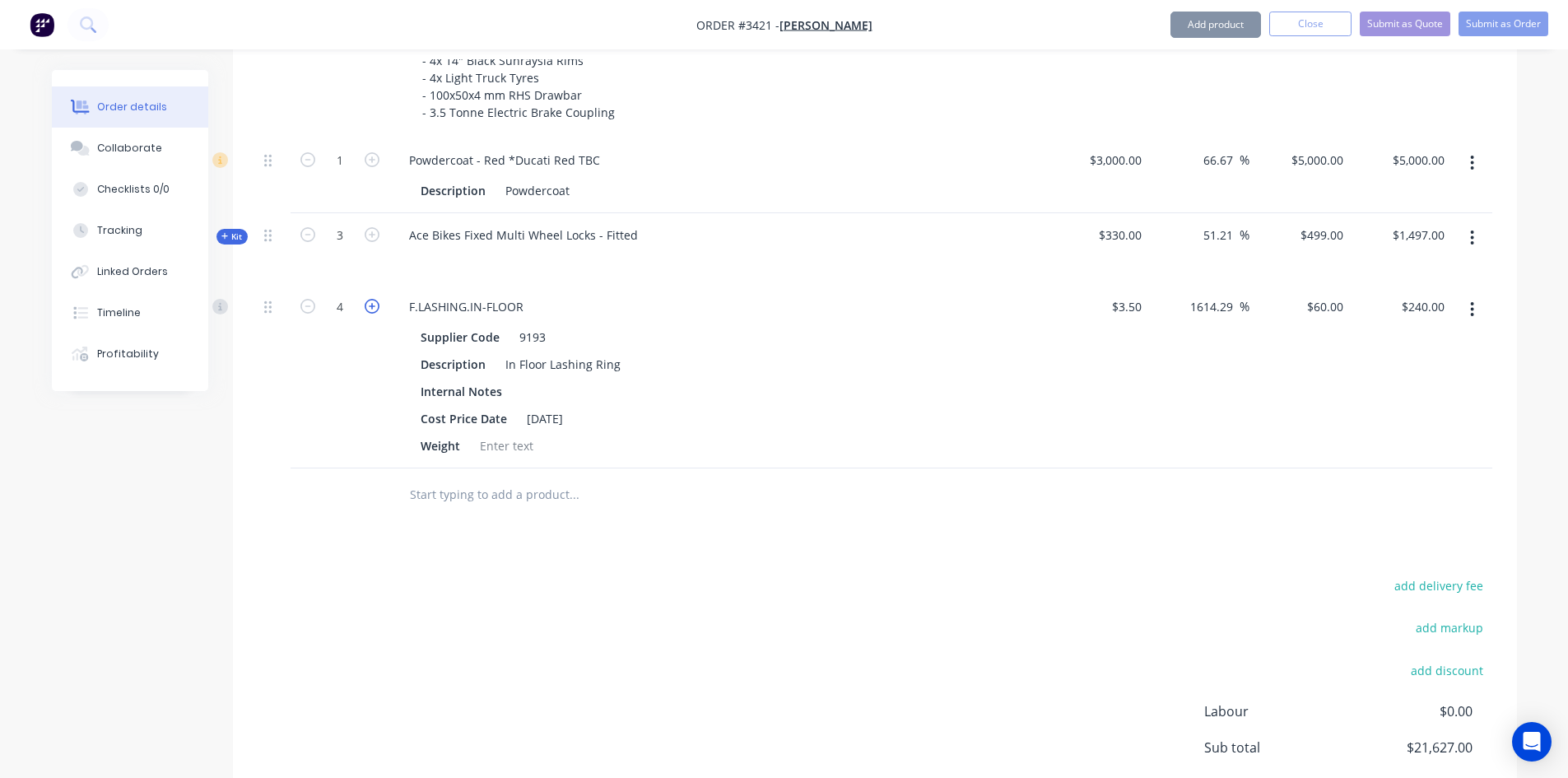
type input "5"
type input "$300.00"
click at [376, 306] on icon "button" at bounding box center [372, 306] width 15 height 15
type input "6"
type input "$360.00"
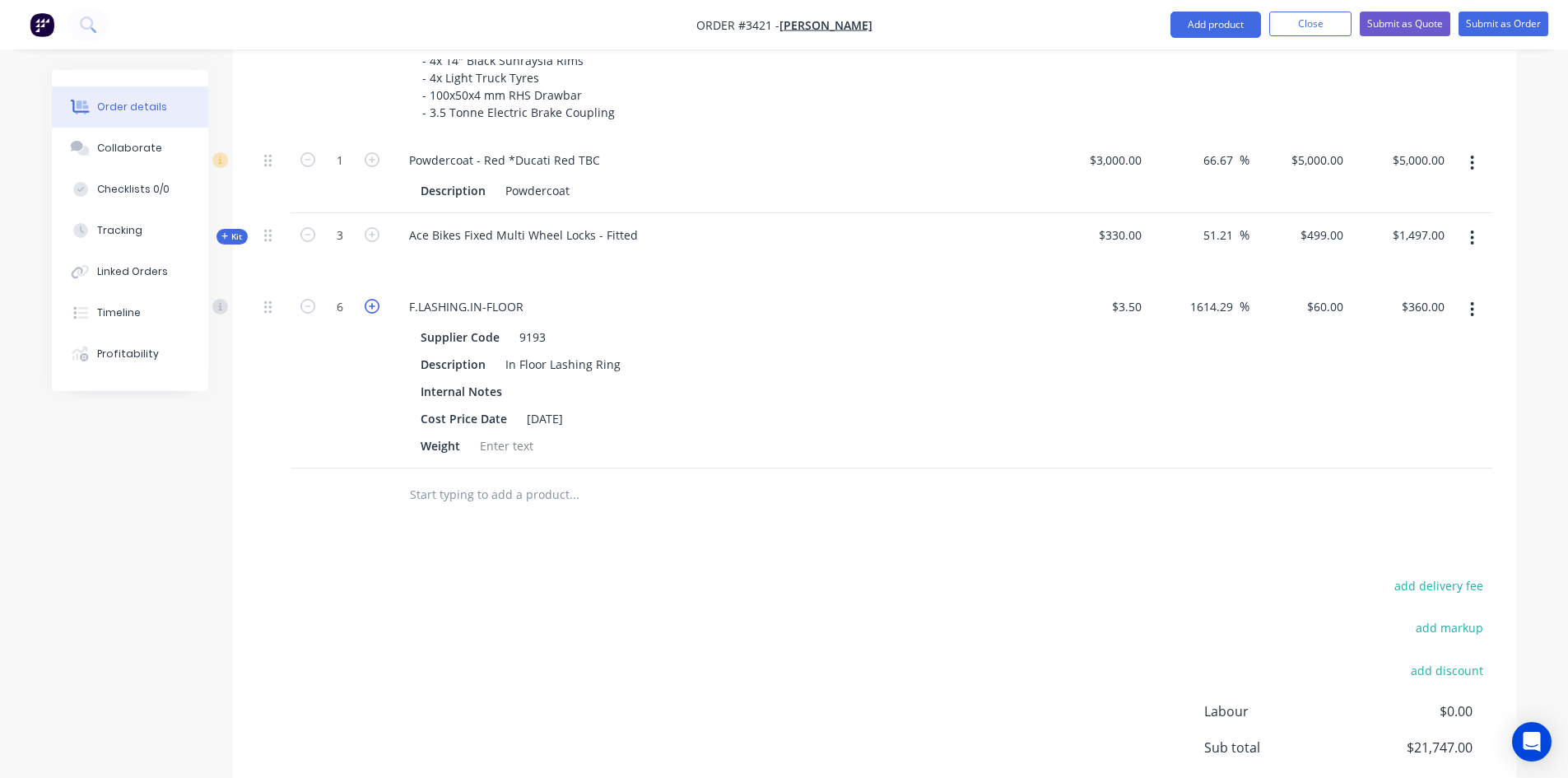
click at [376, 306] on icon "button" at bounding box center [372, 306] width 15 height 15
type input "7"
type input "$420.00"
click at [376, 306] on icon "button" at bounding box center [372, 306] width 15 height 15
type input "8"
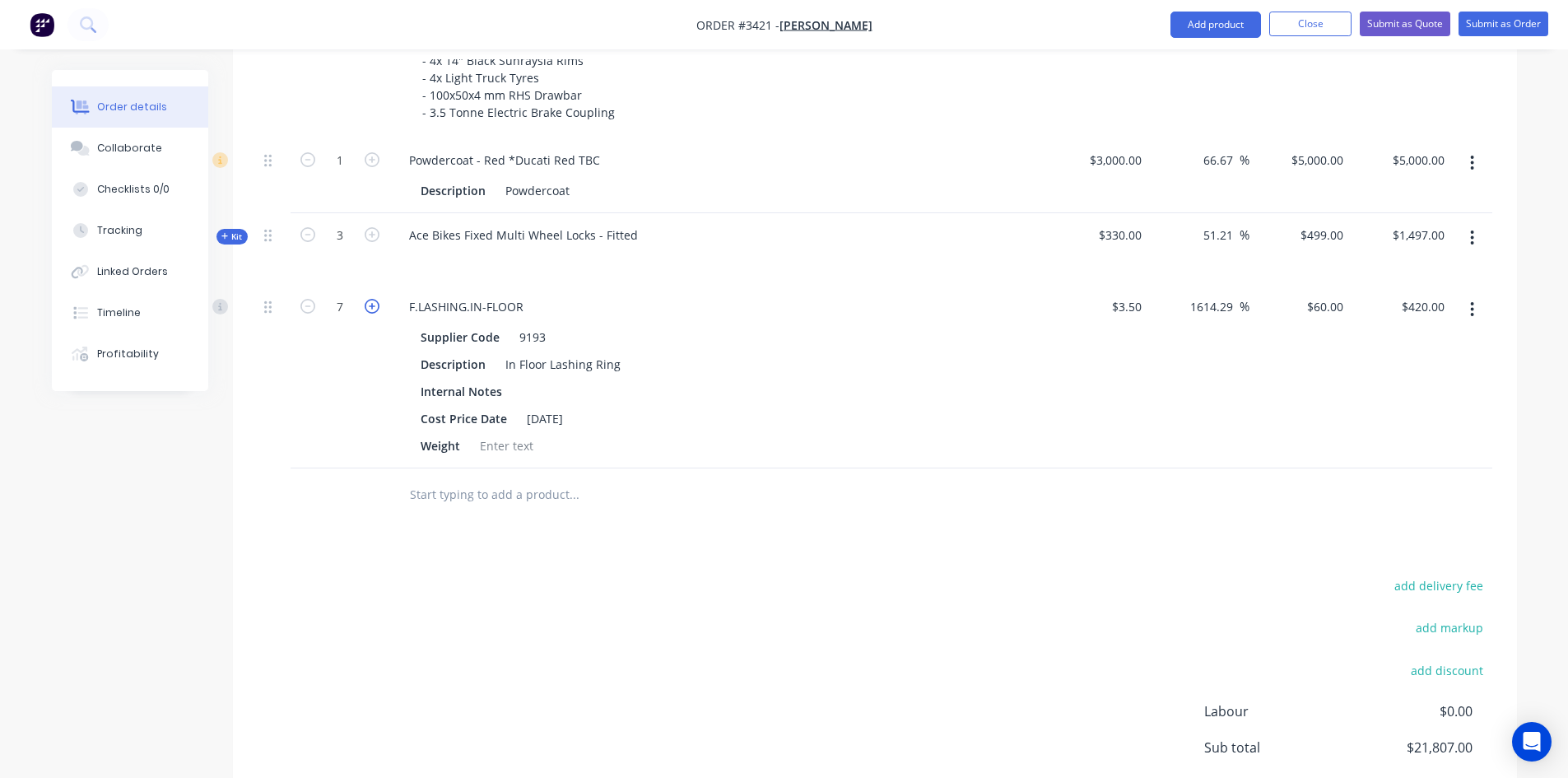
type input "$480.00"
click at [861, 449] on div "Weight" at bounding box center [714, 445] width 602 height 23
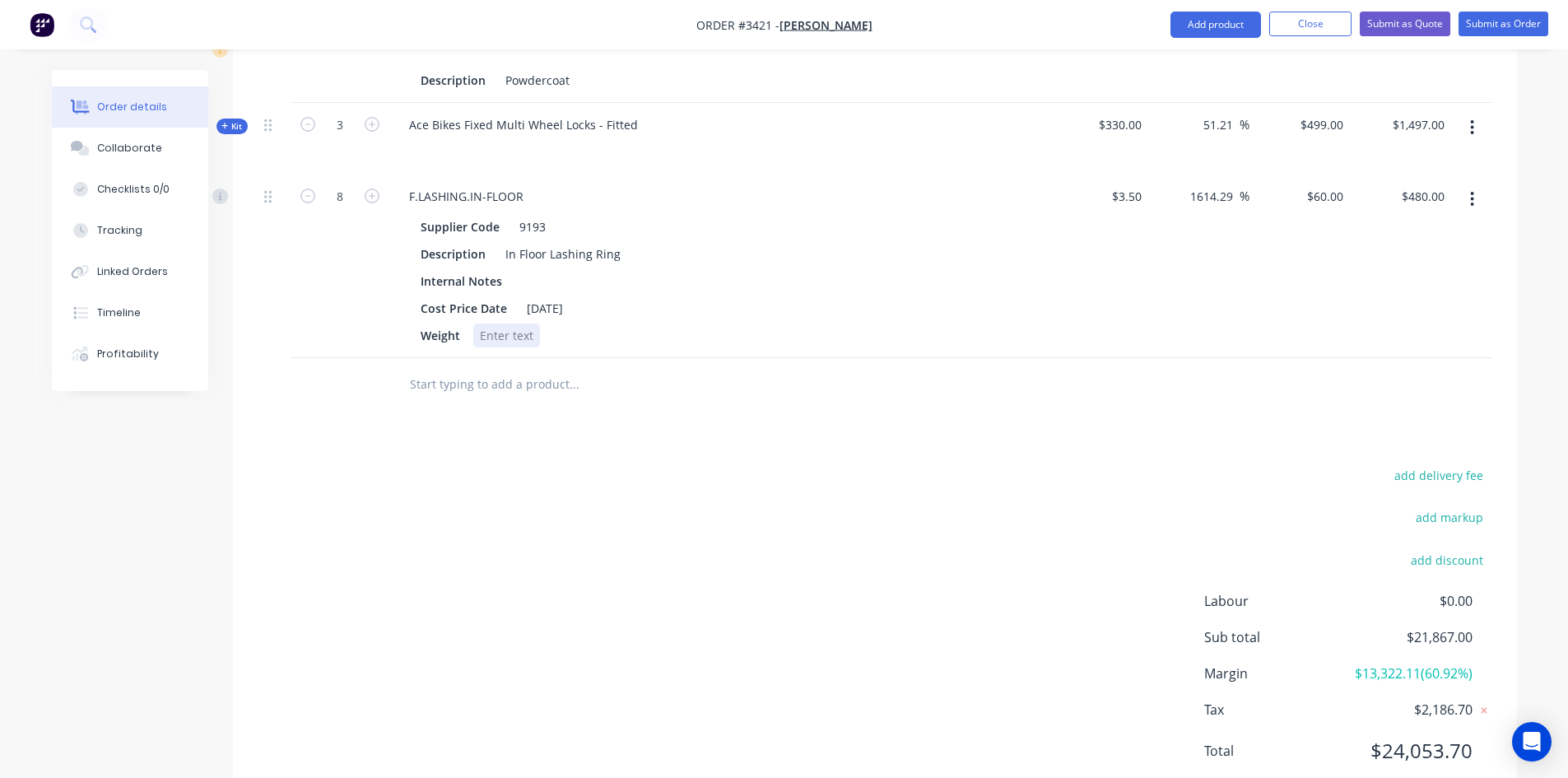
scroll to position [1240, 0]
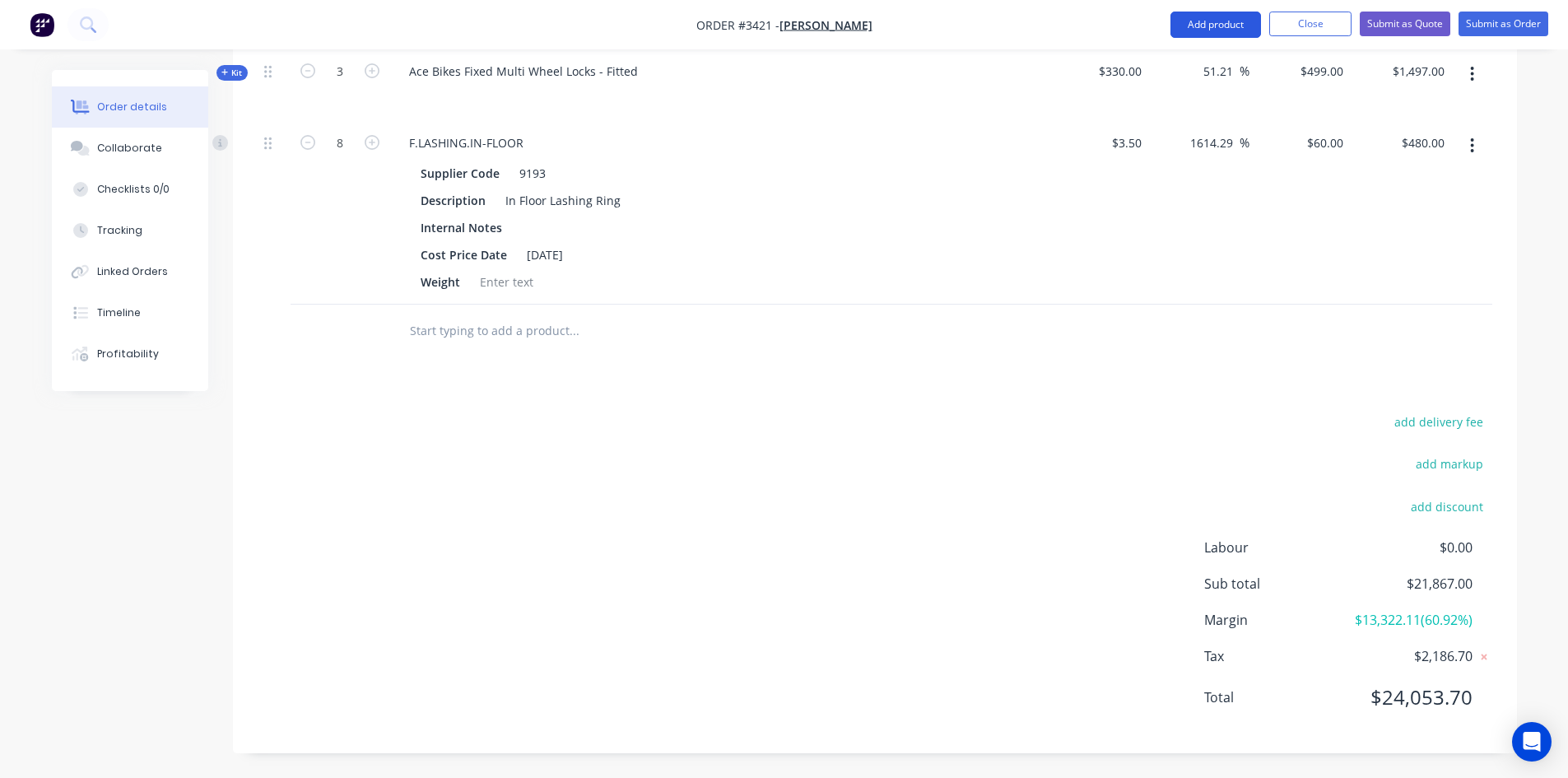
click at [1199, 11] on button "Add product" at bounding box center [1216, 24] width 90 height 26
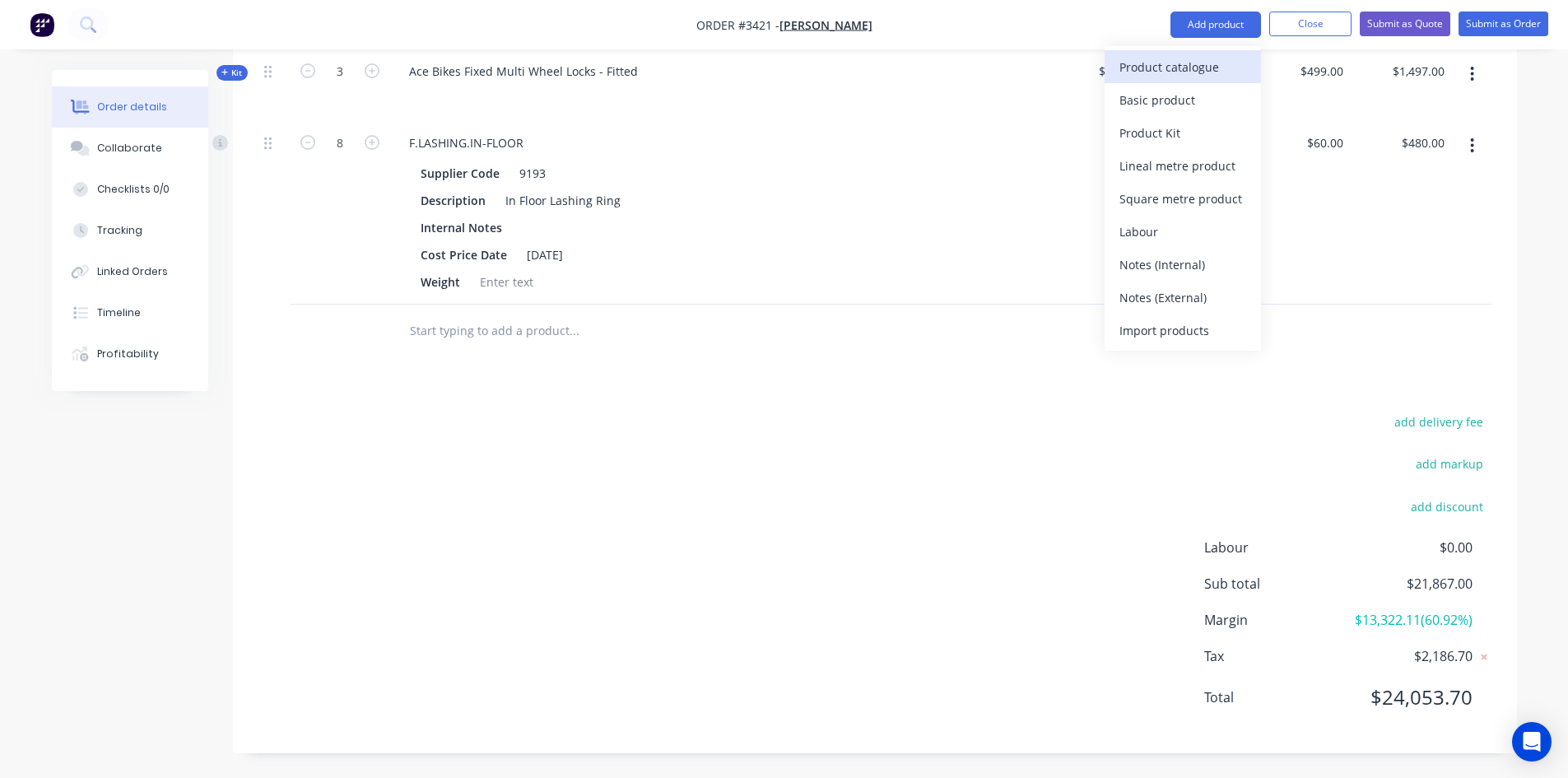
click at [1200, 64] on div "Product catalogue" at bounding box center [1183, 66] width 127 height 23
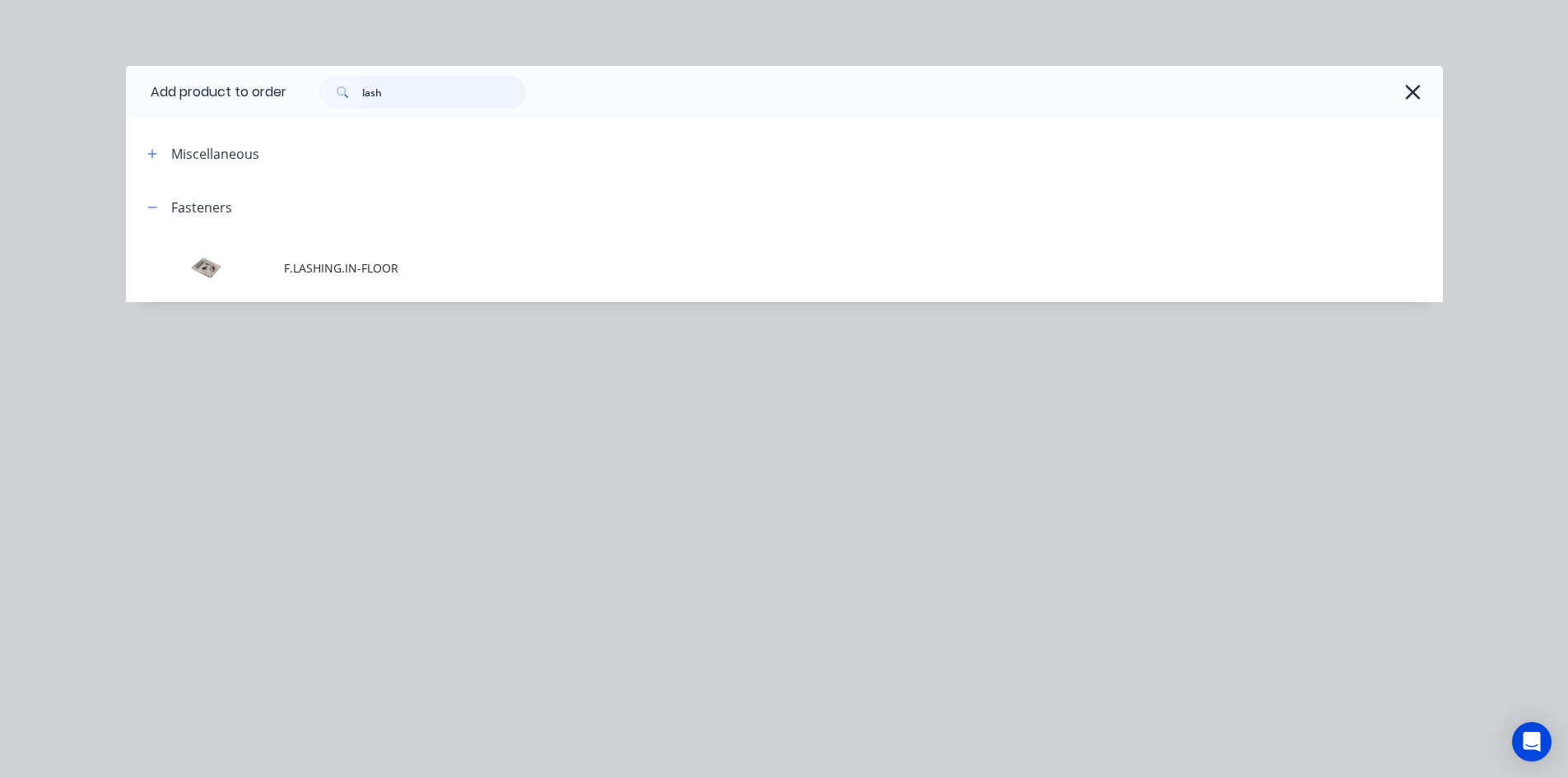
drag, startPoint x: 433, startPoint y: 103, endPoint x: 0, endPoint y: 97, distance: 433.0
click at [0, 97] on div "Add product to order lash Miscellaneous Fasteners F.LASHING.IN-FLOOR" at bounding box center [784, 389] width 1568 height 778
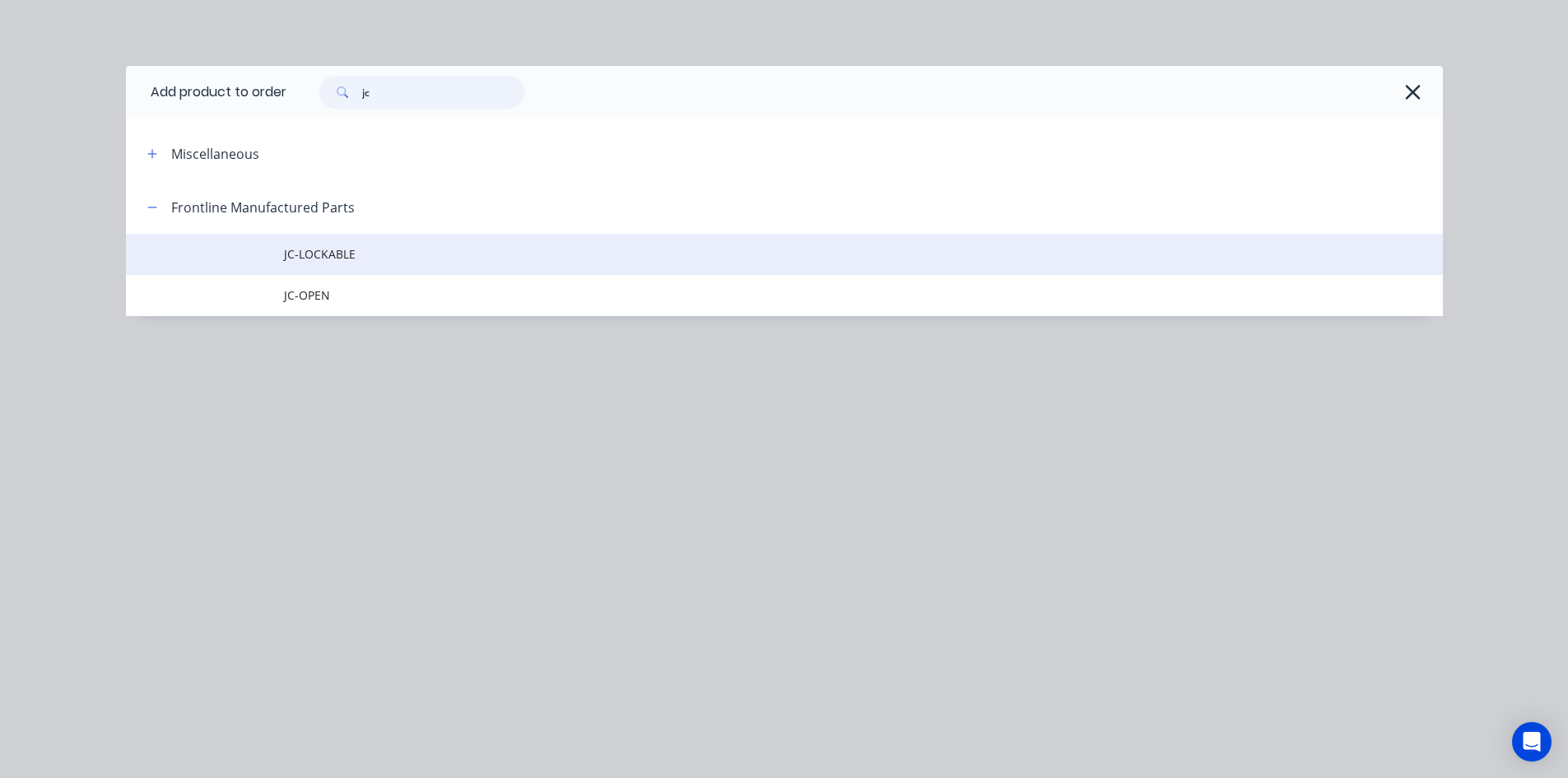
type input "jc"
click at [386, 264] on td "JC-LOCKABLE" at bounding box center [863, 254] width 1159 height 41
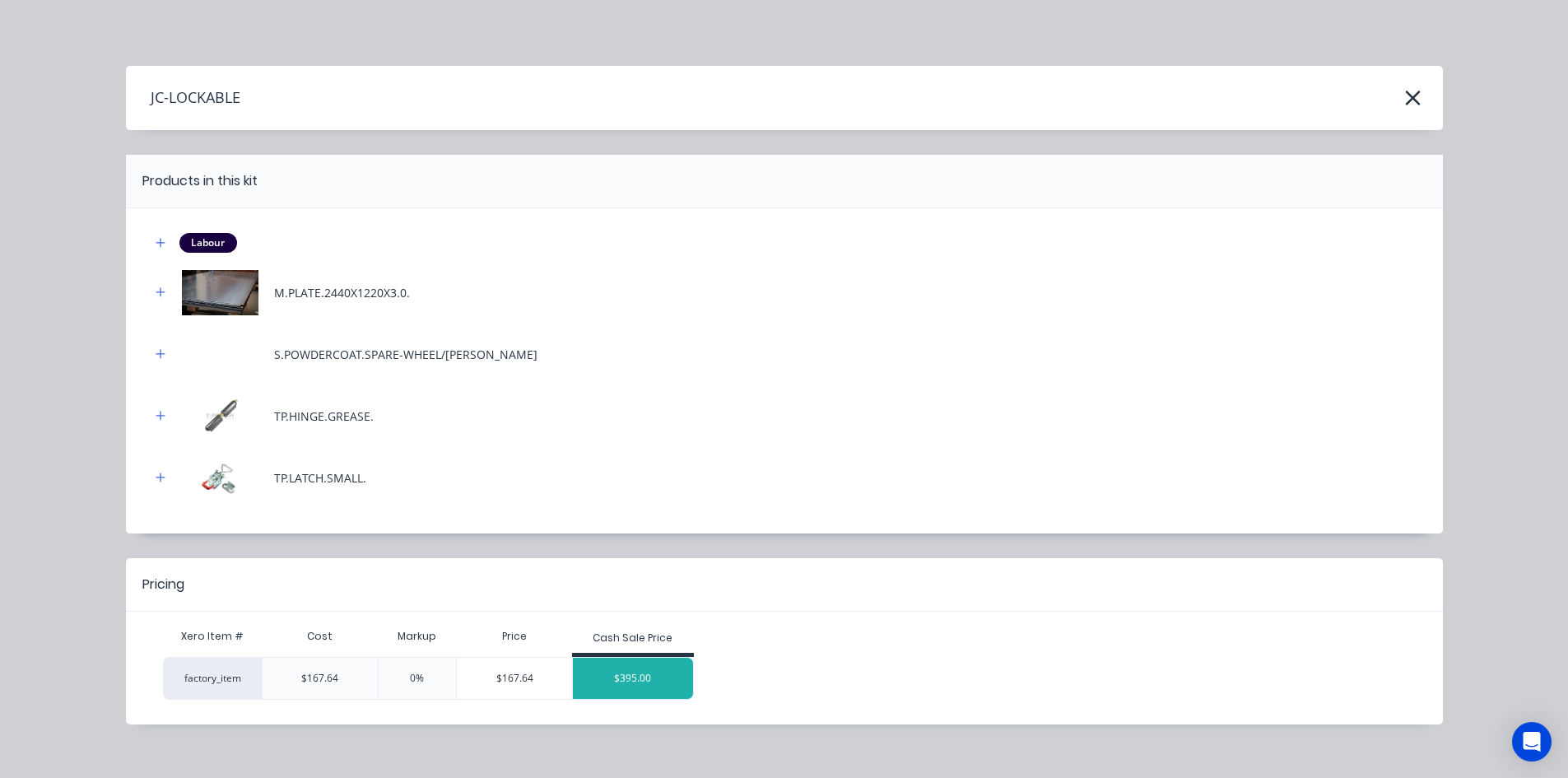
click at [614, 688] on div "$395.00" at bounding box center [633, 678] width 120 height 41
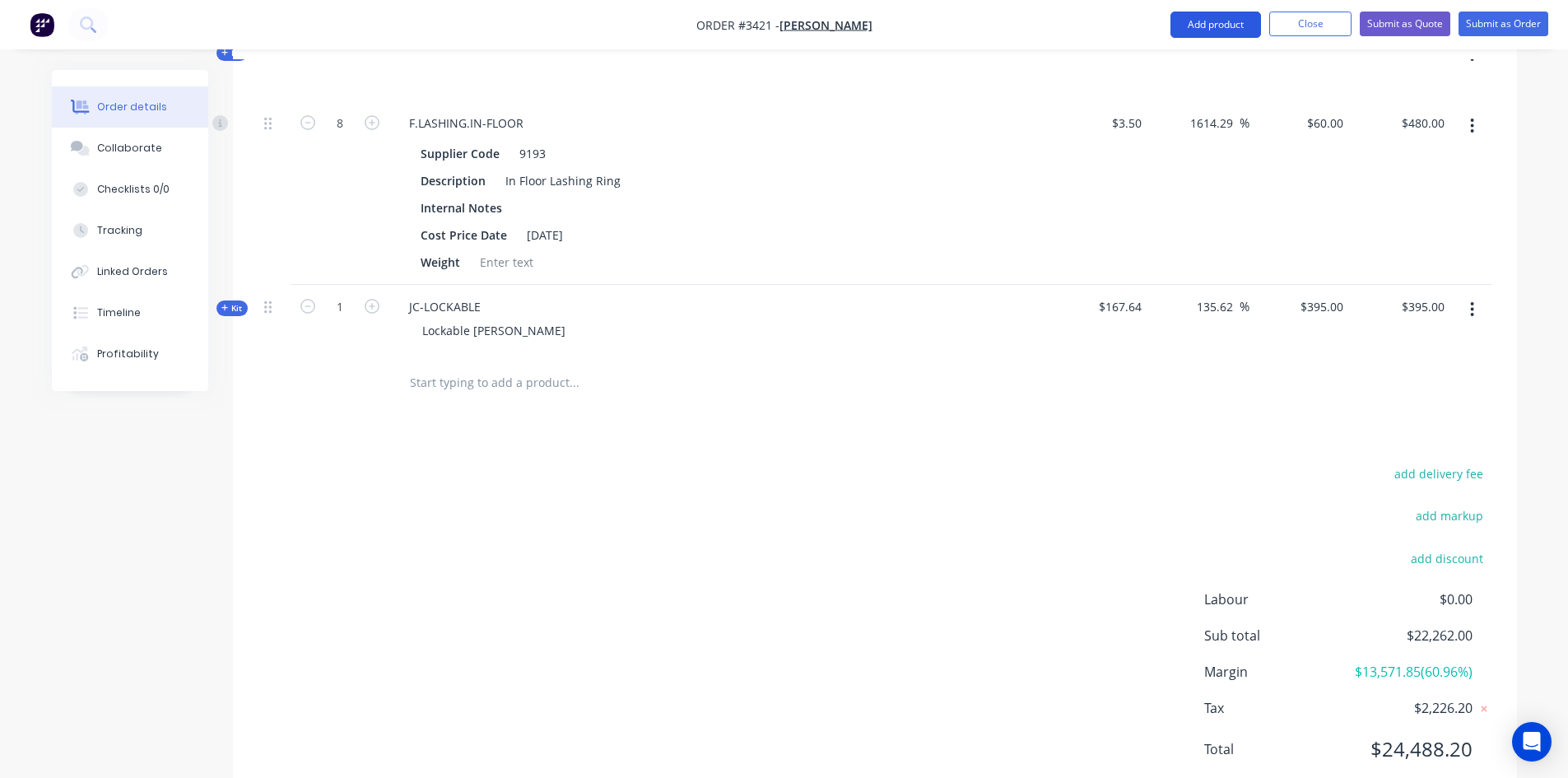
click at [1223, 25] on button "Add product" at bounding box center [1216, 24] width 90 height 26
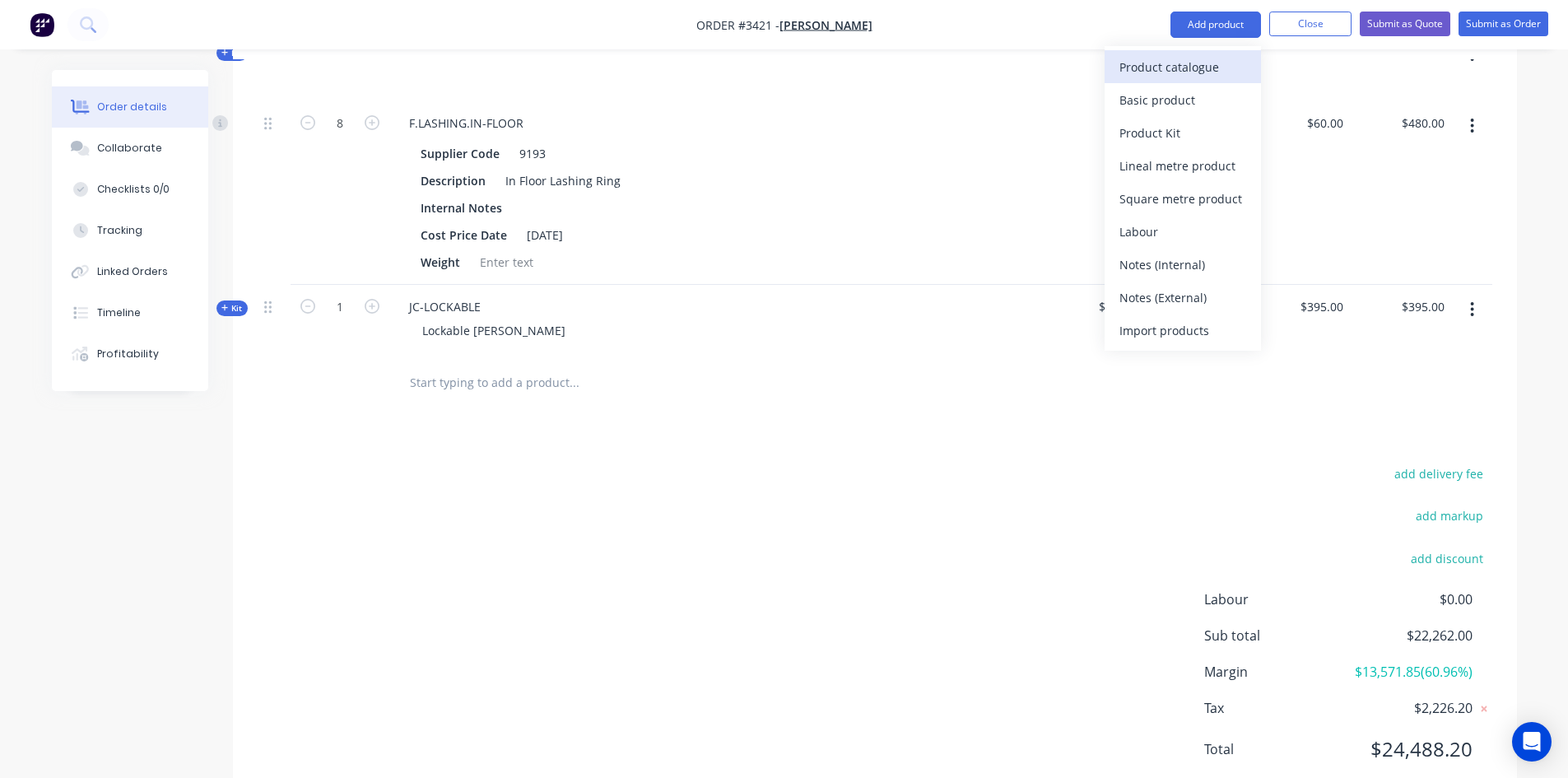
click at [1201, 62] on div "Product catalogue" at bounding box center [1183, 66] width 127 height 23
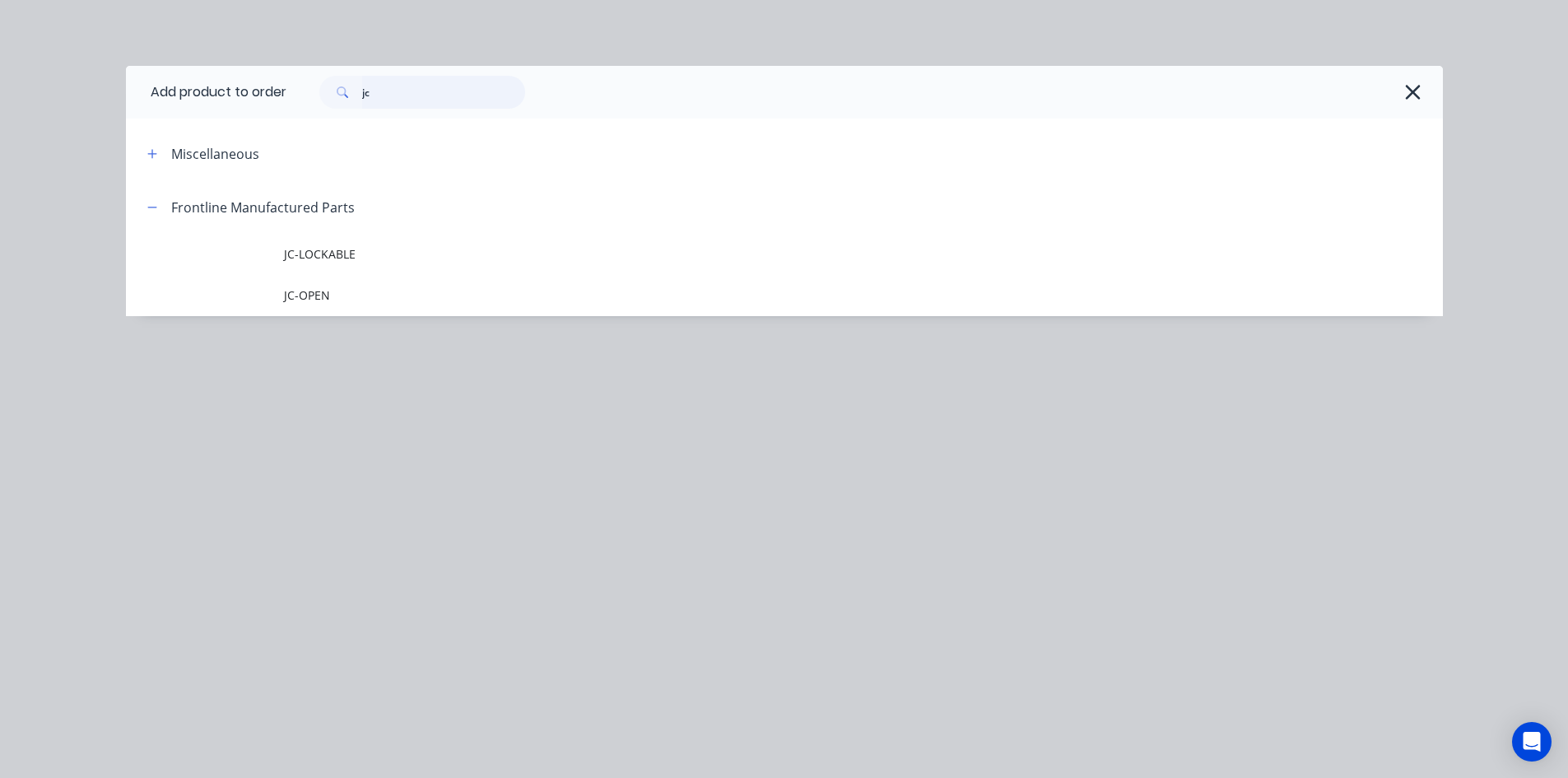
drag, startPoint x: 401, startPoint y: 96, endPoint x: 0, endPoint y: 98, distance: 401.0
click at [0, 98] on div "Add product to order jc Miscellaneous Frontline Manufactured Parts JC-LOCKABLE …" at bounding box center [784, 389] width 1568 height 778
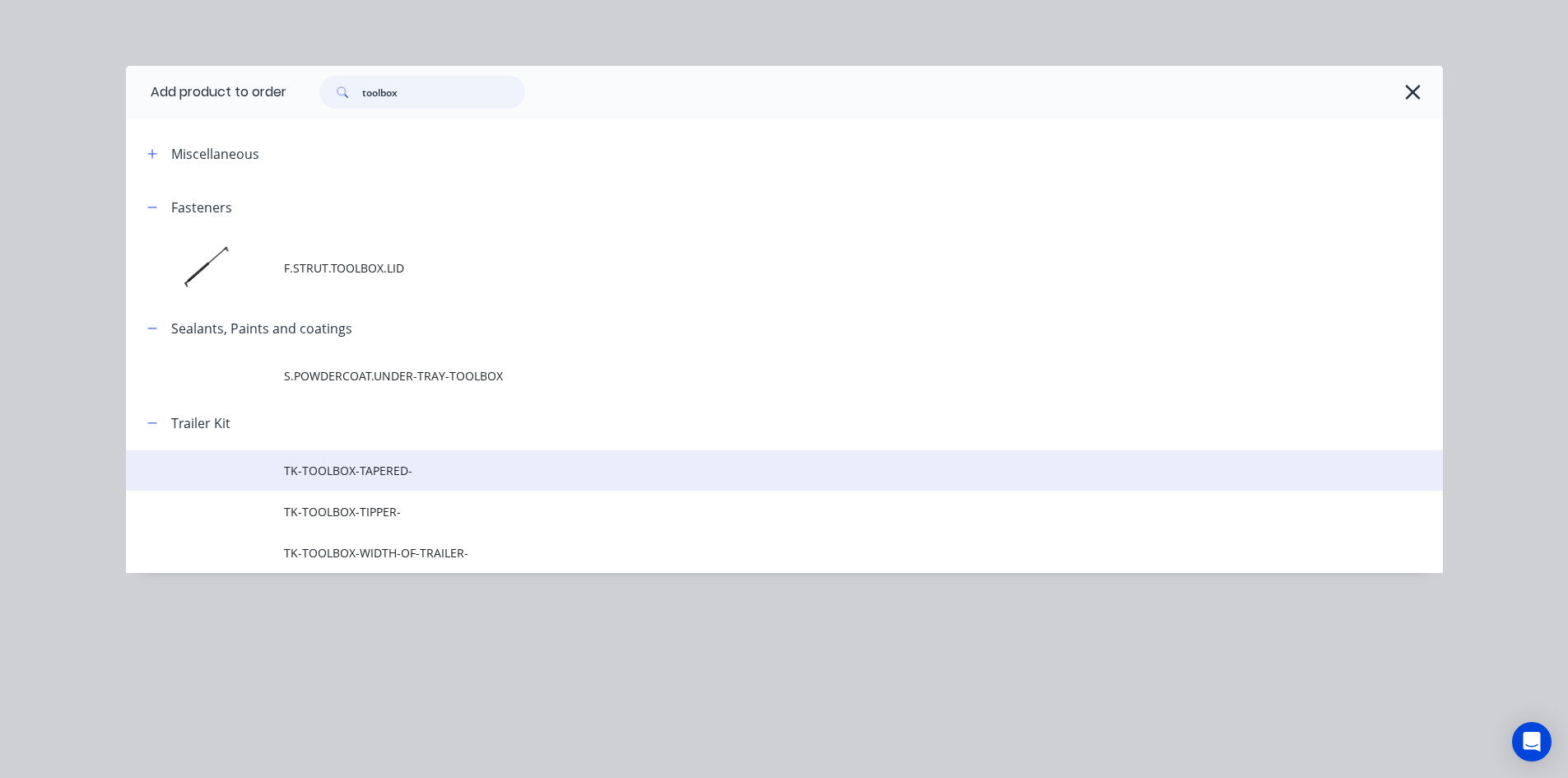
type input "toolbox"
click at [378, 469] on span "TK-TOOLBOX-TAPERED-" at bounding box center [747, 470] width 927 height 17
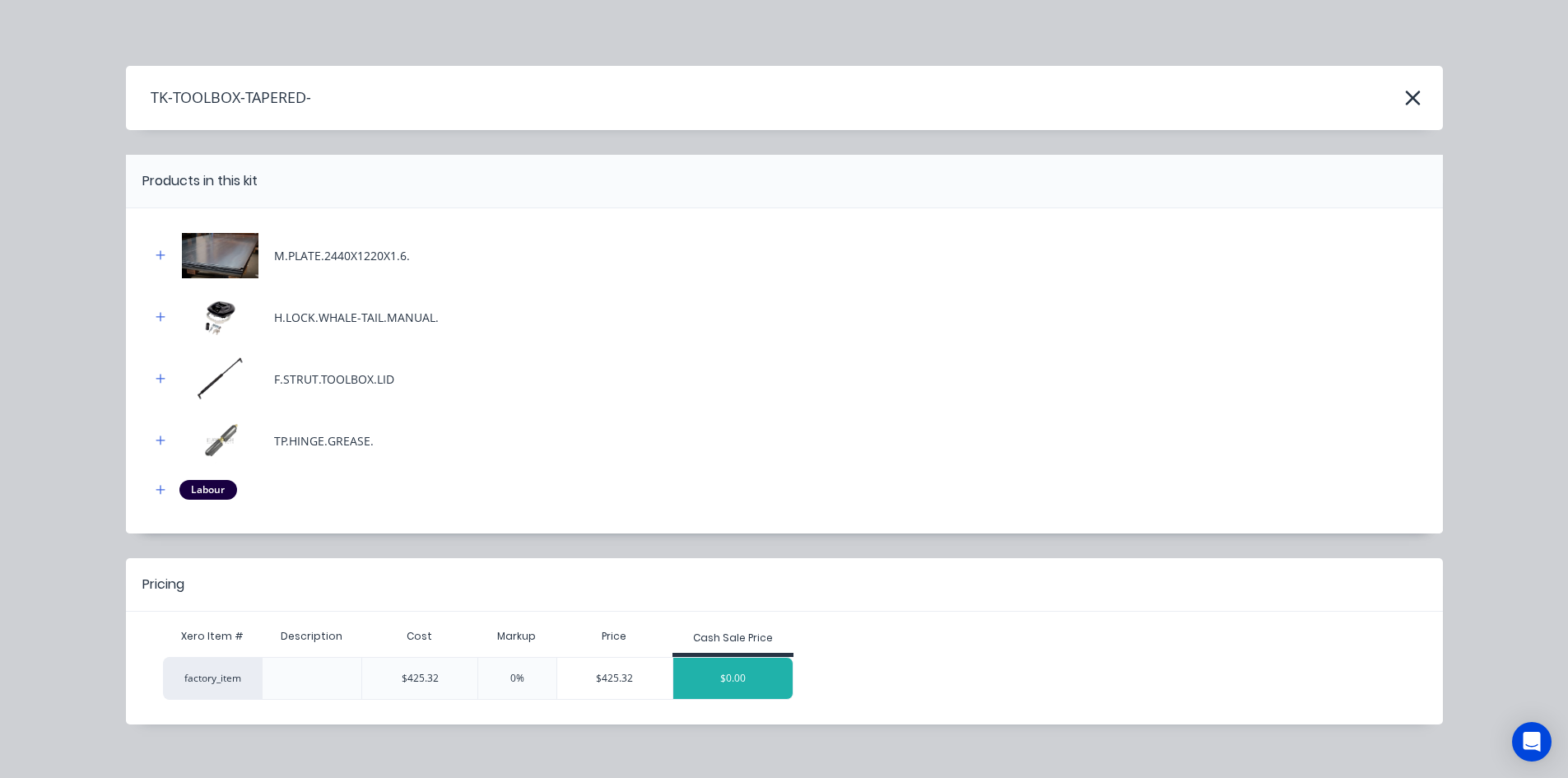
click at [715, 682] on div "$0.00" at bounding box center [734, 678] width 120 height 41
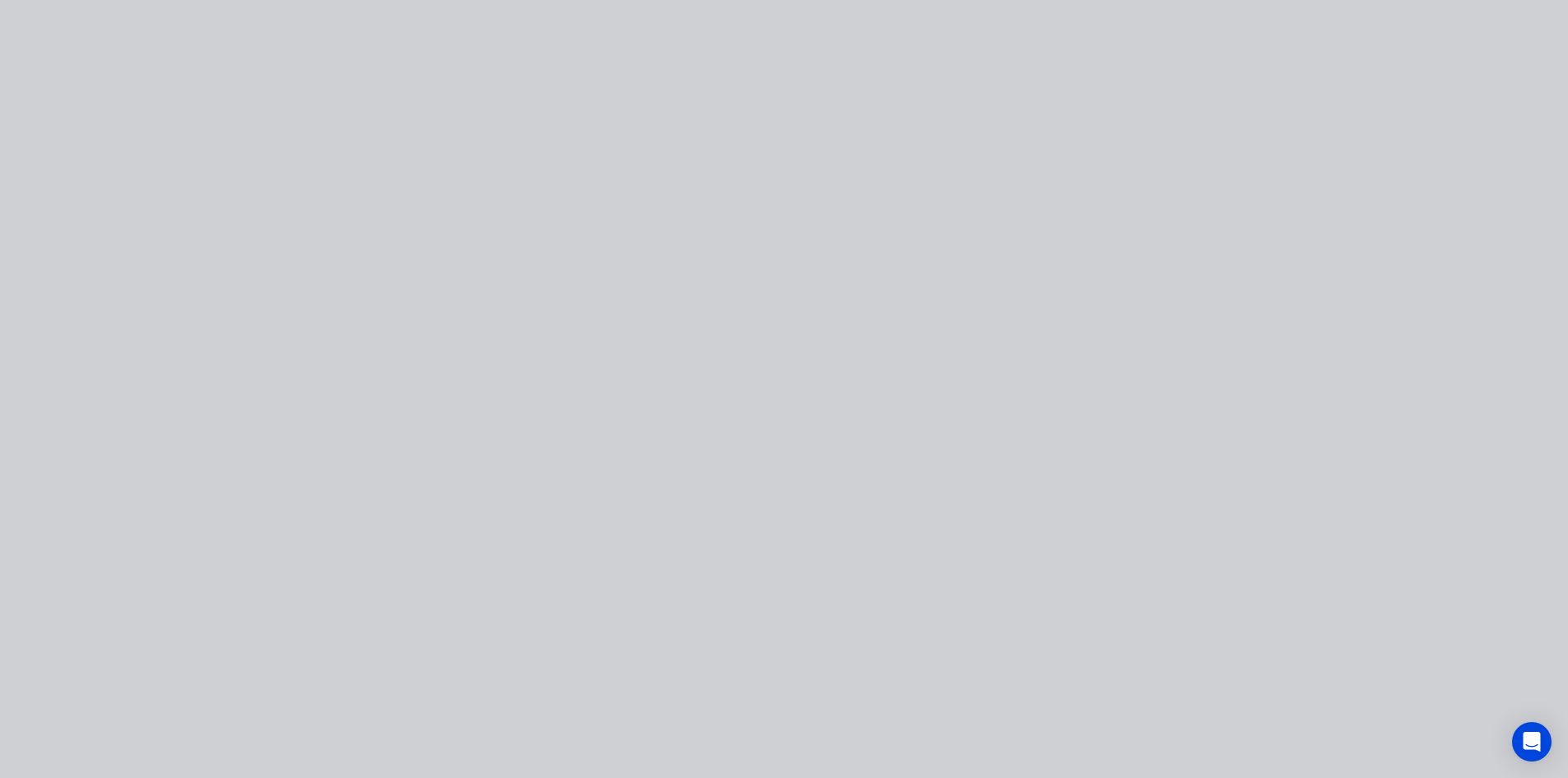
type input "-100"
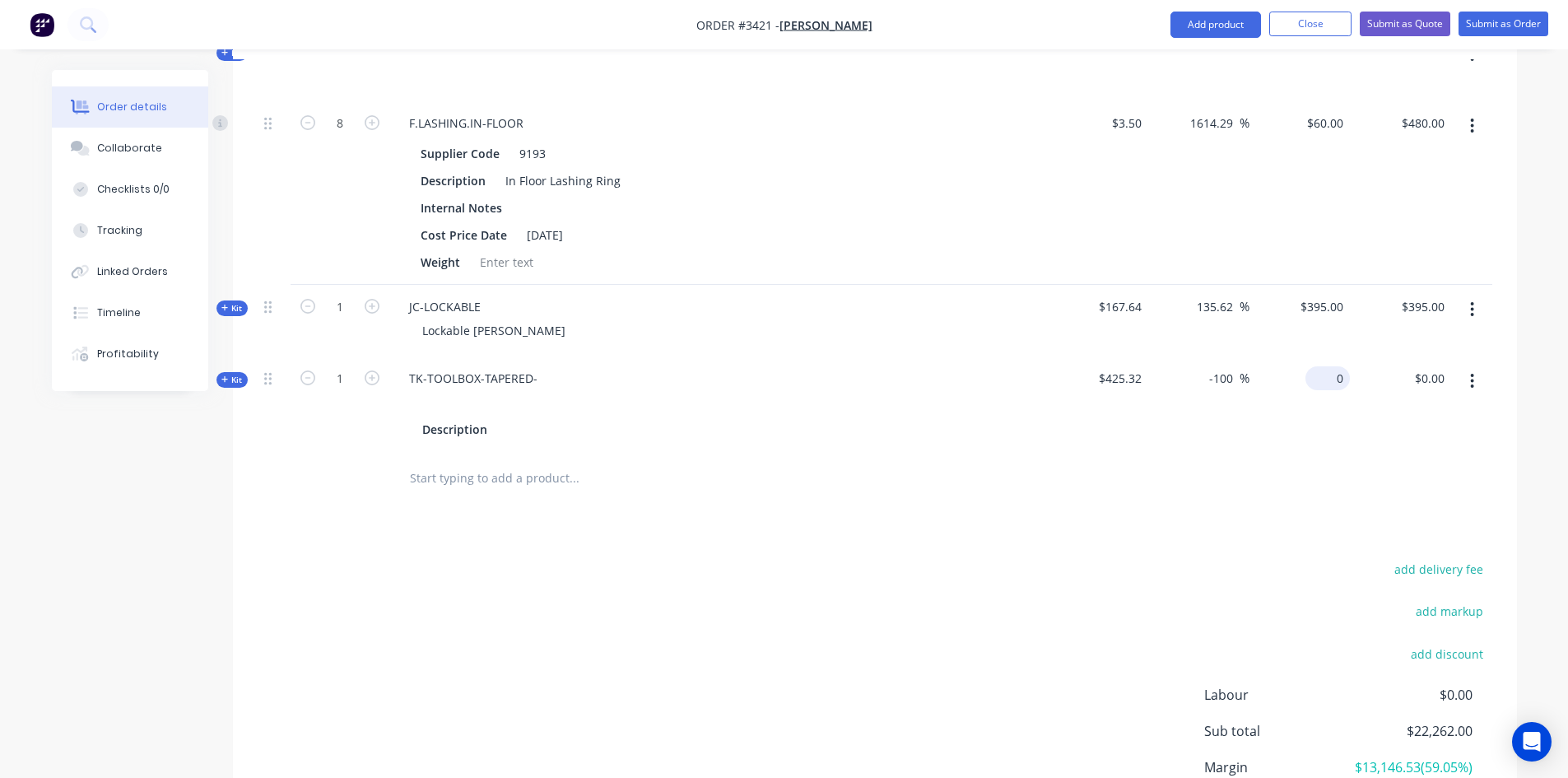
click at [1339, 382] on input "0" at bounding box center [1332, 377] width 38 height 23
type input "7"
type input "899"
click at [1106, 490] on div at bounding box center [874, 479] width 1235 height 54
type input "111.37"
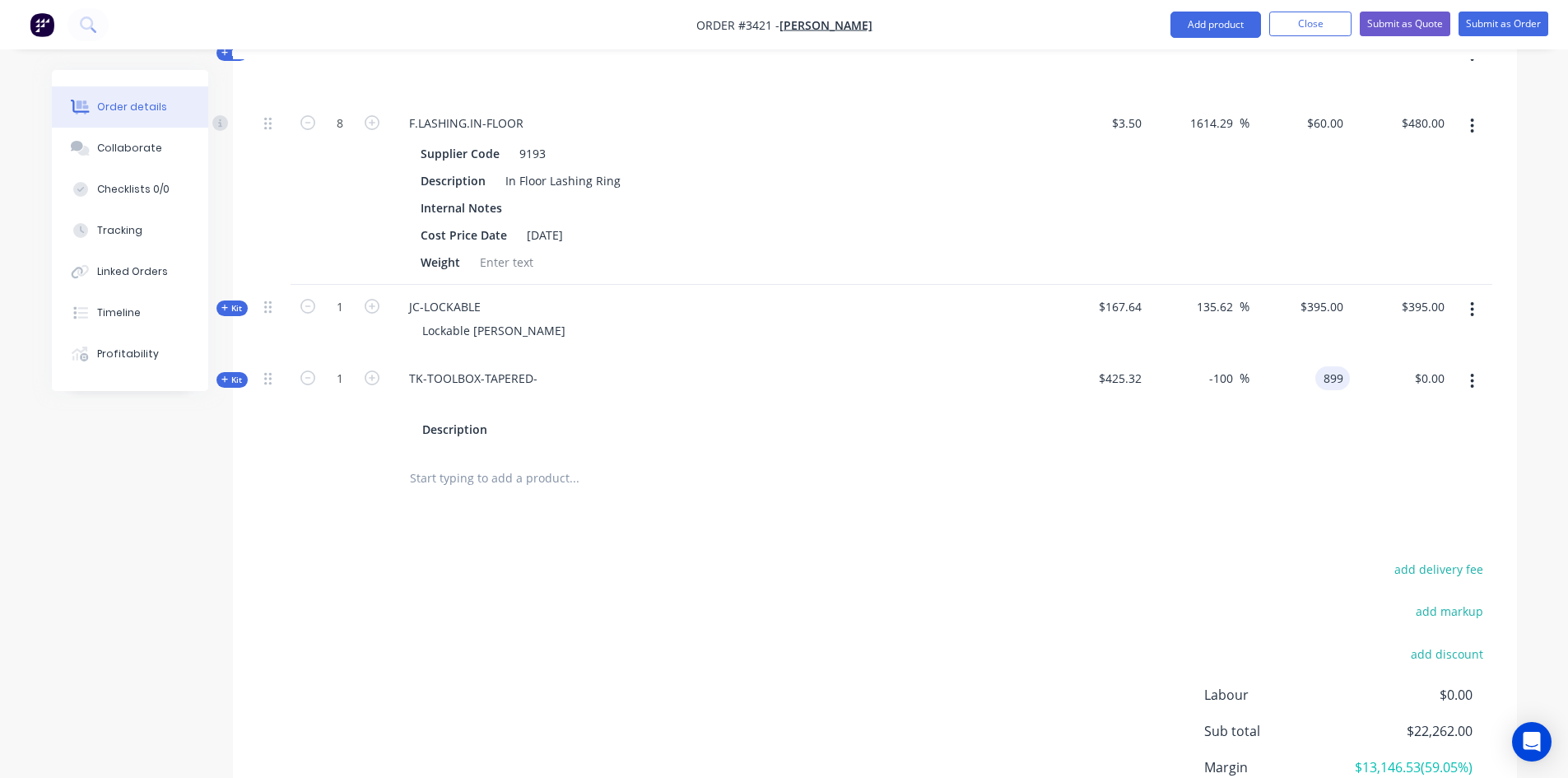
type input "$899.00"
click at [1240, 17] on button "Add product" at bounding box center [1216, 24] width 90 height 26
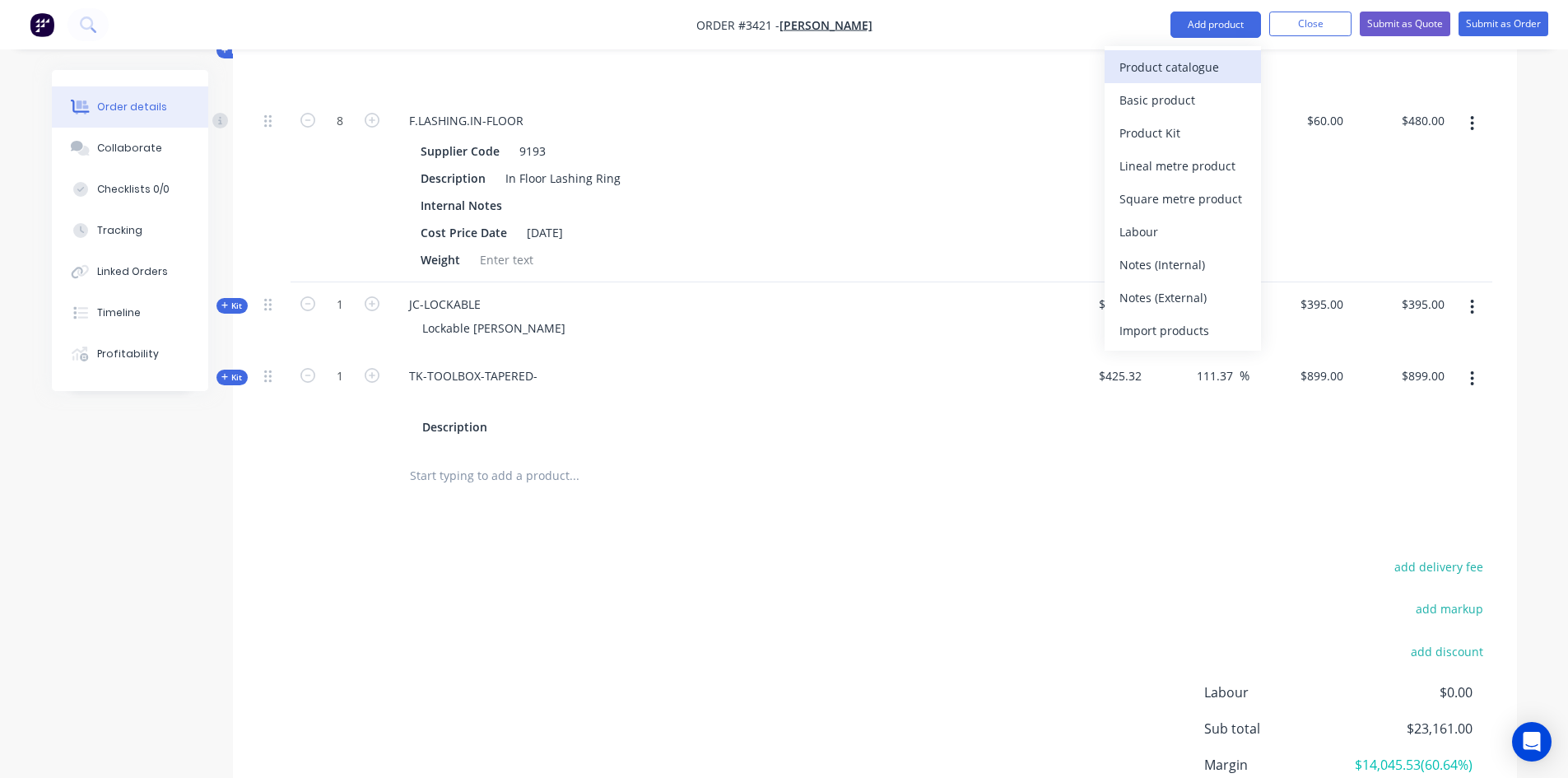
click at [1195, 65] on div "Product catalogue" at bounding box center [1183, 66] width 127 height 23
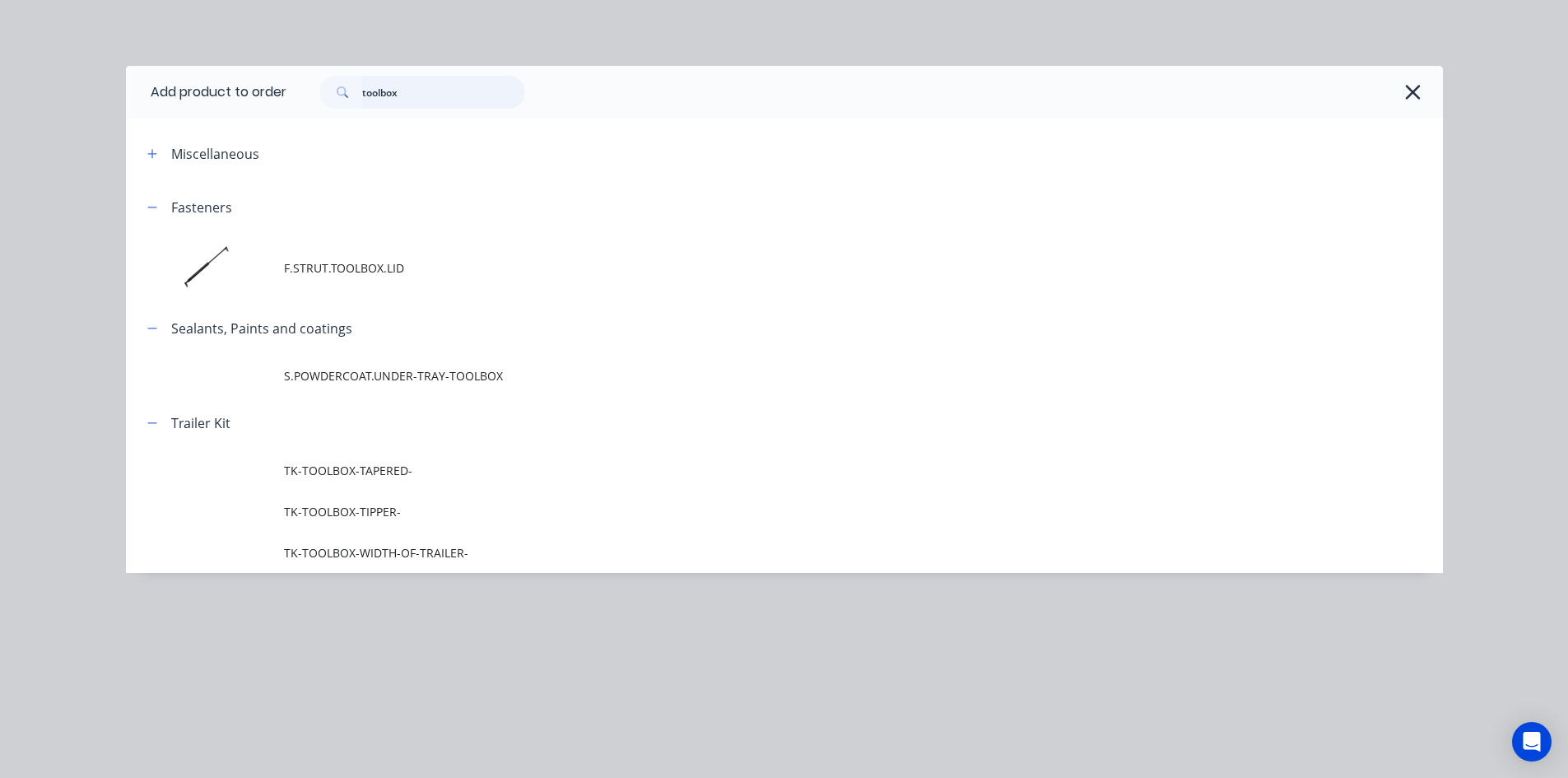
drag, startPoint x: 434, startPoint y: 94, endPoint x: 0, endPoint y: 141, distance: 436.5
click at [0, 123] on div "Add product to order toolbox Miscellaneous Fasteners F.STRUT.TOOLBOX.LID Sealan…" at bounding box center [784, 389] width 1568 height 778
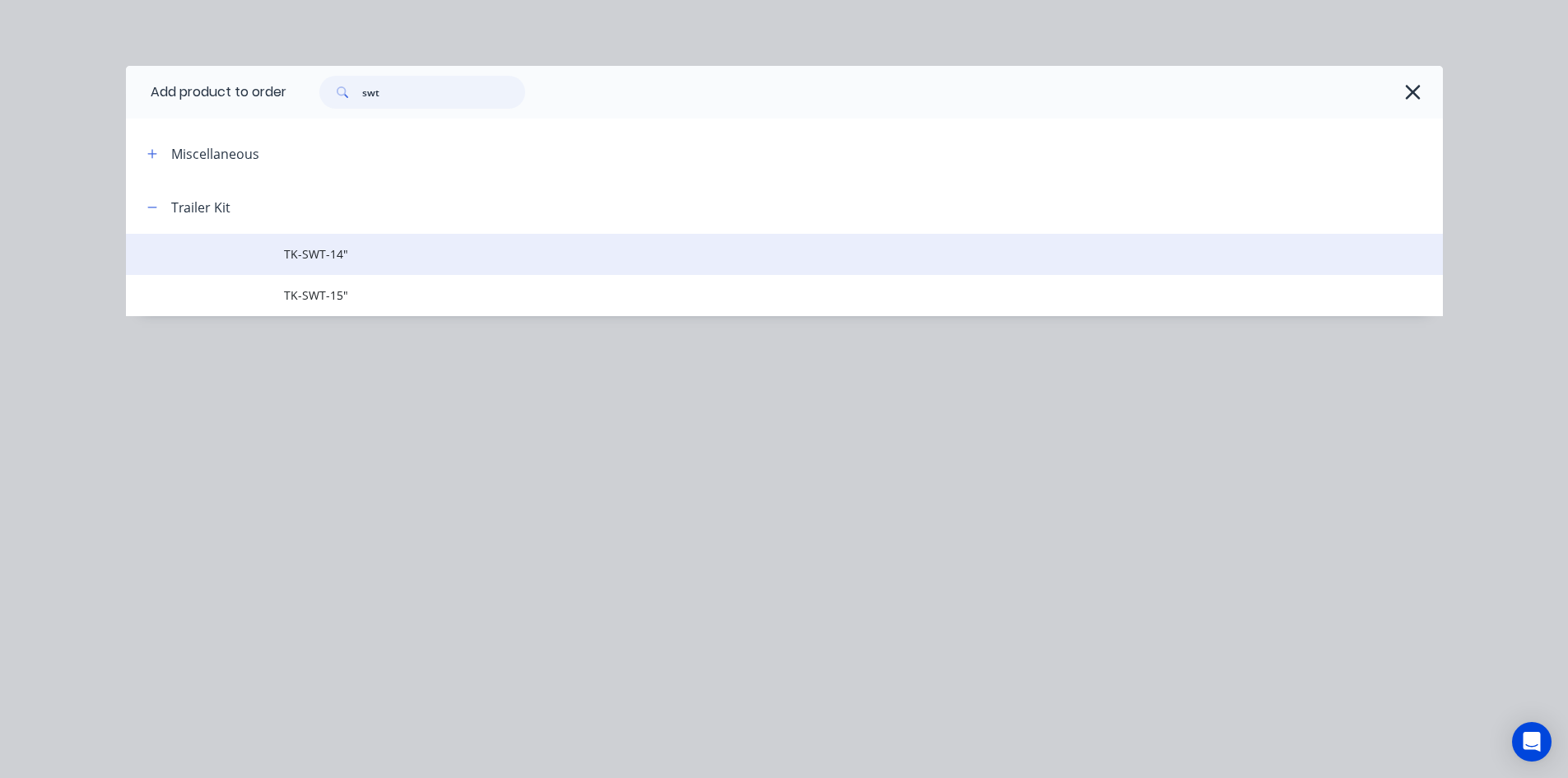
type input "swt"
click at [364, 254] on span "TK-SWT-14"" at bounding box center [747, 254] width 927 height 17
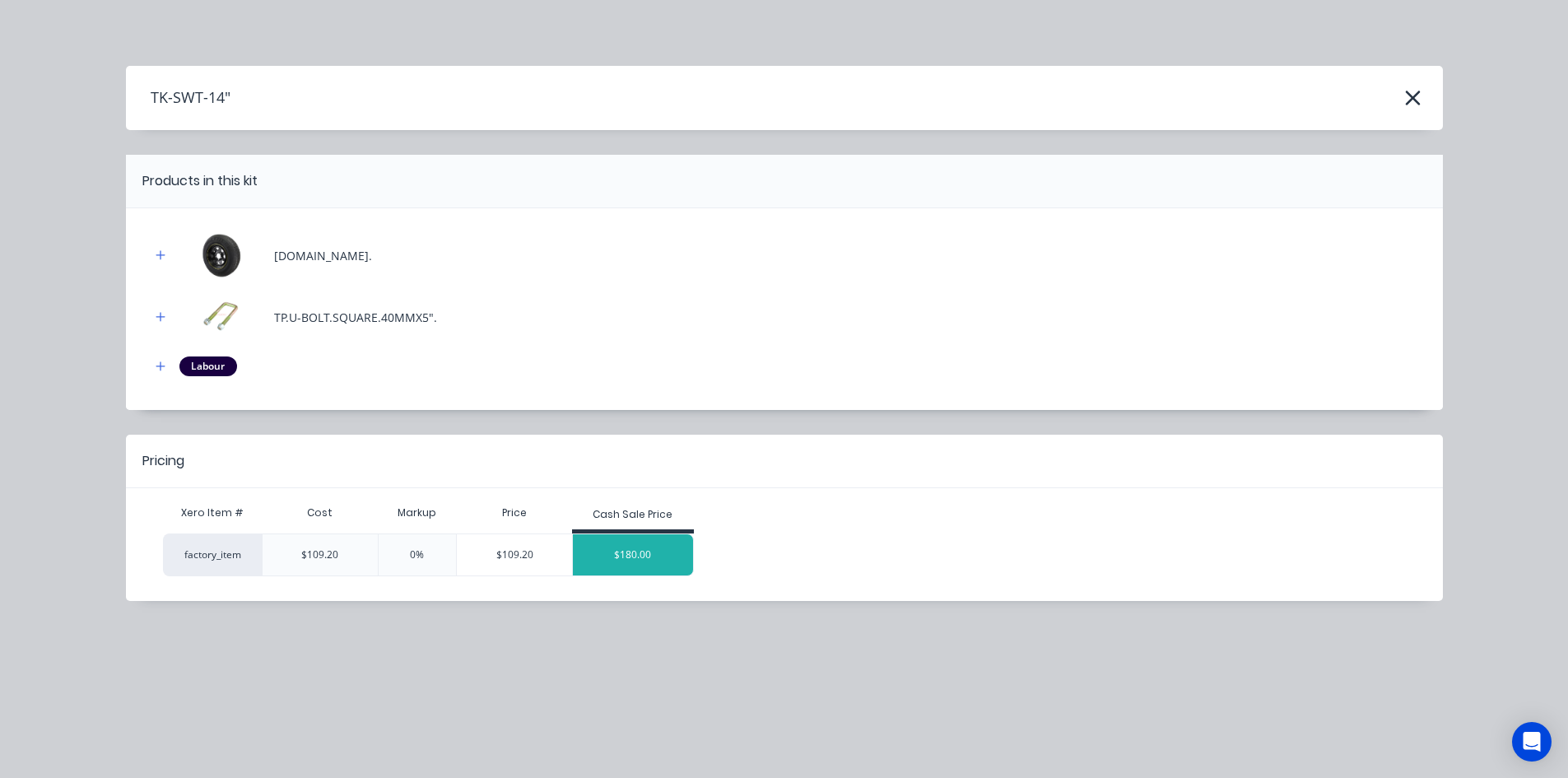
click at [656, 551] on div "$180.00" at bounding box center [633, 555] width 120 height 41
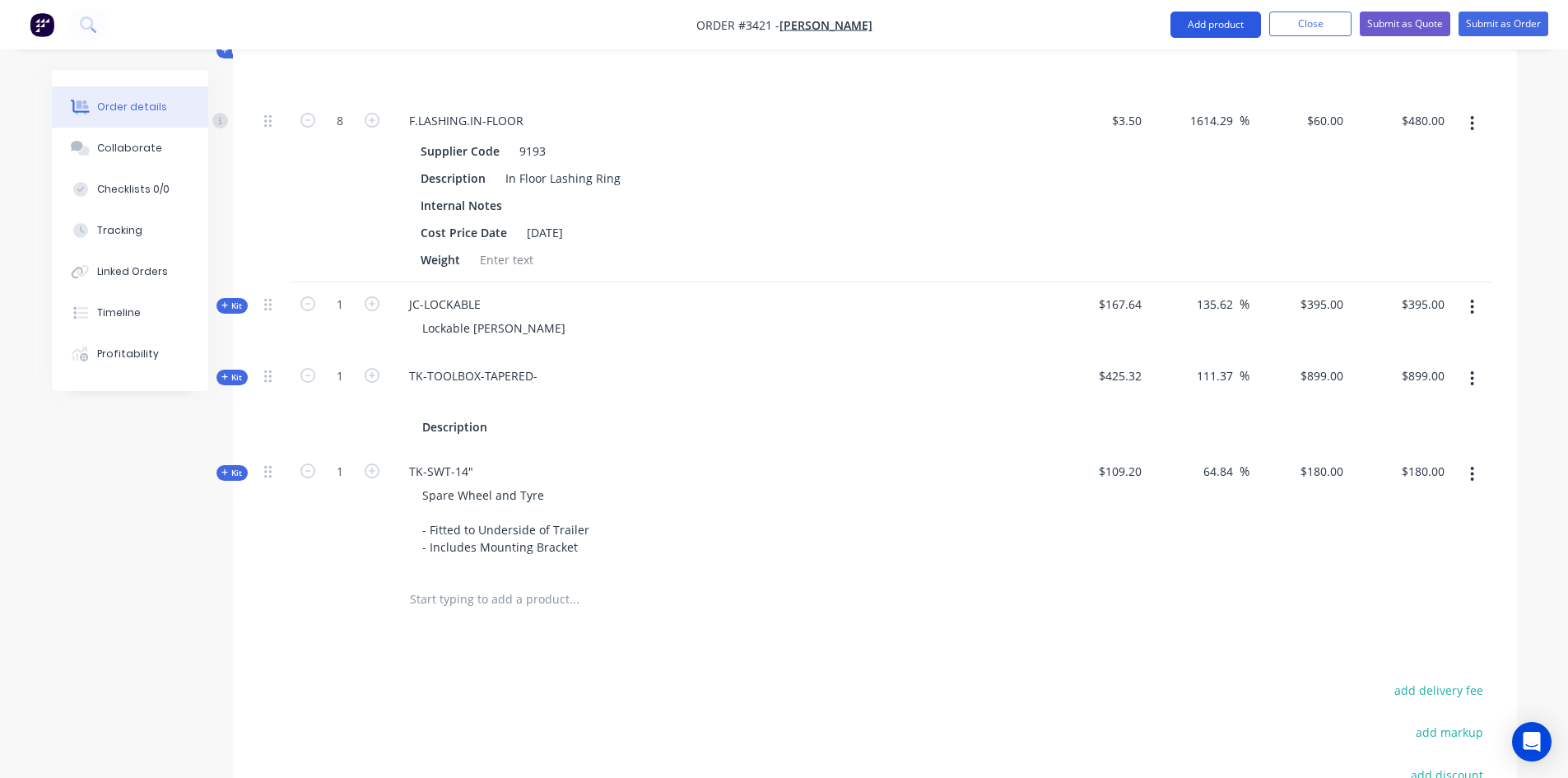
click at [1217, 26] on button "Add product" at bounding box center [1216, 24] width 90 height 26
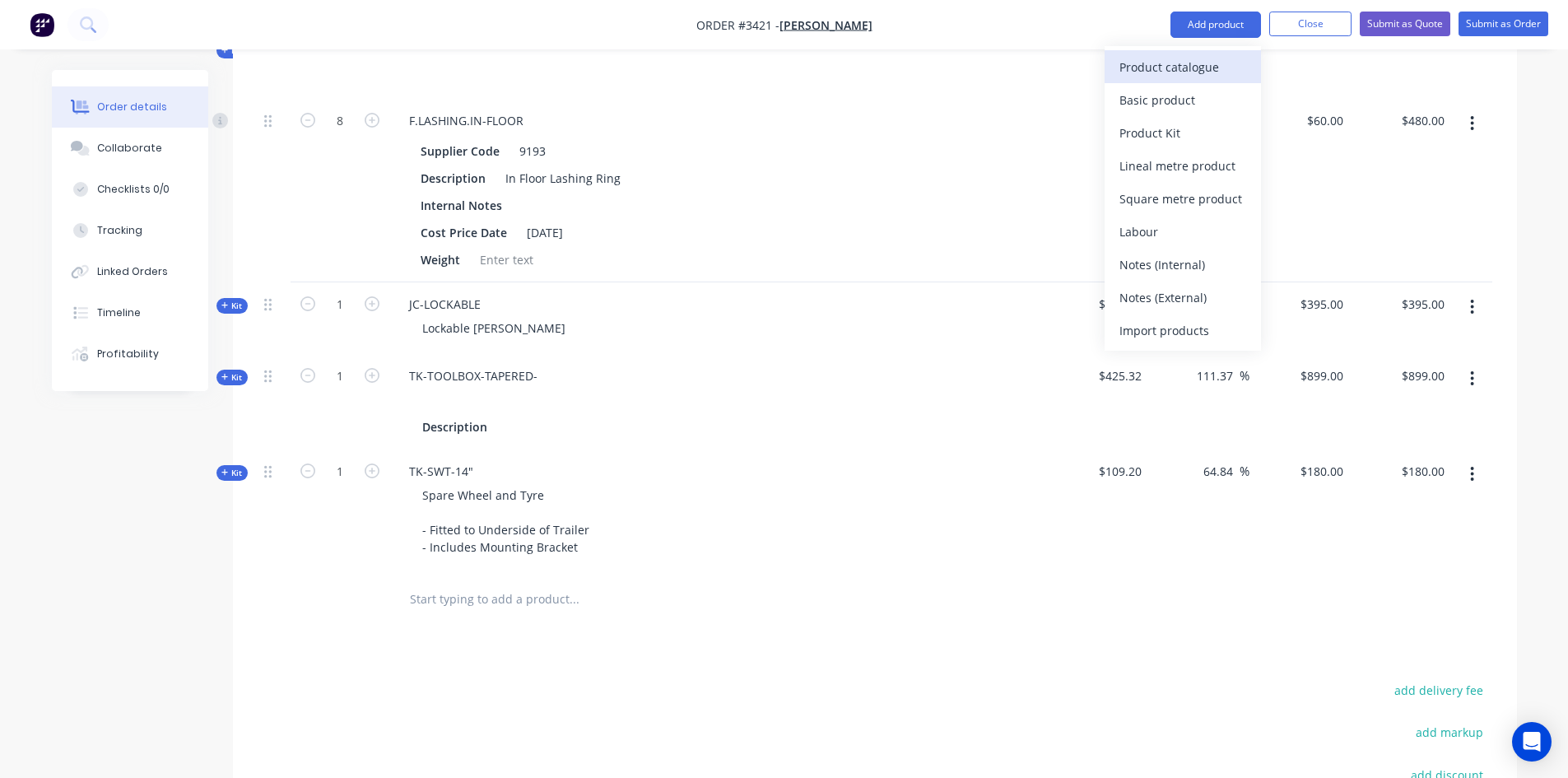
click at [1163, 79] on button "Product catalogue" at bounding box center [1183, 67] width 156 height 33
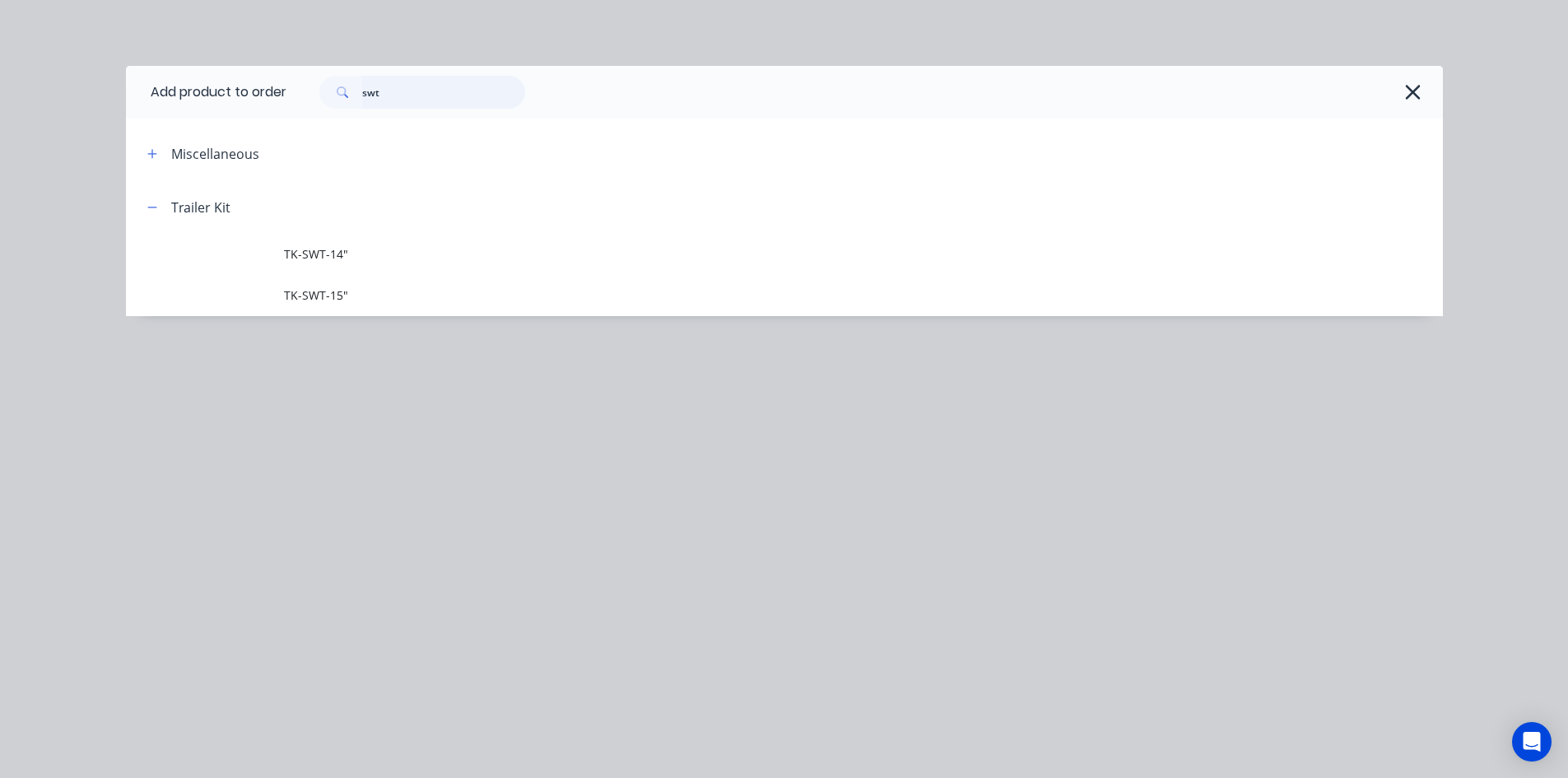
click at [23, 79] on div "Add product to order swt Miscellaneous Trailer Kit TK-SWT-14" TK-SWT-15"" at bounding box center [784, 389] width 1568 height 778
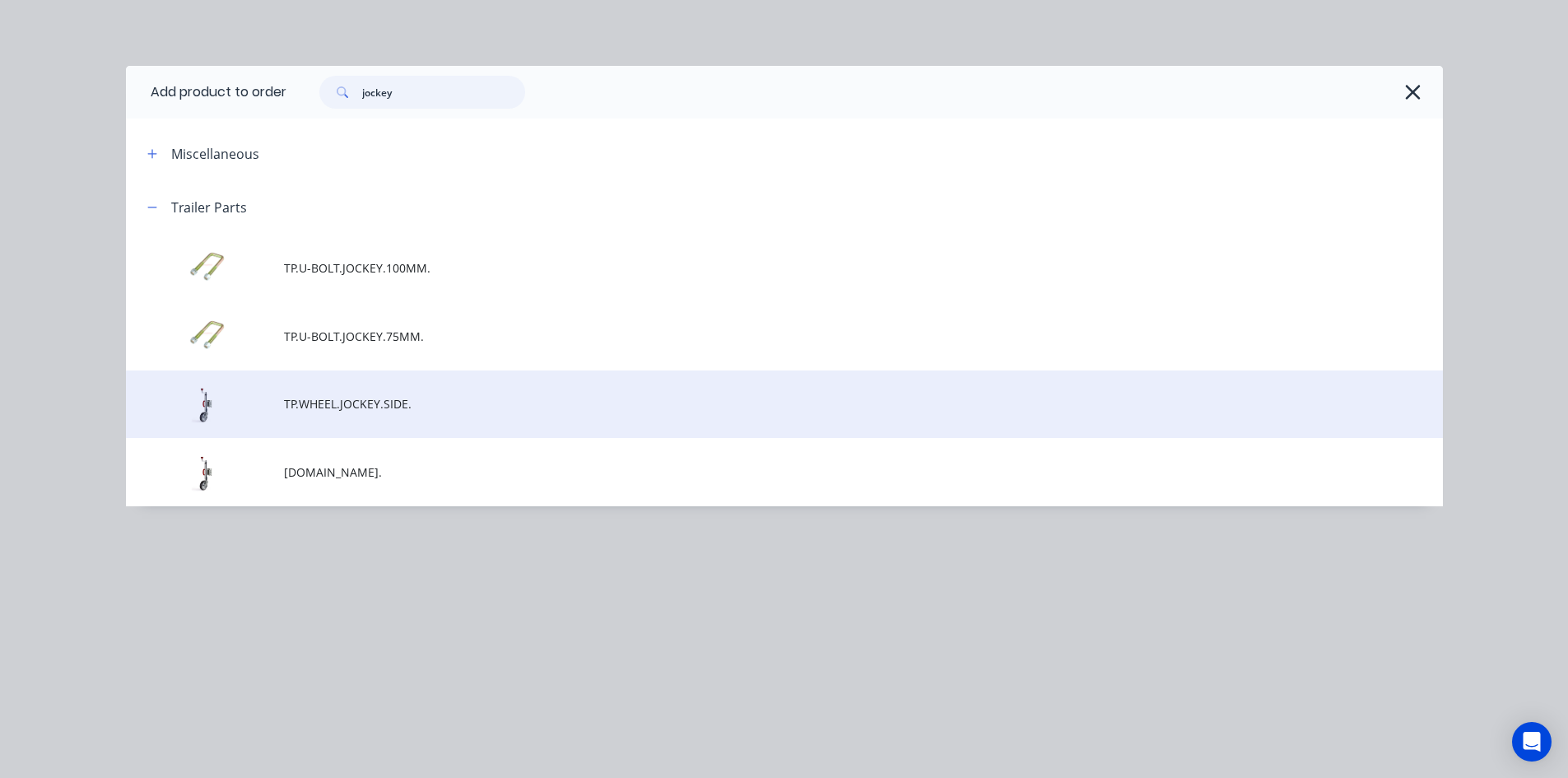
type input "jockey"
click at [392, 412] on span "TP.WHEEL.JOCKEY.SIDE." at bounding box center [747, 404] width 927 height 17
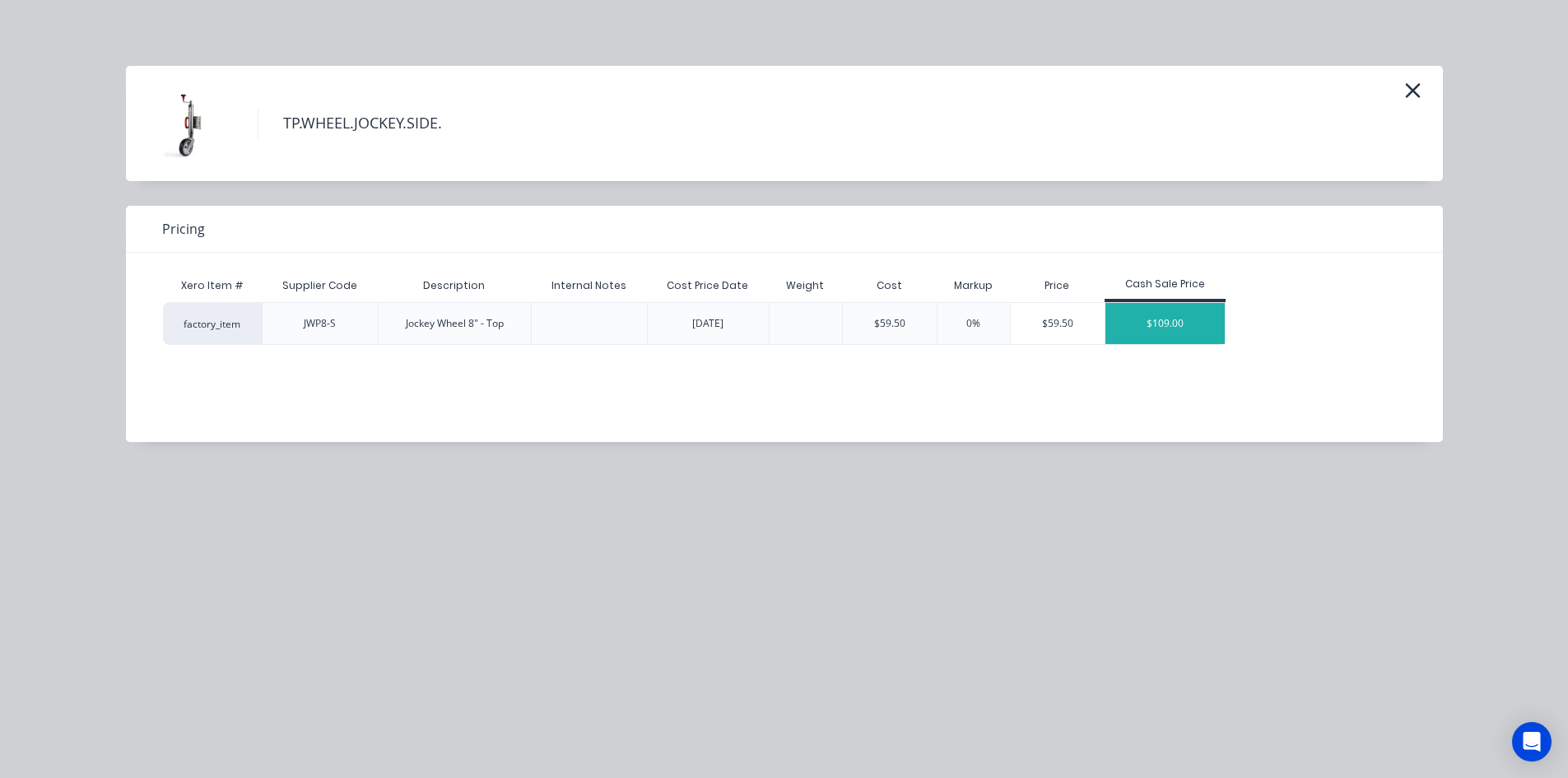
click at [1201, 324] on div "$109.00" at bounding box center [1166, 323] width 120 height 41
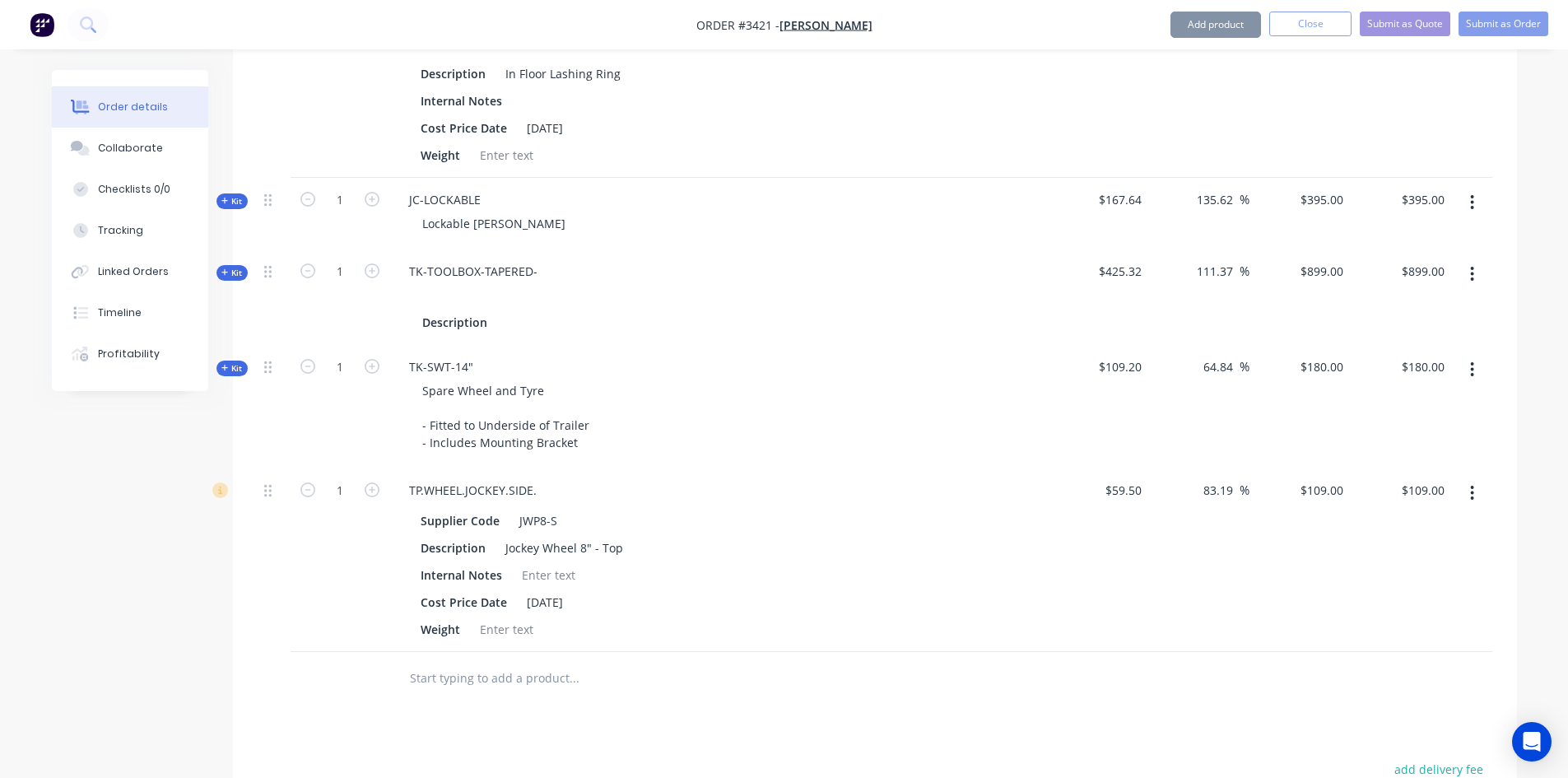
scroll to position [1490, 0]
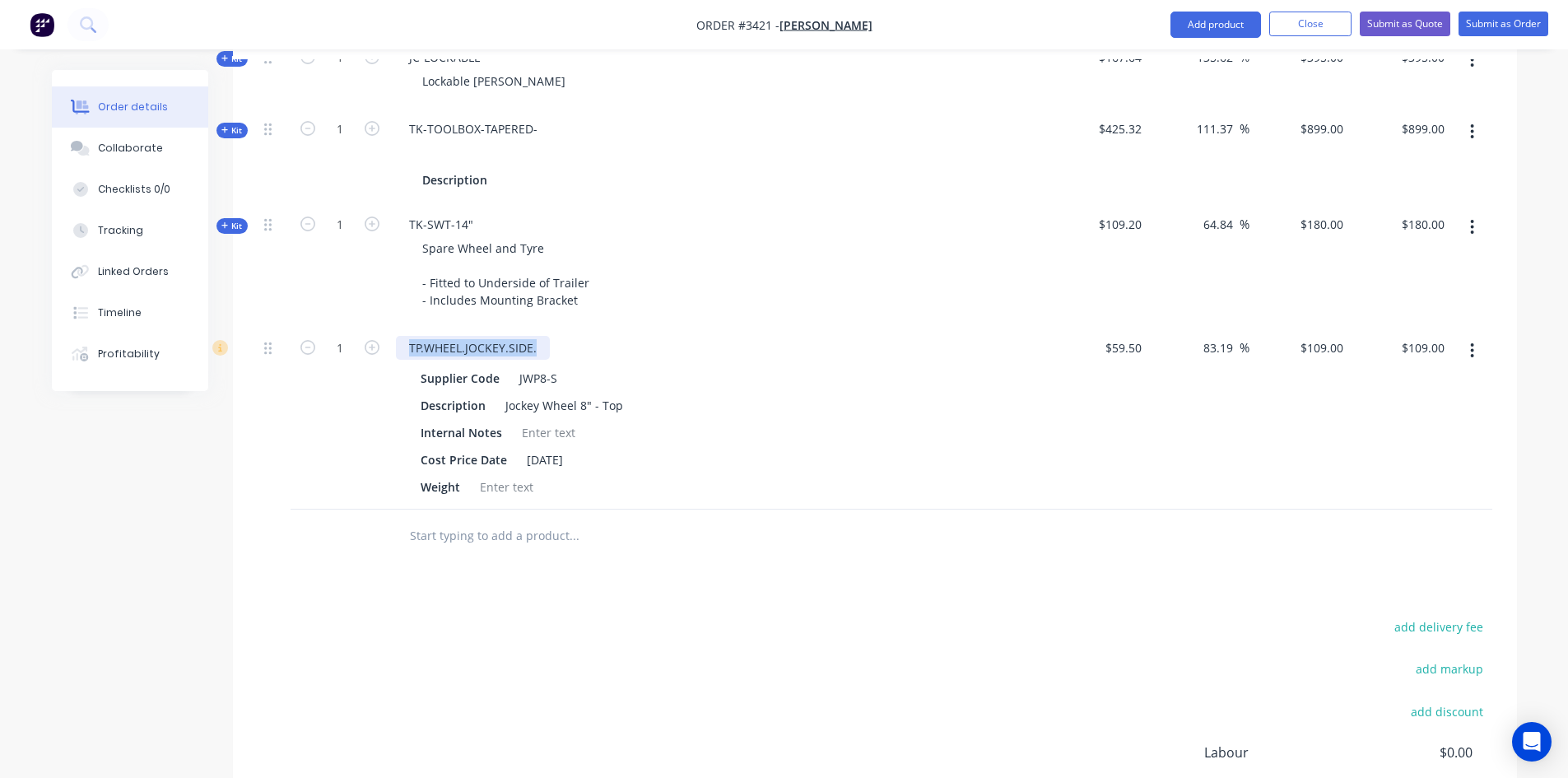
drag, startPoint x: 539, startPoint y: 347, endPoint x: 17, endPoint y: 347, distance: 522.0
drag, startPoint x: 560, startPoint y: 375, endPoint x: 389, endPoint y: 381, distance: 171.1
click at [396, 384] on div "Supplier Code JWP8-S Description Jockey Wheel 8" - Top Internal Notes Cost Pric…" at bounding box center [719, 431] width 645 height 136
click at [1335, 349] on input "109" at bounding box center [1324, 347] width 51 height 23
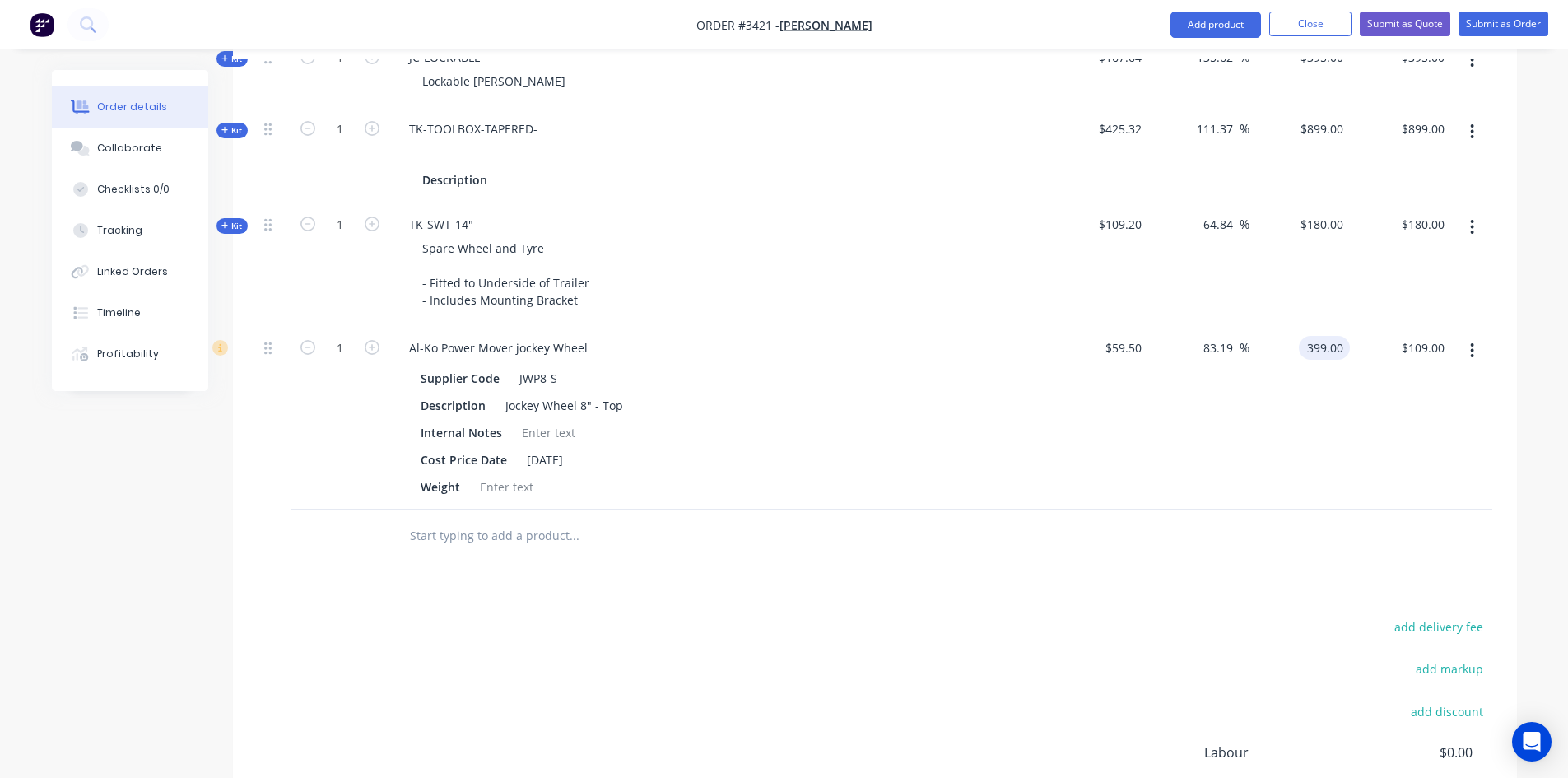
type input "399.00"
click at [1245, 463] on div "83.19 83.19 %" at bounding box center [1199, 417] width 101 height 183
type input "570.59"
type input "$399.00"
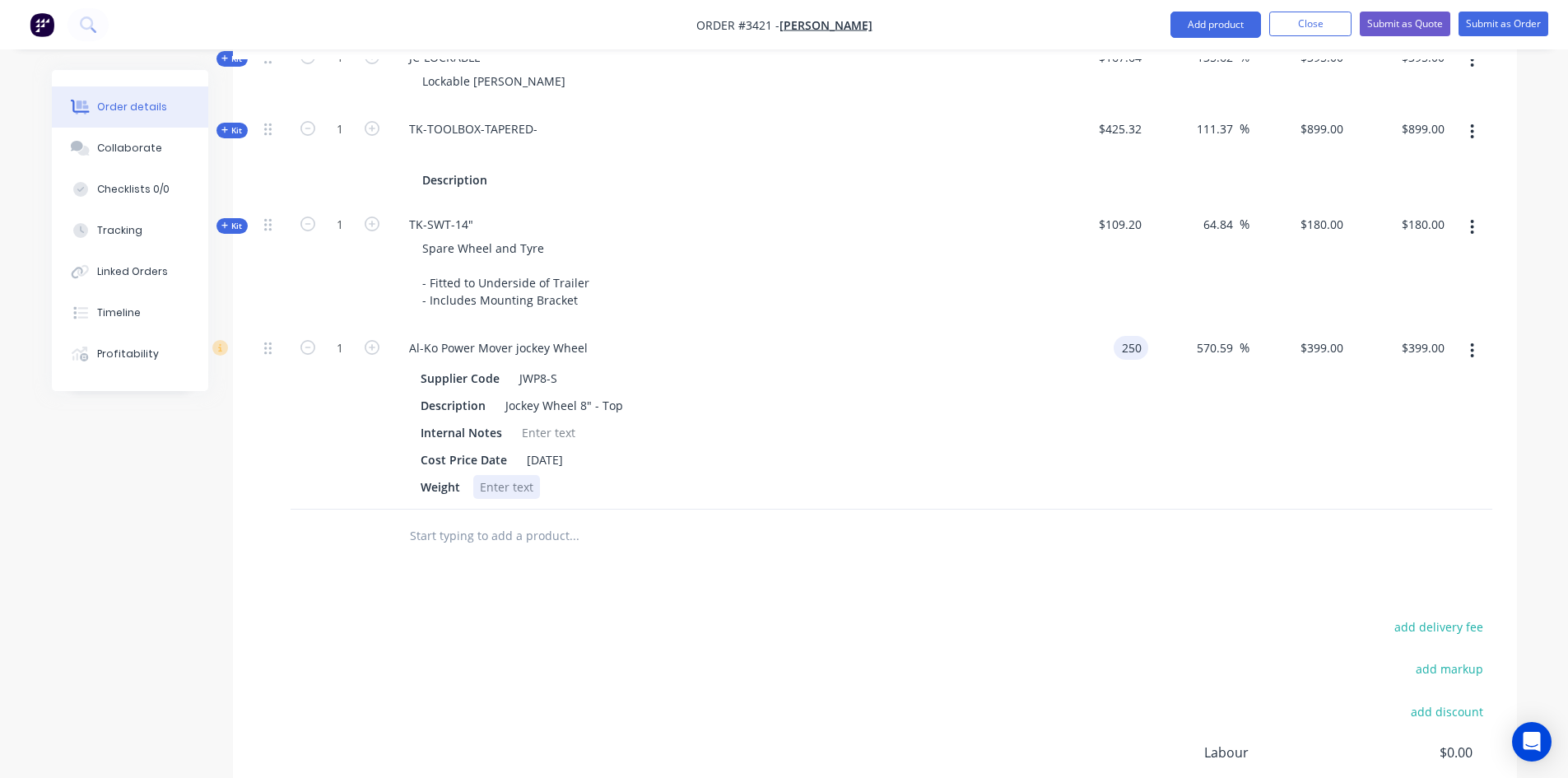
click at [993, 489] on div "Weight" at bounding box center [714, 486] width 602 height 23
type input "$250.00"
type input "$1,676.4706"
type input "$1,676.47"
click at [1311, 348] on input "1676.4706" at bounding box center [1313, 347] width 73 height 23
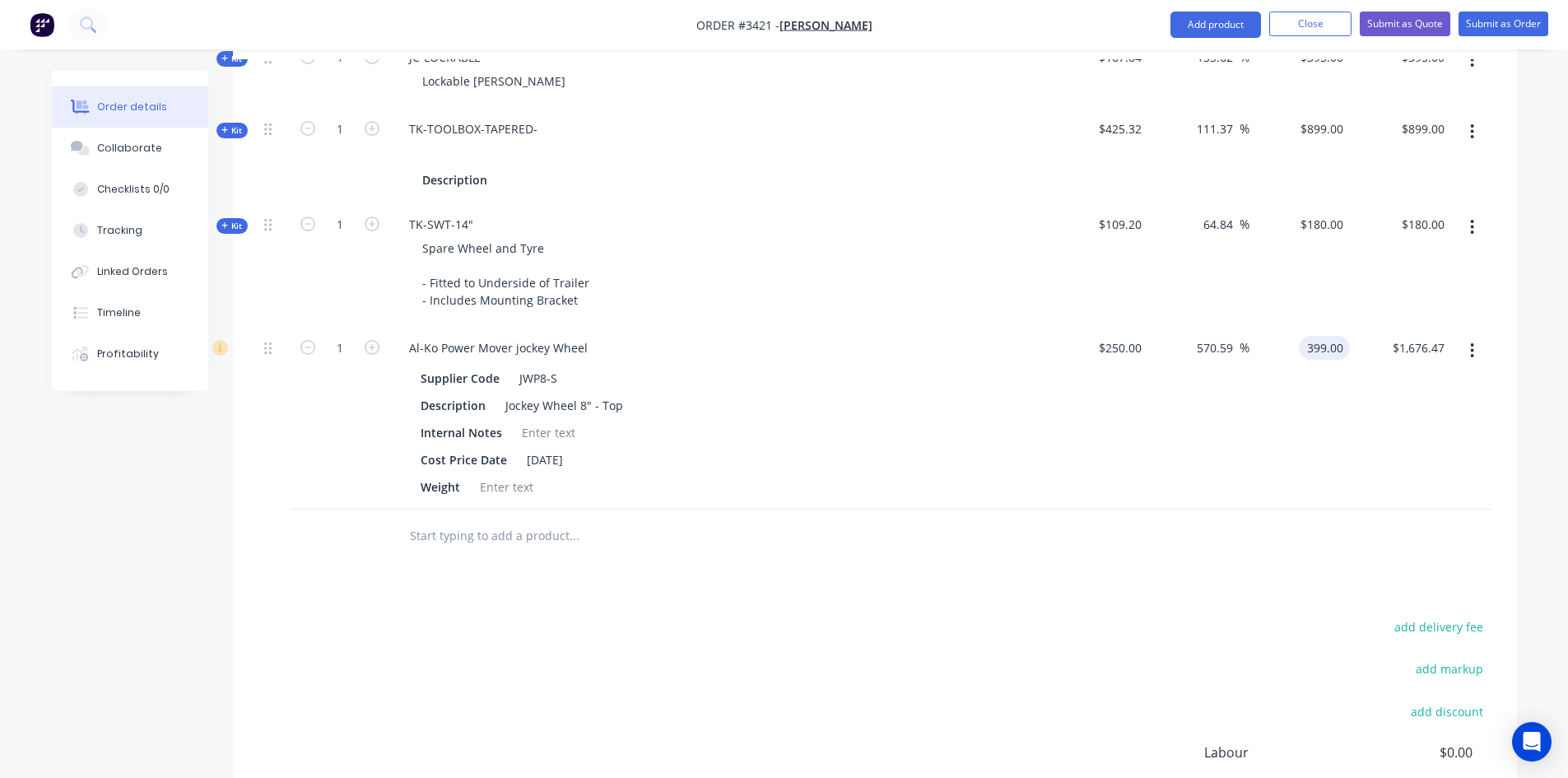
type input "399.00"
click at [1098, 462] on div "$250.00 $250.00" at bounding box center [1099, 417] width 101 height 183
type input "59.6"
type input "$399.00"
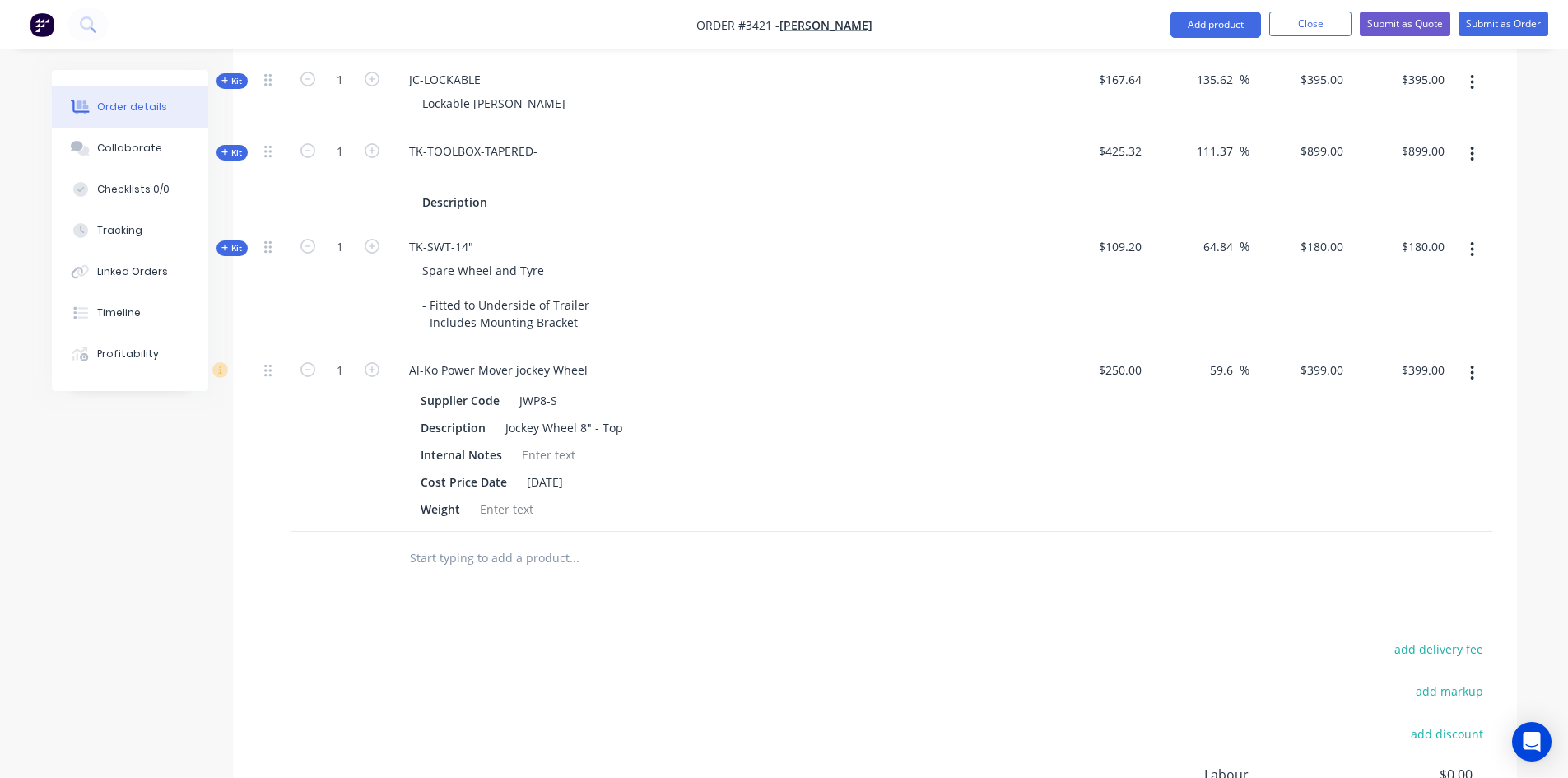
scroll to position [1386, 0]
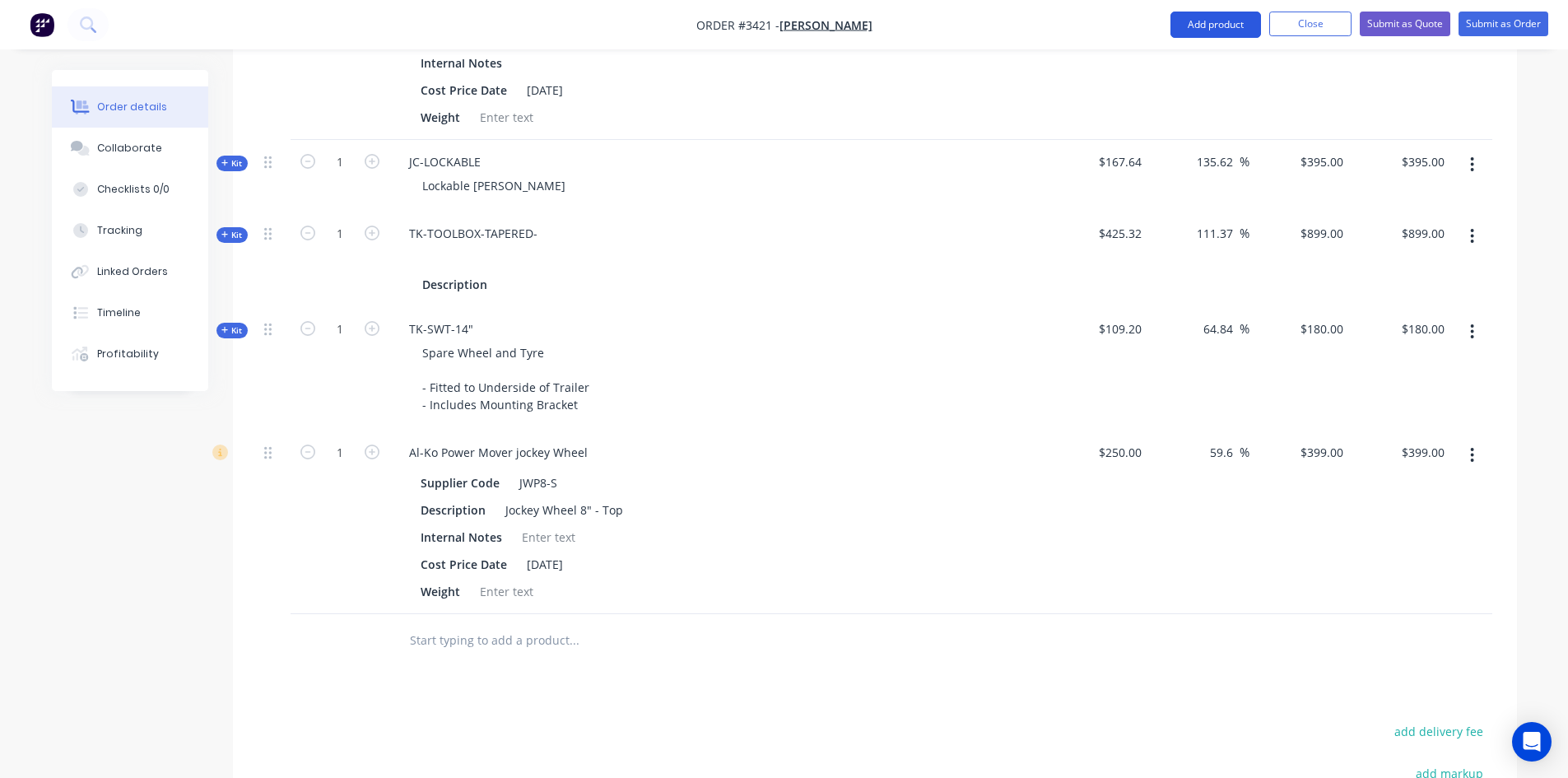
click at [1210, 29] on button "Add product" at bounding box center [1216, 24] width 90 height 26
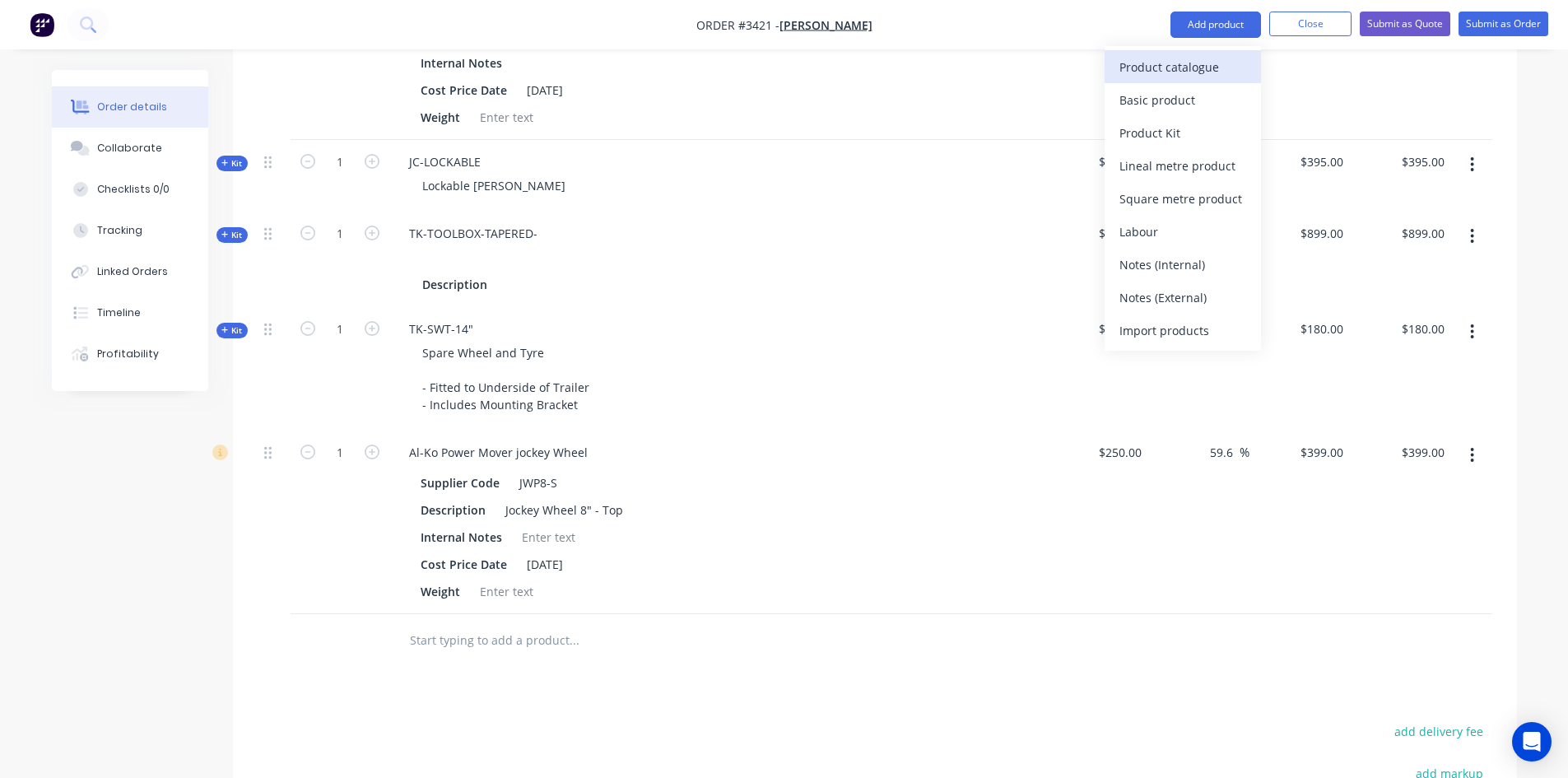
click at [1190, 74] on div "Product catalogue" at bounding box center [1183, 66] width 127 height 23
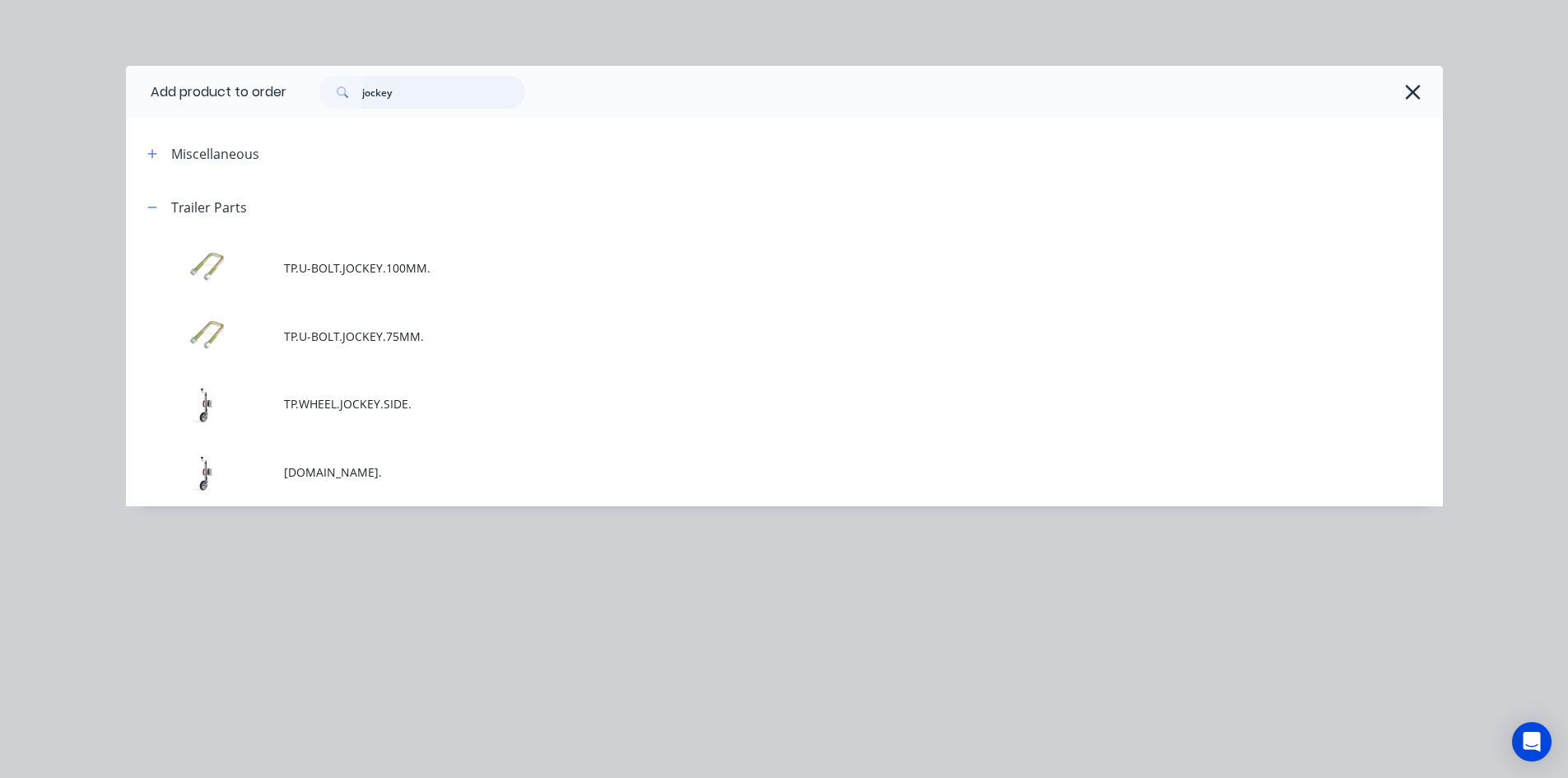
drag, startPoint x: 424, startPoint y: 95, endPoint x: 0, endPoint y: 115, distance: 424.5
click at [0, 113] on div "Add product to order jockey Miscellaneous Trailer Parts TP.U-BOLT.JOCKEY.100MM.…" at bounding box center [784, 389] width 1568 height 778
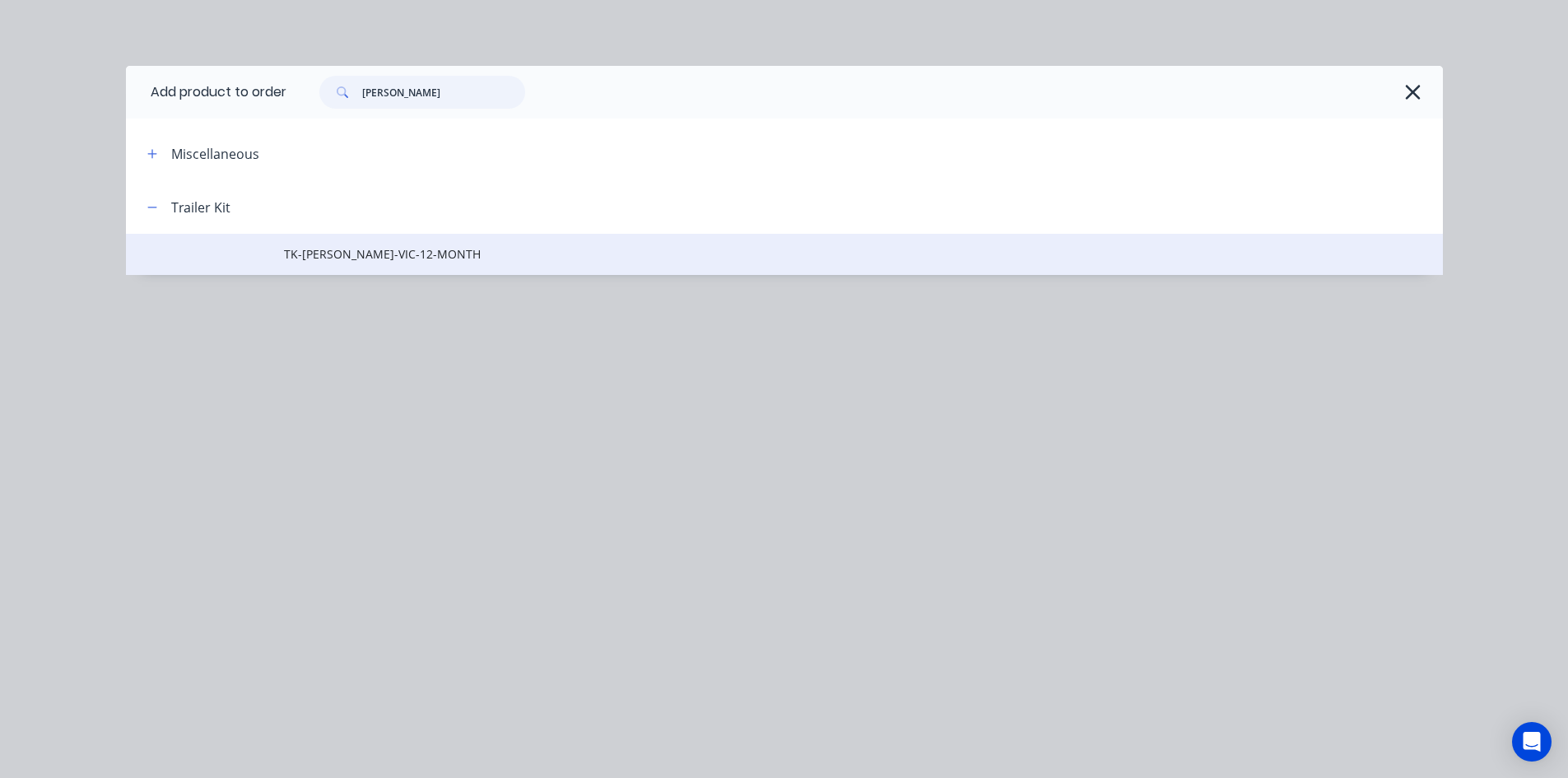
type input "[PERSON_NAME]"
click at [393, 249] on span "TK-[PERSON_NAME]-VIC-12-MONTH" at bounding box center [747, 254] width 927 height 17
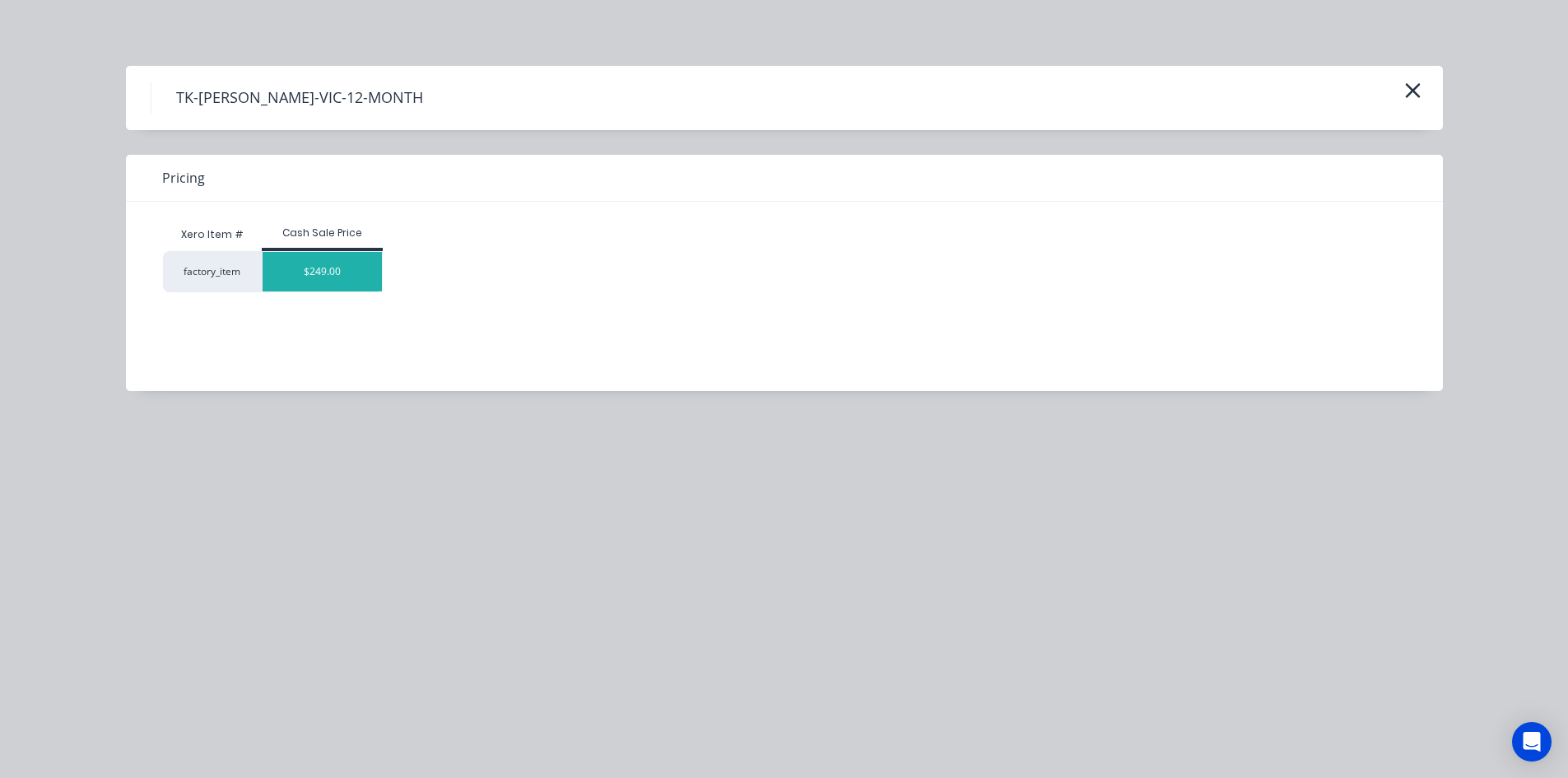
click at [345, 266] on div "$249.00" at bounding box center [322, 271] width 120 height 39
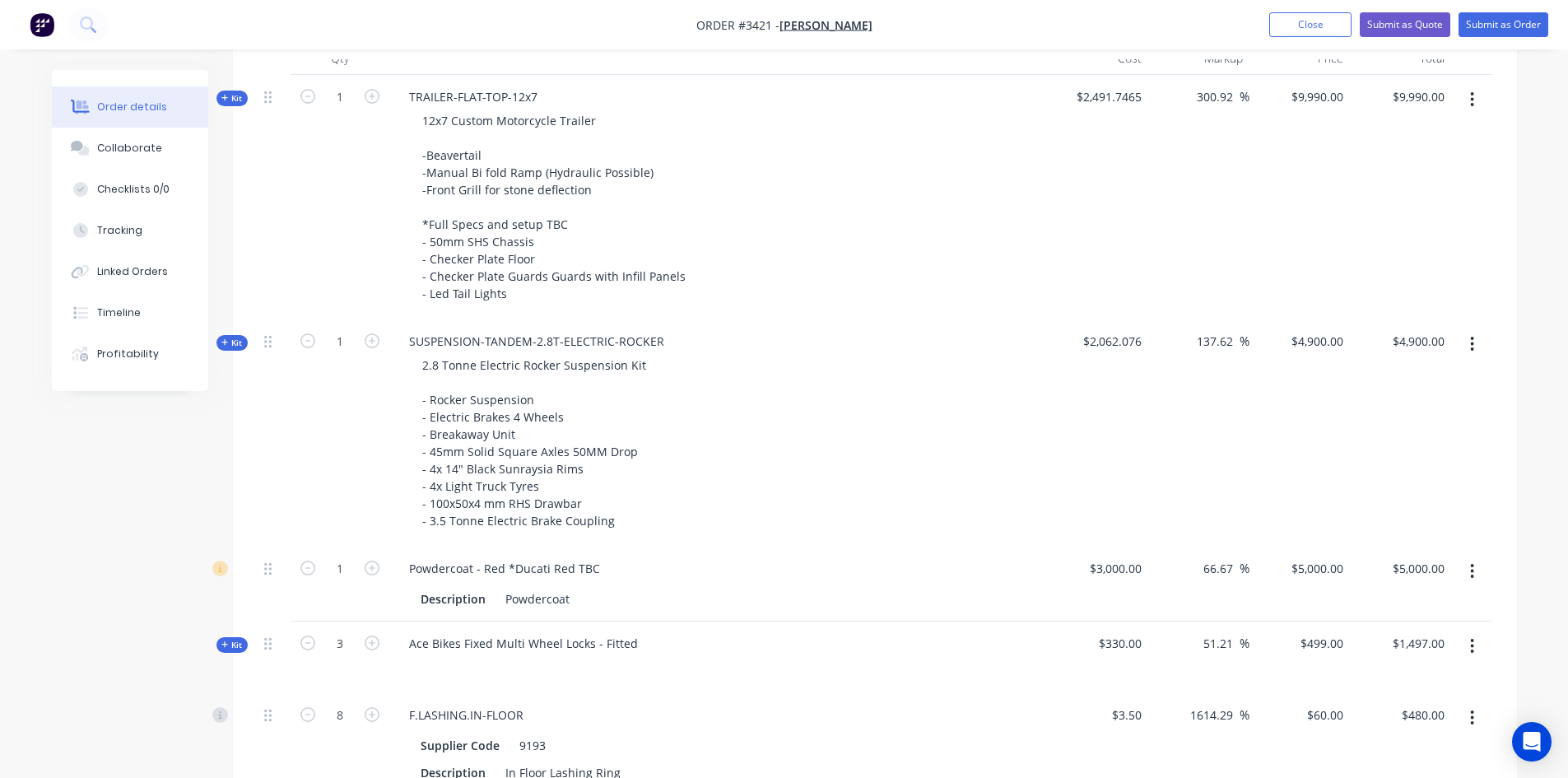
scroll to position [612, 0]
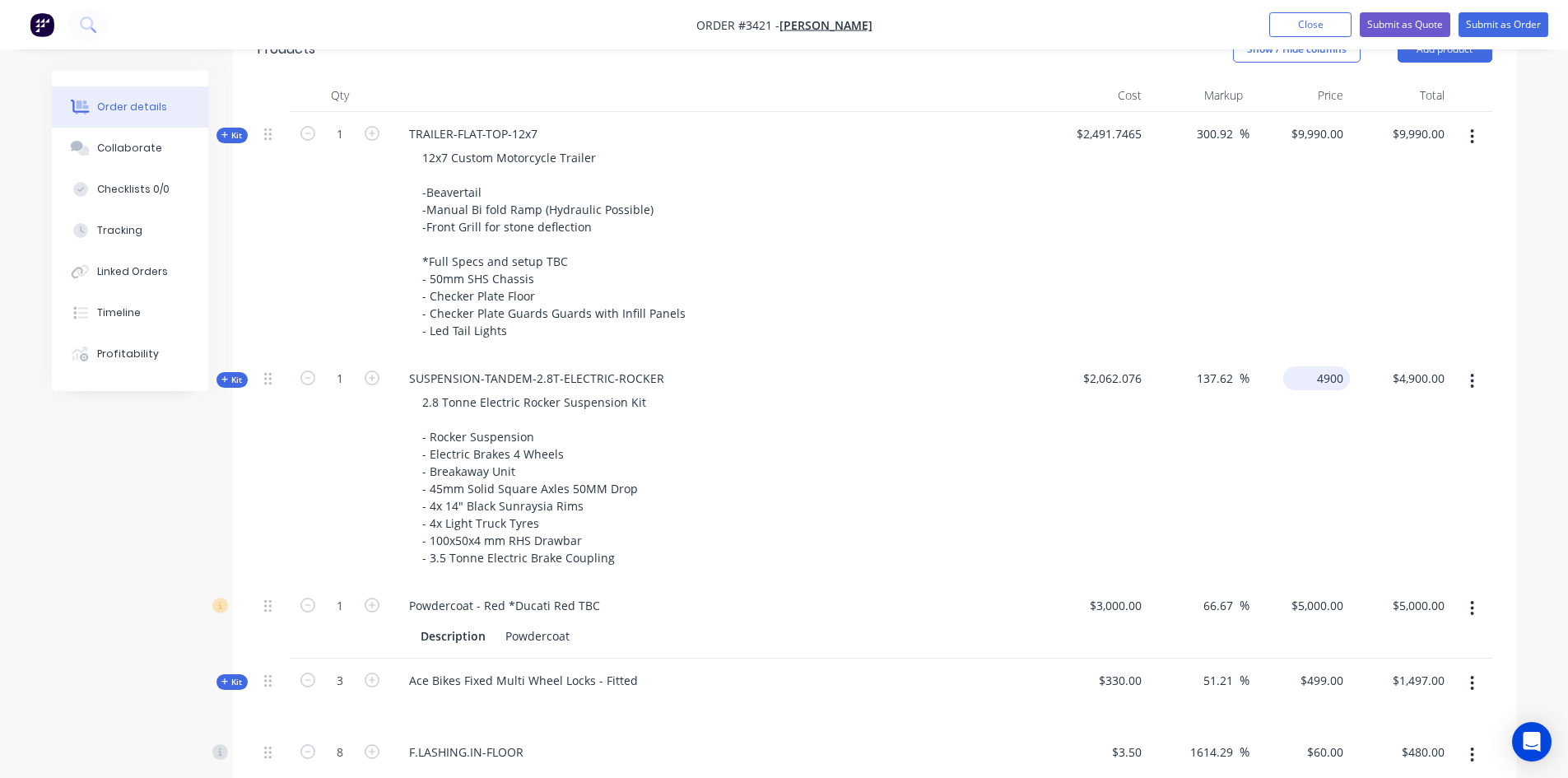
click at [1319, 382] on input "4900" at bounding box center [1319, 377] width 60 height 23
type input "4700"
click at [1331, 209] on div "$9,990.00 $9,990.00" at bounding box center [1300, 234] width 101 height 244
type input "127.93"
type input "$4,700.00"
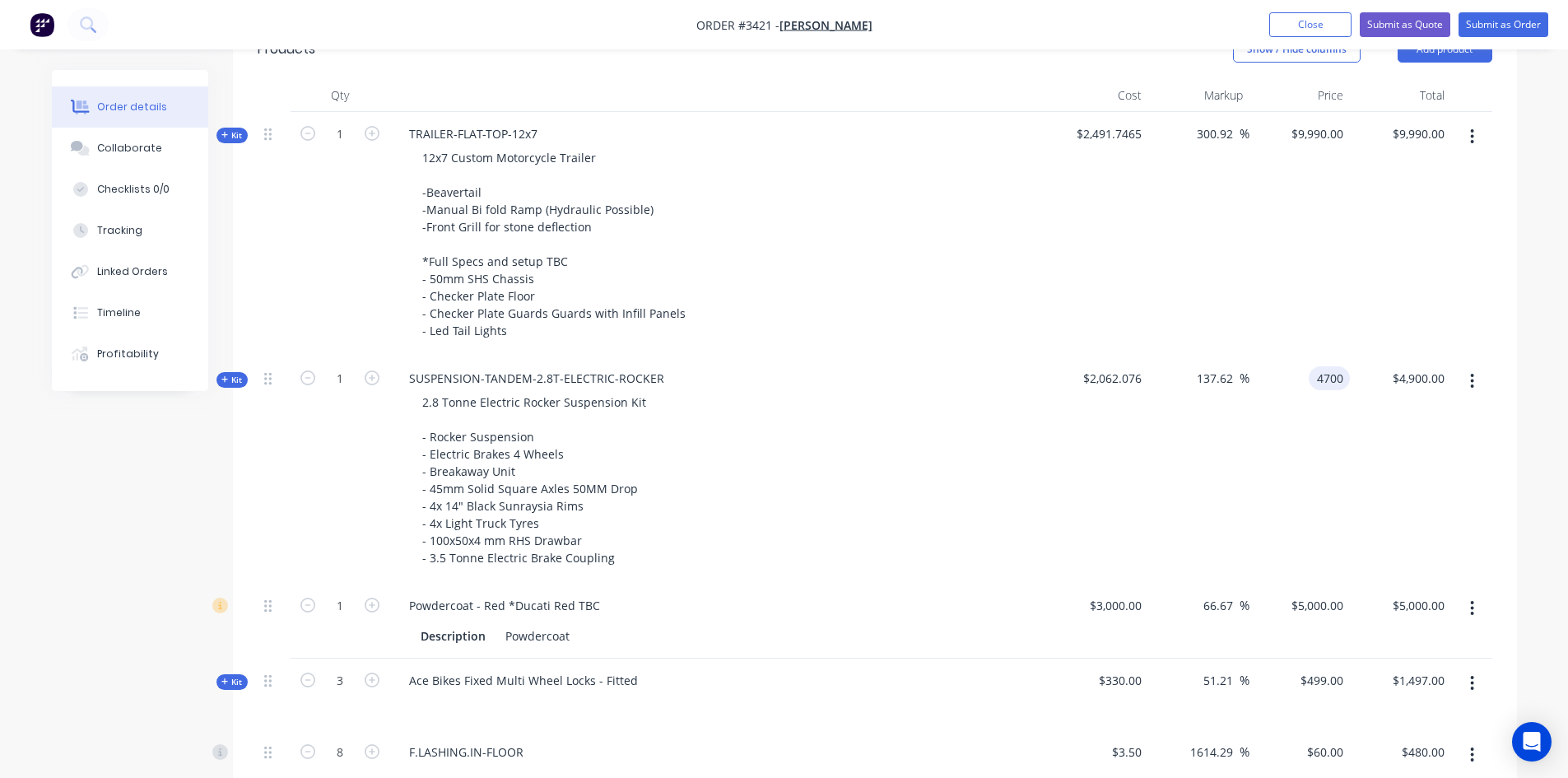
type input "$4,700.00"
click at [1320, 136] on input "9990" at bounding box center [1332, 133] width 35 height 23
type input "9790"
click at [1053, 220] on div "$2,491.7465" at bounding box center [1099, 234] width 101 height 244
type input "292.9"
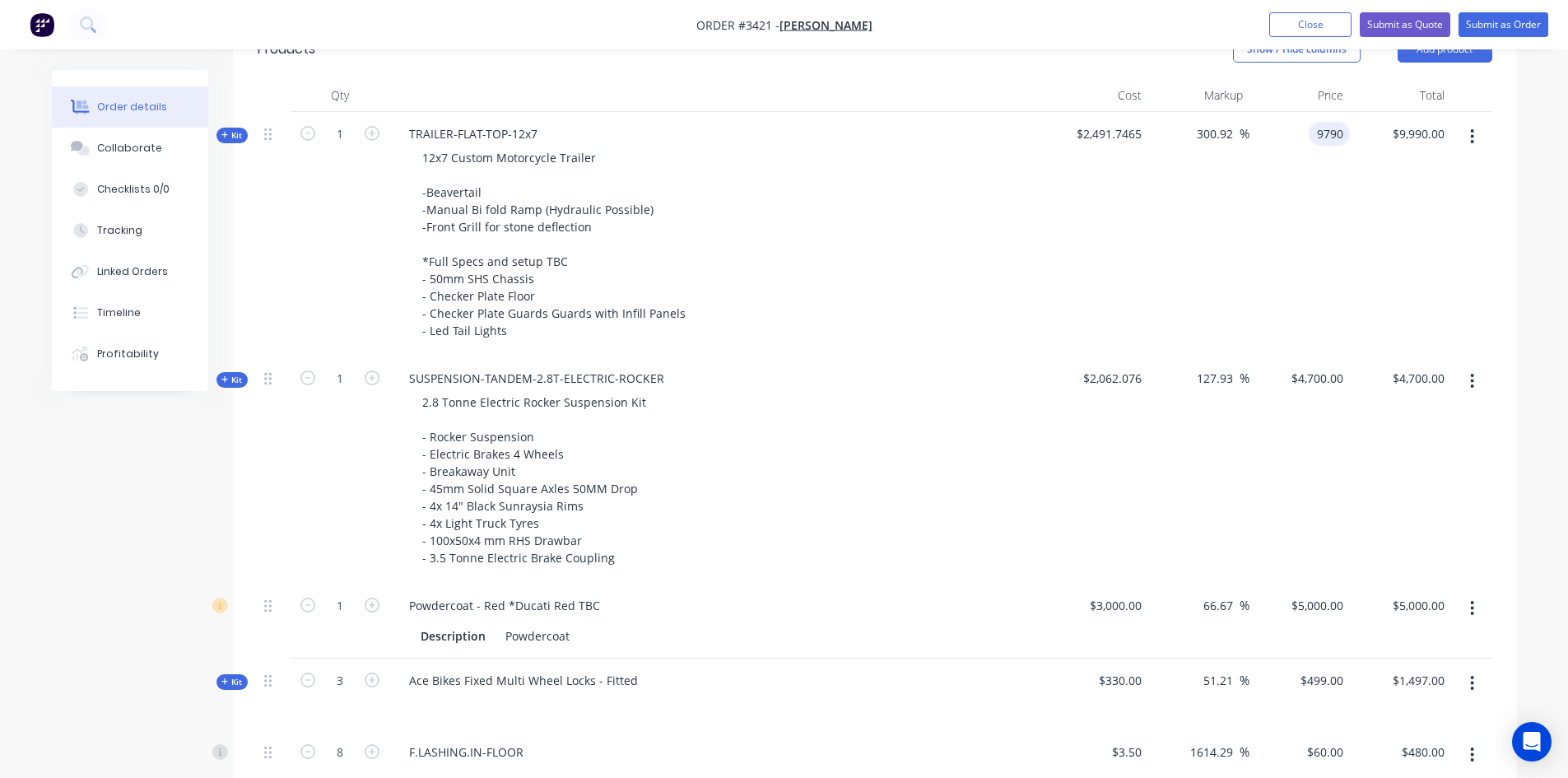
type input "$9,790.00"
click at [1401, 30] on button "Submit as Quote" at bounding box center [1405, 24] width 90 height 24
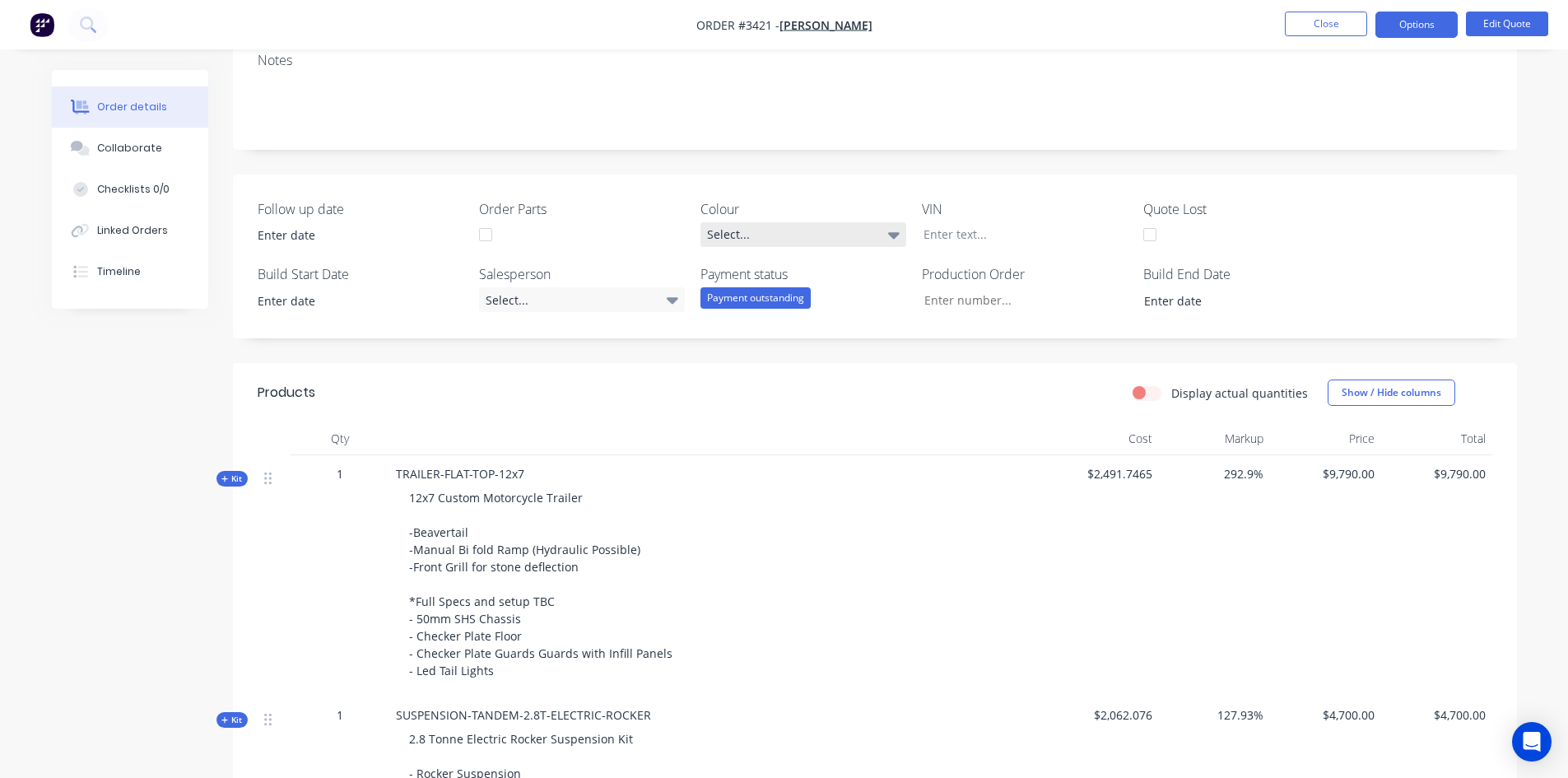
scroll to position [0, 0]
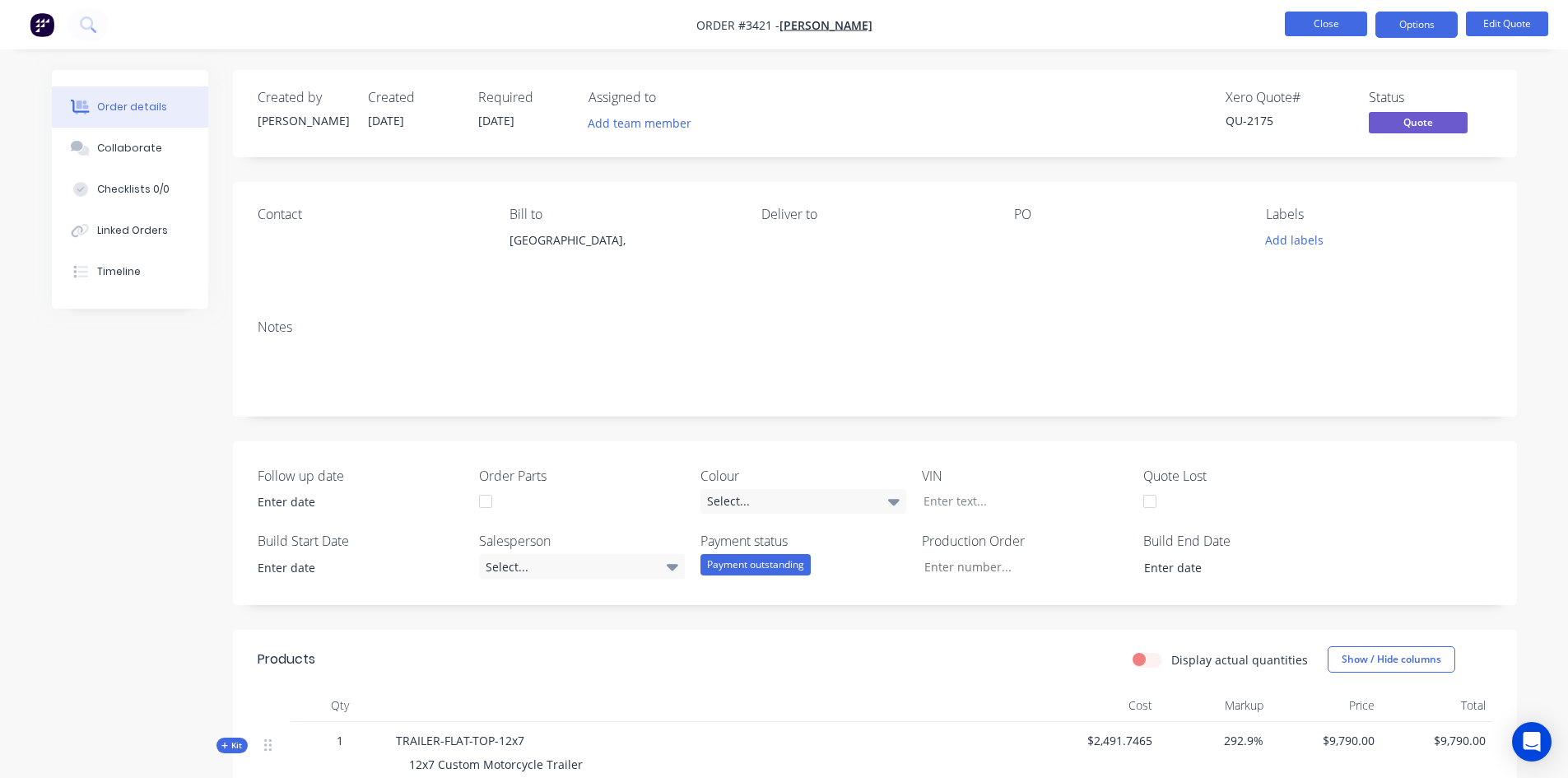
click at [1289, 23] on button "Close" at bounding box center [1325, 23] width 83 height 24
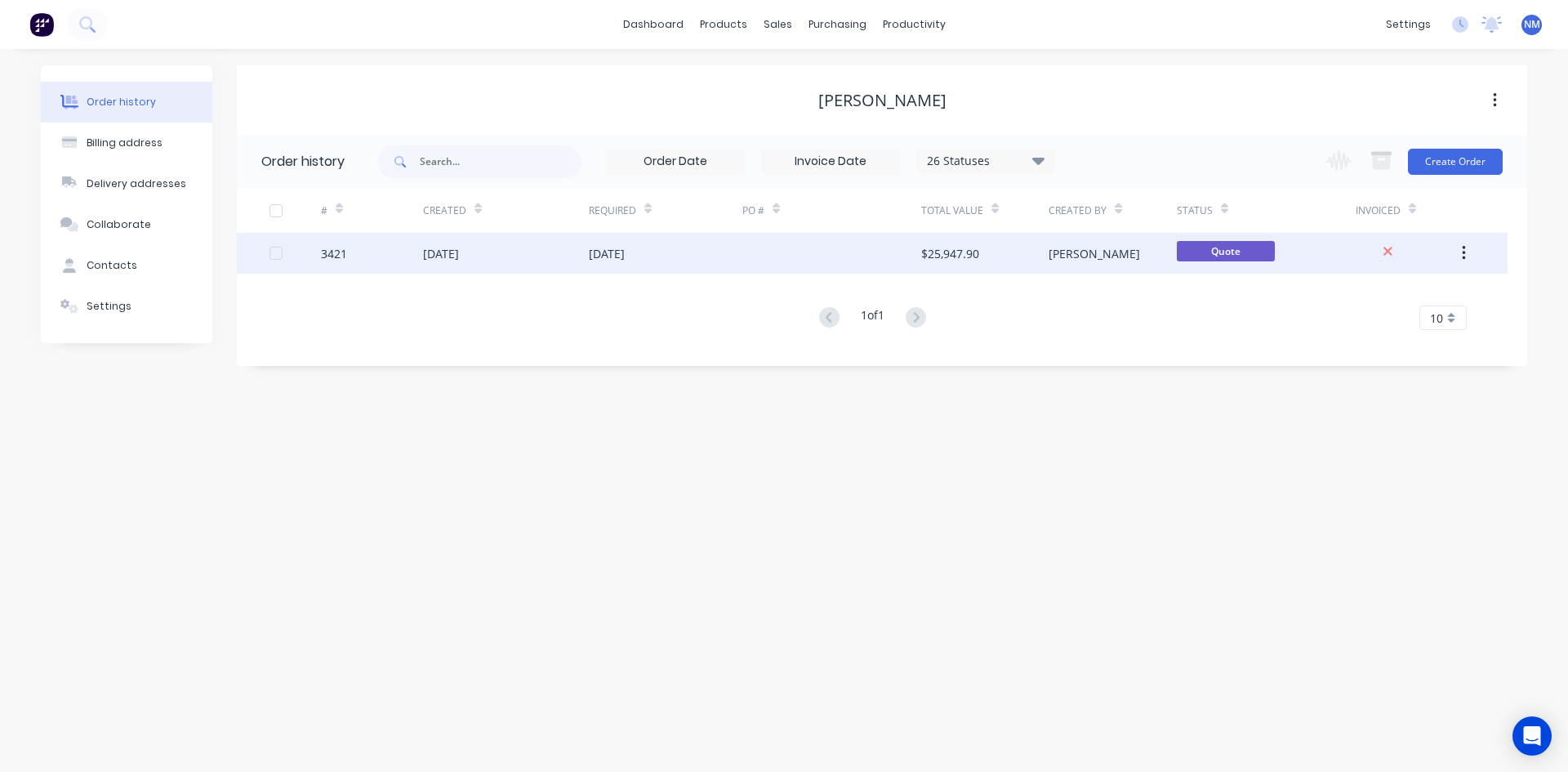
click at [505, 254] on div "[DATE]" at bounding box center [506, 253] width 166 height 41
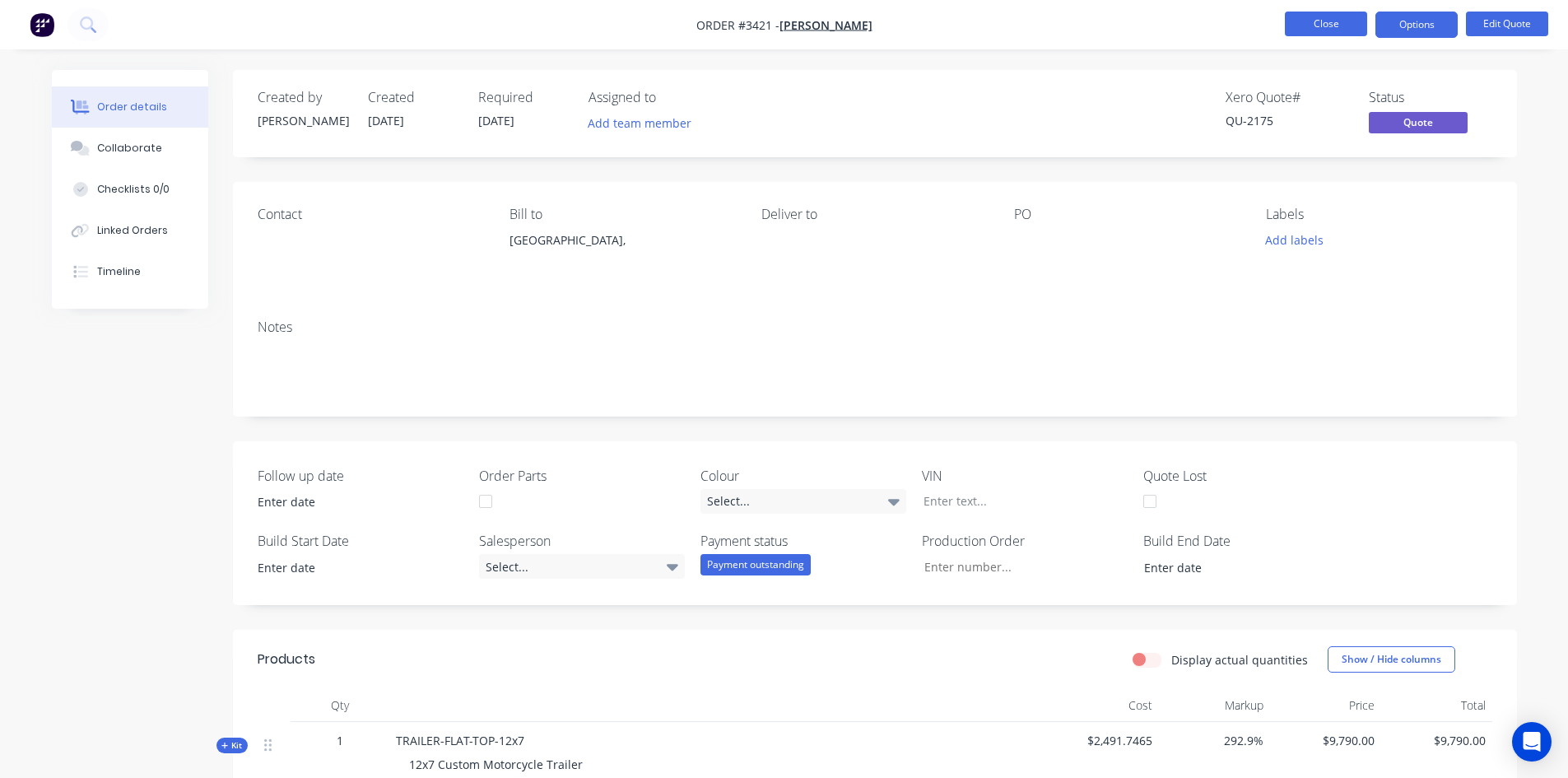
click at [1332, 21] on button "Close" at bounding box center [1325, 23] width 83 height 24
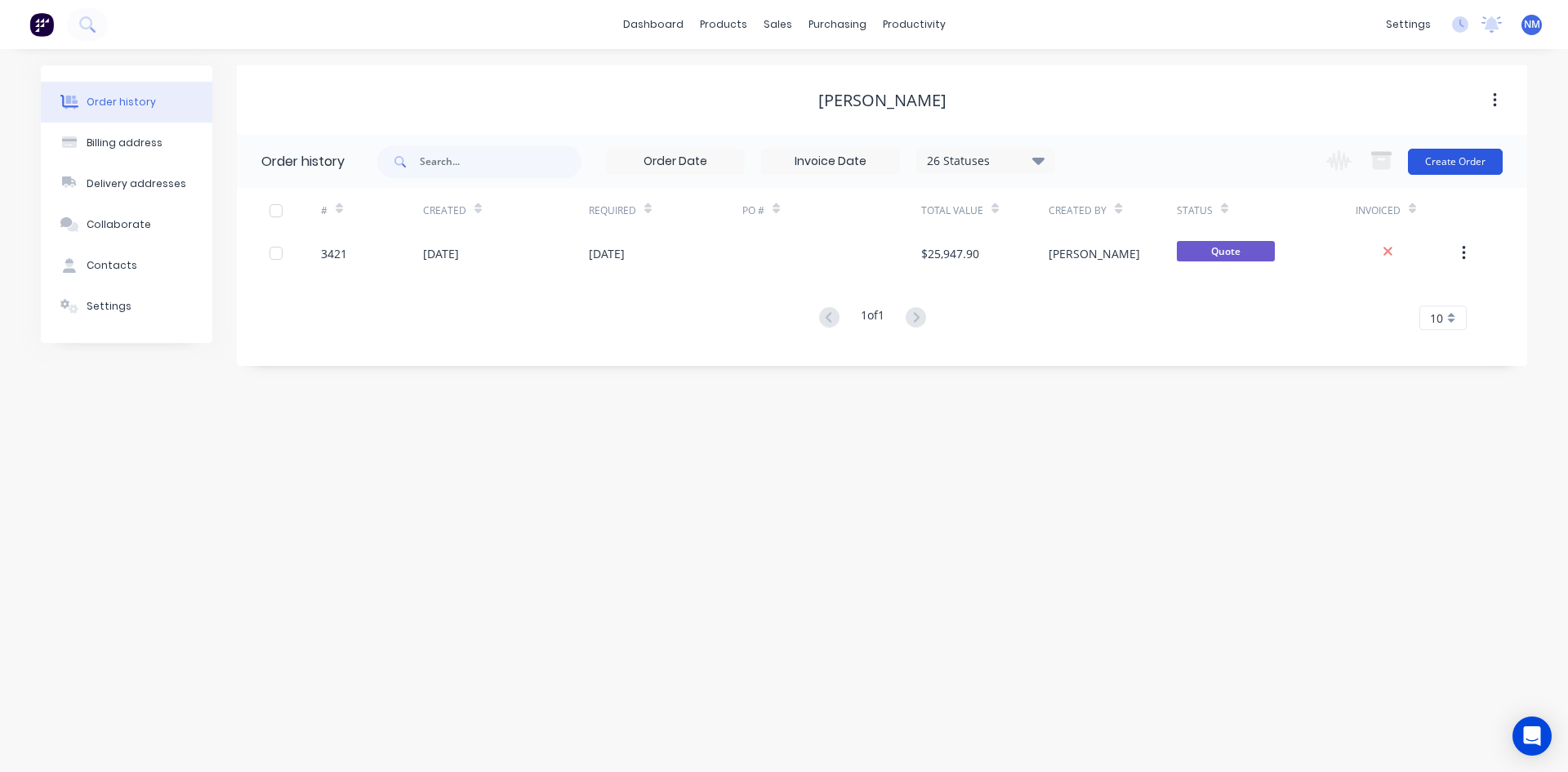
click at [1458, 162] on button "Create Order" at bounding box center [1456, 161] width 95 height 26
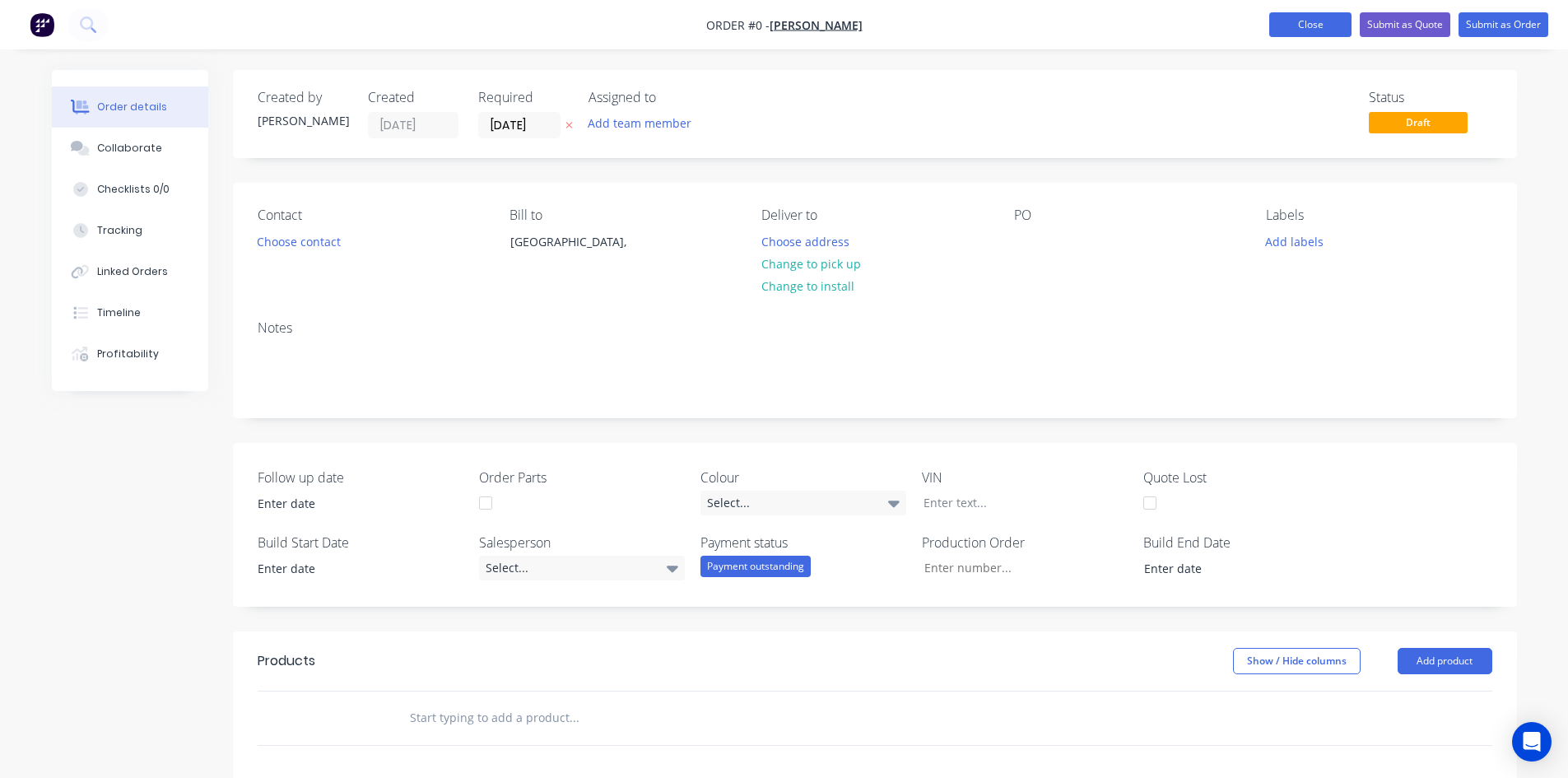
click at [1302, 27] on button "Close" at bounding box center [1310, 24] width 83 height 24
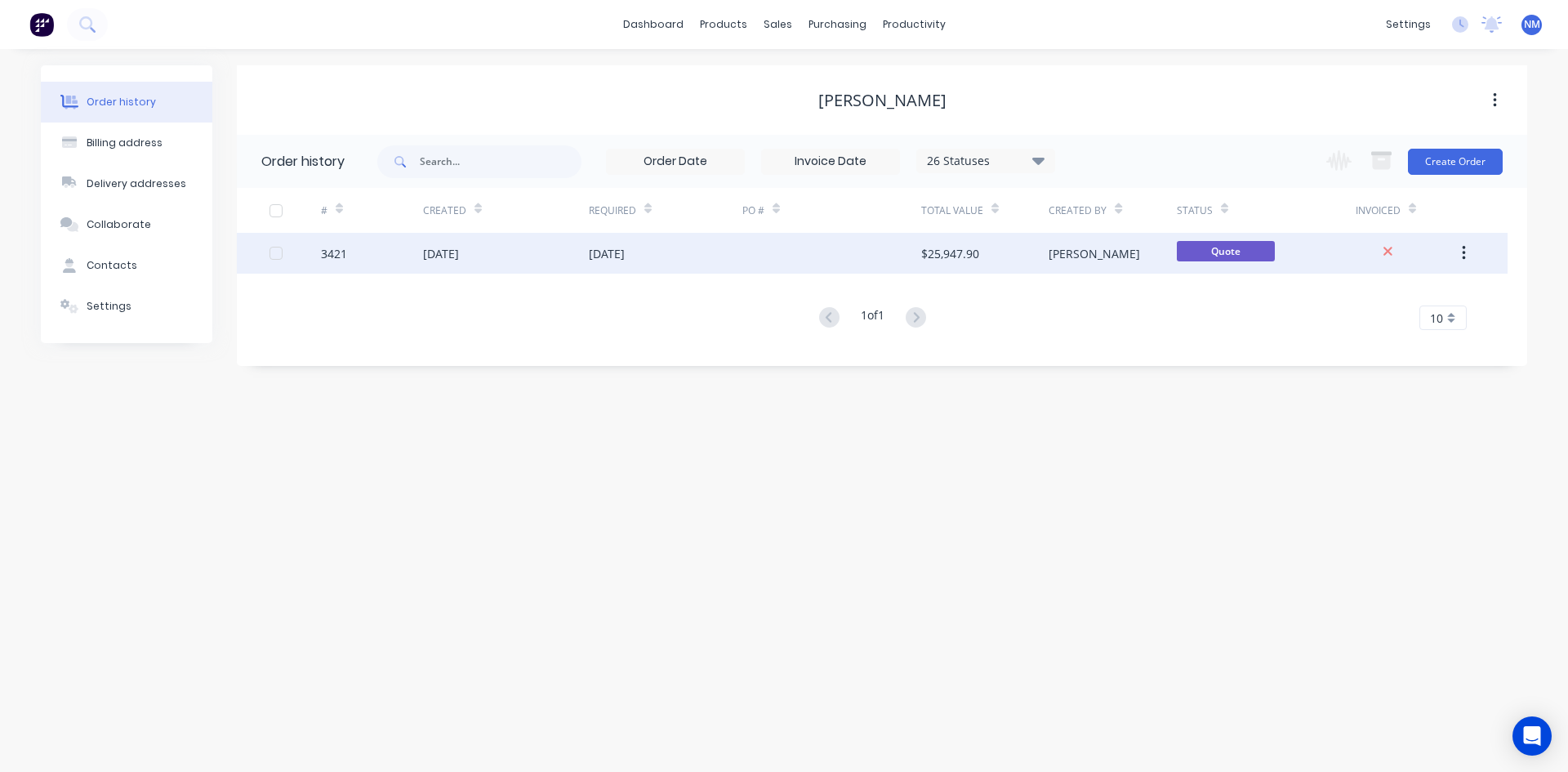
click at [666, 245] on div "[DATE]" at bounding box center [666, 253] width 154 height 41
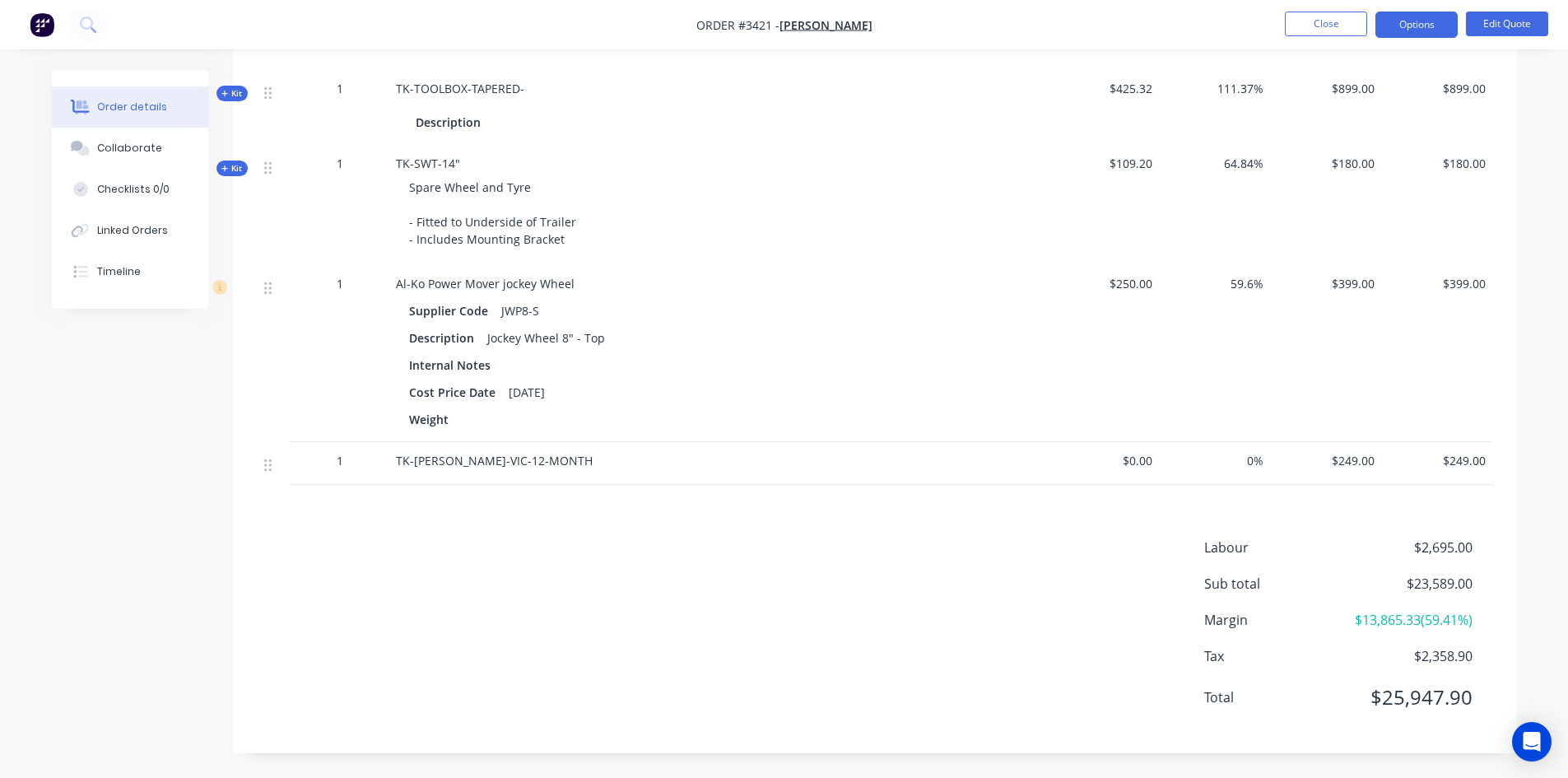
scroll to position [1501, 0]
click at [1518, 26] on button "Edit Quote" at bounding box center [1507, 23] width 83 height 24
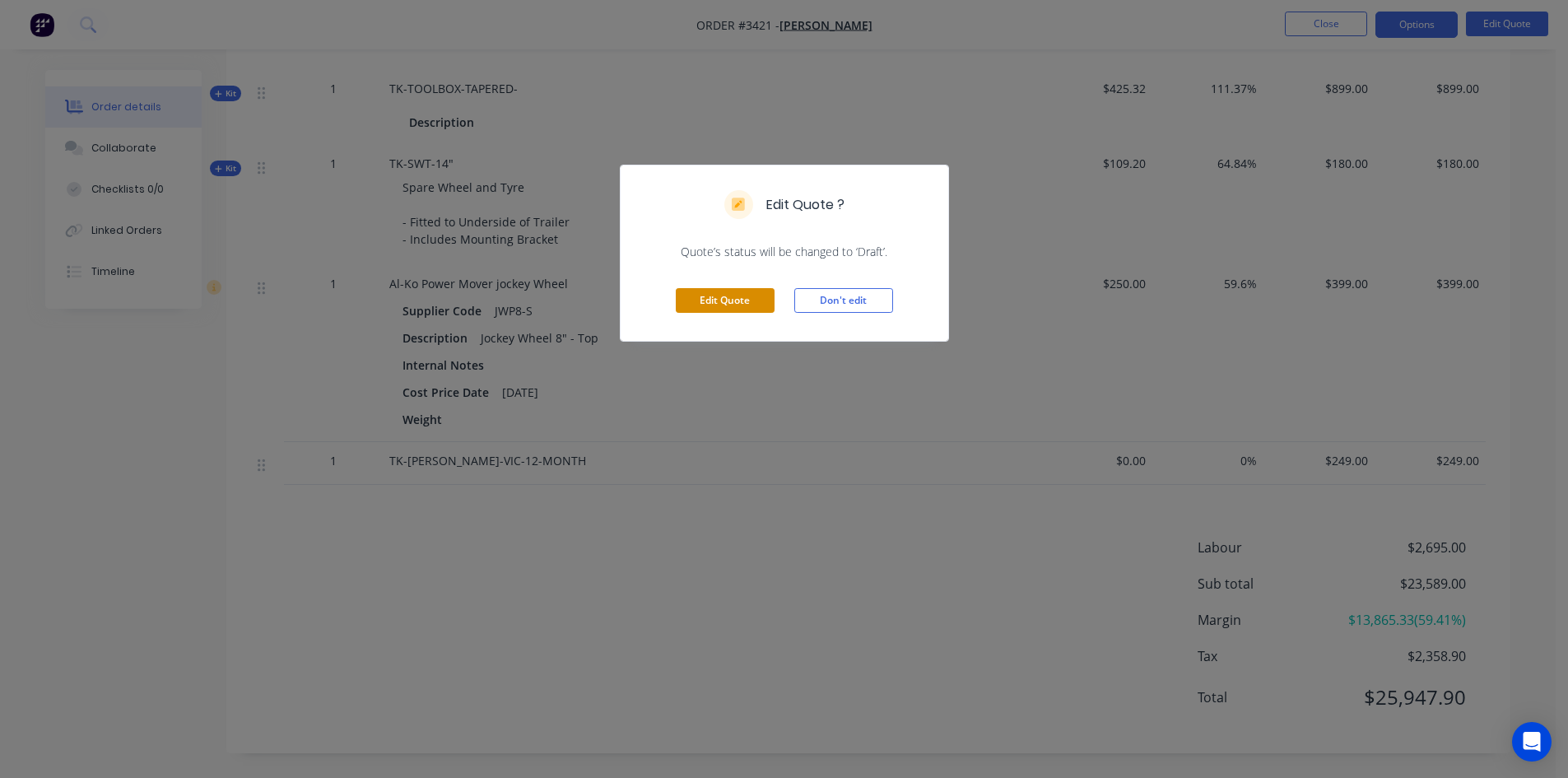
click at [744, 303] on button "Edit Quote" at bounding box center [725, 300] width 99 height 24
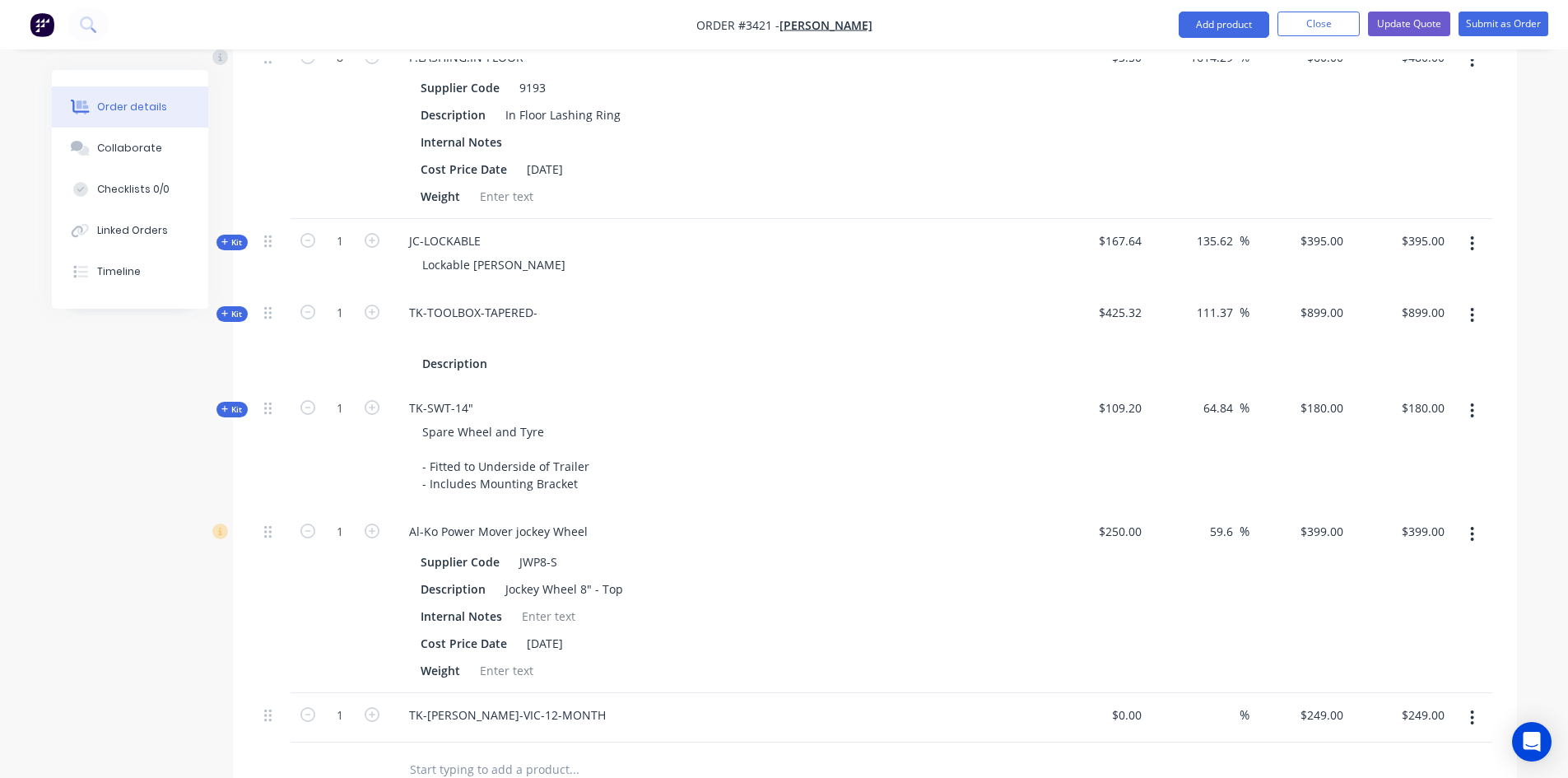
scroll to position [1646, 0]
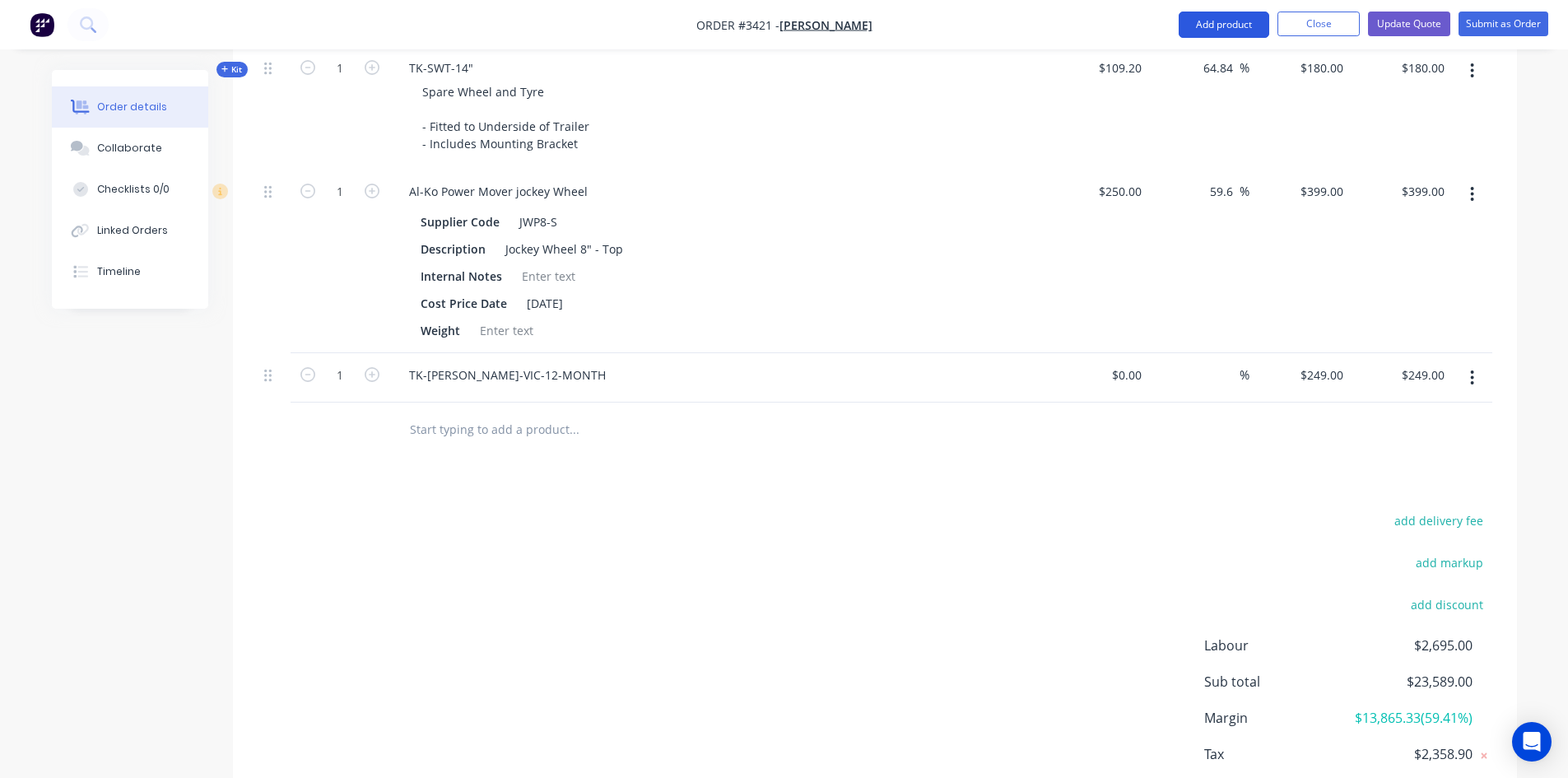
click at [1213, 20] on button "Add product" at bounding box center [1224, 24] width 90 height 26
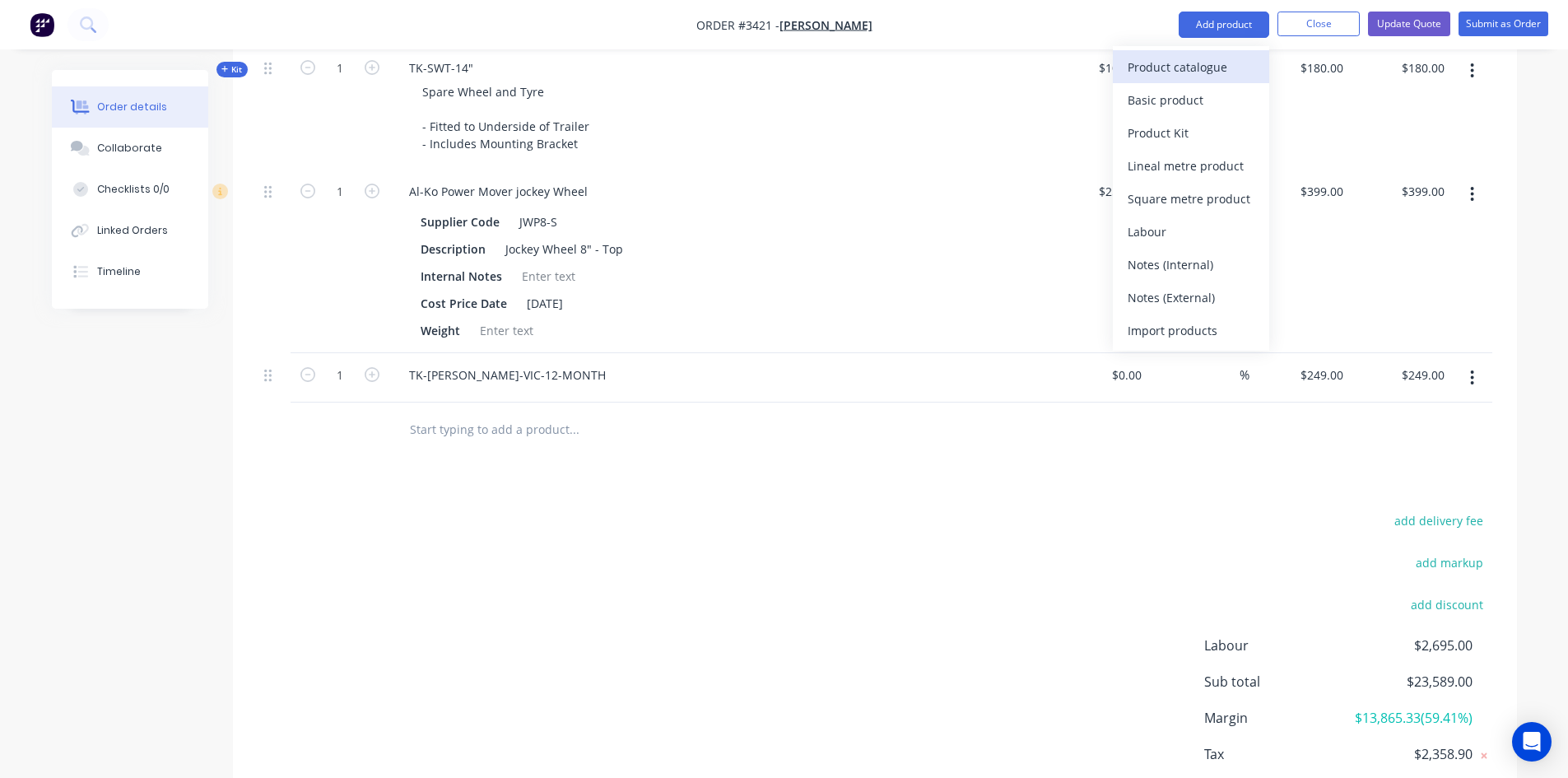
click at [1203, 63] on div "Product catalogue" at bounding box center [1191, 66] width 127 height 23
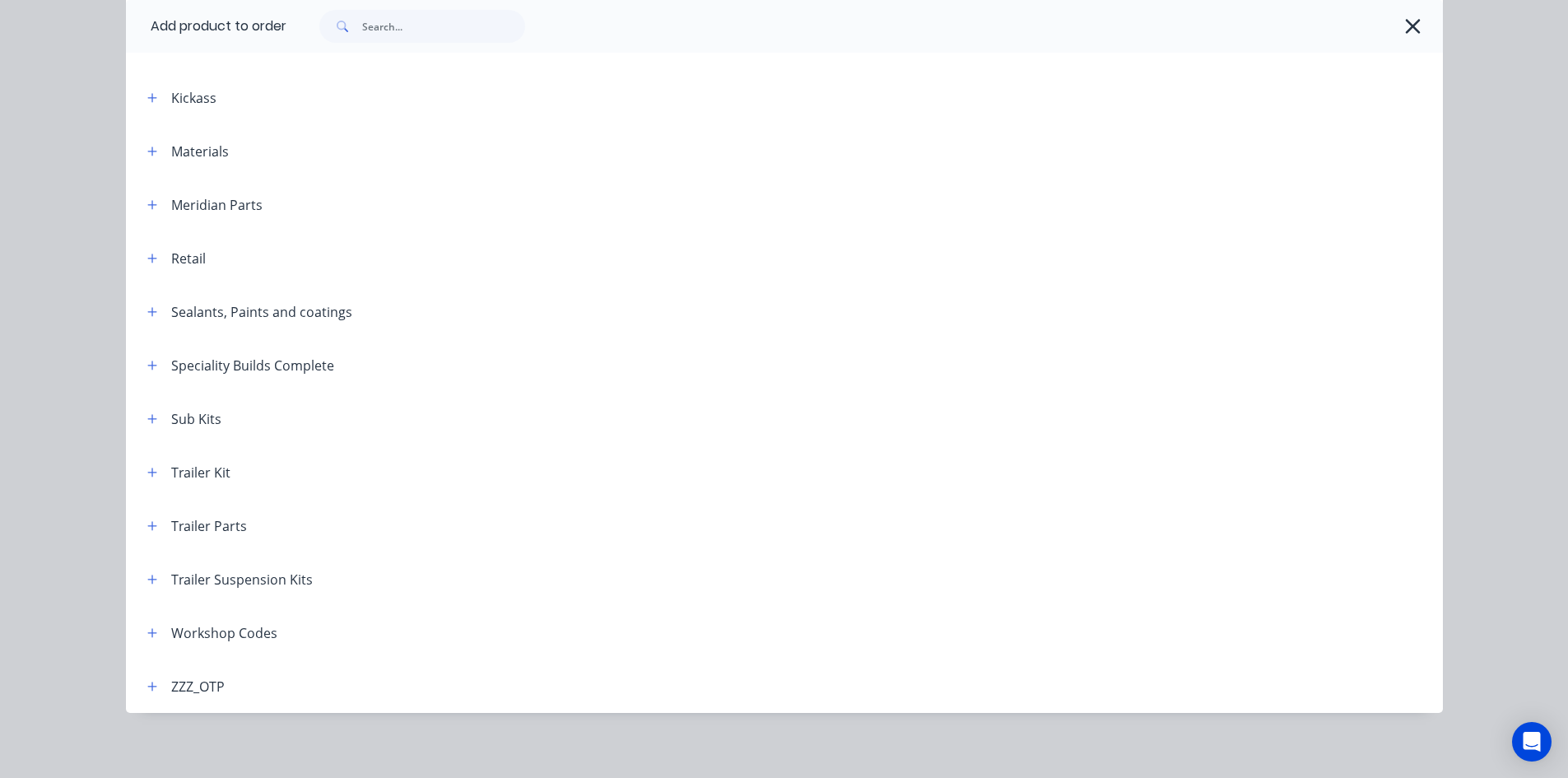
scroll to position [598, 0]
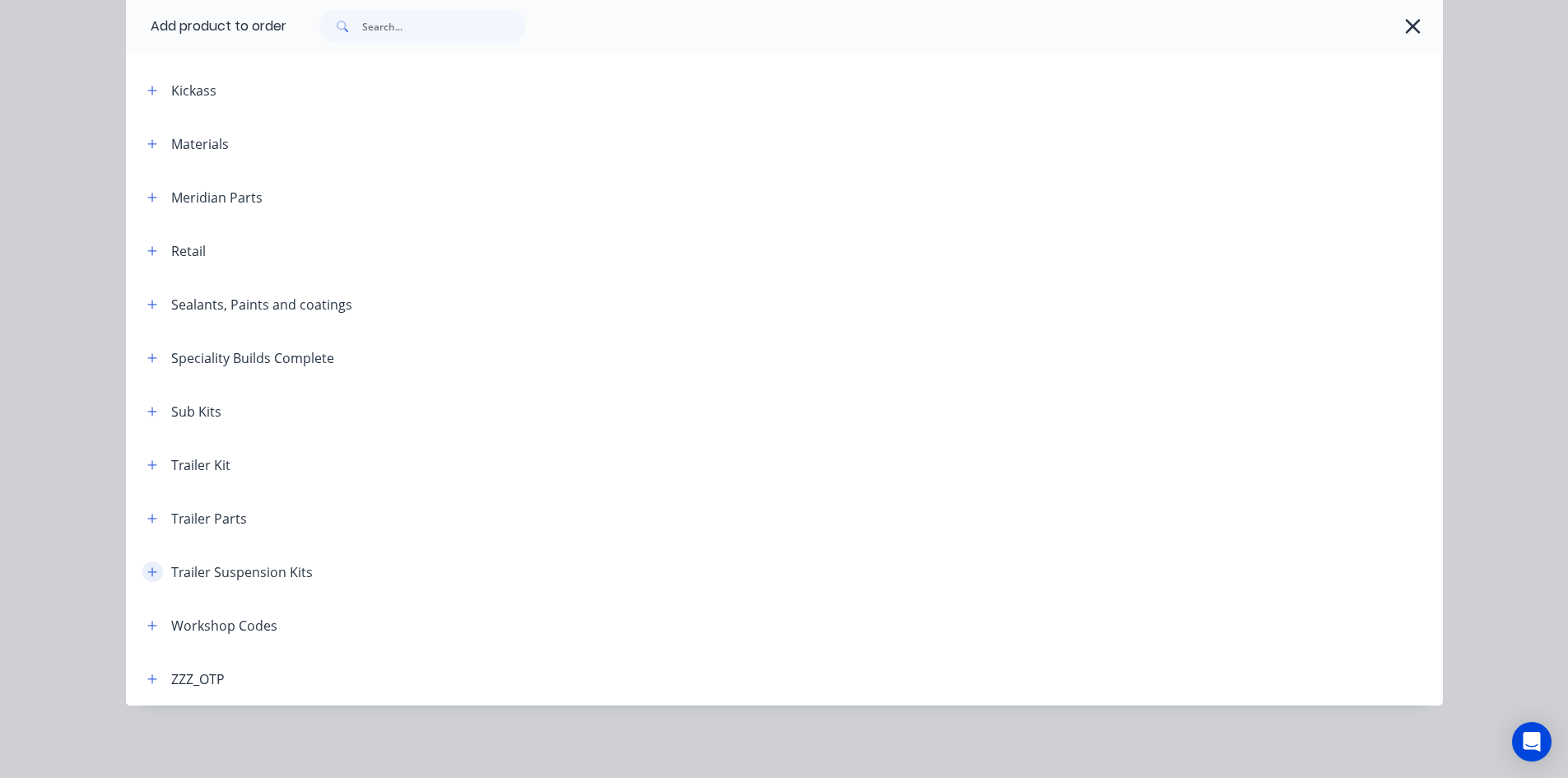
click at [148, 574] on icon "button" at bounding box center [152, 572] width 10 height 11
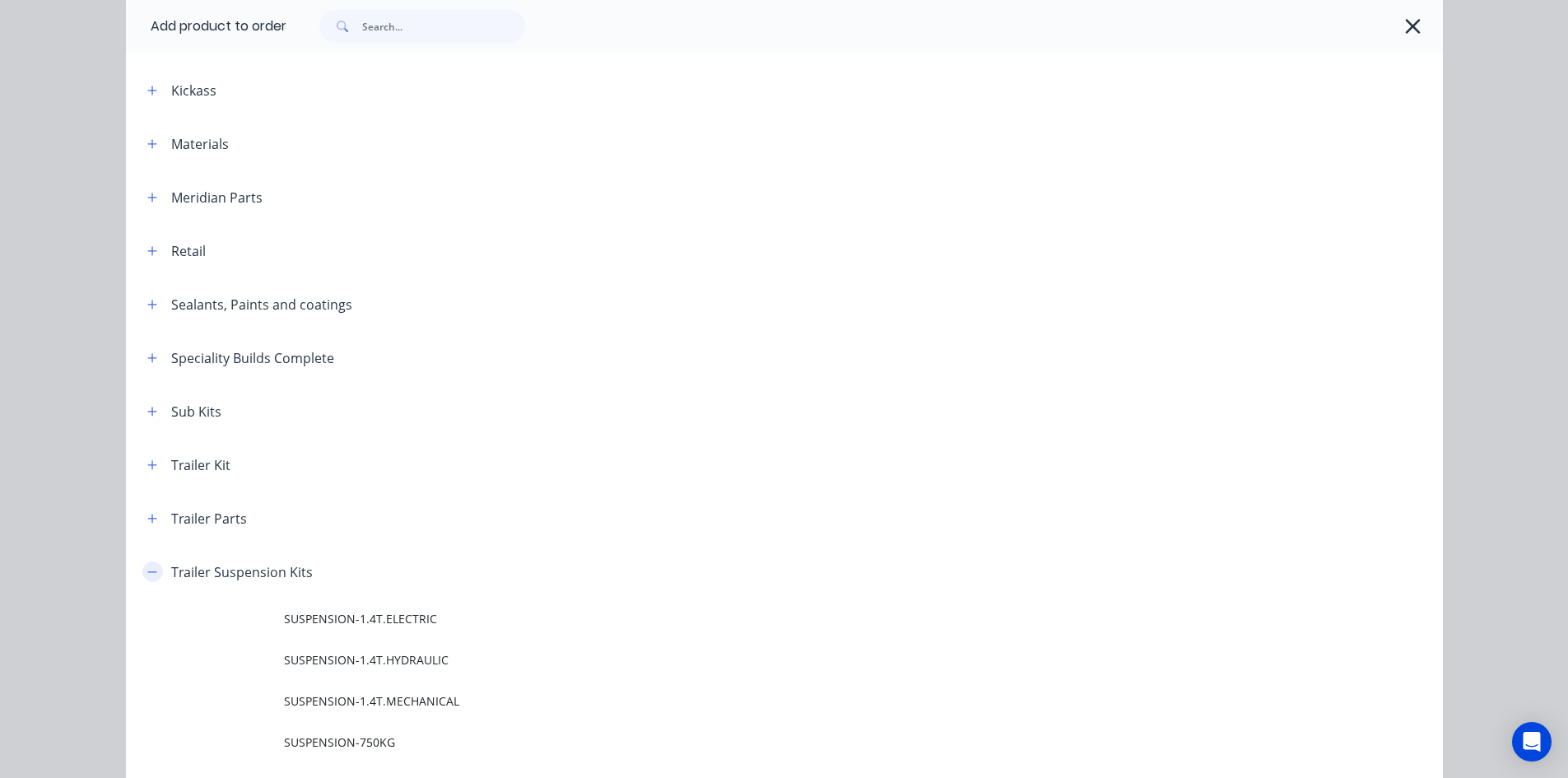
click at [148, 574] on icon "button" at bounding box center [152, 572] width 10 height 11
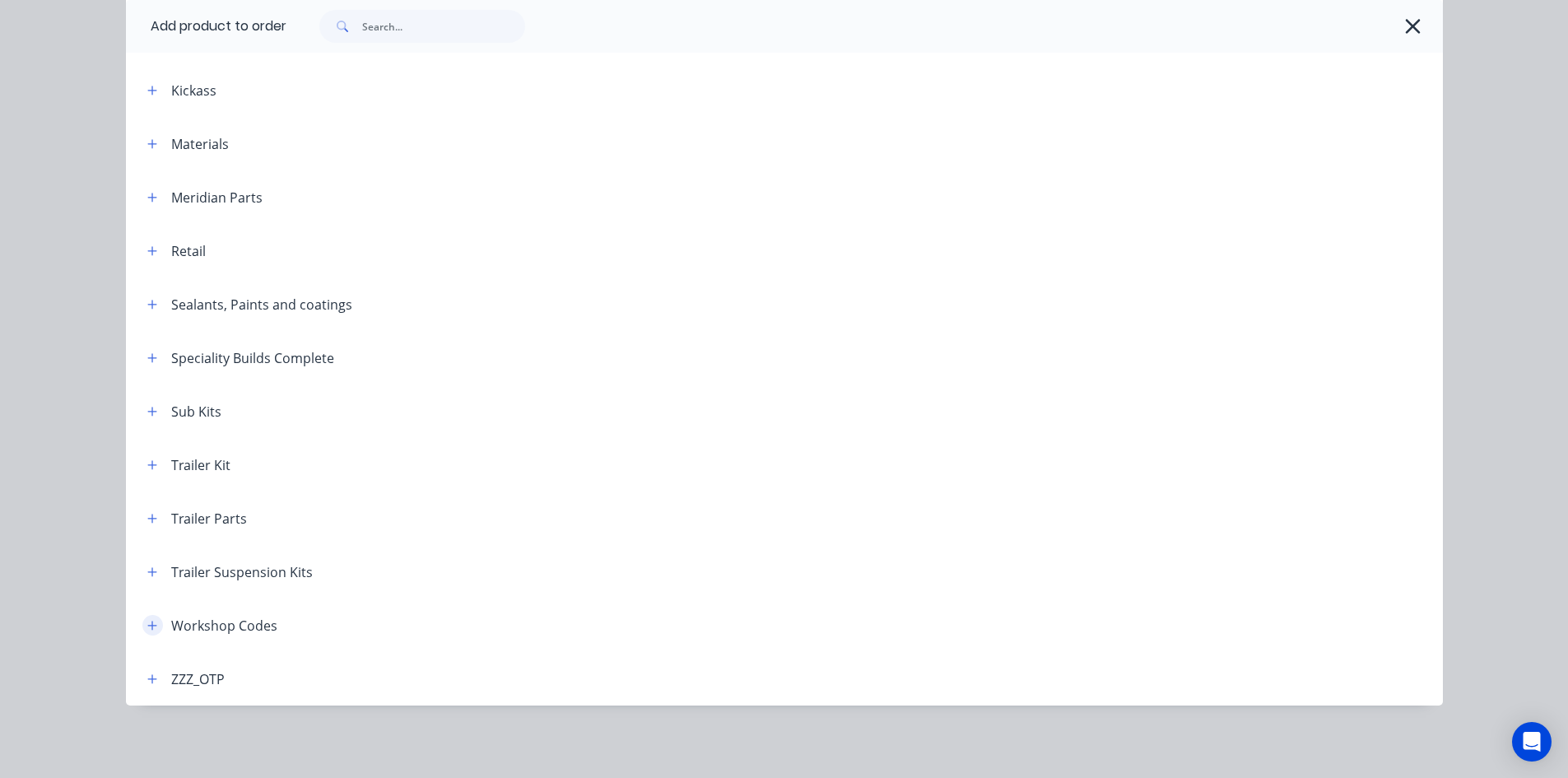
click at [143, 629] on button "button" at bounding box center [153, 625] width 21 height 21
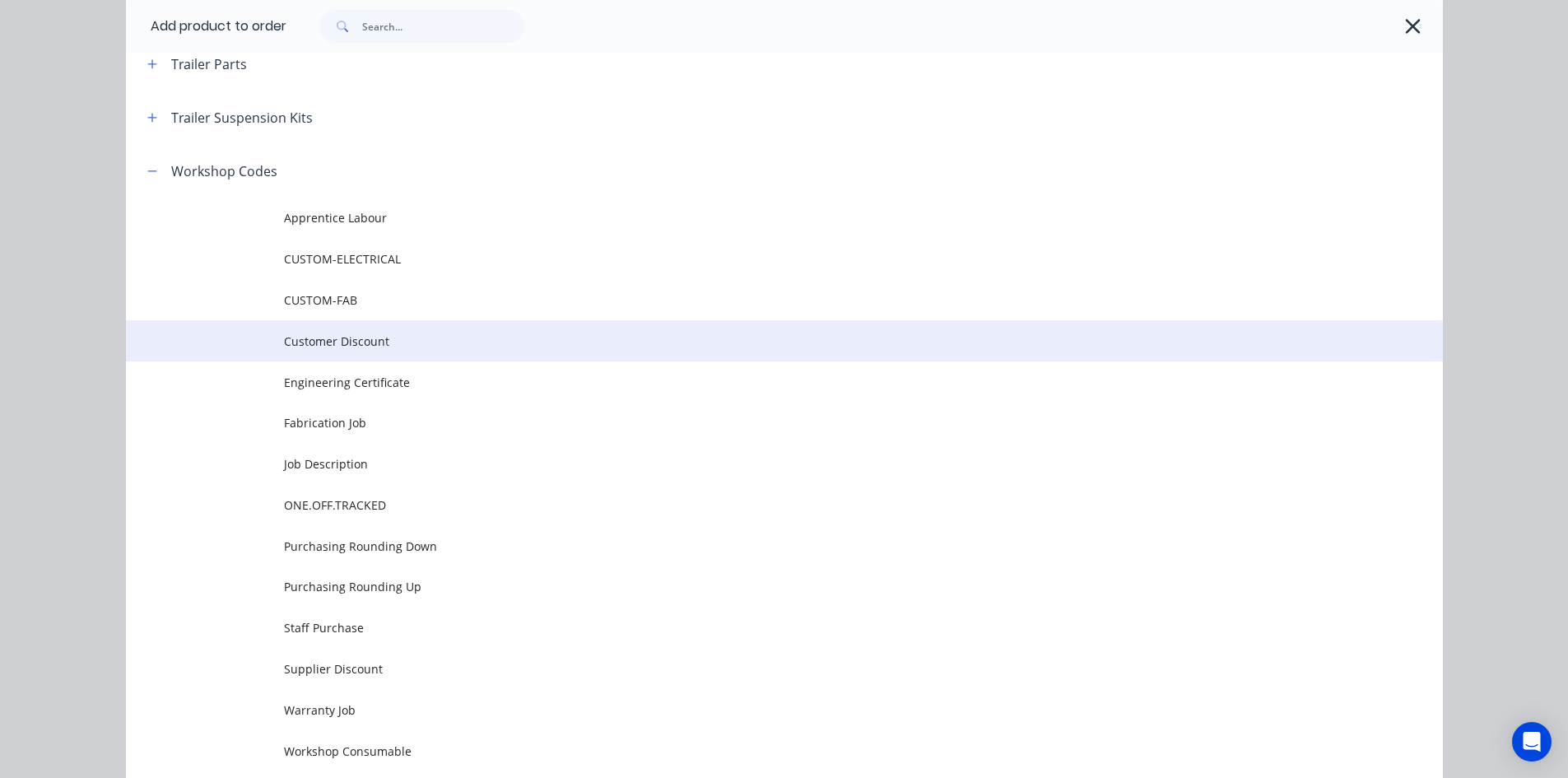
scroll to position [1093, 0]
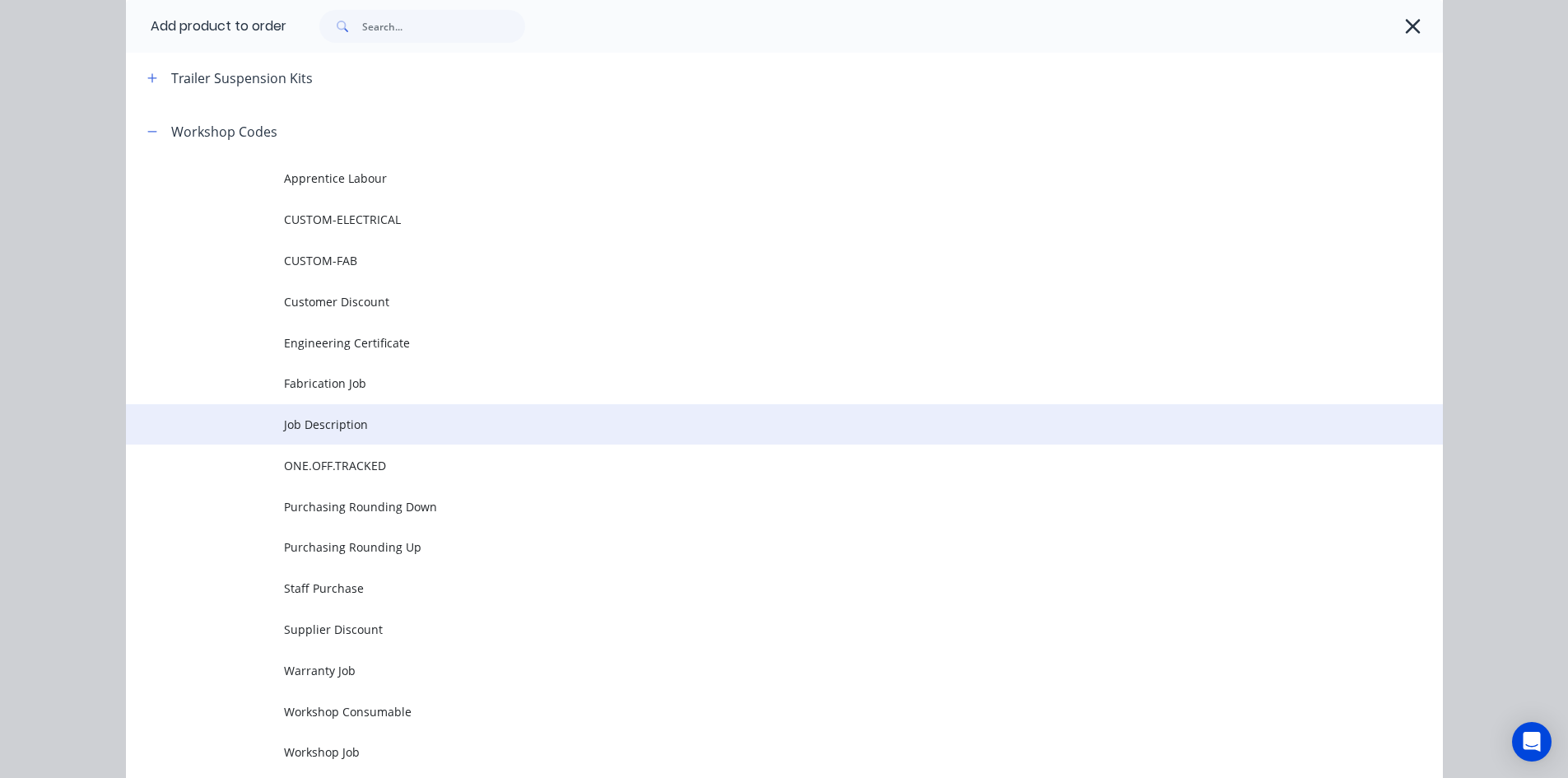
click at [326, 432] on span "Job Description" at bounding box center [747, 424] width 927 height 17
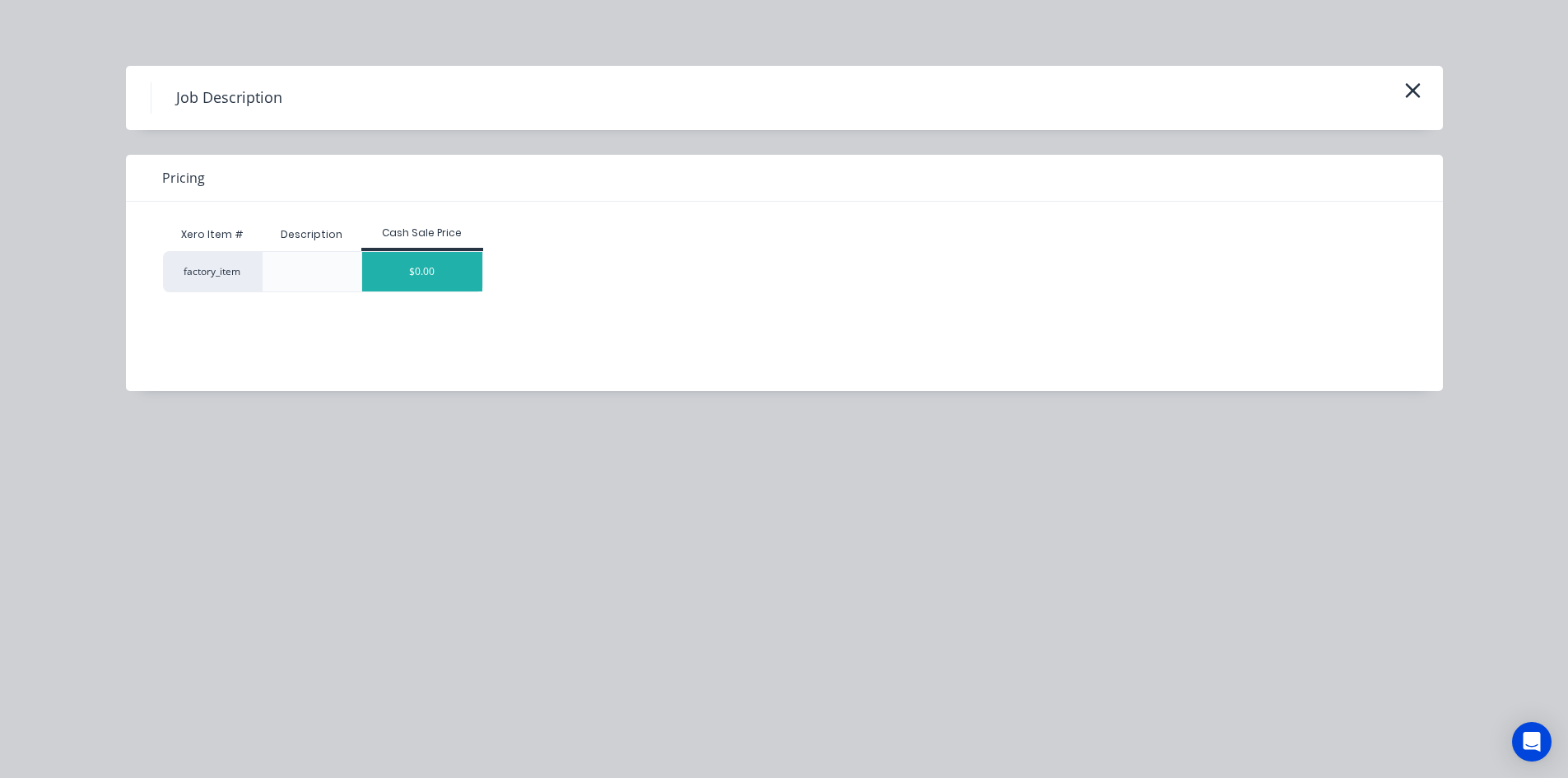
click at [405, 263] on div "$0.00" at bounding box center [422, 271] width 120 height 39
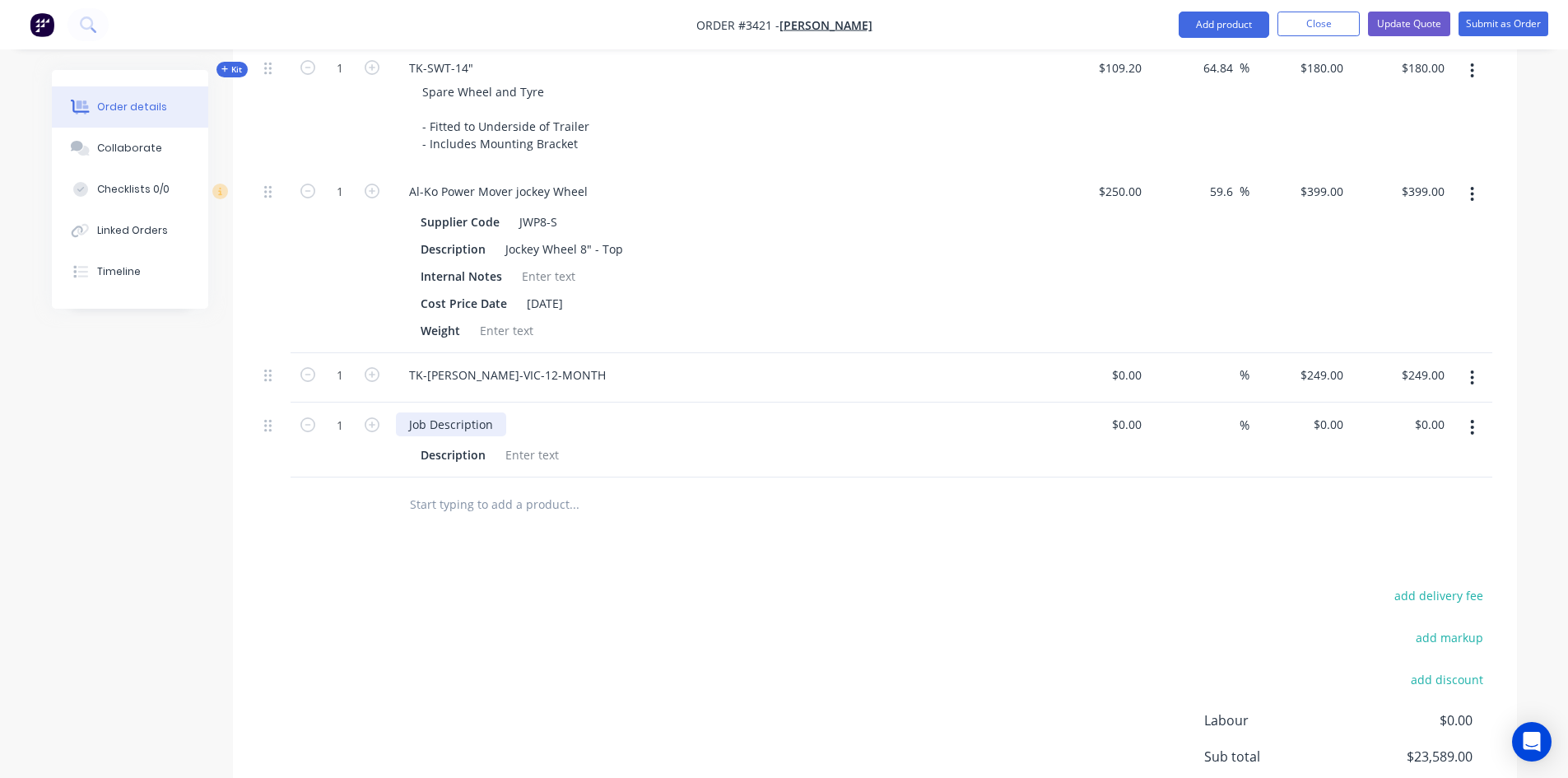
drag, startPoint x: 493, startPoint y: 424, endPoint x: 288, endPoint y: 426, distance: 205.0
click at [296, 424] on div "1 Job Description Description $0.00 $0.00 % $0.00 $0.00 $0.00 $0.00" at bounding box center [874, 440] width 1235 height 75
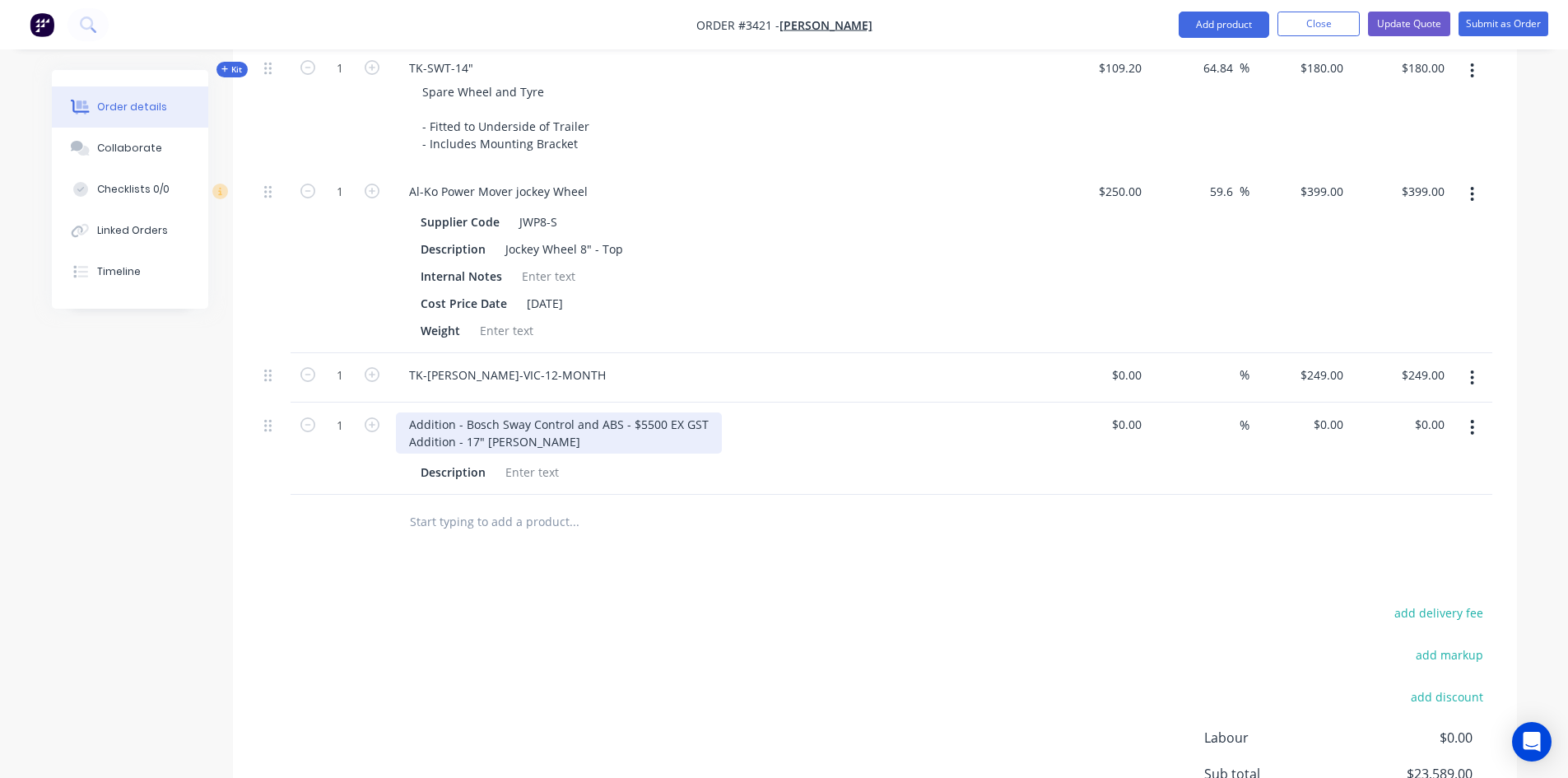
drag, startPoint x: 496, startPoint y: 439, endPoint x: 672, endPoint y: 439, distance: 176.0
click at [496, 439] on div "Addition - Bosch Sway Control and ABS - $5500 EX GST Addition - 17" [PERSON_NAM…" at bounding box center [559, 432] width 326 height 41
drag, startPoint x: 520, startPoint y: 441, endPoint x: 860, endPoint y: 414, distance: 341.1
click at [521, 440] on div "Addition - Bosch Sway Control and ABS - $5500 EX GST Addition - 17" Pirilli" at bounding box center [559, 432] width 326 height 41
click at [659, 441] on div "Addition - Bosch Sway Control and ABS - $5500 EX GST Addition - 17" Pirilli Pun…" at bounding box center [568, 432] width 343 height 41
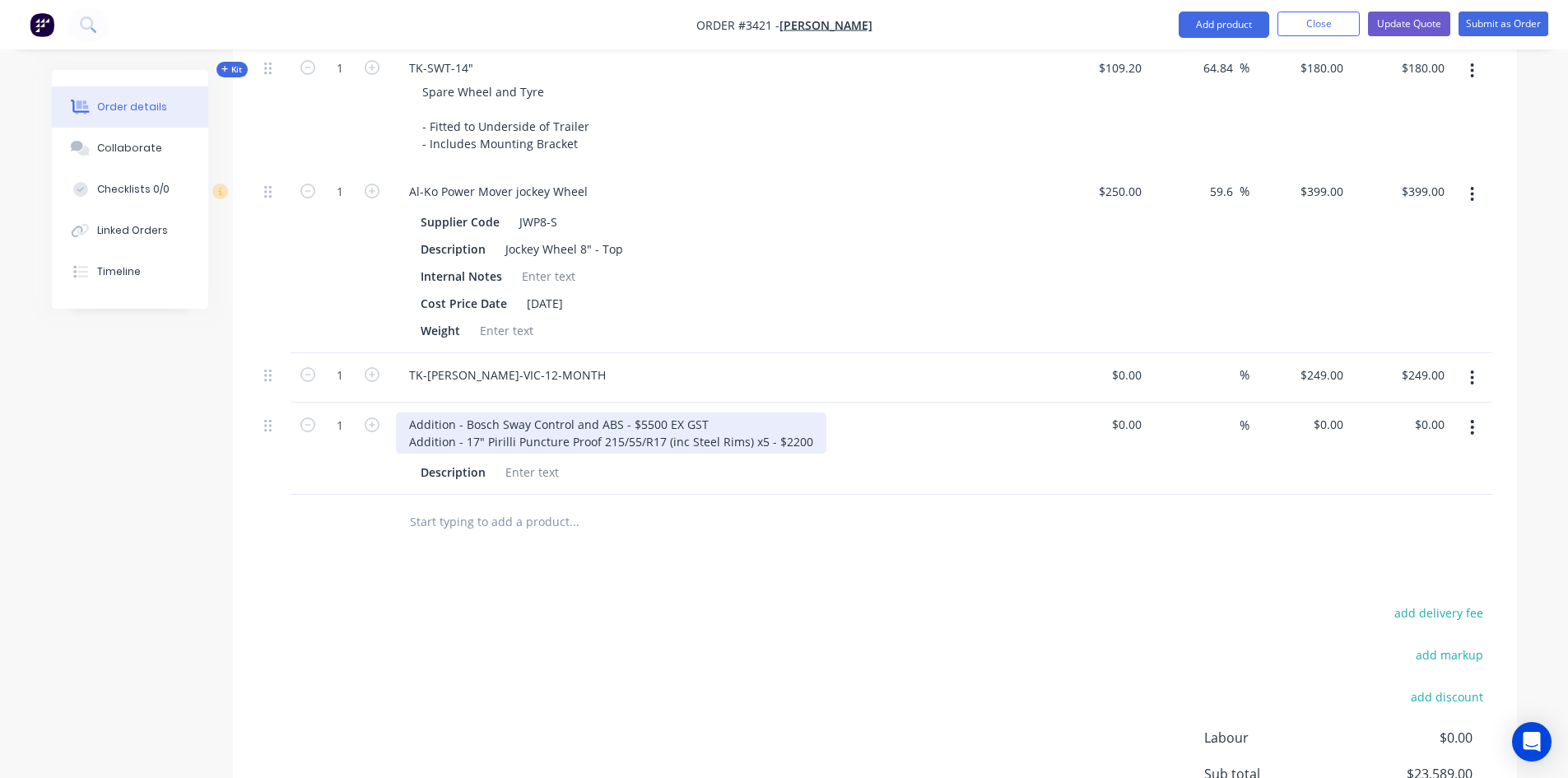
click at [409, 442] on div "Addition - Bosch Sway Control and ABS - $5500 EX GST Addition - 17" Pirilli Pun…" at bounding box center [611, 432] width 430 height 41
click at [807, 441] on div "Addition - Bosch Sway Control and ABS - $5500 EX GST *Addition - 17" Pirilli Pu…" at bounding box center [615, 432] width 437 height 41
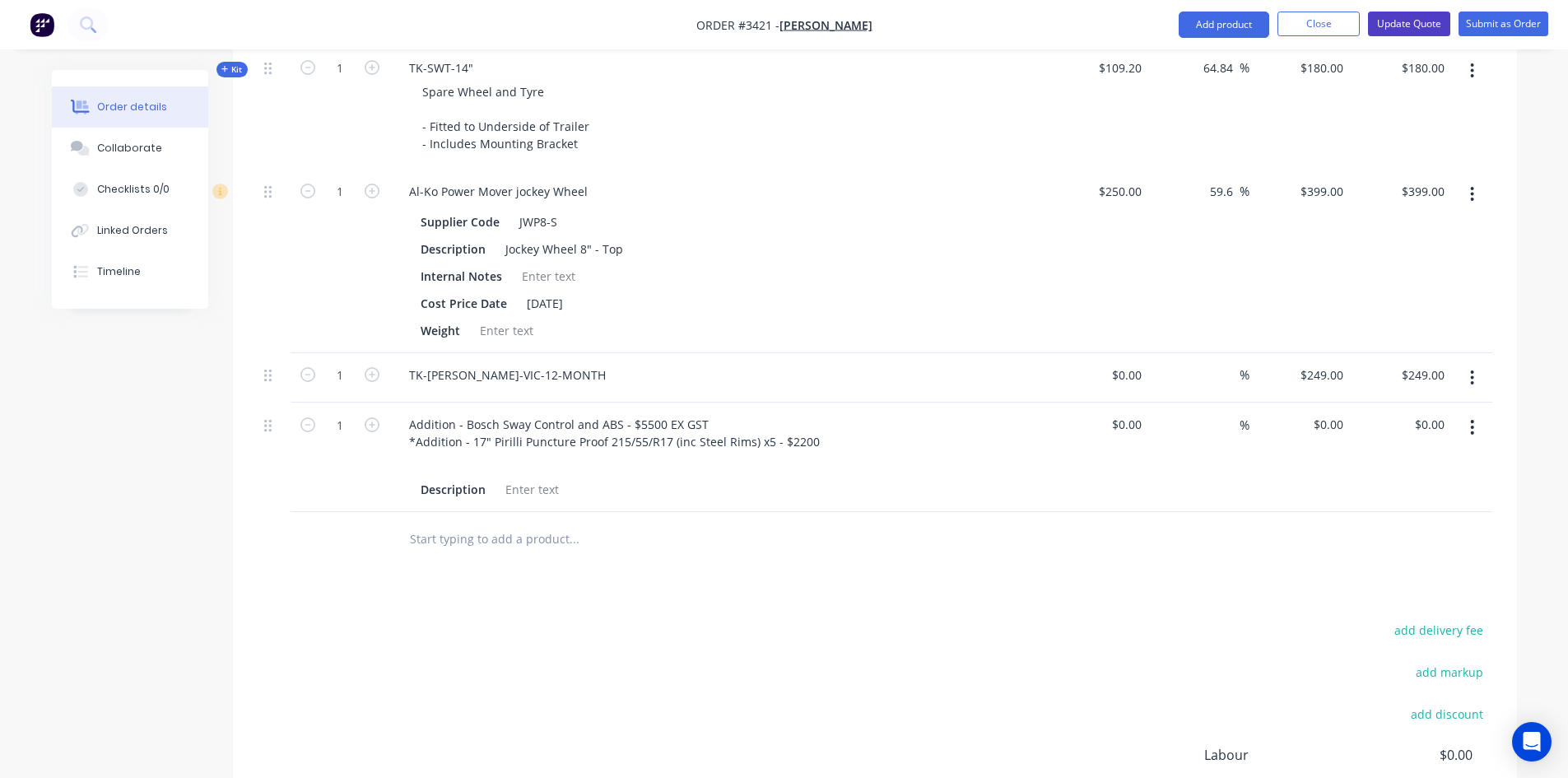
click at [1414, 24] on button "Update Quote" at bounding box center [1409, 23] width 83 height 24
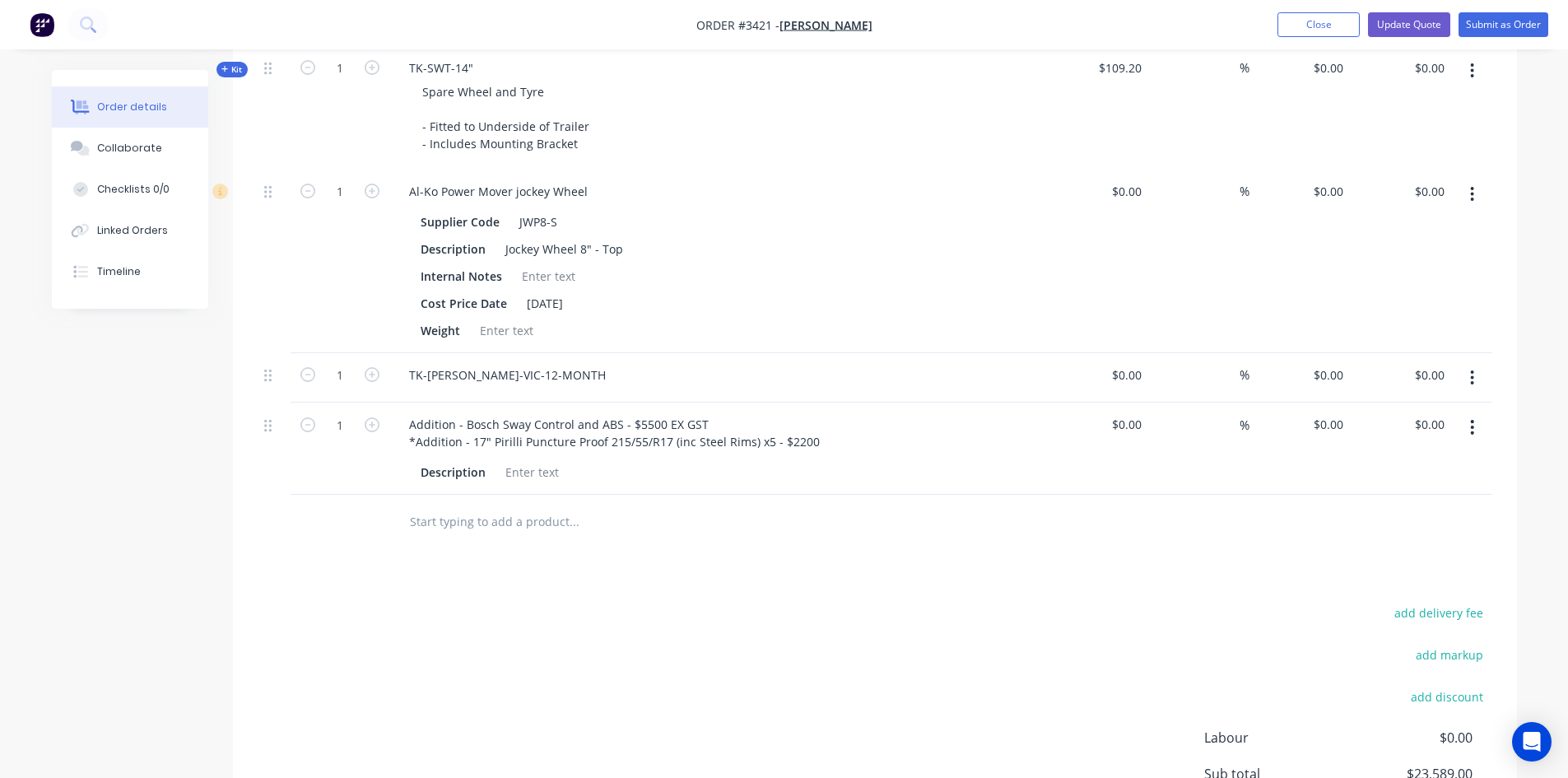
type input "292.9"
type input "$9,790.00"
type input "127.93"
type input "$4,700.00"
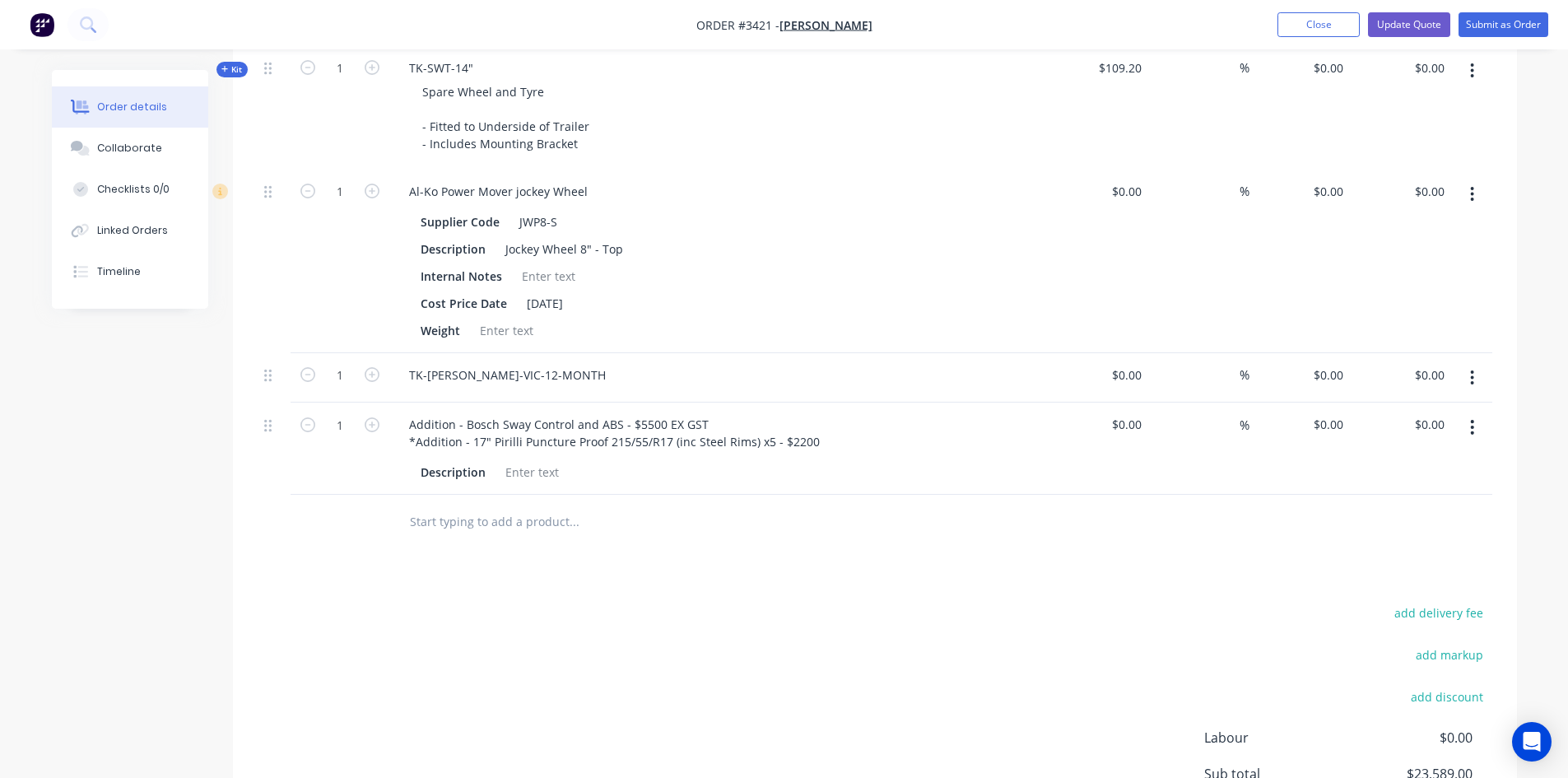
type input "$4,700.00"
type input "$3,000.00"
type input "66.67"
type input "$5,000.00"
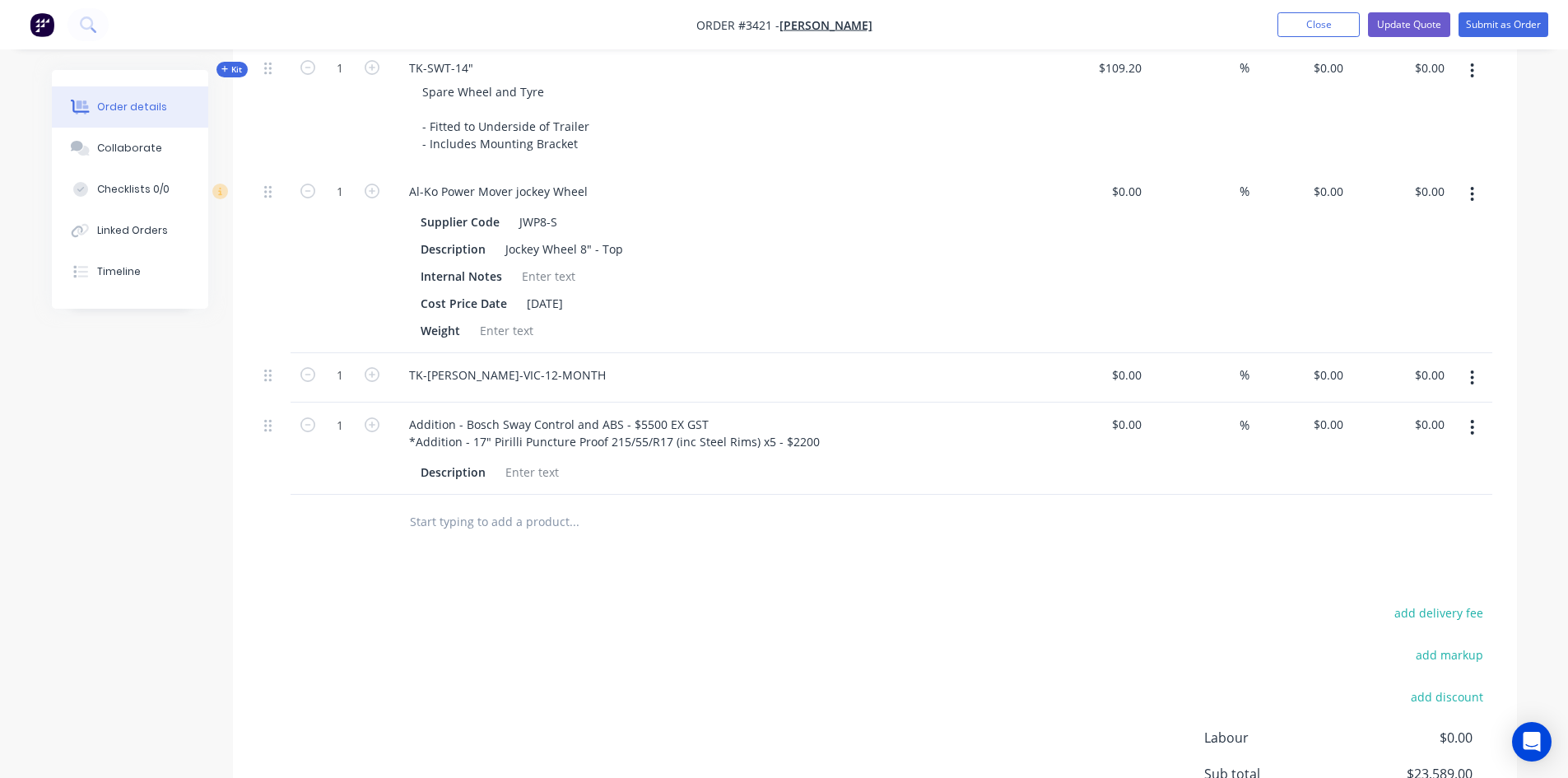
type input "51.21"
type input "$499.00"
type input "$1,497.00"
type input "$3.50"
type input "1614.29"
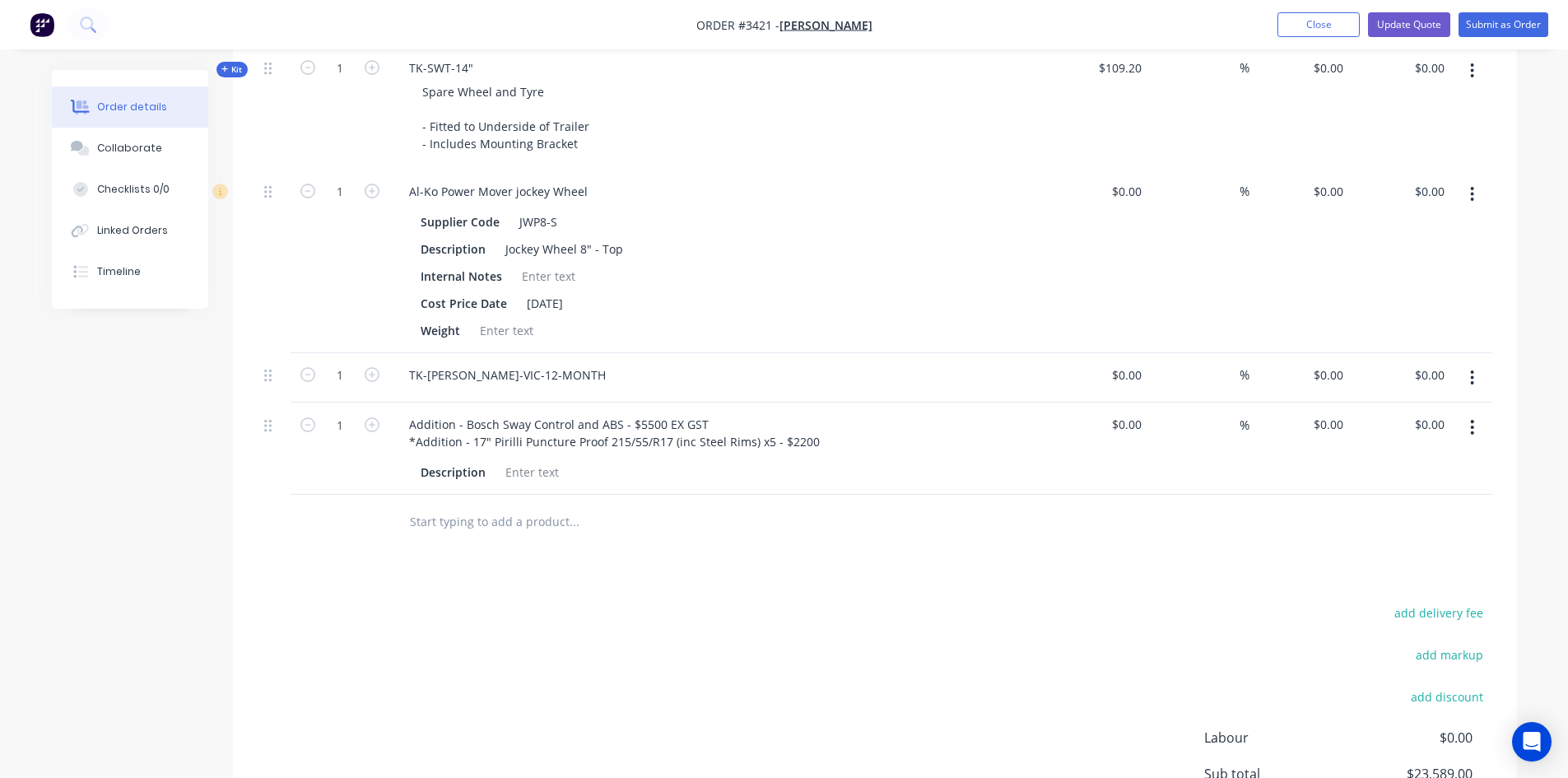
type input "$60.00"
type input "$480.00"
type input "135.62"
type input "$395.00"
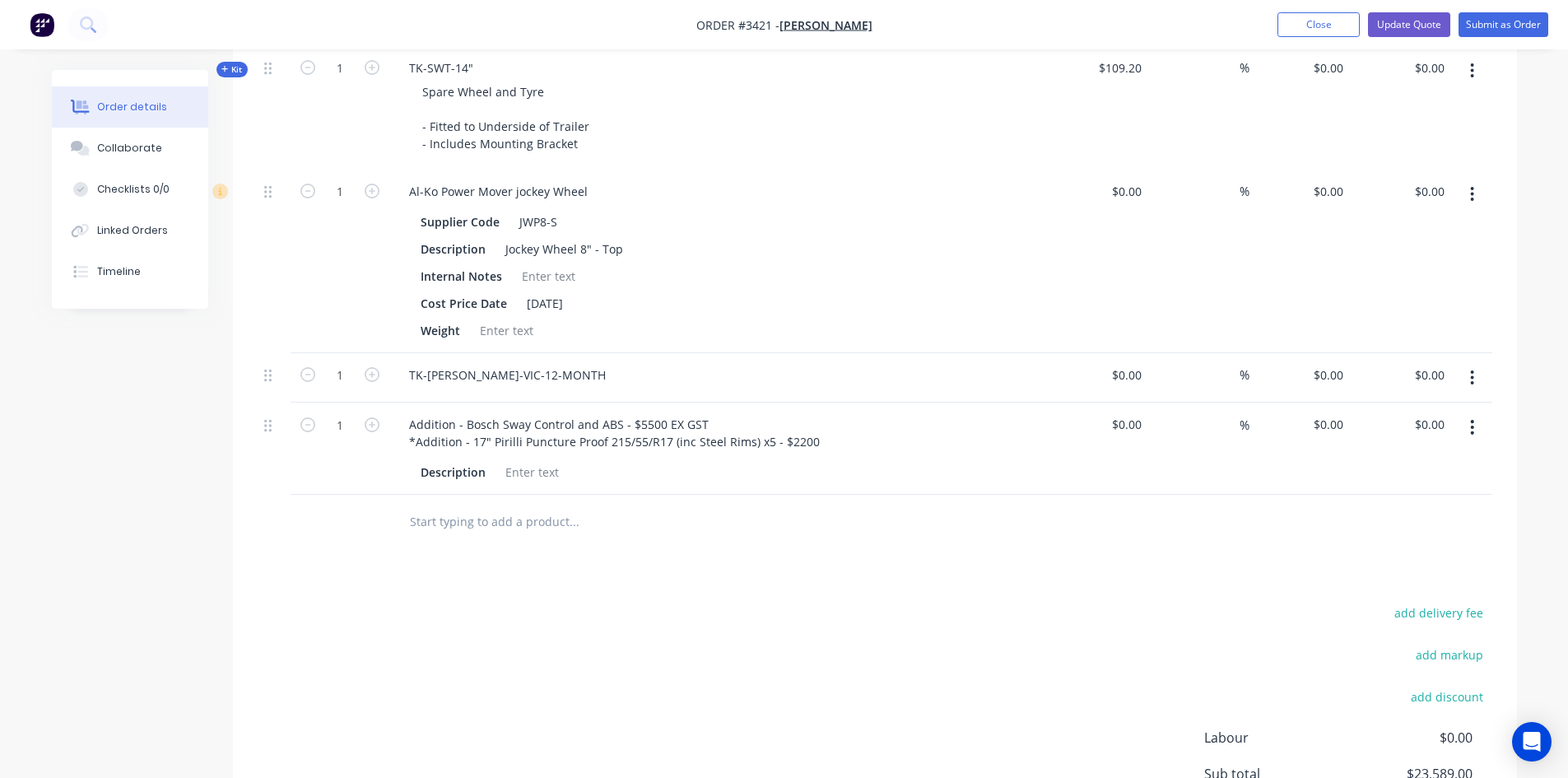
type input "111.37"
type input "$899.00"
type input "64.84"
type input "$180.00"
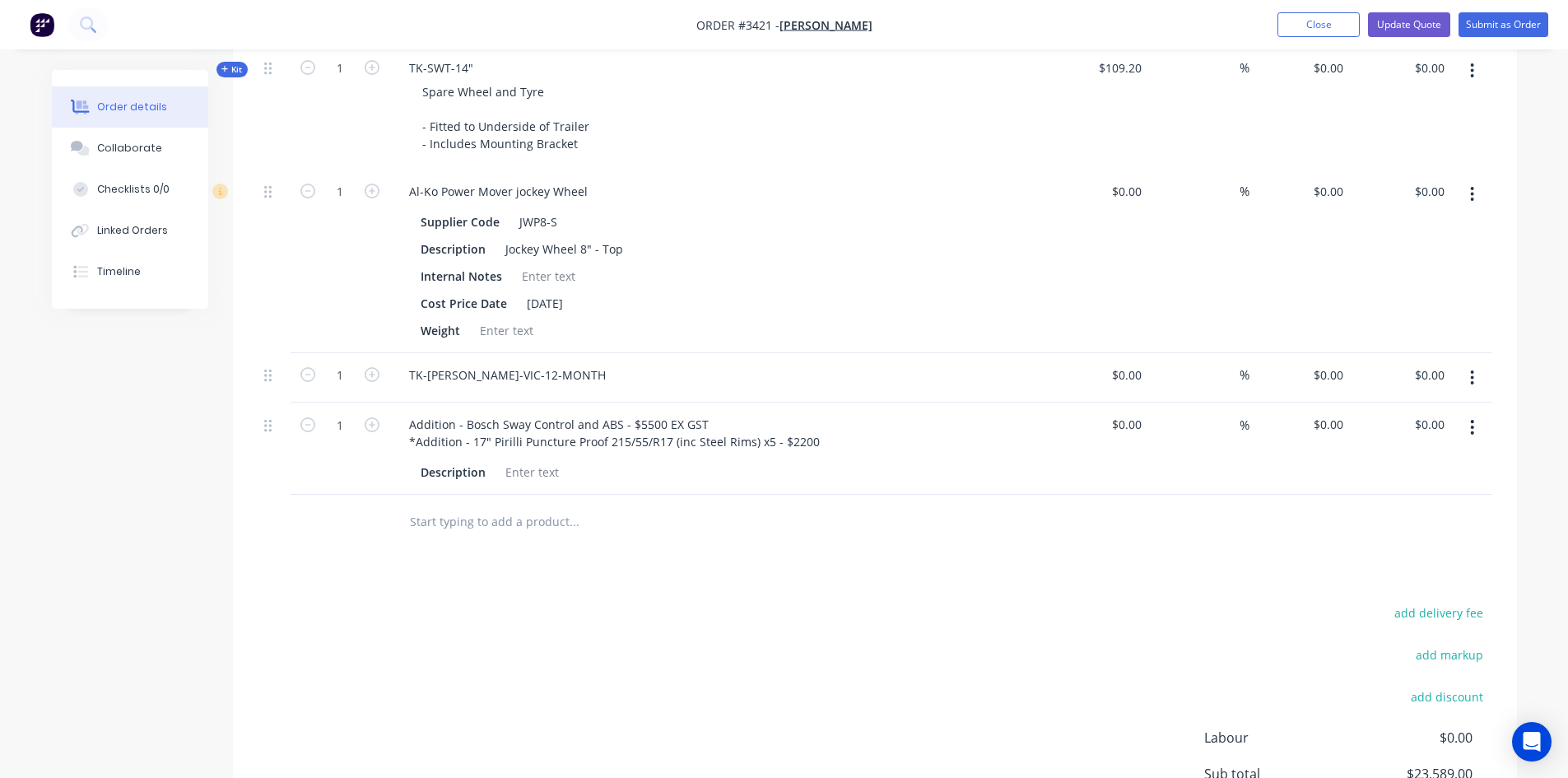
type input "$180.00"
type input "$250.00"
type input "59.6"
type input "$399.00"
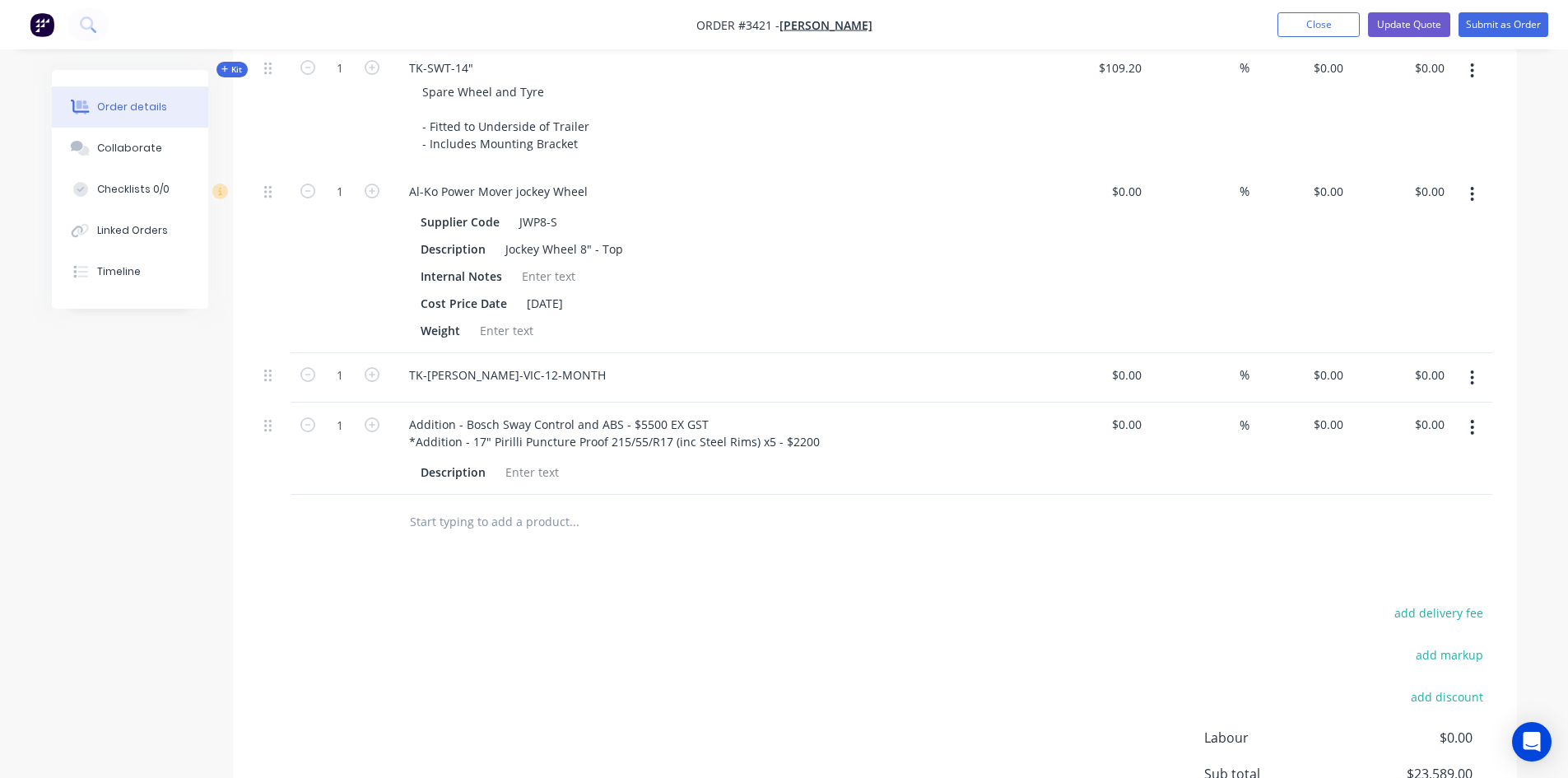
type input "$249.00"
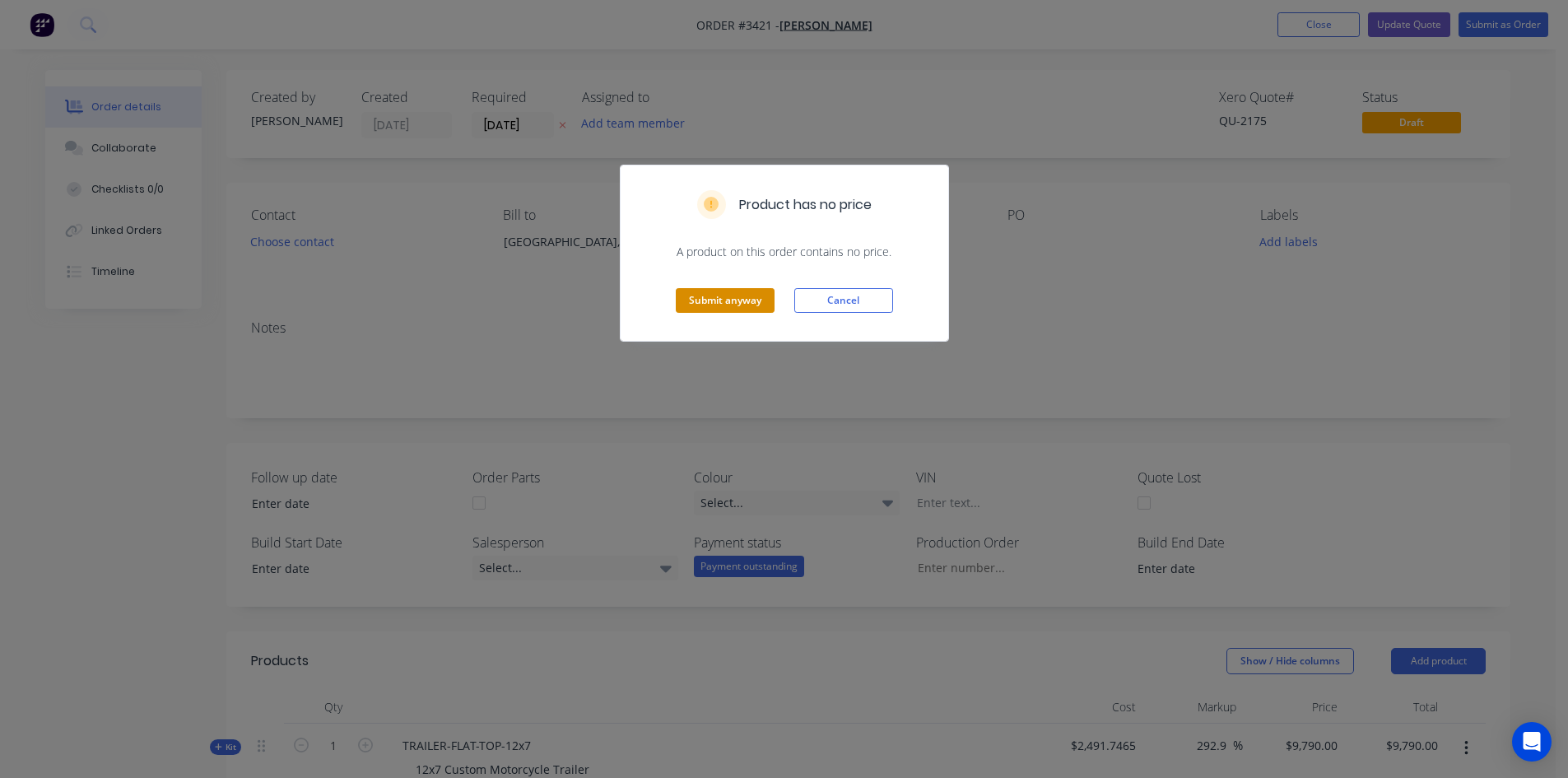
click at [704, 302] on button "Submit anyway" at bounding box center [725, 300] width 99 height 24
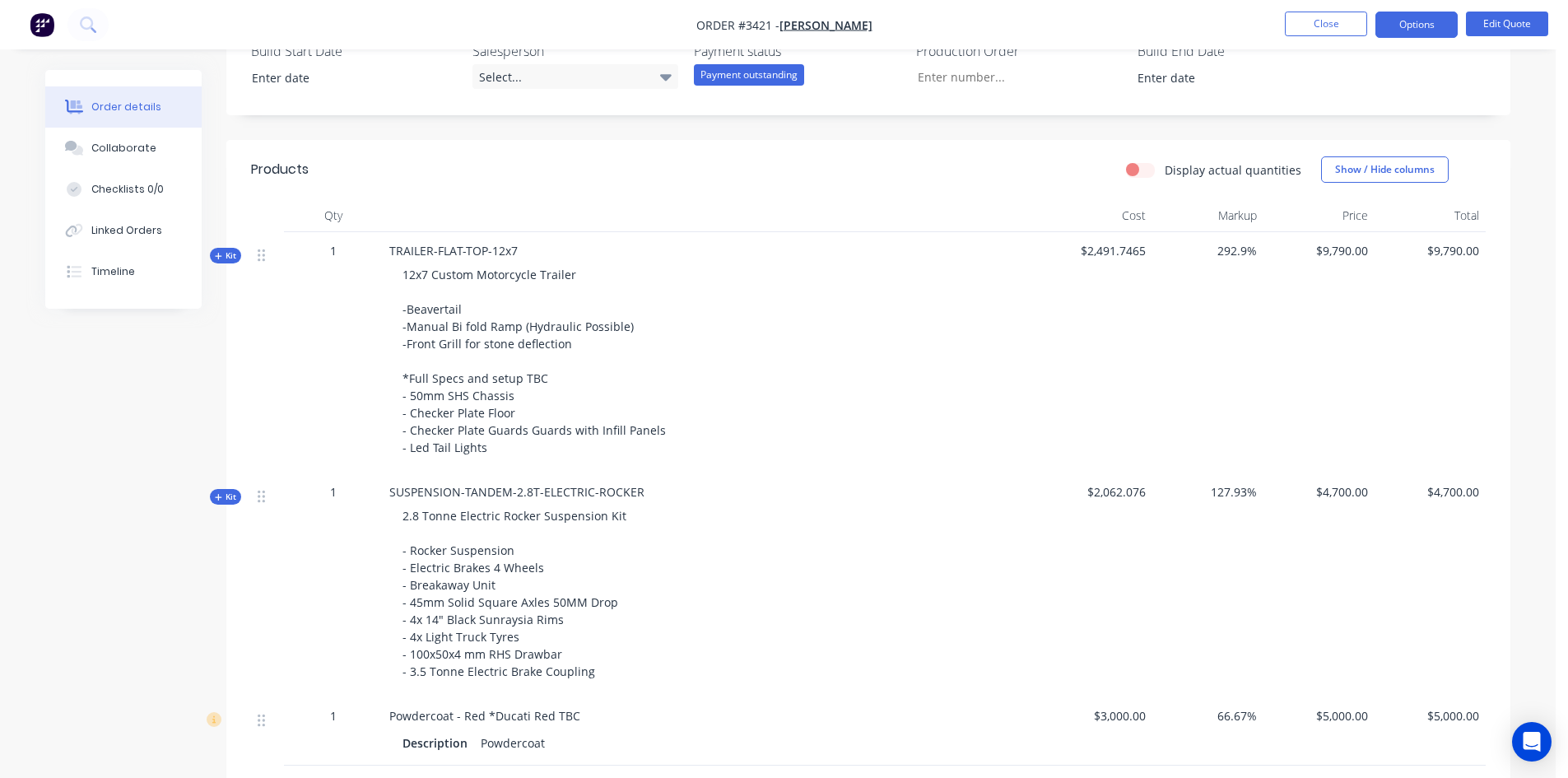
scroll to position [494, 0]
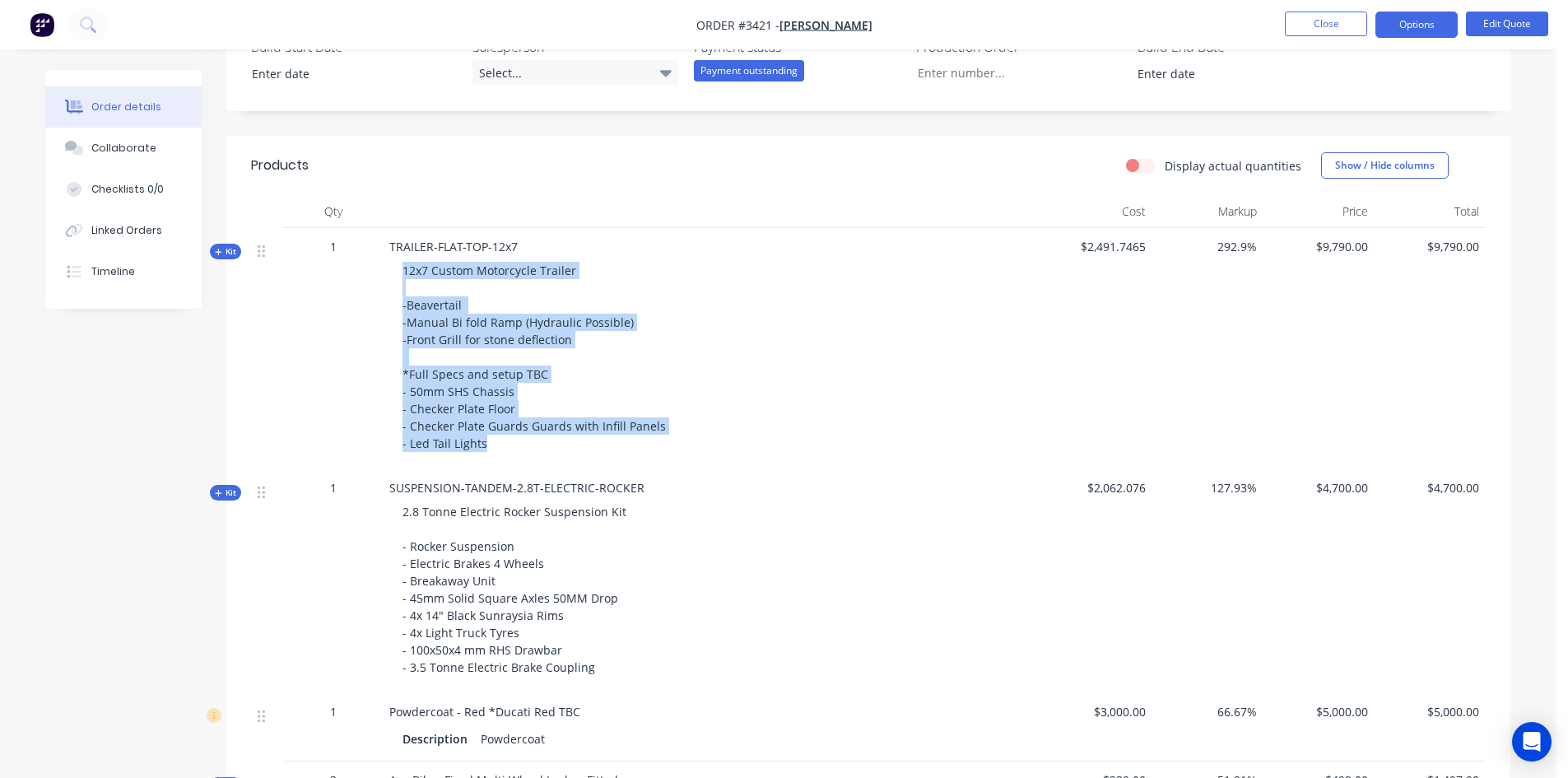
drag, startPoint x: 402, startPoint y: 269, endPoint x: 650, endPoint y: 442, distance: 302.4
click at [650, 442] on div "12x7 Custom Motorcycle Trailer -Beavertail -Manual Bi fold Ramp (Hydraulic Poss…" at bounding box center [712, 357] width 645 height 203
copy span "12x7 Custom Motorcycle Trailer -Beavertail -Manual Bi fold Ramp (Hydraulic Poss…"
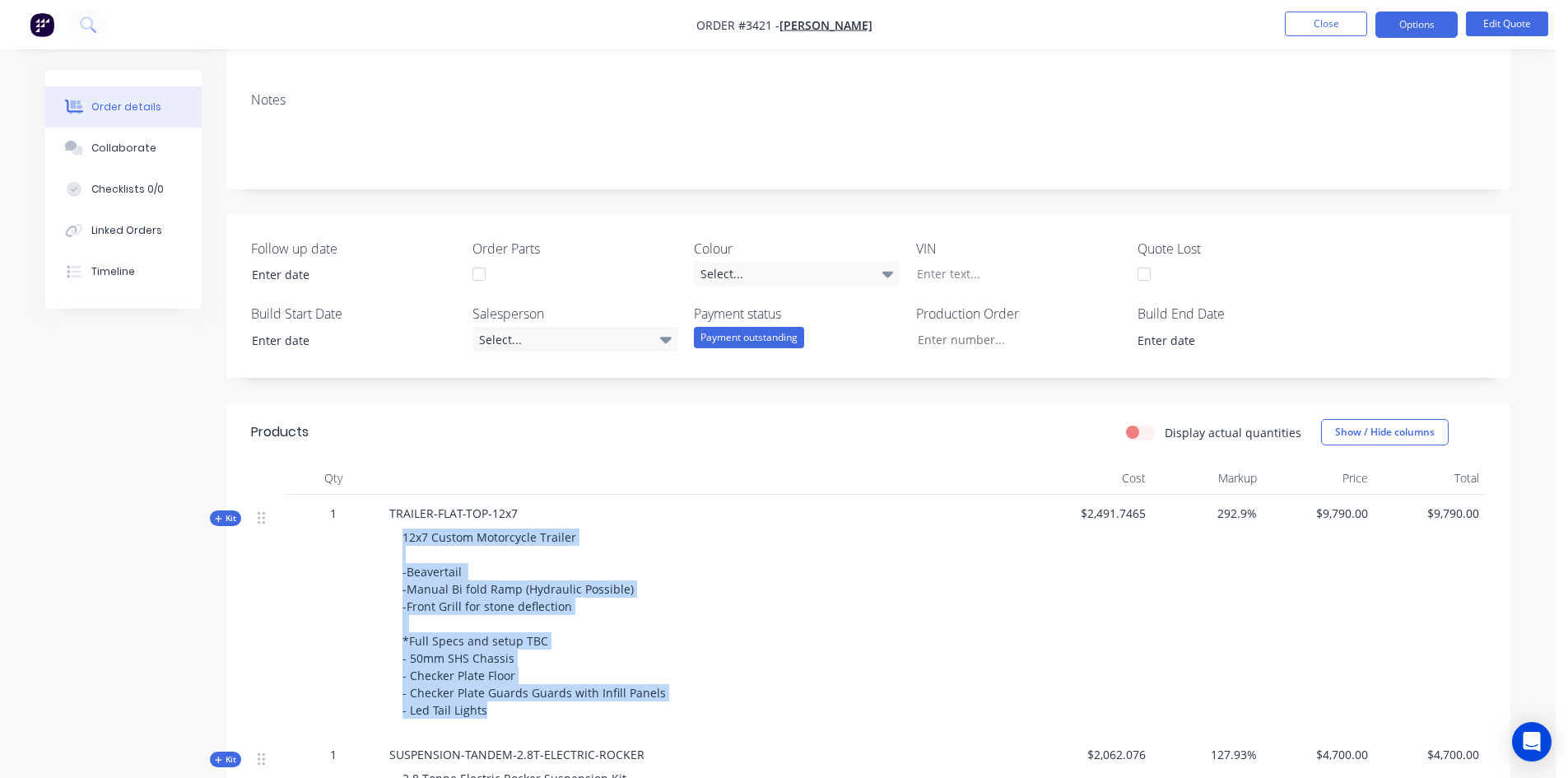
scroll to position [0, 0]
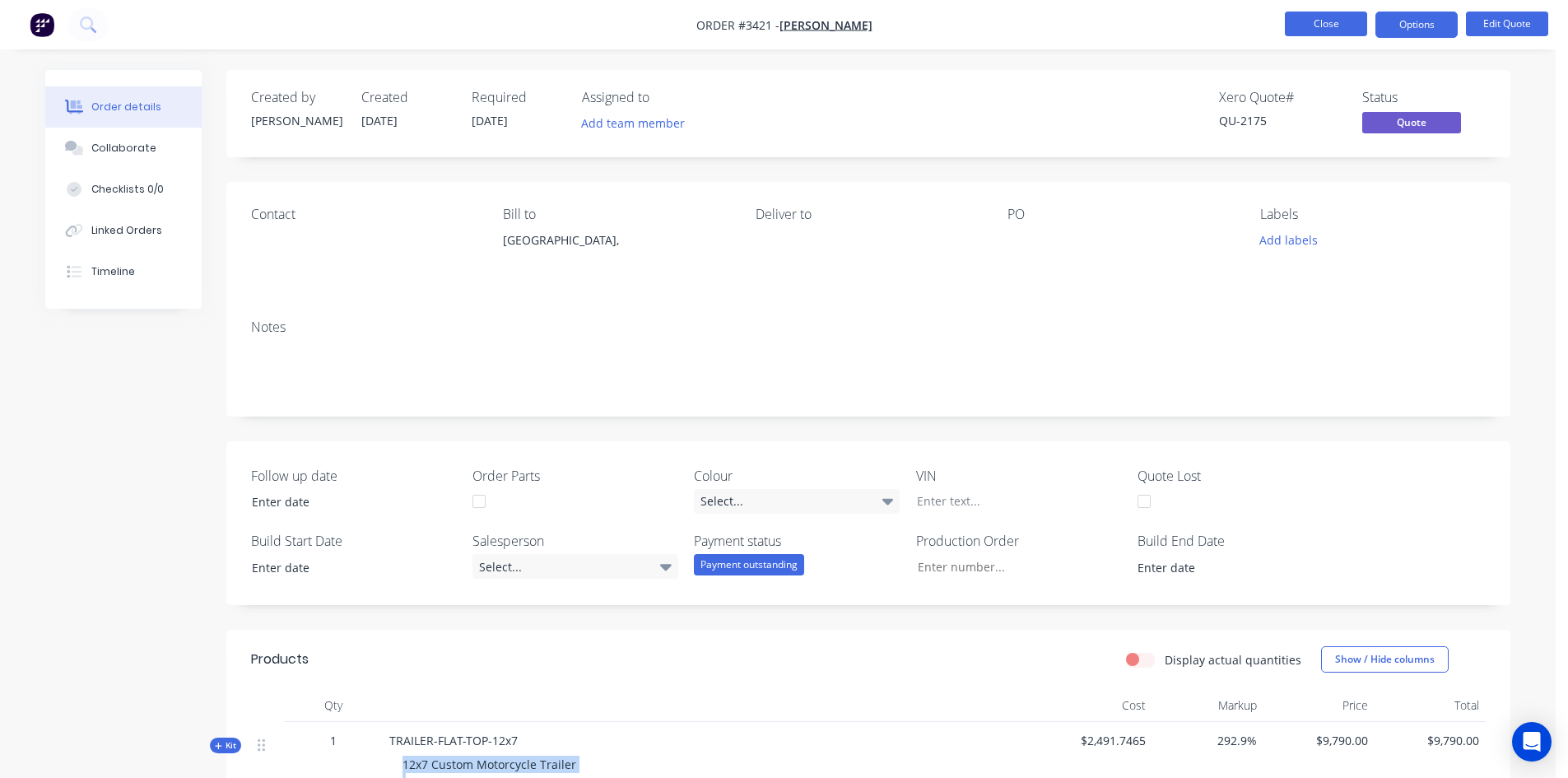
click at [1341, 28] on button "Close" at bounding box center [1325, 23] width 83 height 24
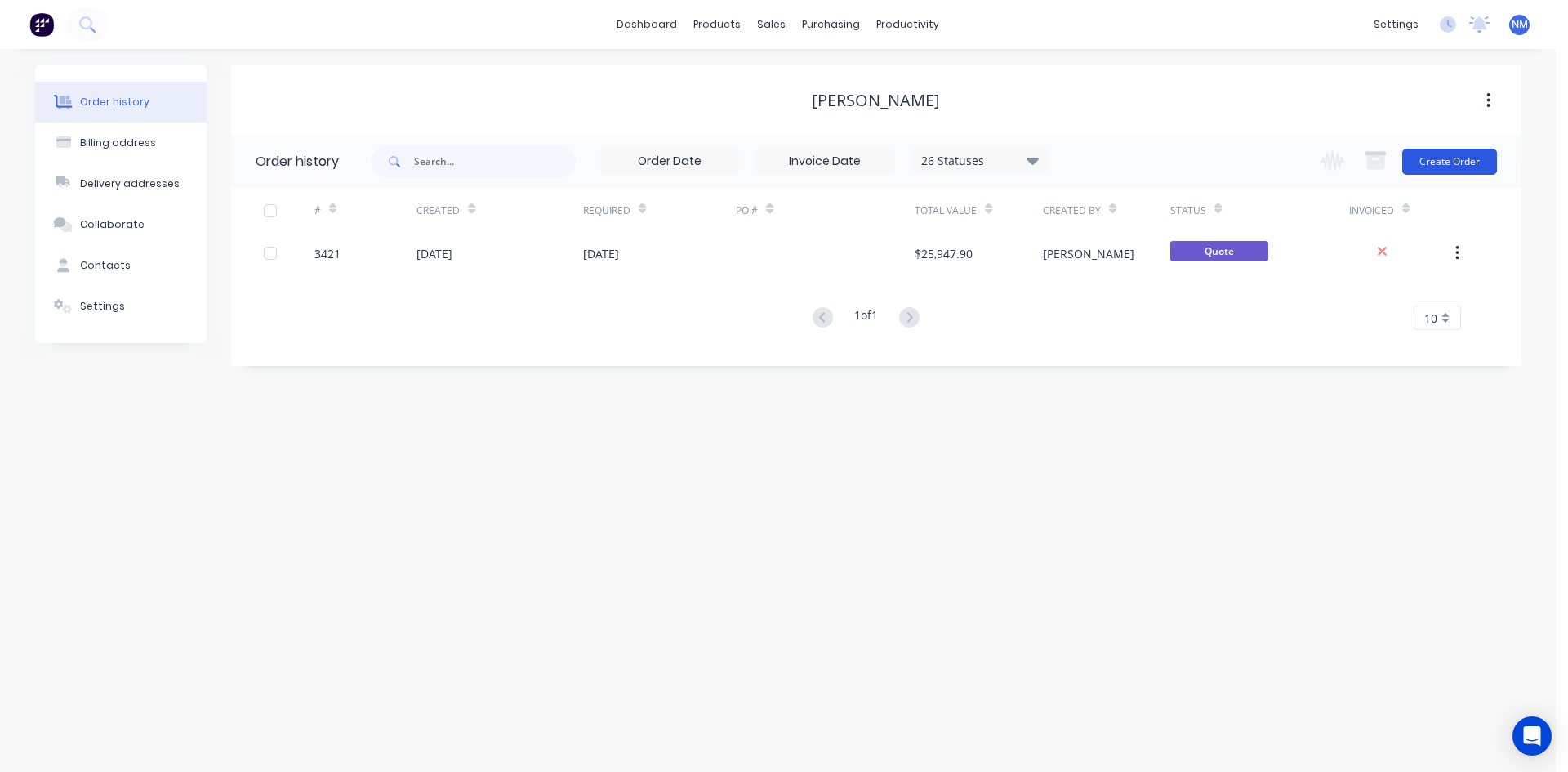
click at [1458, 163] on button "Create Order" at bounding box center [1450, 161] width 95 height 26
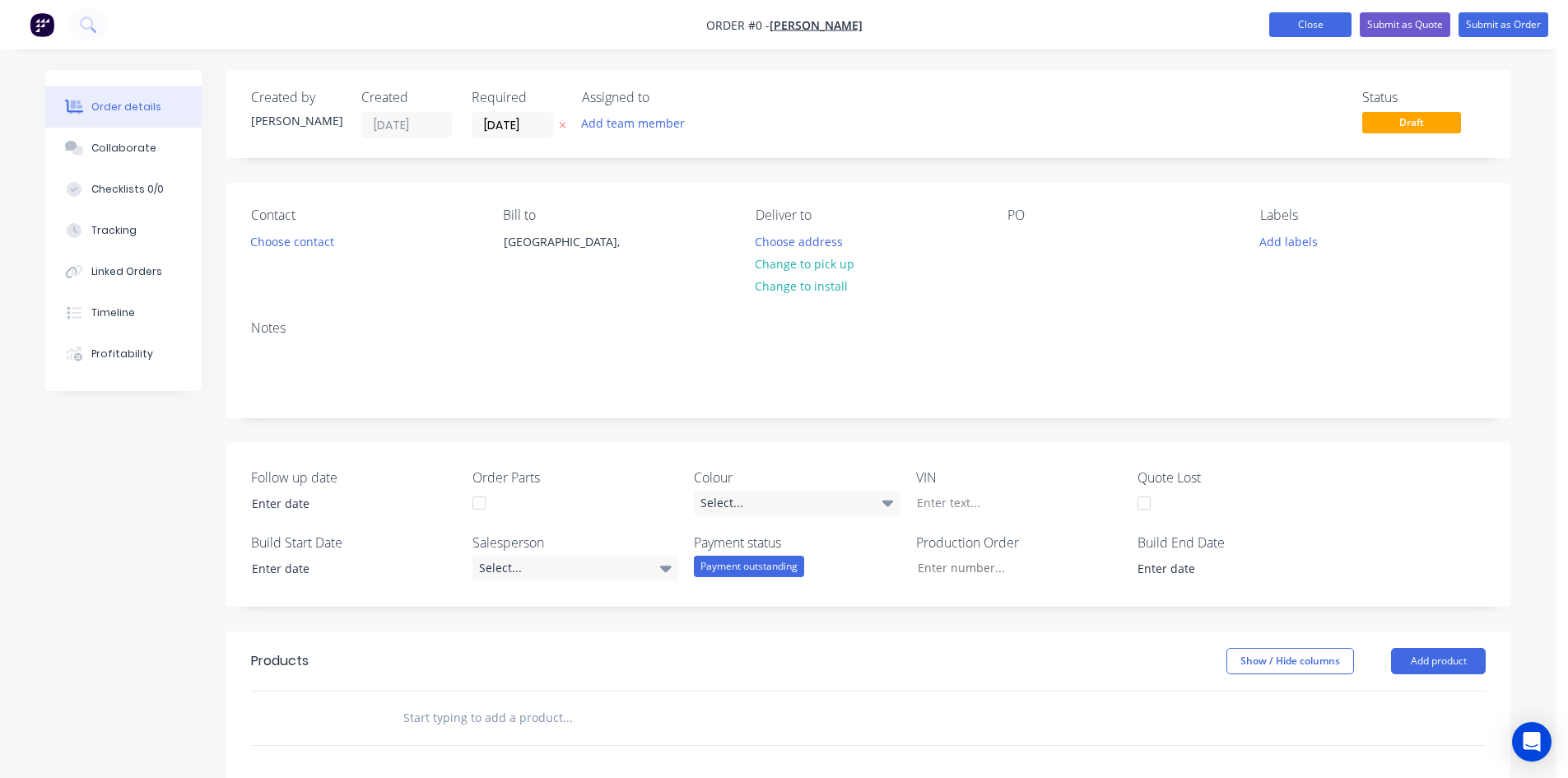
click at [1320, 31] on button "Close" at bounding box center [1310, 24] width 83 height 24
